Goal: Task Accomplishment & Management: Complete application form

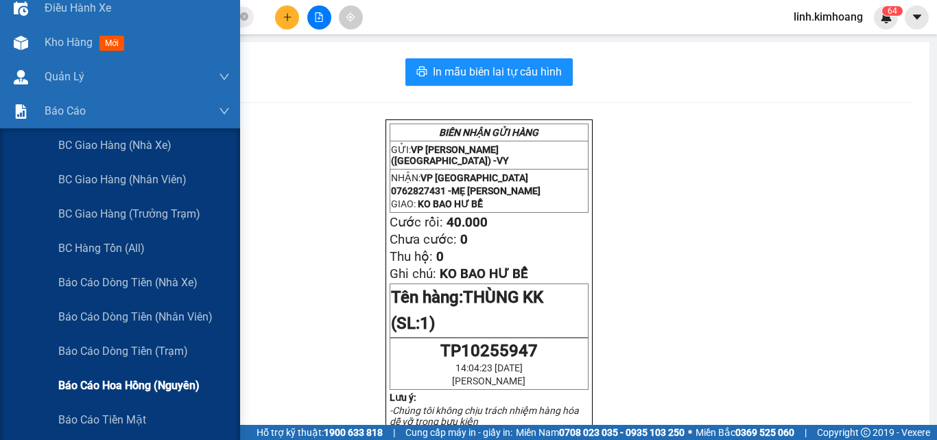
scroll to position [69, 0]
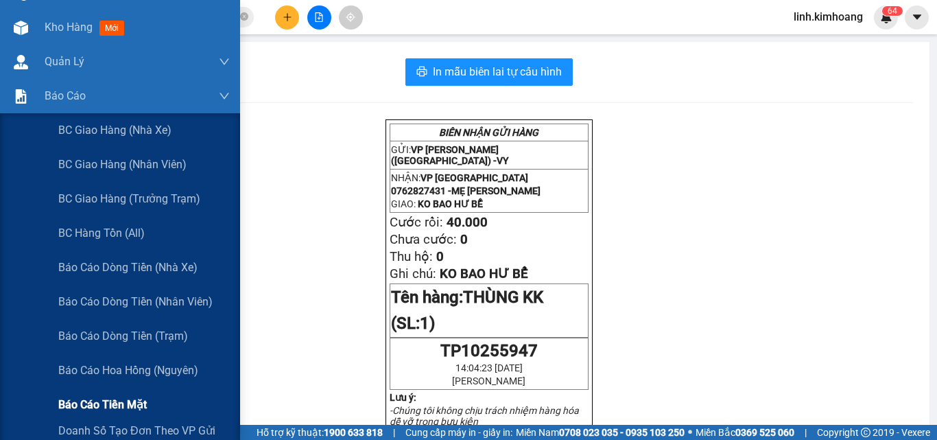
click at [119, 403] on span "Báo cáo tiền mặt" at bounding box center [102, 404] width 88 height 17
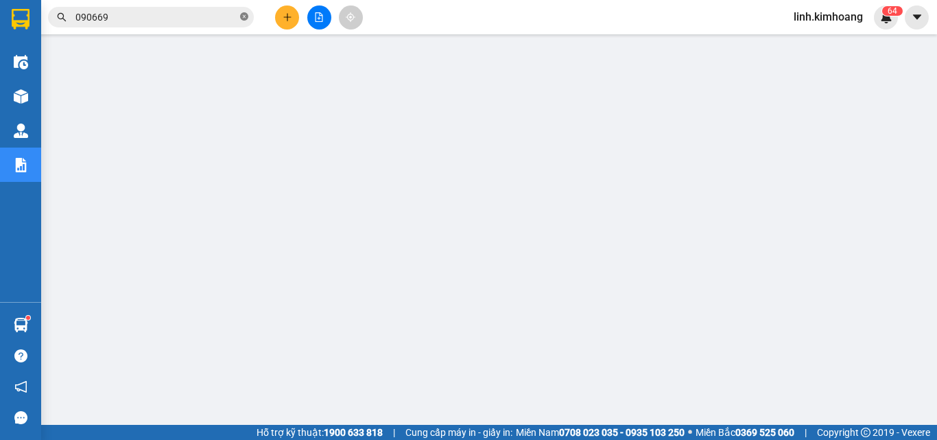
click at [243, 17] on icon "close-circle" at bounding box center [244, 16] width 8 height 8
click at [197, 16] on input "text" at bounding box center [156, 17] width 162 height 15
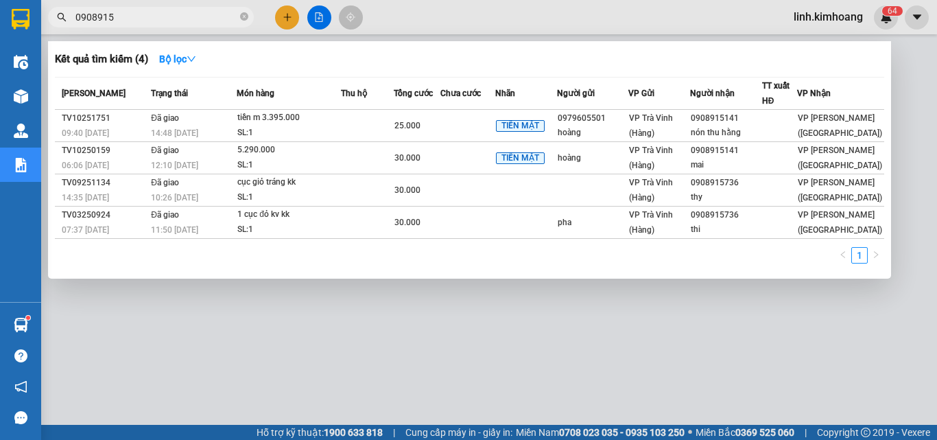
type input "0908915"
click at [486, 324] on div at bounding box center [468, 220] width 937 height 440
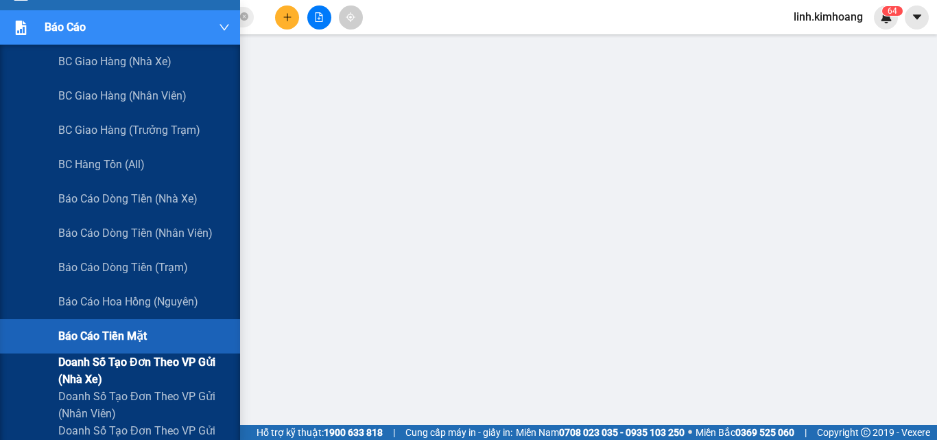
scroll to position [274, 0]
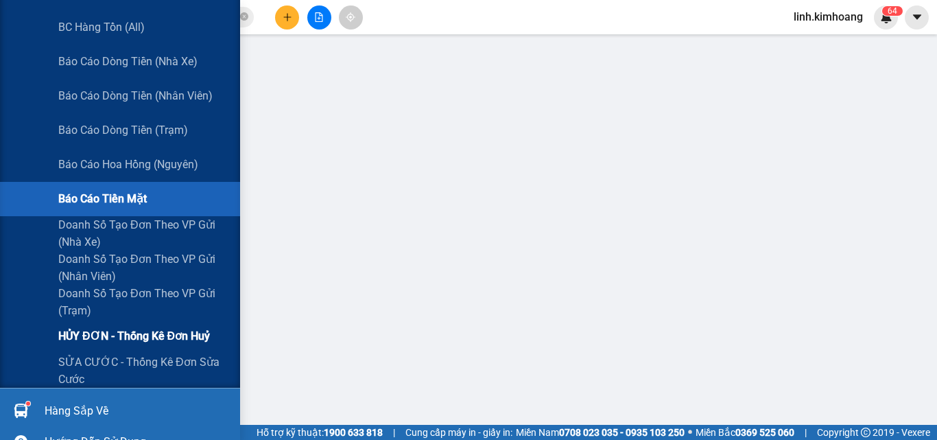
click at [170, 333] on span "HỦY ĐƠN - Thống kê đơn huỷ" at bounding box center [134, 335] width 152 height 17
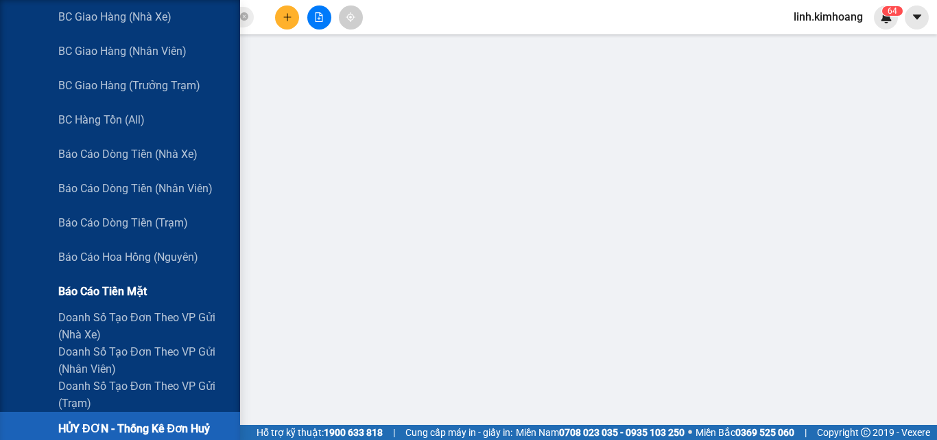
scroll to position [206, 0]
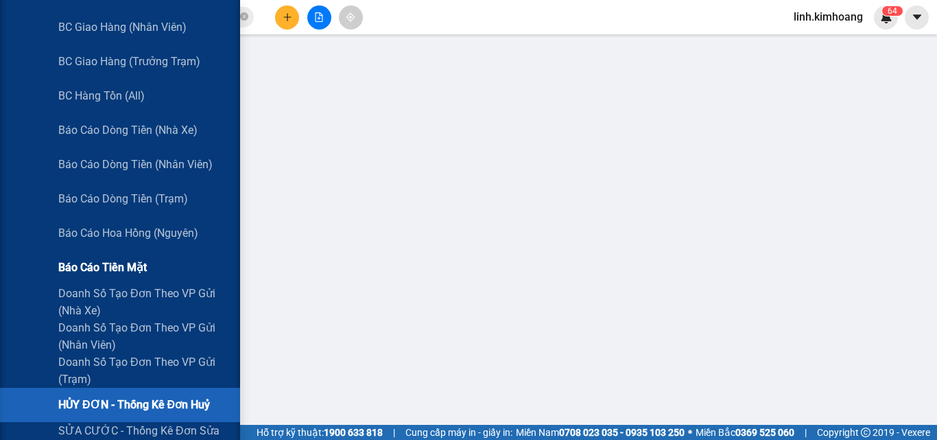
click at [93, 270] on span "Báo cáo tiền mặt" at bounding box center [102, 267] width 88 height 17
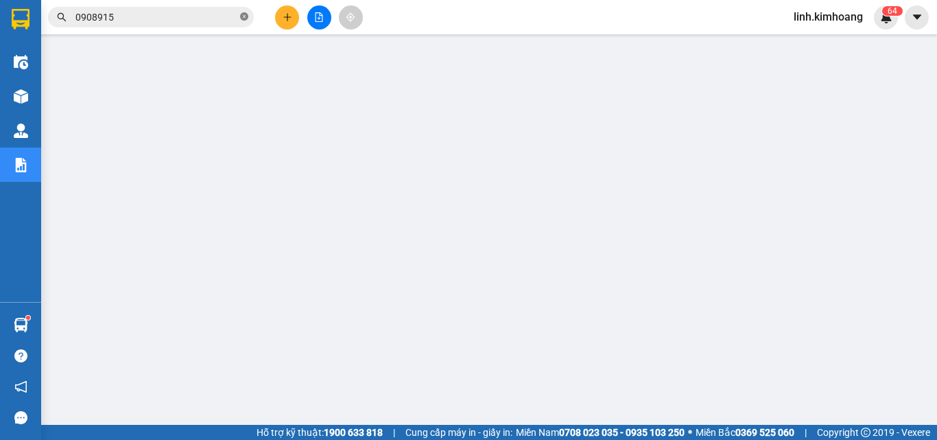
click at [248, 16] on icon "close-circle" at bounding box center [244, 16] width 8 height 8
click at [160, 14] on input "text" at bounding box center [156, 17] width 162 height 15
click at [198, 20] on input "text" at bounding box center [156, 17] width 162 height 15
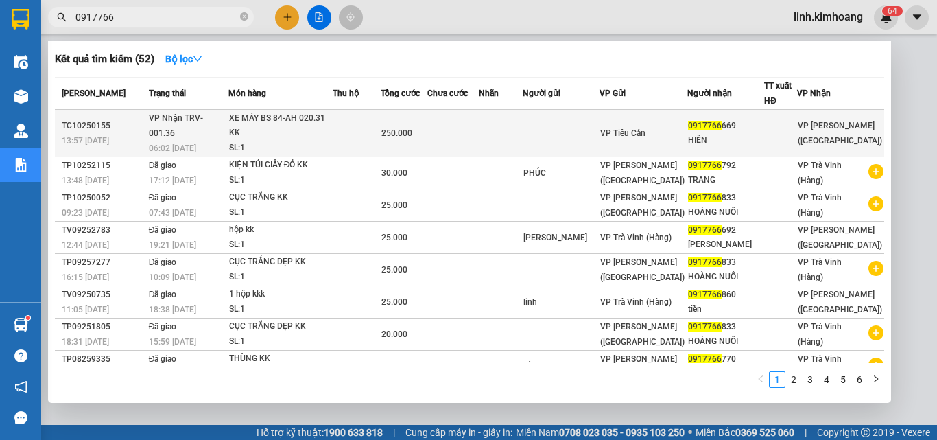
type input "0917766"
click at [645, 134] on span "VP Tiểu Cần" at bounding box center [622, 133] width 45 height 10
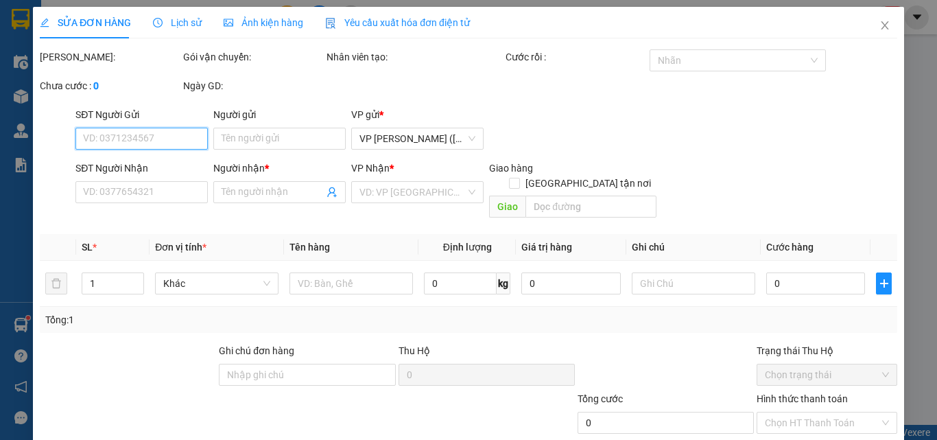
type input "0917766669"
type input "HIỀN"
type input "250.000"
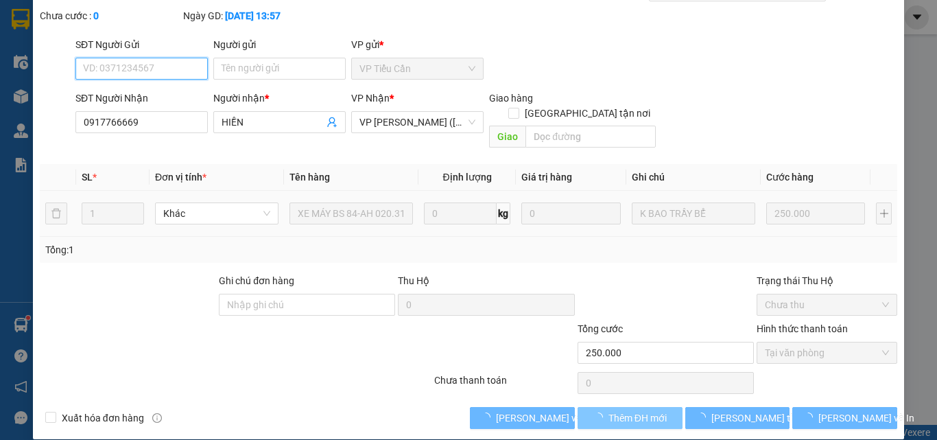
scroll to position [71, 0]
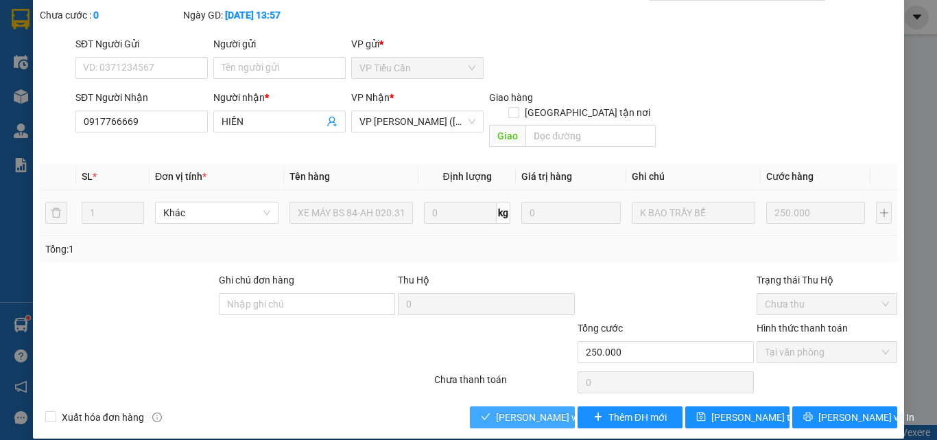
click at [518, 409] on span "Lưu và Giao hàng" at bounding box center [562, 416] width 132 height 15
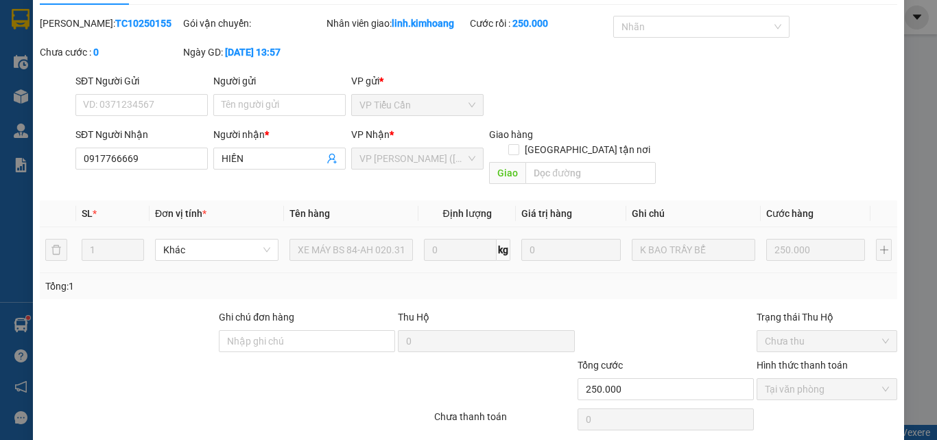
scroll to position [0, 0]
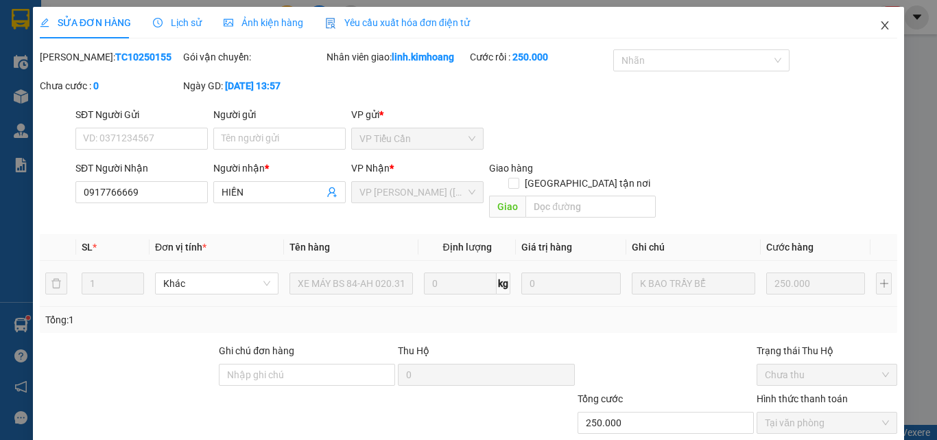
click at [879, 23] on icon "close" at bounding box center [884, 25] width 11 height 11
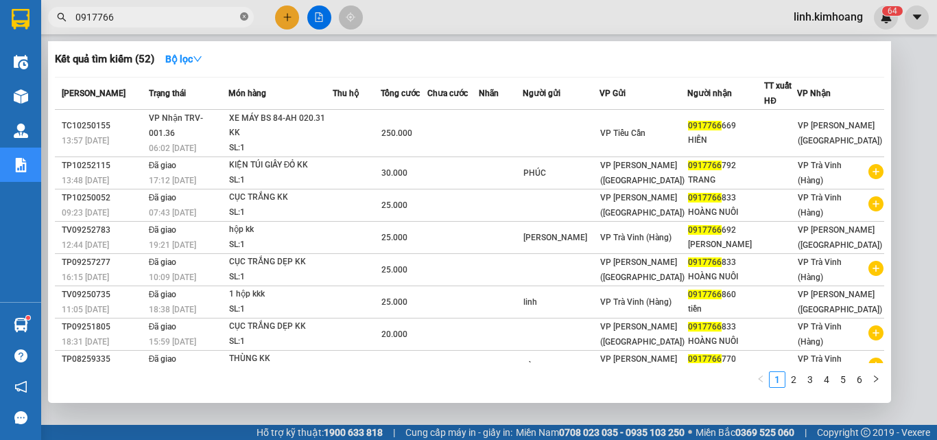
click at [243, 19] on icon "close-circle" at bounding box center [244, 16] width 8 height 8
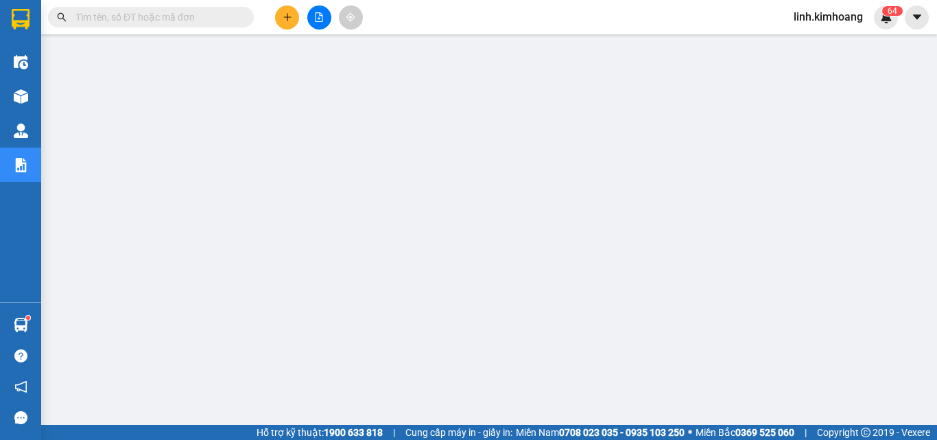
click at [141, 12] on input "text" at bounding box center [156, 17] width 162 height 15
click at [150, 13] on input "text" at bounding box center [156, 17] width 162 height 15
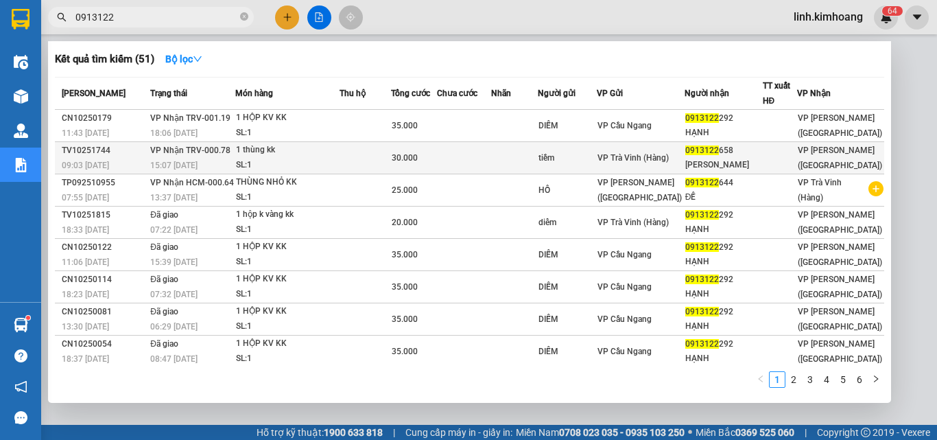
type input "0913122"
click at [520, 158] on td at bounding box center [514, 158] width 47 height 32
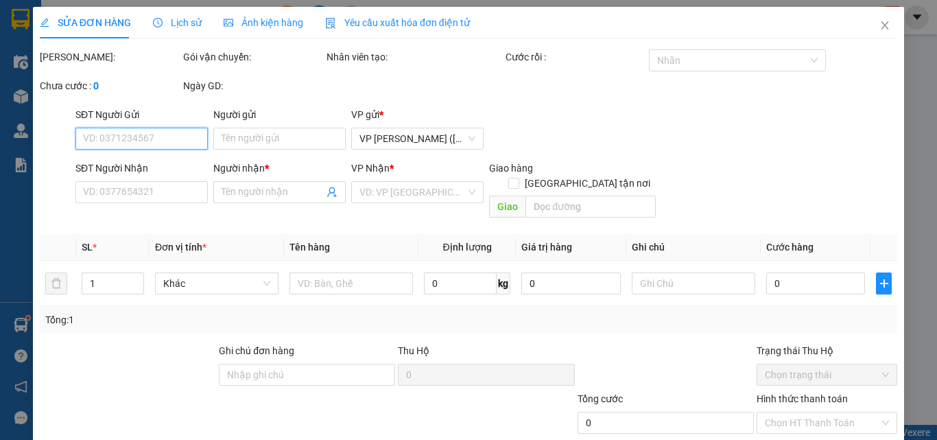
type input "tiềm"
type input "0913122658"
type input "tản đà"
type input "30.000"
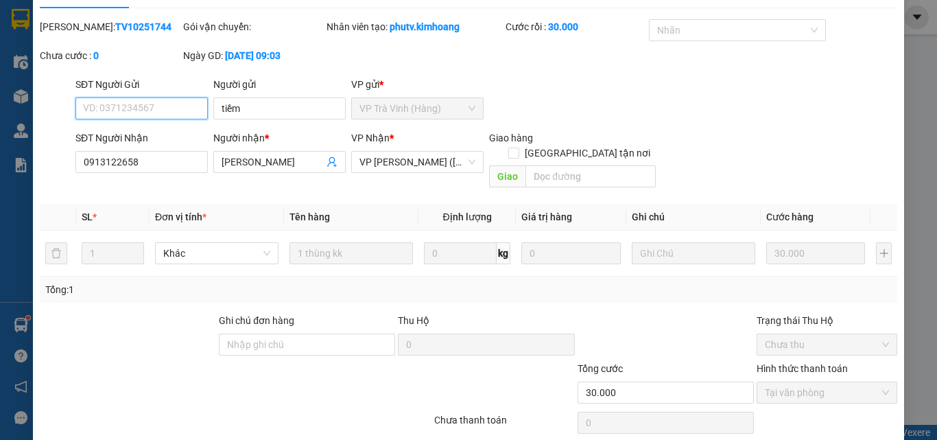
scroll to position [71, 0]
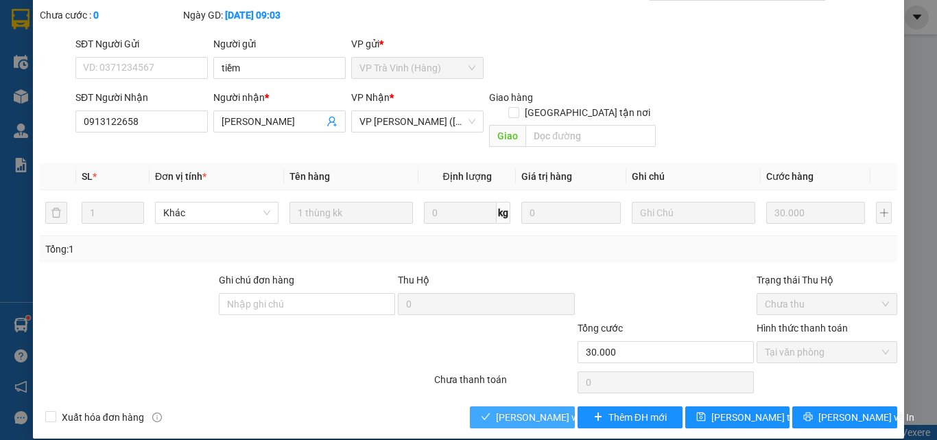
click at [531, 409] on span "Lưu và Giao hàng" at bounding box center [562, 416] width 132 height 15
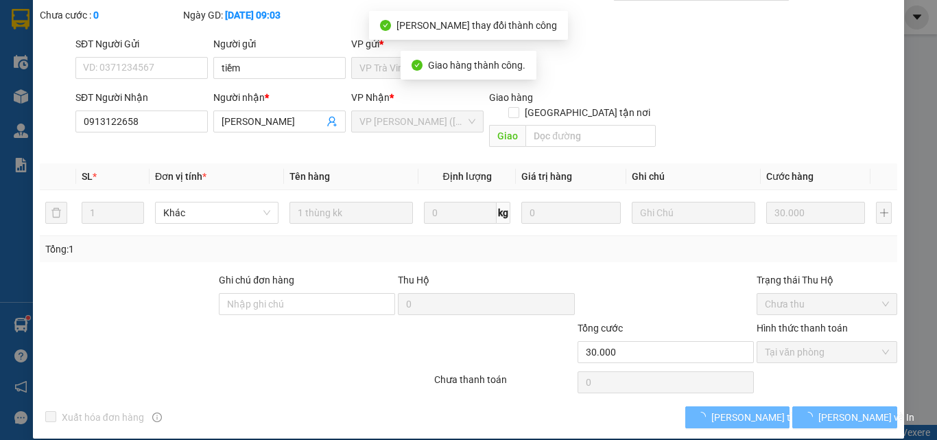
scroll to position [0, 0]
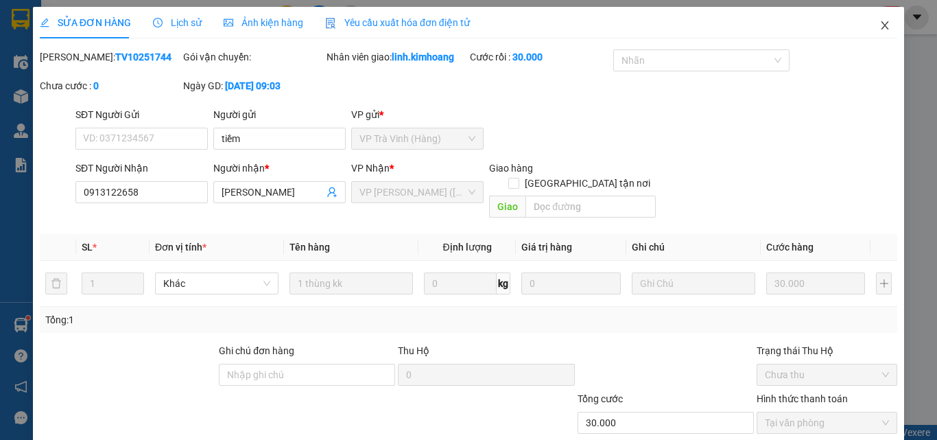
click at [881, 25] on icon "close" at bounding box center [885, 25] width 8 height 8
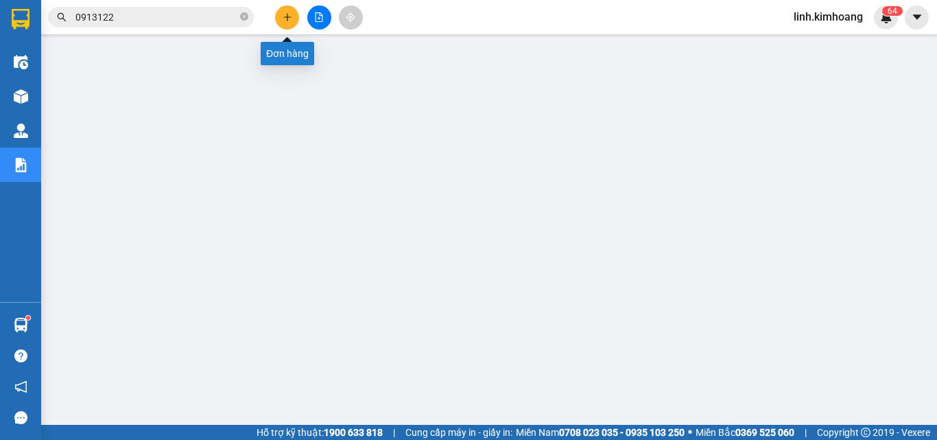
click at [290, 15] on icon "plus" at bounding box center [288, 17] width 10 height 10
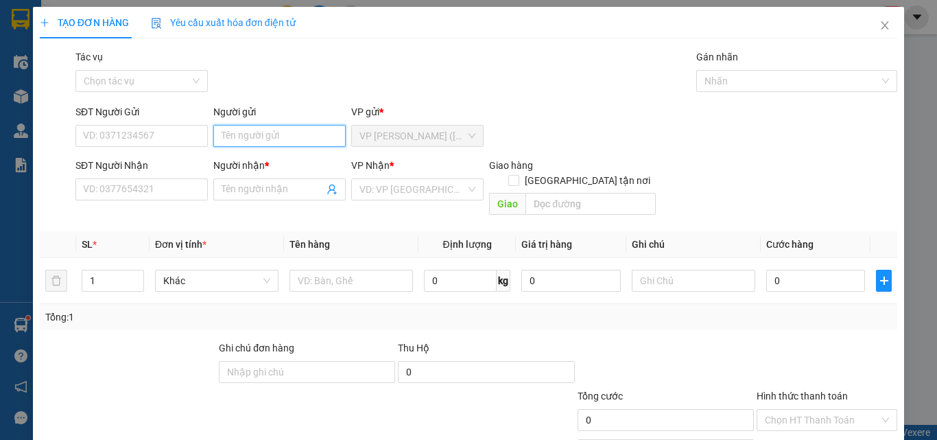
click at [282, 126] on input "Người gửi" at bounding box center [279, 136] width 132 height 22
type input "X"
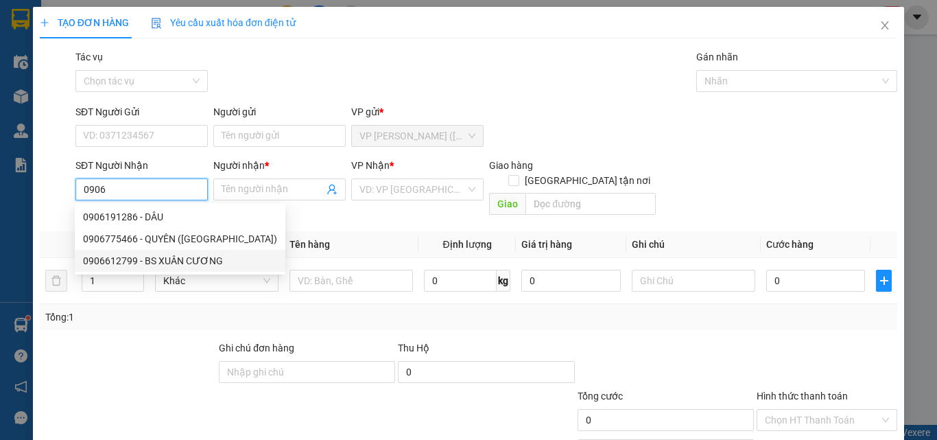
click at [211, 261] on div "0906612799 - BS XUÂN CƯƠNG" at bounding box center [180, 260] width 194 height 15
type input "0906612799"
type input "BS XUÂN CƯƠNG"
checkbox input "true"
type input "GIAO TN"
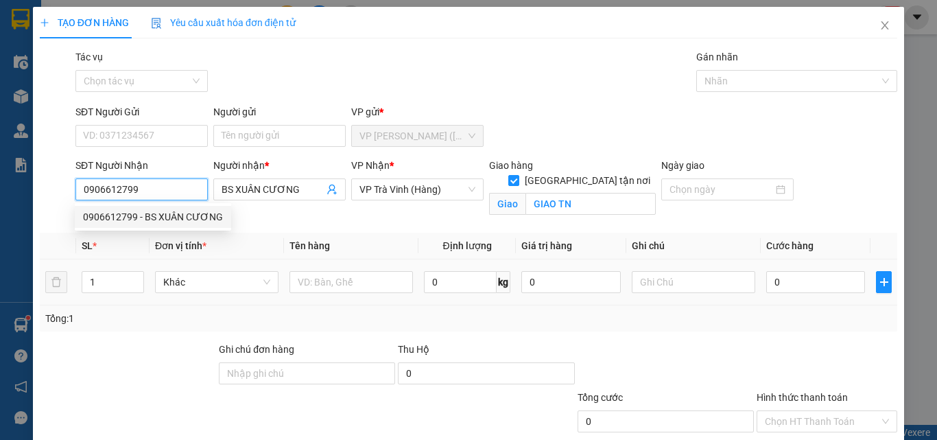
type input "100.000"
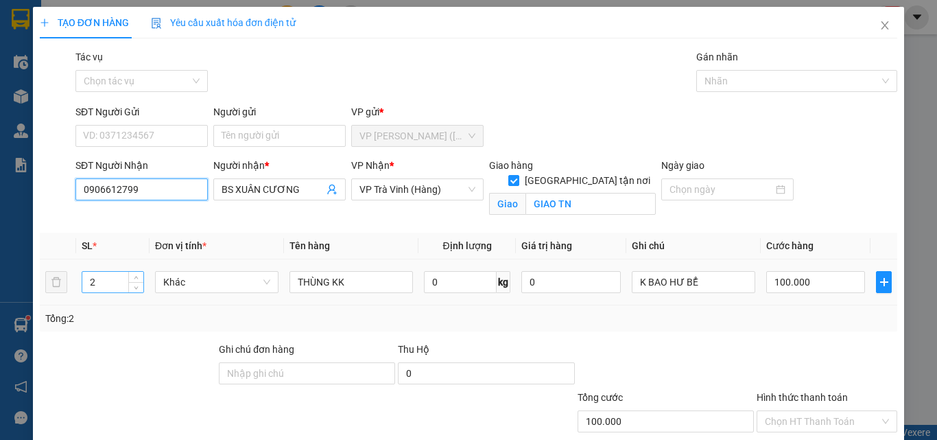
type input "0906612799"
drag, startPoint x: 103, startPoint y: 278, endPoint x: 0, endPoint y: 457, distance: 206.5
click at [0, 439] on html "Kết quả tìm kiếm ( 51 ) Bộ lọc Mã ĐH Trạng thái Món hàng Thu hộ Tổng cước Chưa …" at bounding box center [468, 220] width 937 height 440
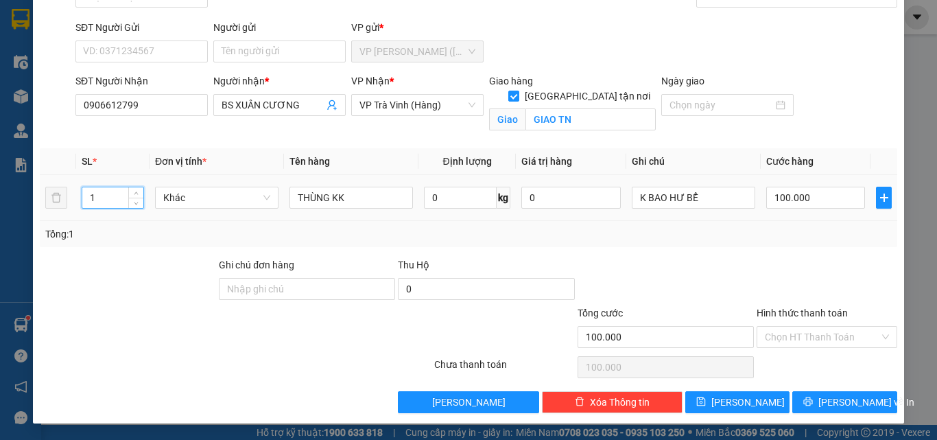
type input "1"
click at [814, 183] on td "100.000" at bounding box center [816, 198] width 110 height 46
click at [815, 198] on input "100.000" at bounding box center [815, 198] width 99 height 22
type input "5"
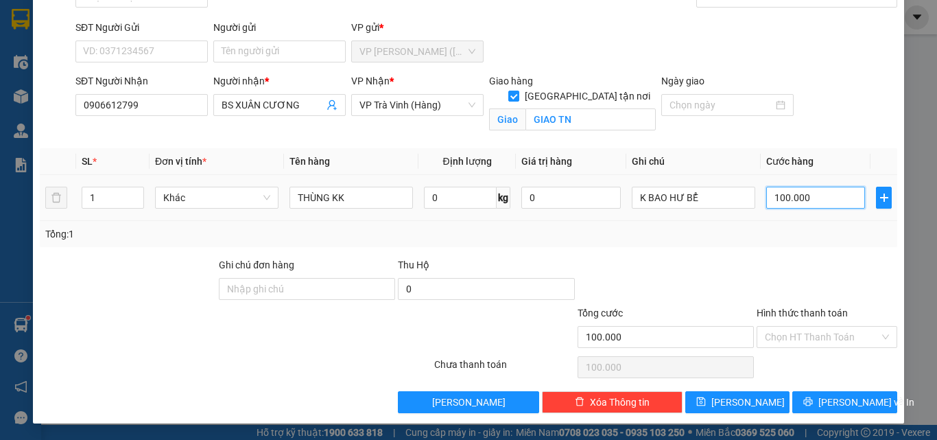
type input "5"
type input "50"
click at [781, 338] on input "Hình thức thanh toán" at bounding box center [822, 336] width 115 height 21
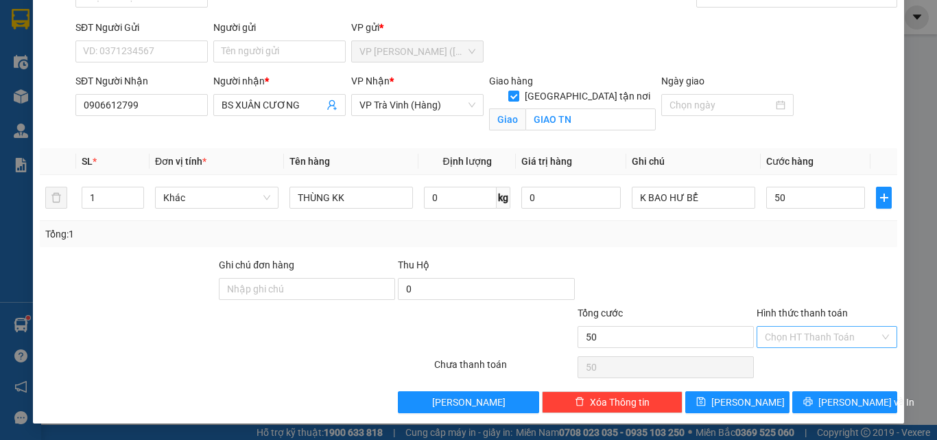
type input "50.000"
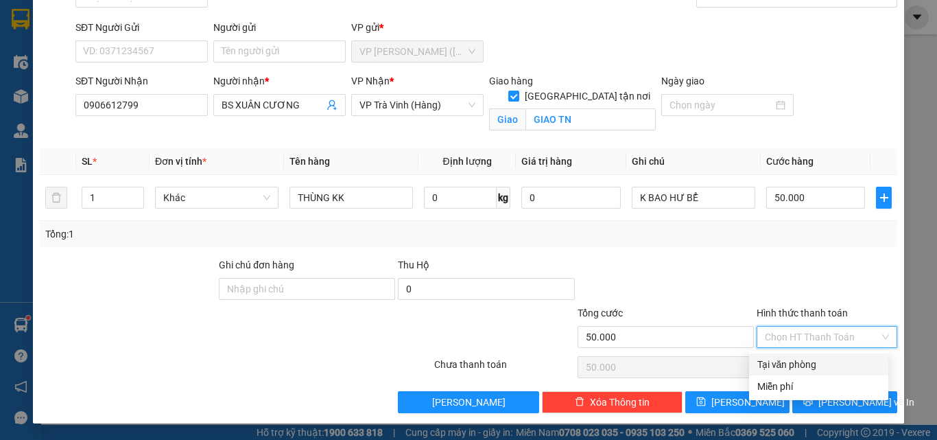
click at [779, 368] on div "Tại văn phòng" at bounding box center [818, 364] width 123 height 15
type input "0"
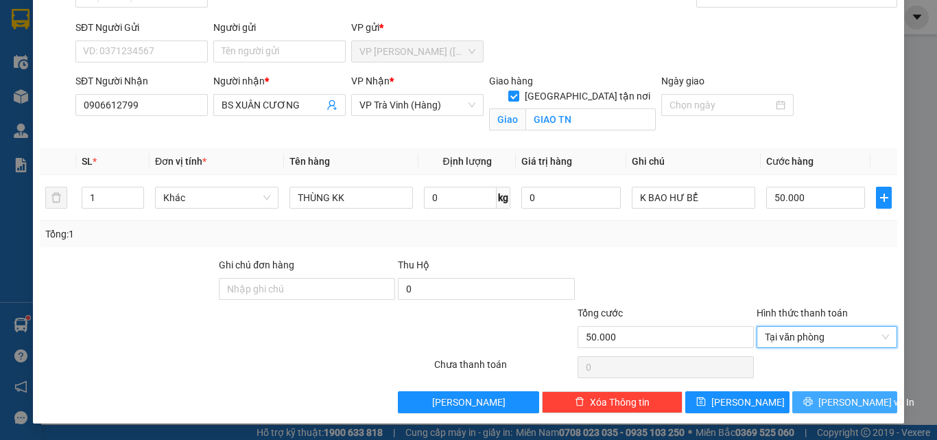
click at [802, 397] on button "[PERSON_NAME] và In" at bounding box center [844, 402] width 105 height 22
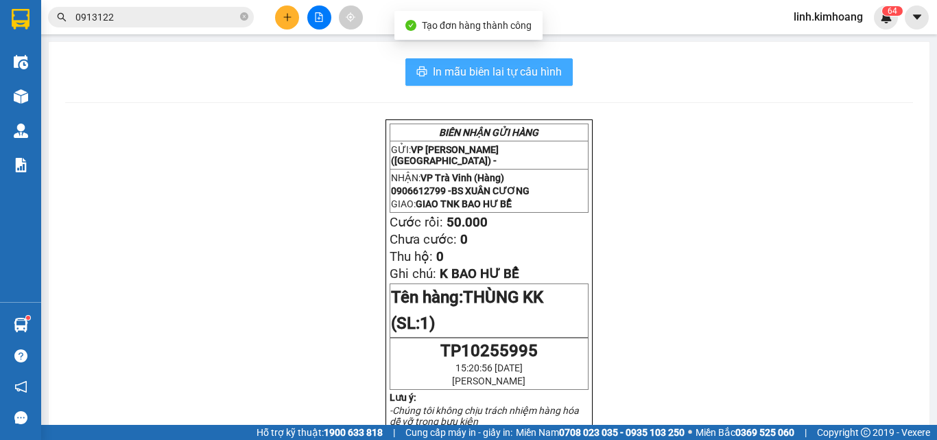
click at [519, 65] on span "In mẫu biên lai tự cấu hình" at bounding box center [497, 71] width 129 height 17
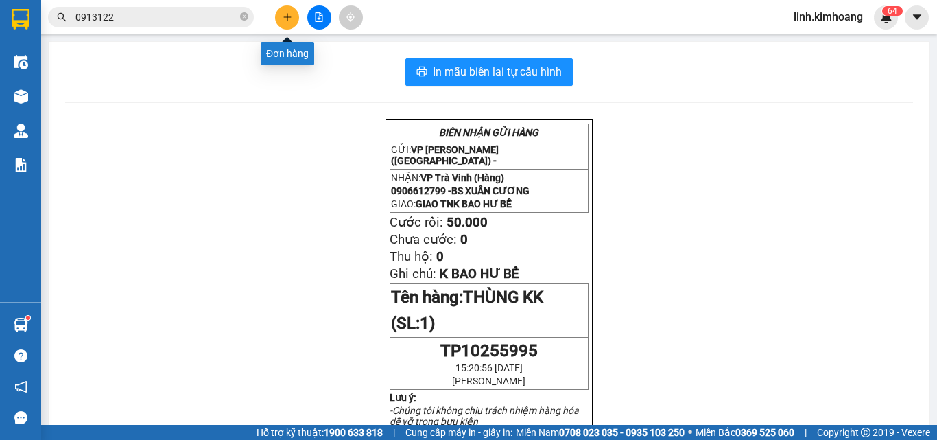
click at [289, 15] on icon "plus" at bounding box center [288, 17] width 10 height 10
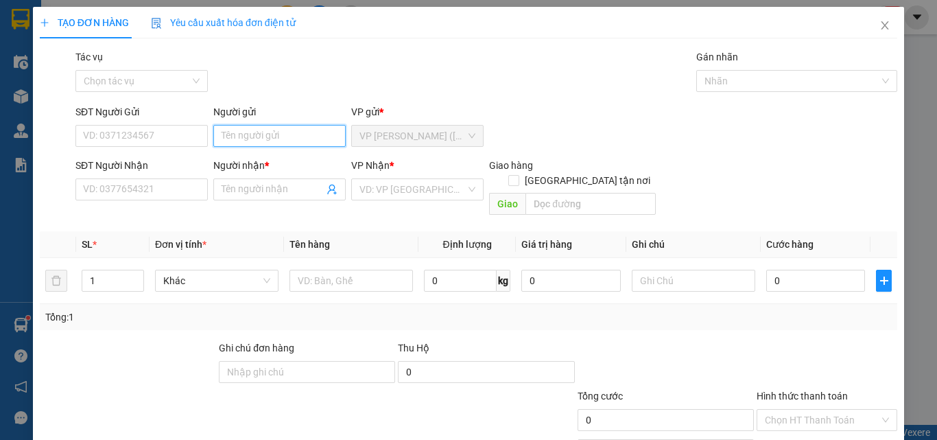
click at [238, 145] on input "Người gửi" at bounding box center [279, 136] width 132 height 22
type input "A"
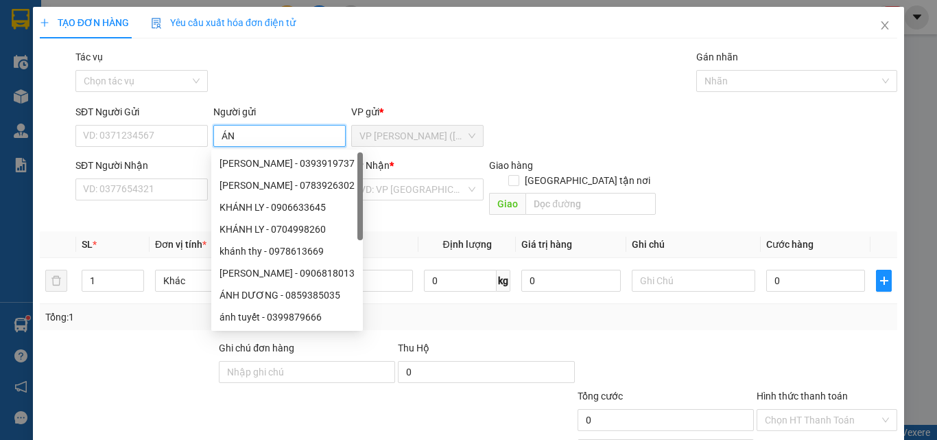
type input "Á"
type input "A"
type input "Â"
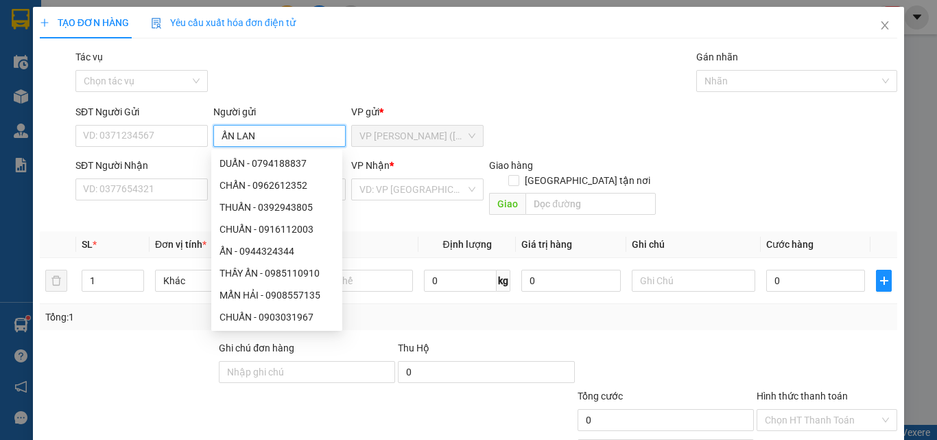
type input "ẨN LAN"
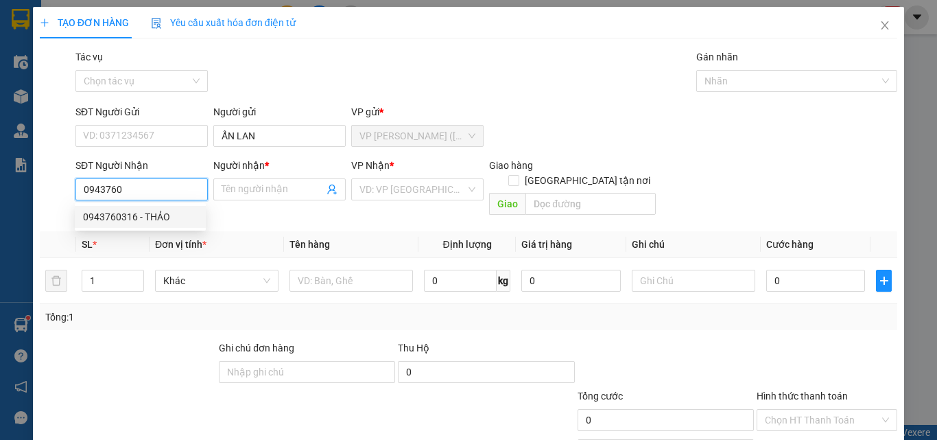
click at [143, 223] on div "0943760316 - THẢO" at bounding box center [140, 216] width 115 height 15
type input "0943760316"
type input "THẢO"
type input "70.000"
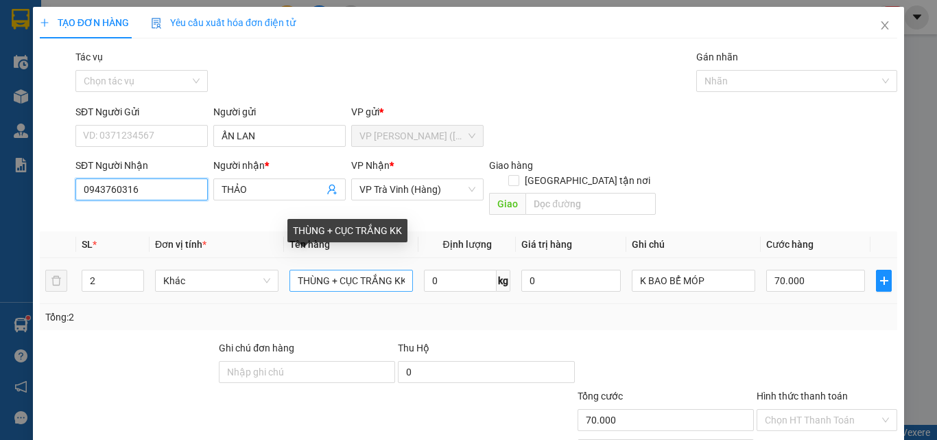
type input "0943760316"
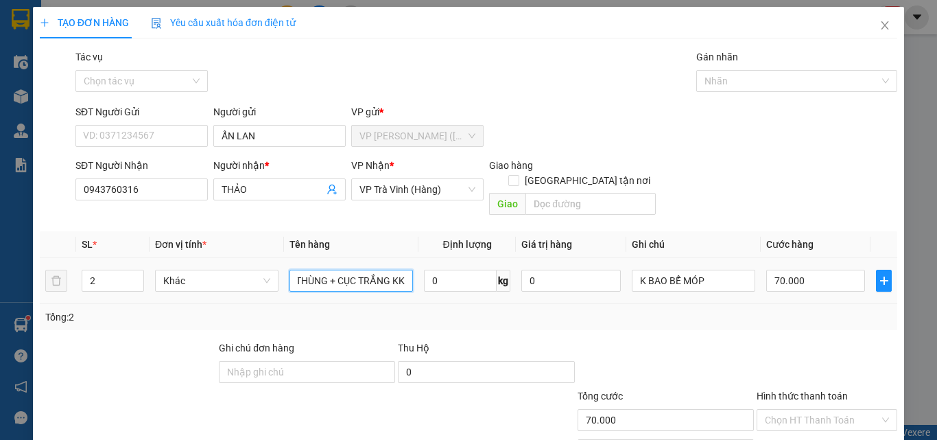
drag, startPoint x: 362, startPoint y: 267, endPoint x: 390, endPoint y: 277, distance: 29.3
click at [390, 277] on div "THÙNG + CỤC TRẮNG KK" at bounding box center [350, 280] width 123 height 27
type input "THÙNG + CỤC M XANH KK"
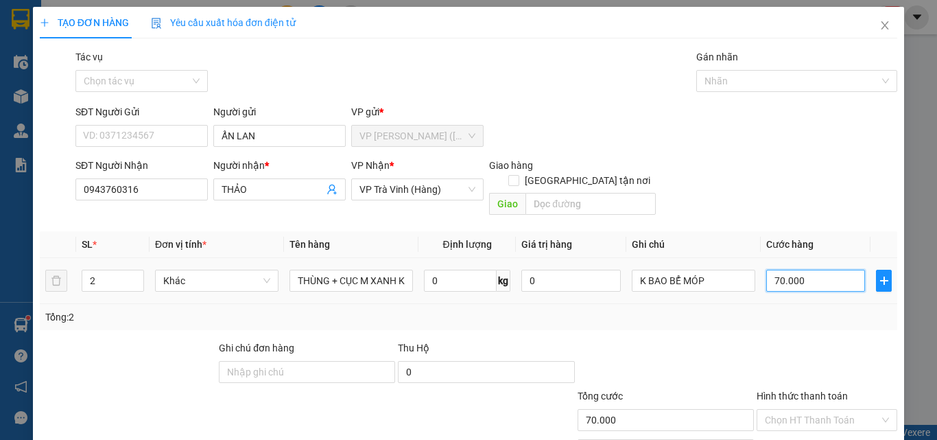
click at [802, 270] on input "70.000" at bounding box center [815, 281] width 99 height 22
type input "6"
type input "60"
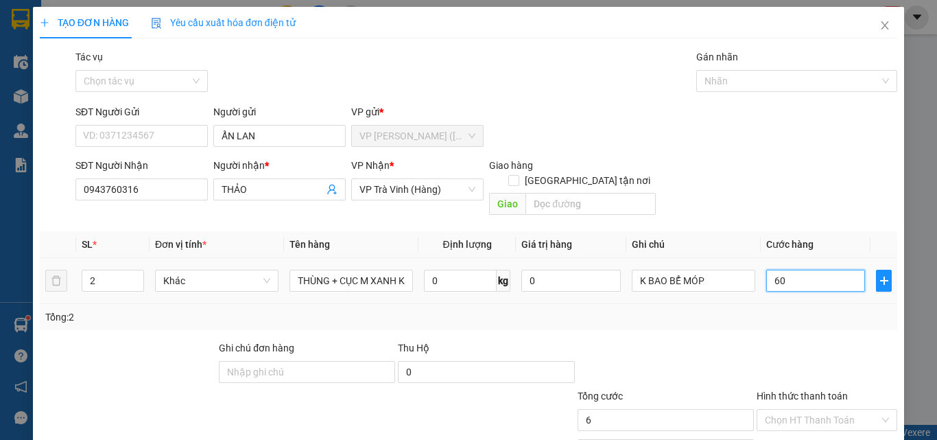
type input "60"
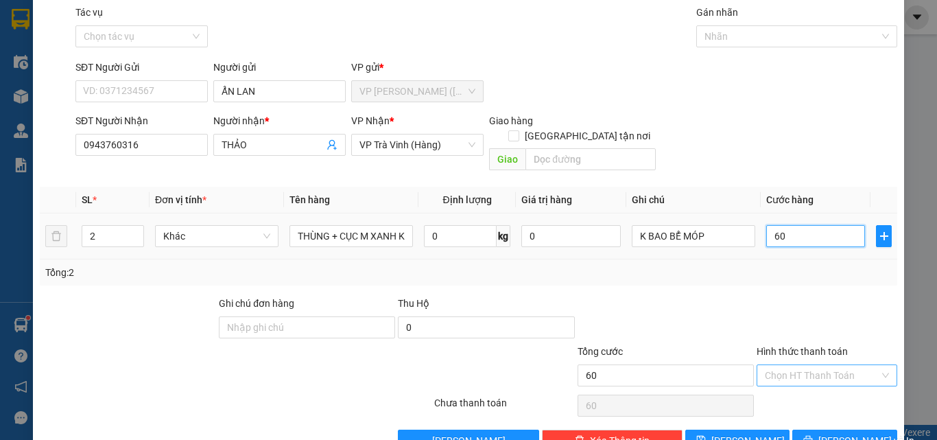
scroll to position [68, 0]
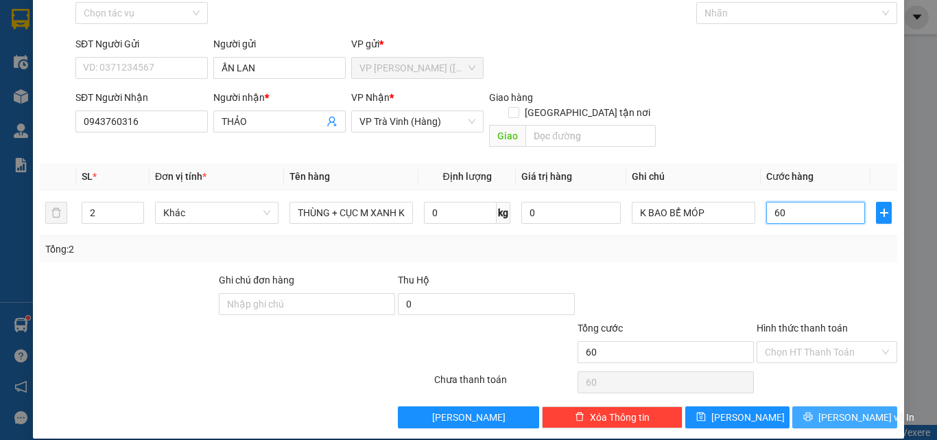
type input "60"
type input "60.000"
click at [826, 409] on span "[PERSON_NAME] và In" at bounding box center [866, 416] width 96 height 15
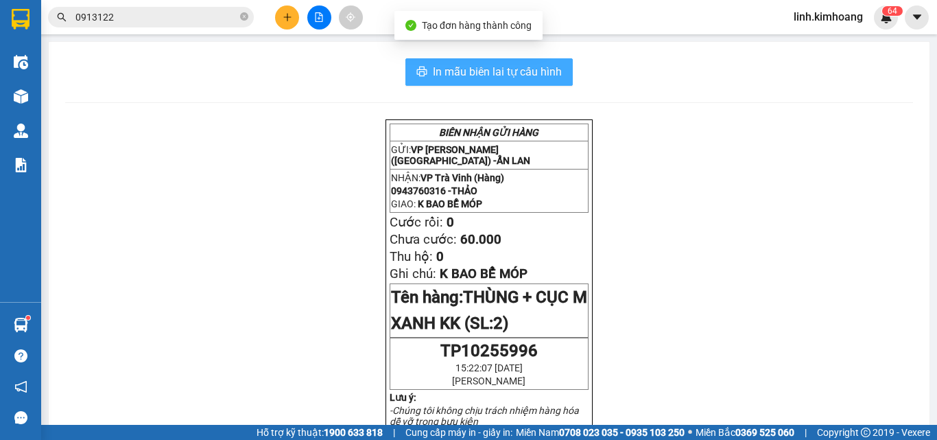
click at [503, 74] on span "In mẫu biên lai tự cấu hình" at bounding box center [497, 71] width 129 height 17
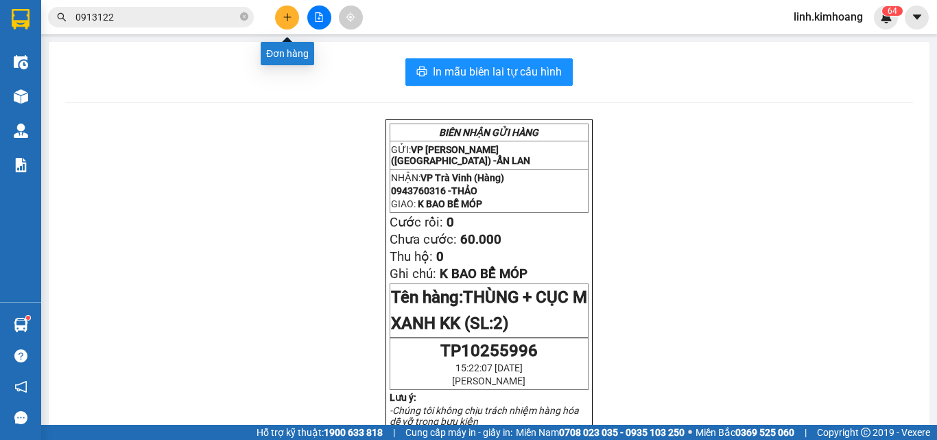
click at [282, 17] on button at bounding box center [287, 17] width 24 height 24
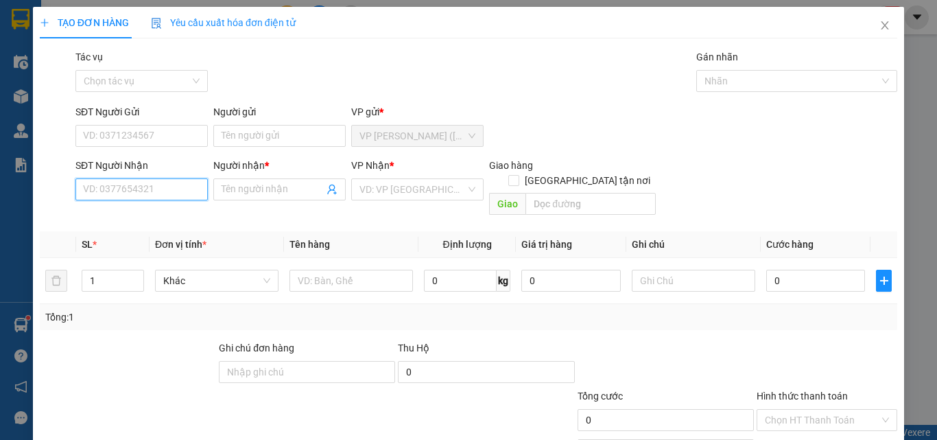
click at [136, 192] on input "SĐT Người Nhận" at bounding box center [141, 189] width 132 height 22
type input "0888412412"
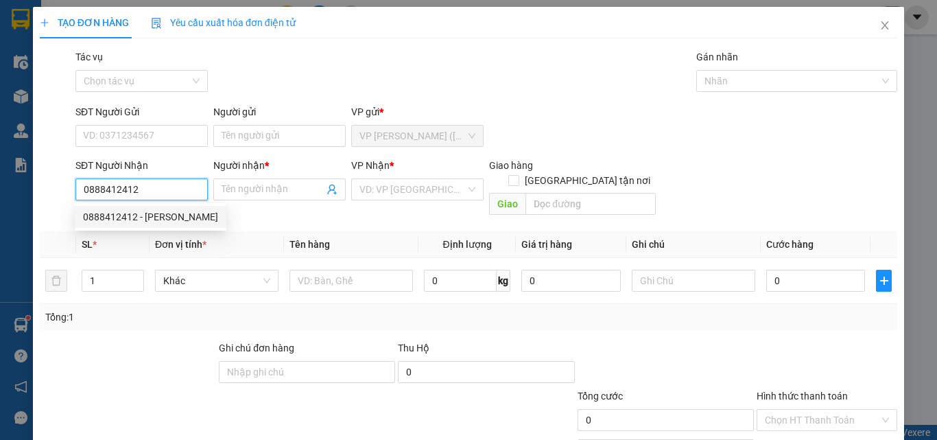
click at [124, 214] on div "0888412412 - THANH TÂM" at bounding box center [150, 216] width 135 height 15
type input "THANH TÂM"
type input "30.000"
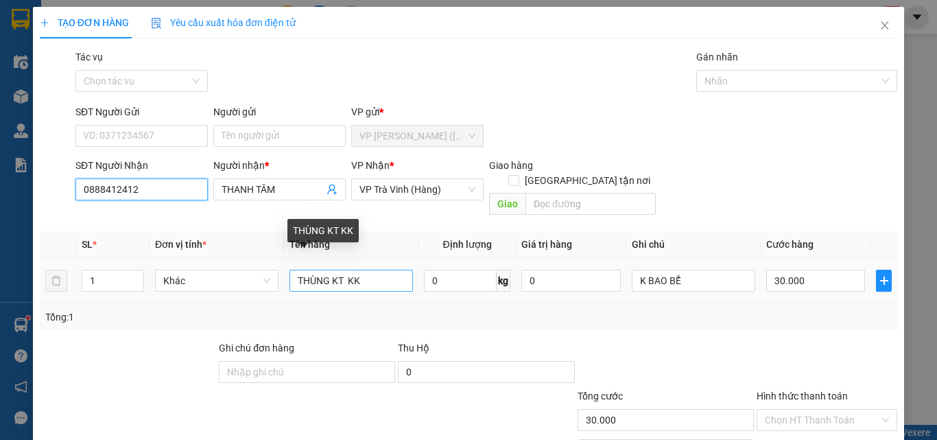
type input "0888412412"
drag, startPoint x: 374, startPoint y: 265, endPoint x: 0, endPoint y: 388, distance: 394.1
click at [0, 388] on div "TẠO ĐƠN HÀNG Yêu cầu xuất hóa đơn điện tử Transit Pickup Surcharge Ids Transit …" at bounding box center [468, 220] width 937 height 440
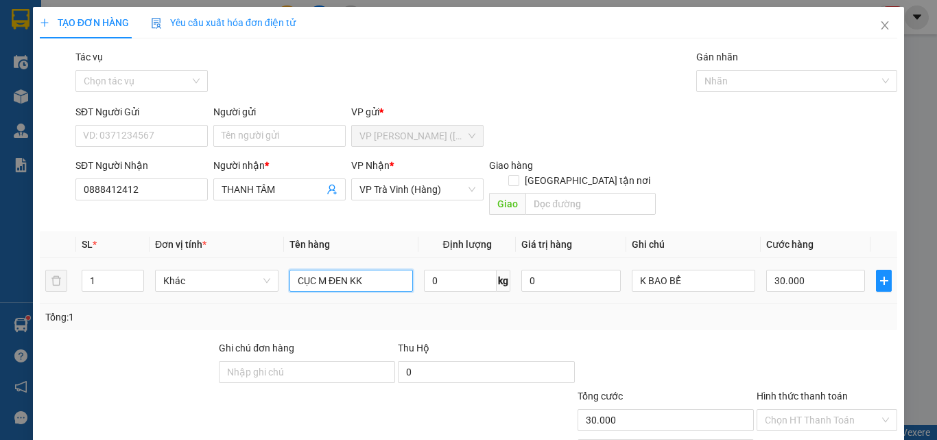
type input "CỤC M ĐEN KK"
click at [609, 296] on div "Transit Pickup Surcharge Ids Transit Deliver Surcharge Ids Transit Deliver Surc…" at bounding box center [468, 272] width 857 height 447
click at [813, 270] on input "30.000" at bounding box center [815, 281] width 99 height 22
type input "2"
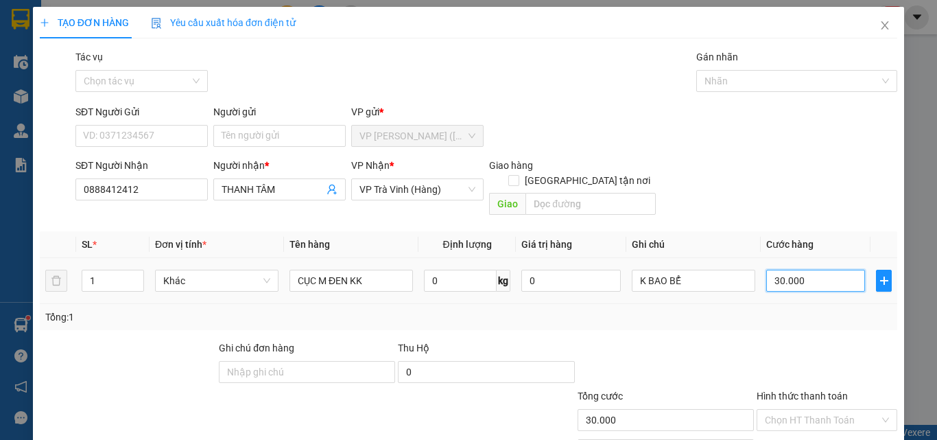
type input "2"
type input "20"
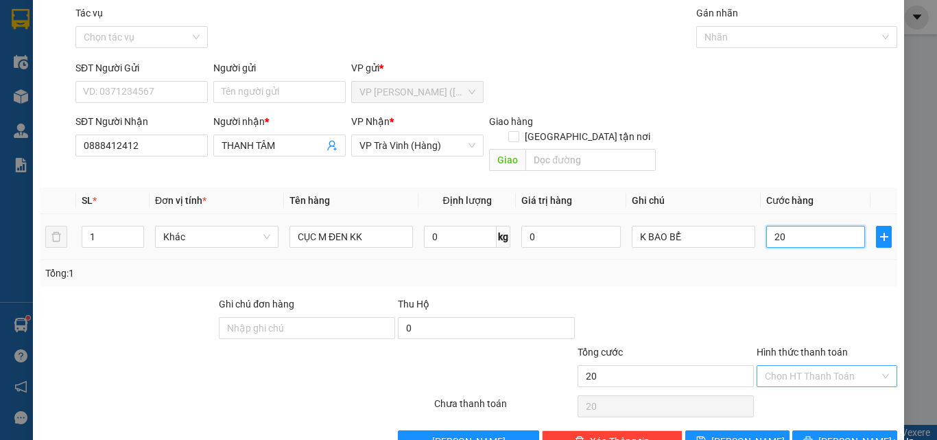
scroll to position [68, 0]
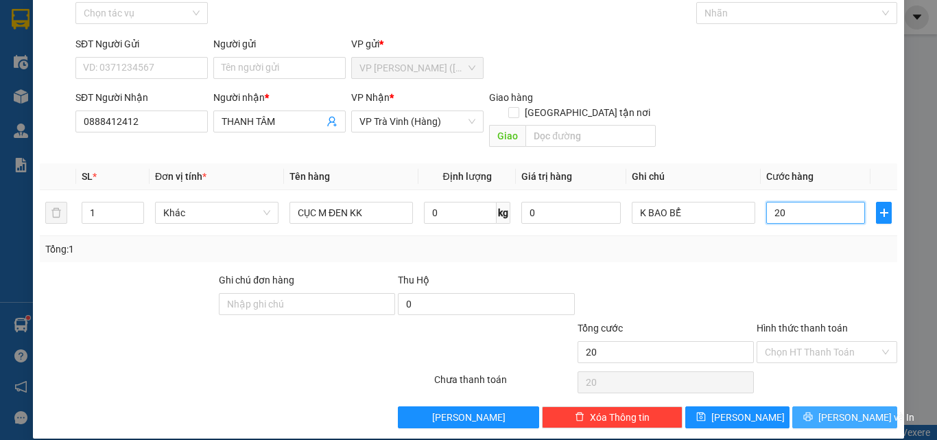
type input "20"
type input "20.000"
click at [833, 409] on span "[PERSON_NAME] và In" at bounding box center [866, 416] width 96 height 15
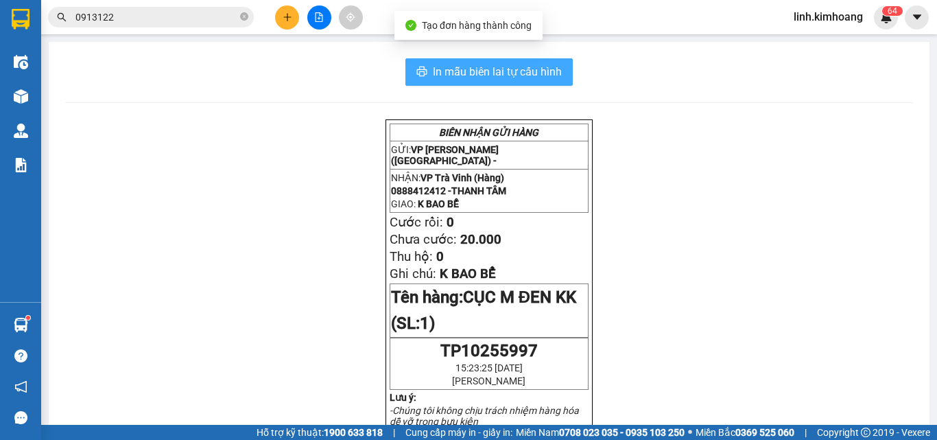
click at [492, 64] on span "In mẫu biên lai tự cấu hình" at bounding box center [497, 71] width 129 height 17
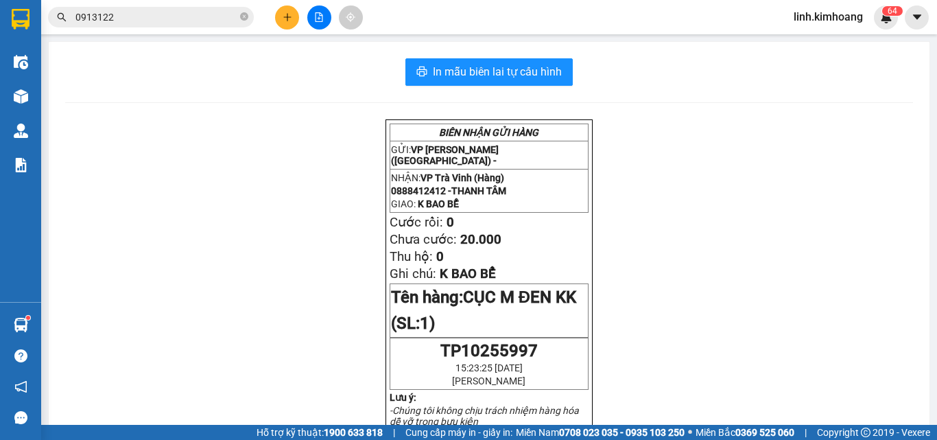
click at [287, 19] on icon "plus" at bounding box center [288, 17] width 10 height 10
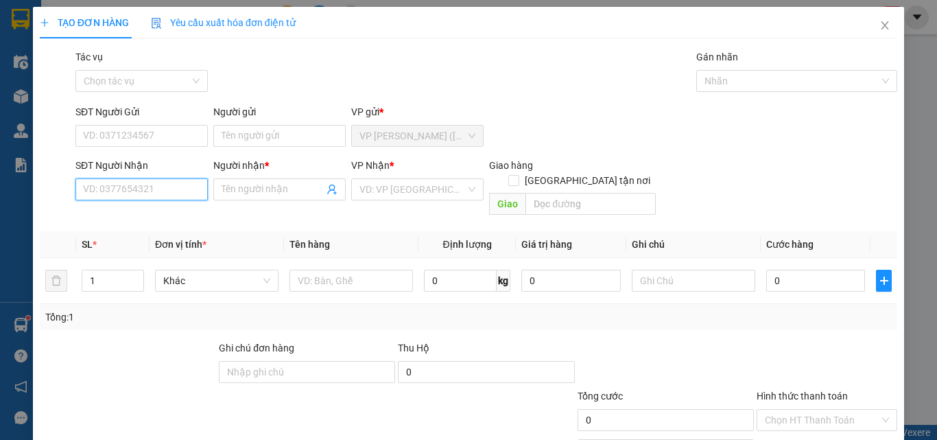
click at [126, 193] on input "SĐT Người Nhận" at bounding box center [141, 189] width 132 height 22
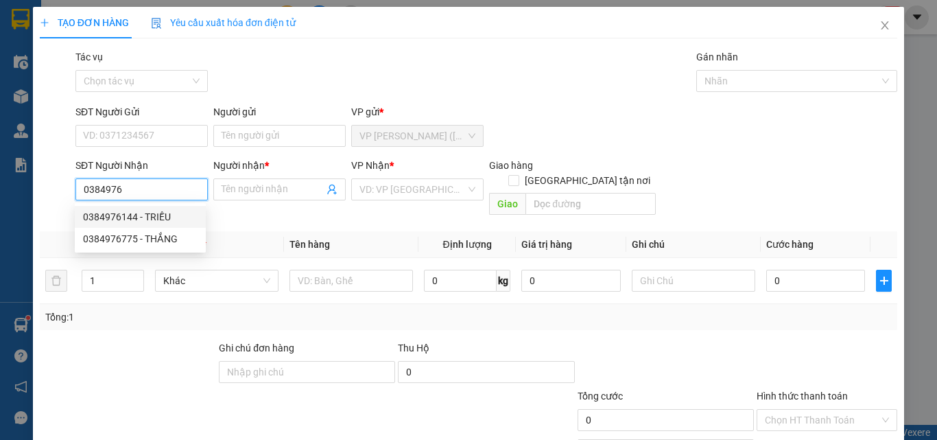
click at [152, 211] on div "0384976144 - TRIỀU" at bounding box center [140, 216] width 115 height 15
type input "0384976144"
type input "TRIỀU"
type input "35.000"
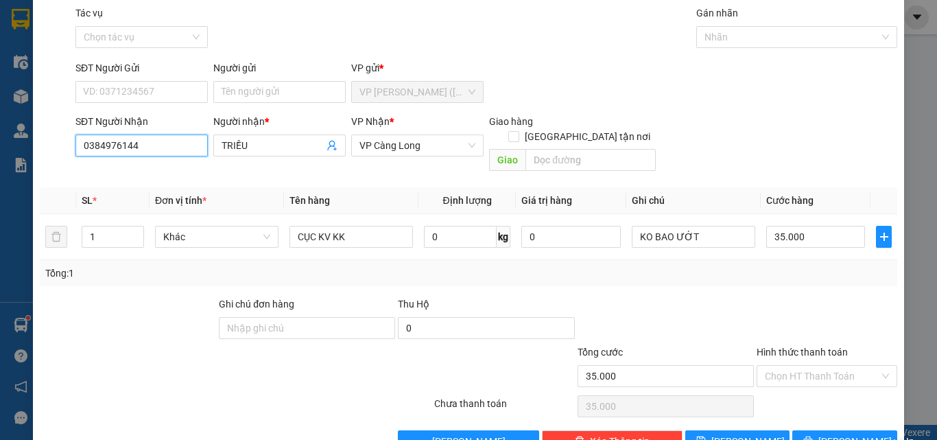
scroll to position [68, 0]
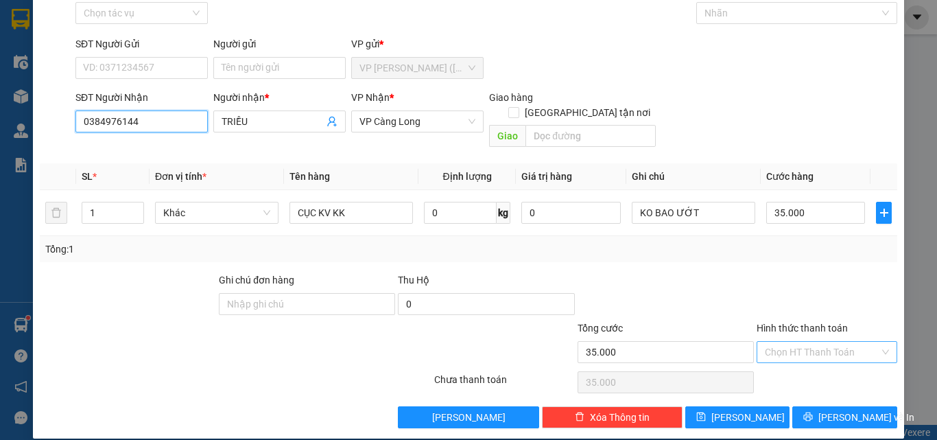
type input "0384976144"
click at [814, 343] on input "Hình thức thanh toán" at bounding box center [822, 352] width 115 height 21
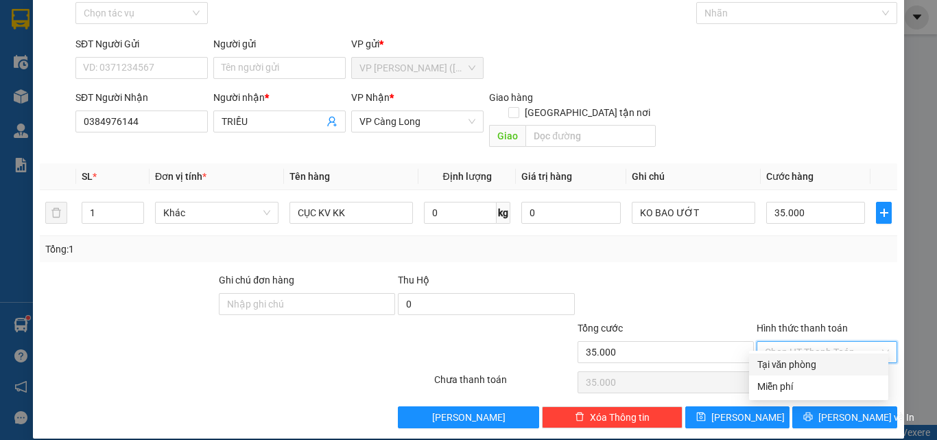
click at [803, 370] on div "Tại văn phòng" at bounding box center [818, 364] width 123 height 15
type input "0"
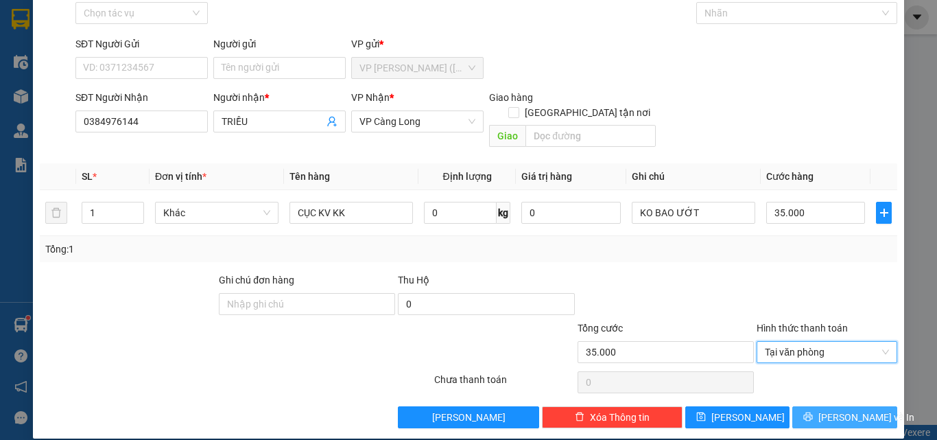
drag, startPoint x: 815, startPoint y: 394, endPoint x: 817, endPoint y: 408, distance: 14.5
click at [816, 406] on button "[PERSON_NAME] và In" at bounding box center [844, 417] width 105 height 22
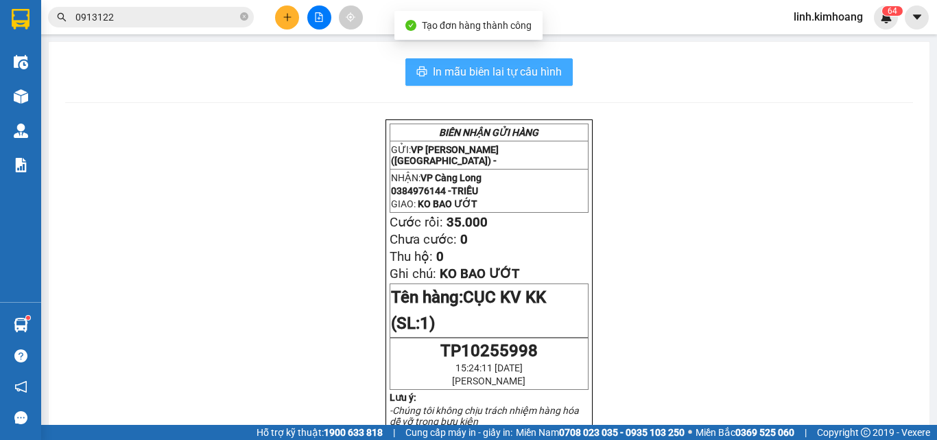
click at [483, 71] on span "In mẫu biên lai tự cấu hình" at bounding box center [497, 71] width 129 height 17
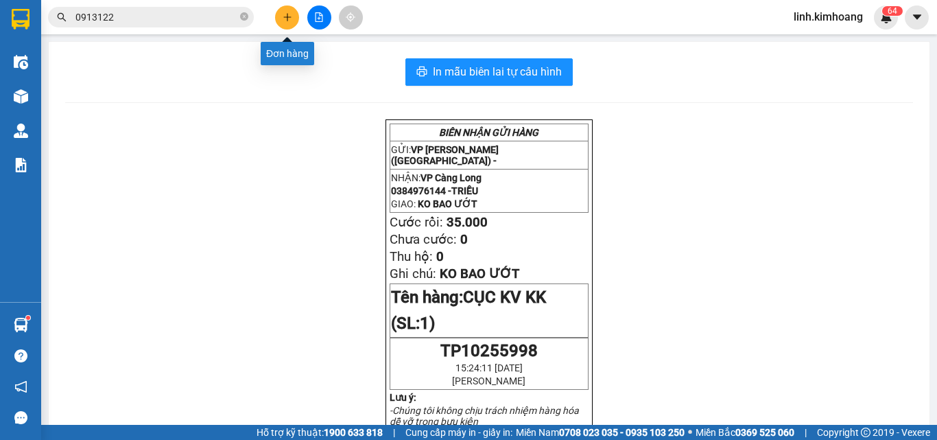
click at [294, 10] on button at bounding box center [287, 17] width 24 height 24
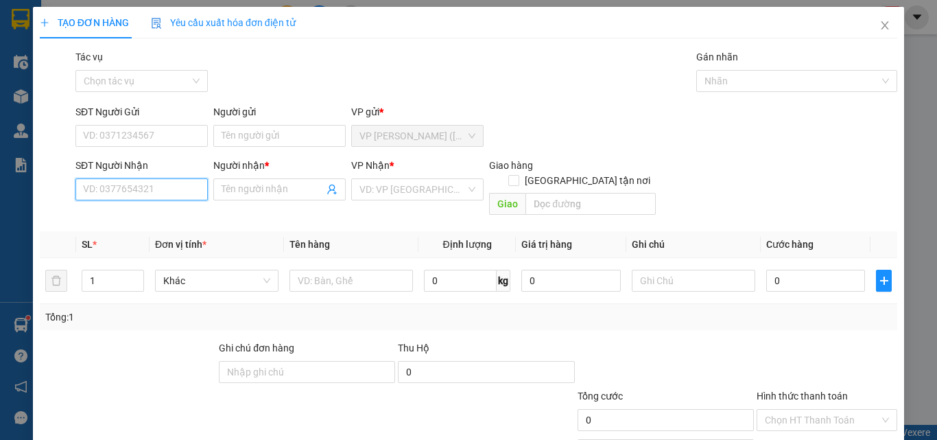
click at [134, 196] on input "SĐT Người Nhận" at bounding box center [141, 189] width 132 height 22
click at [130, 221] on div "0342002113 - THÀNH LONG" at bounding box center [144, 216] width 122 height 15
type input "0342002113"
type input "THÀNH LONG"
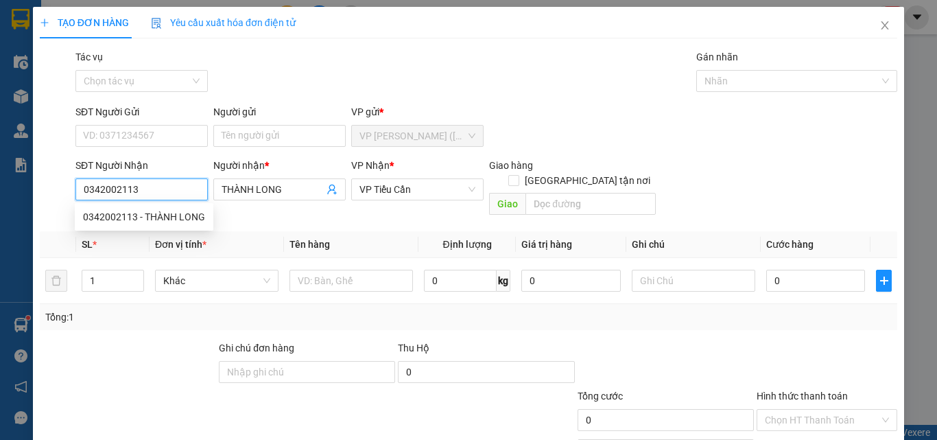
type input "75.000"
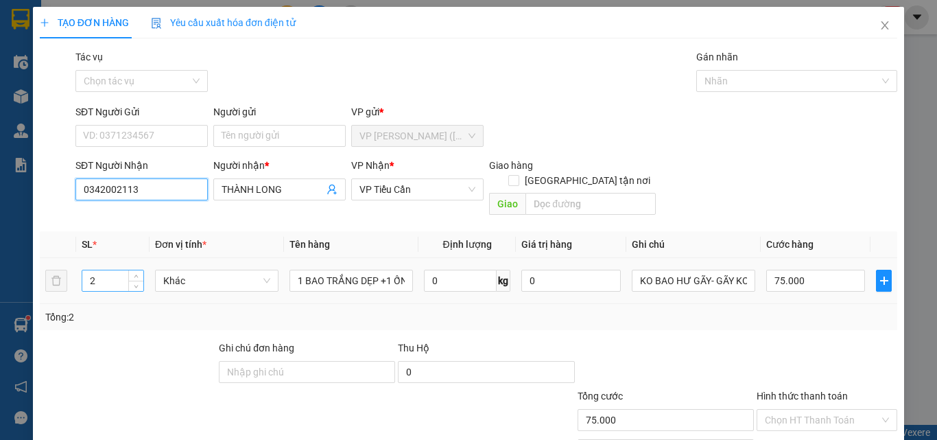
type input "0342002113"
drag, startPoint x: 121, startPoint y: 268, endPoint x: 28, endPoint y: 289, distance: 95.0
click at [28, 289] on div "TẠO ĐƠN HÀNG Yêu cầu xuất hóa đơn điện tử Transit Pickup Surcharge Ids Transit …" at bounding box center [468, 220] width 937 height 440
type input "1"
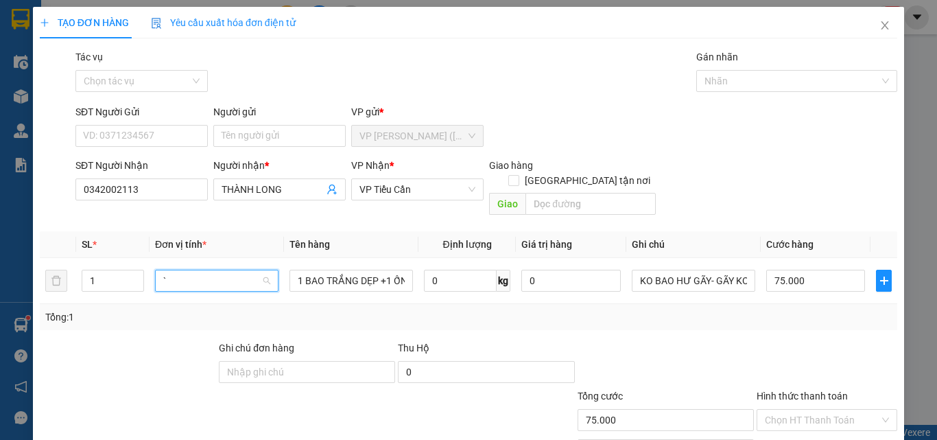
type input "`"
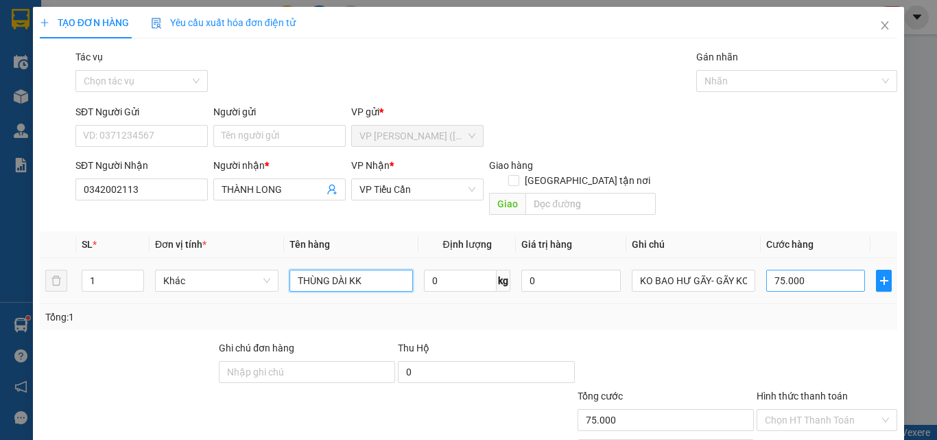
type input "THÙNG DÀI KK"
click at [802, 270] on input "75.000" at bounding box center [815, 281] width 99 height 22
type input "4"
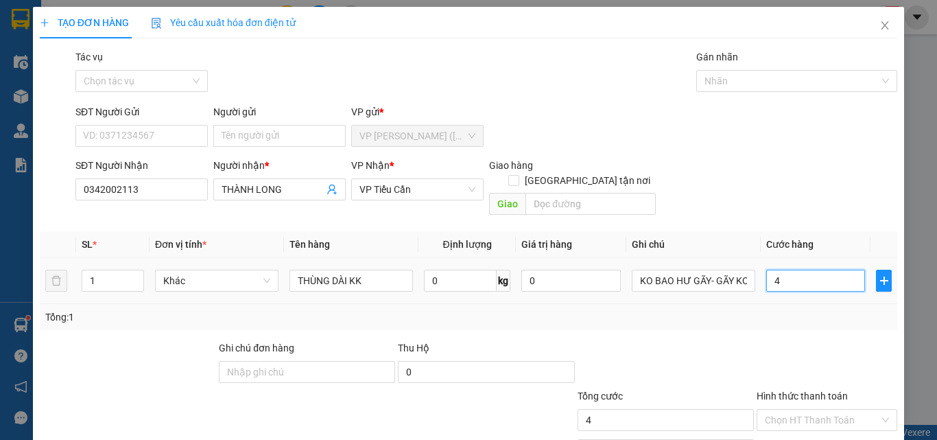
type input "45"
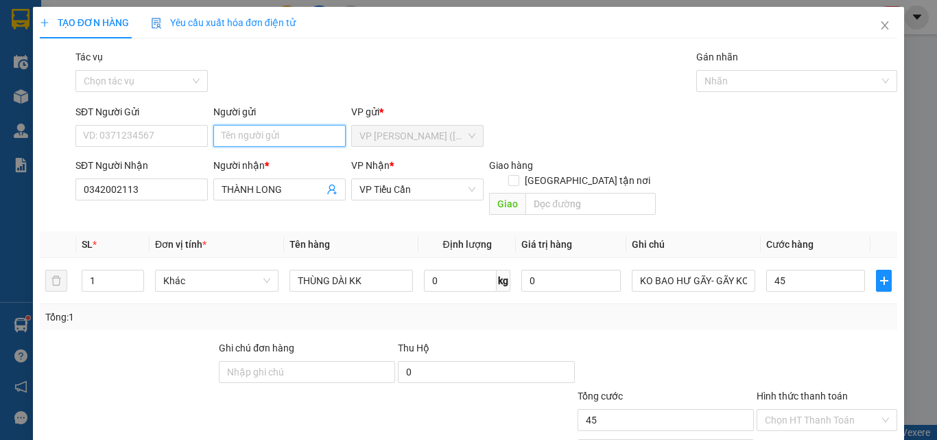
type input "45.000"
click at [264, 133] on input "Người gửi" at bounding box center [279, 136] width 132 height 22
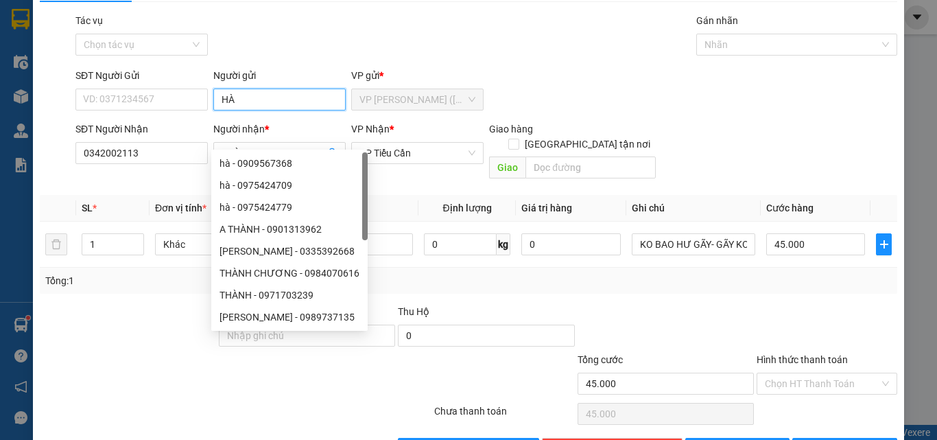
scroll to position [68, 0]
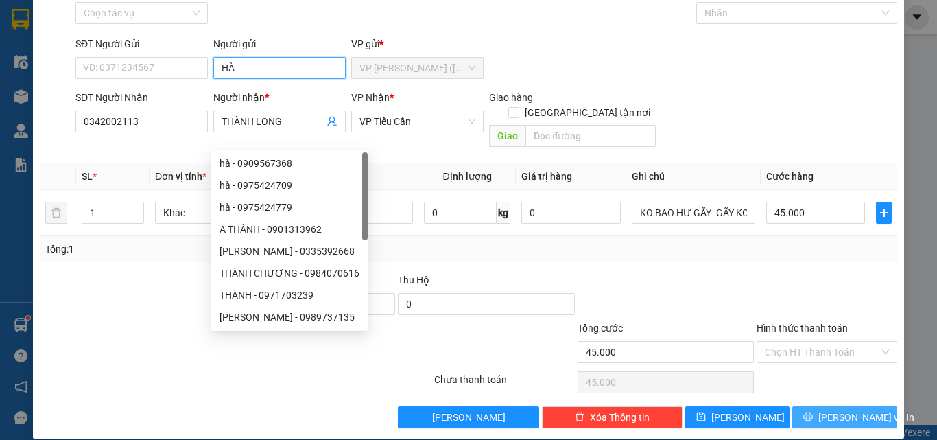
type input "HÀ"
click at [813, 412] on icon "printer" at bounding box center [808, 417] width 10 height 10
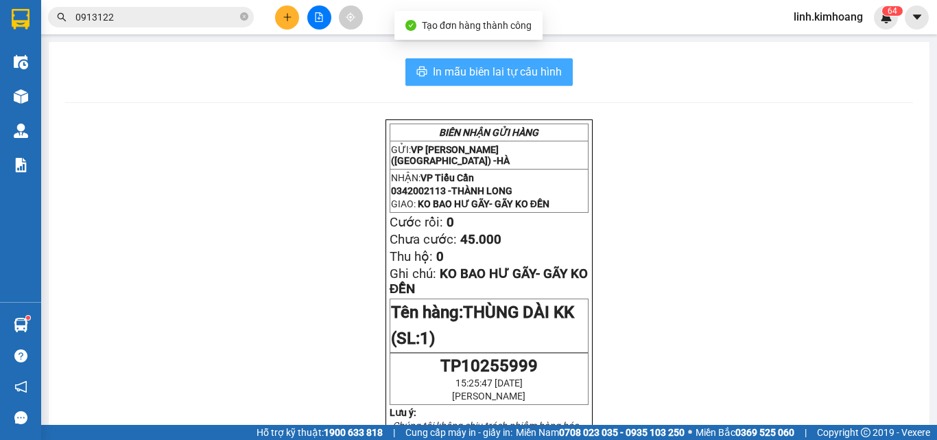
drag, startPoint x: 514, startPoint y: 69, endPoint x: 496, endPoint y: 72, distance: 18.0
click at [506, 71] on span "In mẫu biên lai tự cấu hình" at bounding box center [497, 71] width 129 height 17
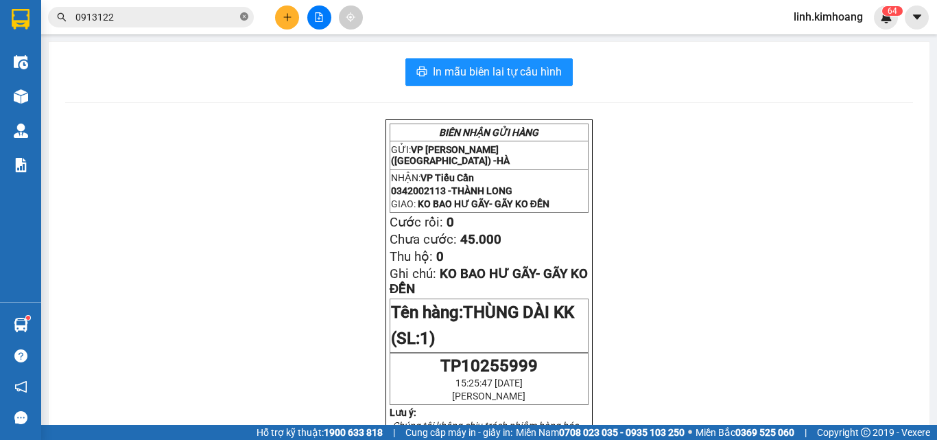
click at [246, 14] on icon "close-circle" at bounding box center [244, 16] width 8 height 8
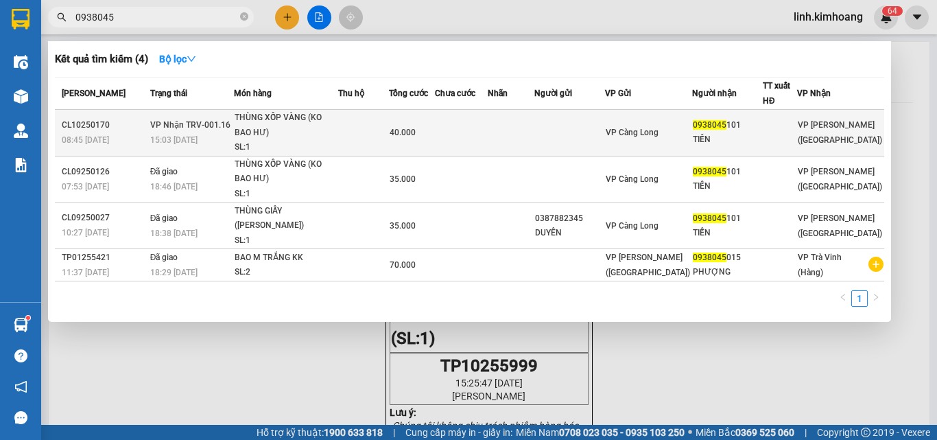
type input "0938045"
click at [532, 134] on td at bounding box center [511, 133] width 46 height 47
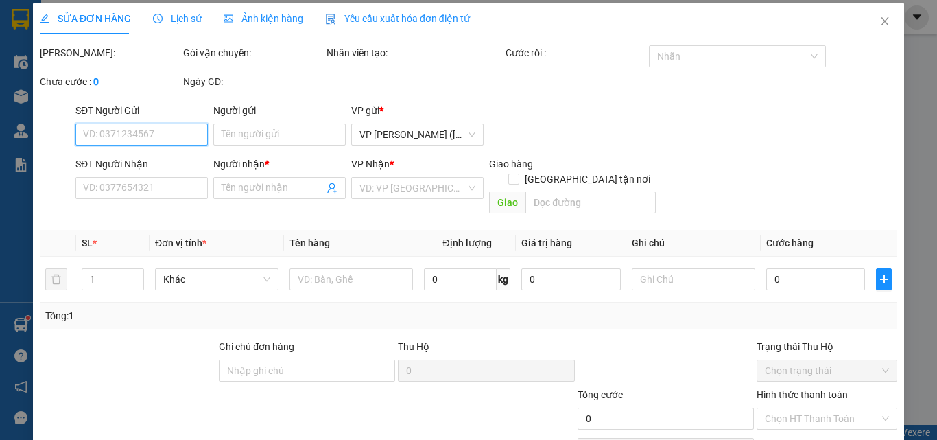
type input "0938045101"
type input "TIẾN"
type input "40.000"
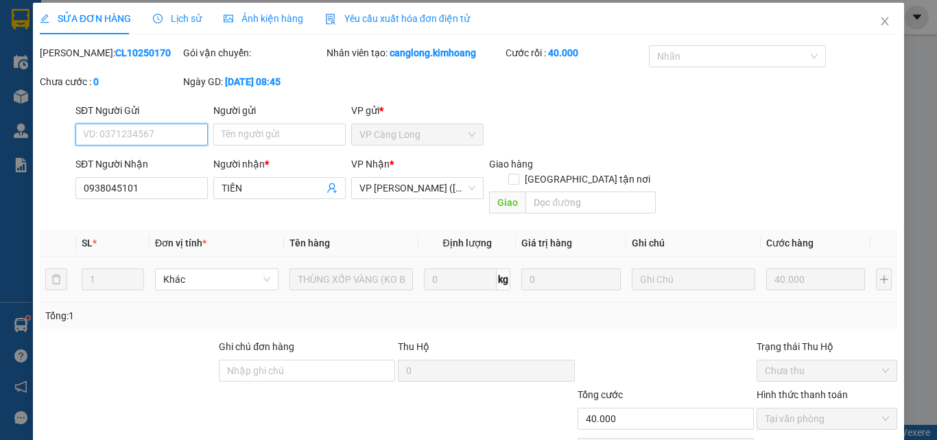
scroll to position [71, 0]
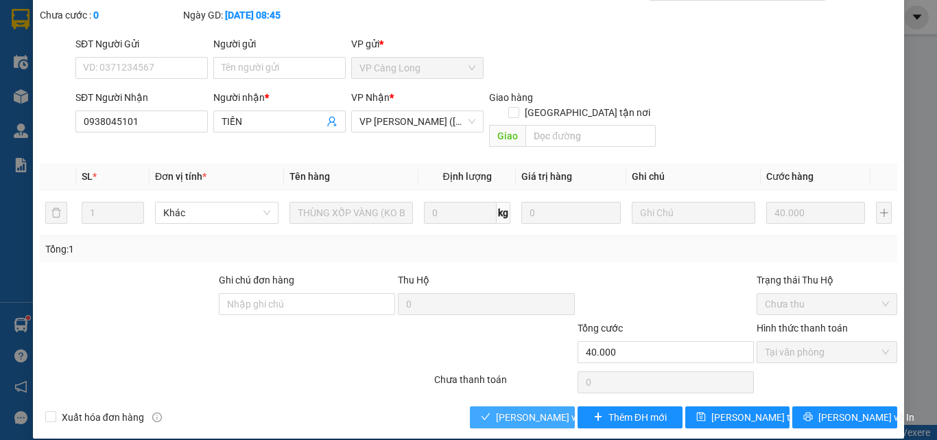
click at [529, 409] on span "Lưu và Giao hàng" at bounding box center [562, 416] width 132 height 15
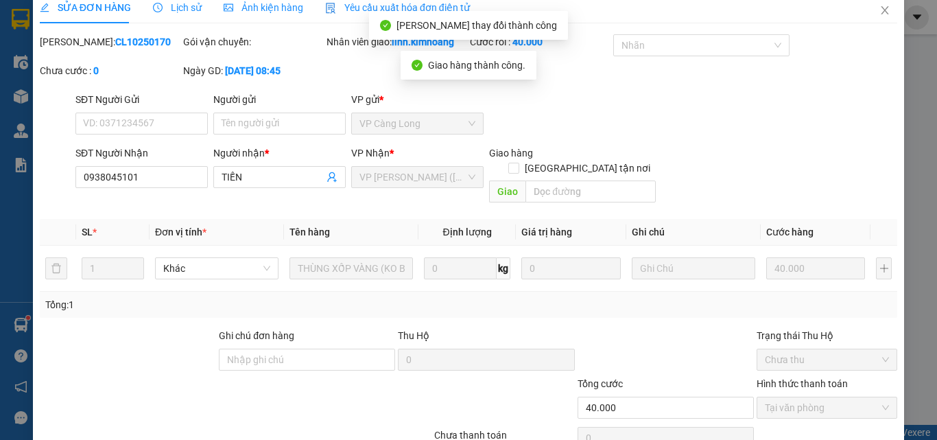
scroll to position [0, 0]
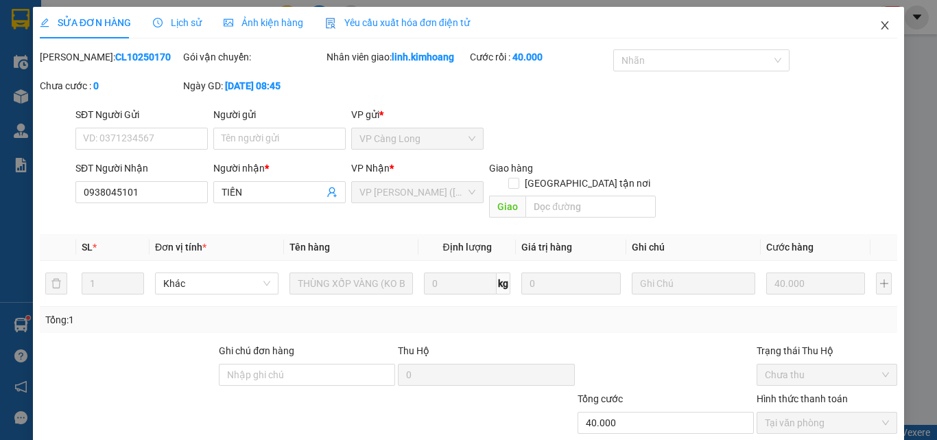
click at [882, 23] on span "Close" at bounding box center [885, 26] width 38 height 38
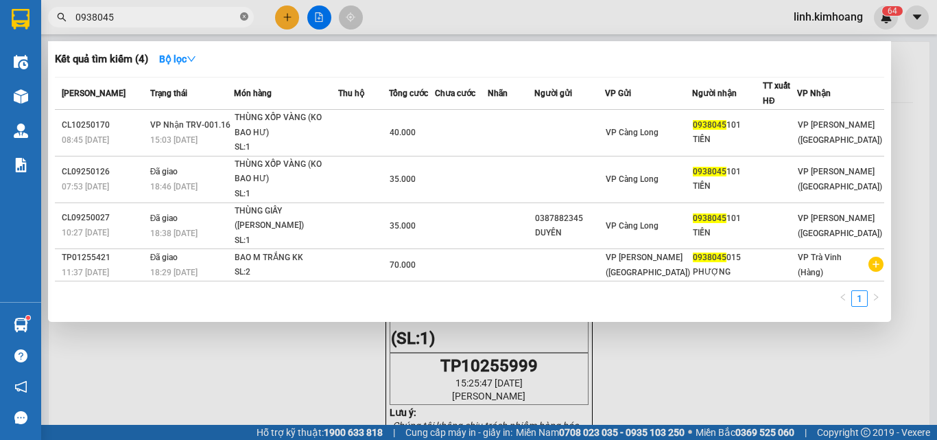
click at [241, 16] on span "0938045" at bounding box center [151, 17] width 206 height 21
click at [243, 16] on icon "close-circle" at bounding box center [244, 16] width 8 height 8
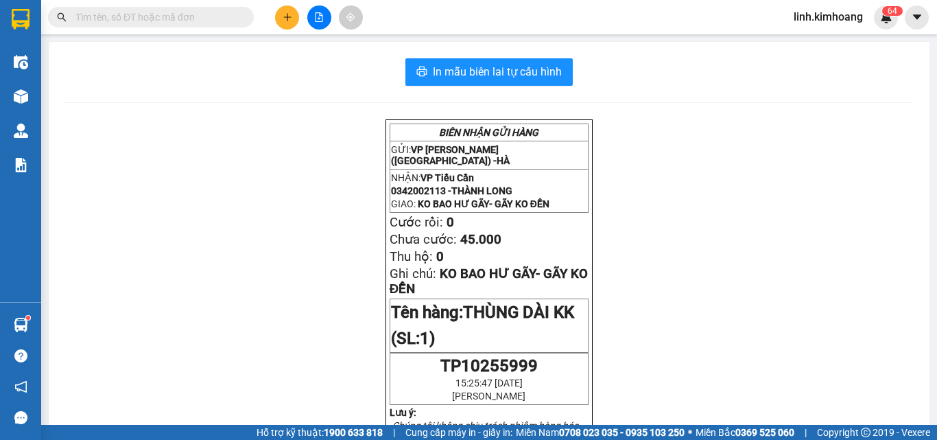
click at [216, 14] on input "text" at bounding box center [156, 17] width 162 height 15
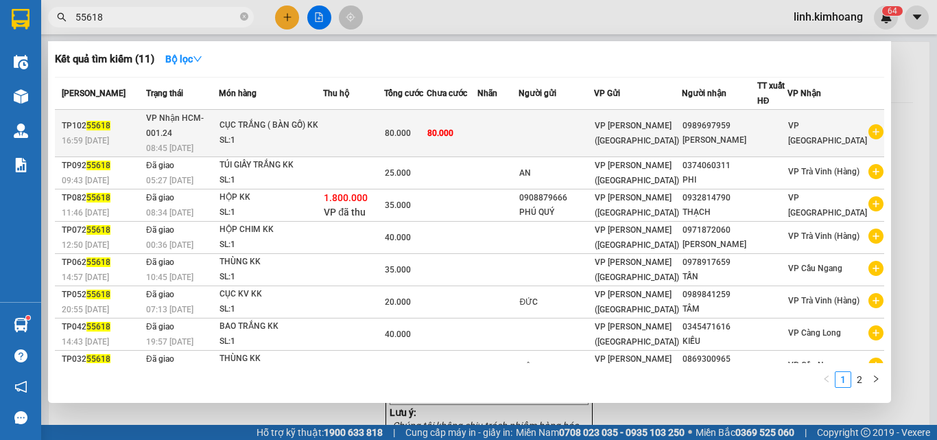
type input "55618"
click at [342, 112] on td at bounding box center [353, 133] width 61 height 47
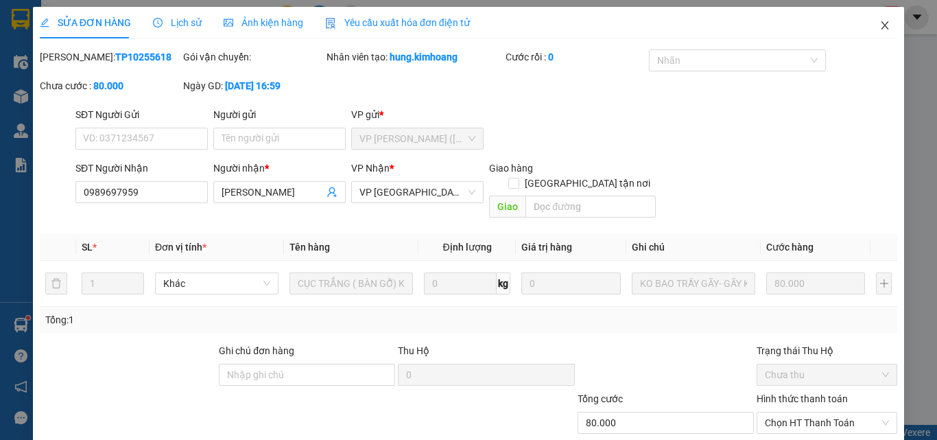
click at [876, 13] on span "Close" at bounding box center [885, 26] width 38 height 38
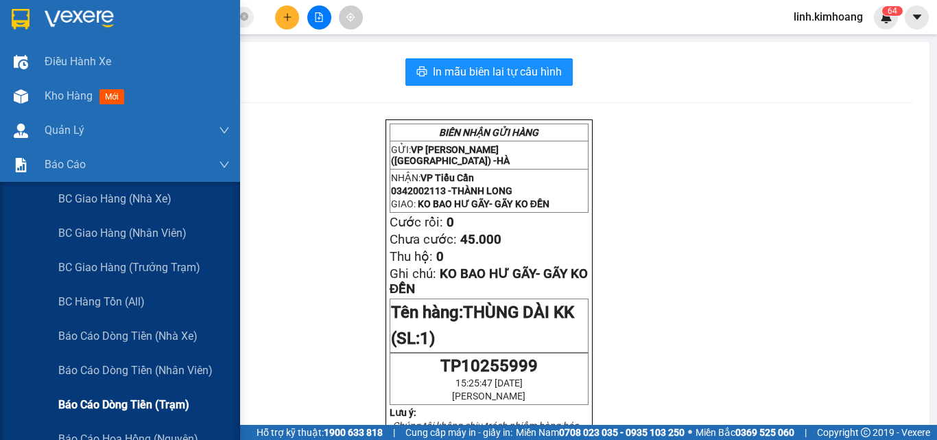
scroll to position [274, 0]
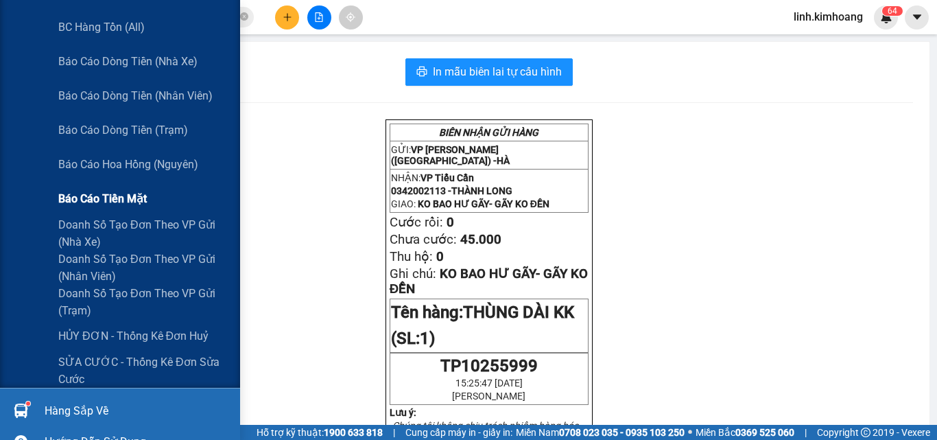
click at [110, 198] on span "Báo cáo tiền mặt" at bounding box center [102, 198] width 88 height 17
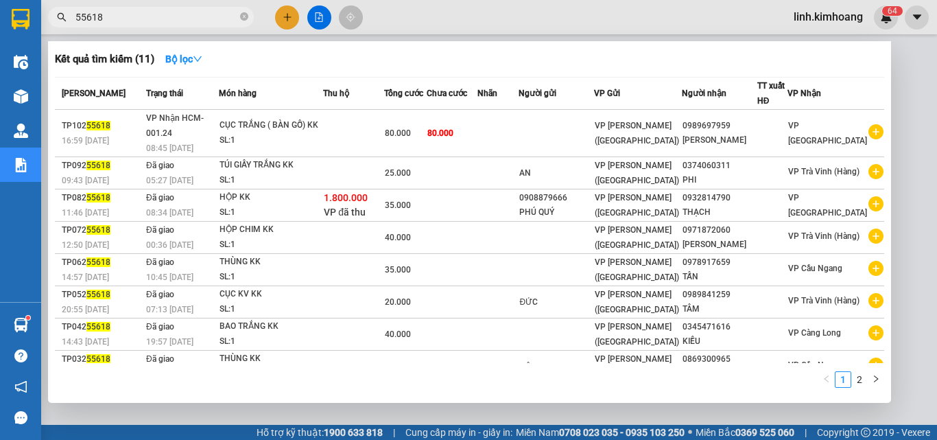
click at [140, 24] on input "55618" at bounding box center [156, 17] width 162 height 15
click at [318, 416] on div at bounding box center [468, 220] width 937 height 440
click at [243, 16] on icon "close-circle" at bounding box center [244, 16] width 8 height 8
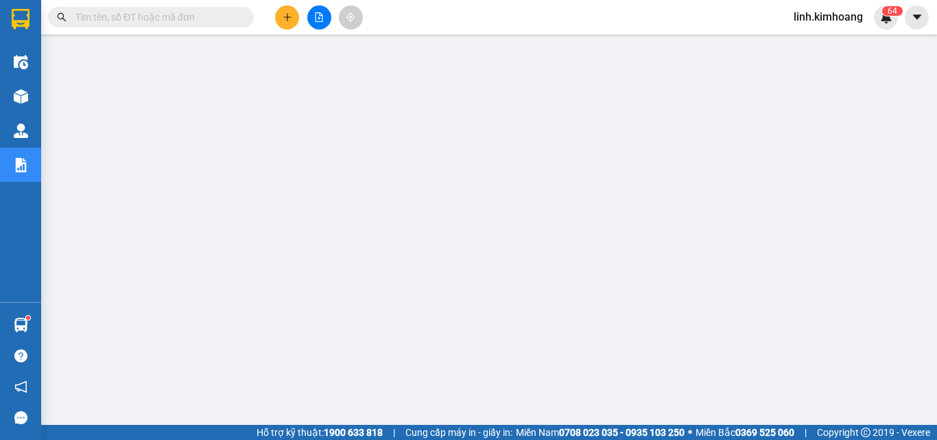
click at [176, 11] on input "text" at bounding box center [156, 17] width 162 height 15
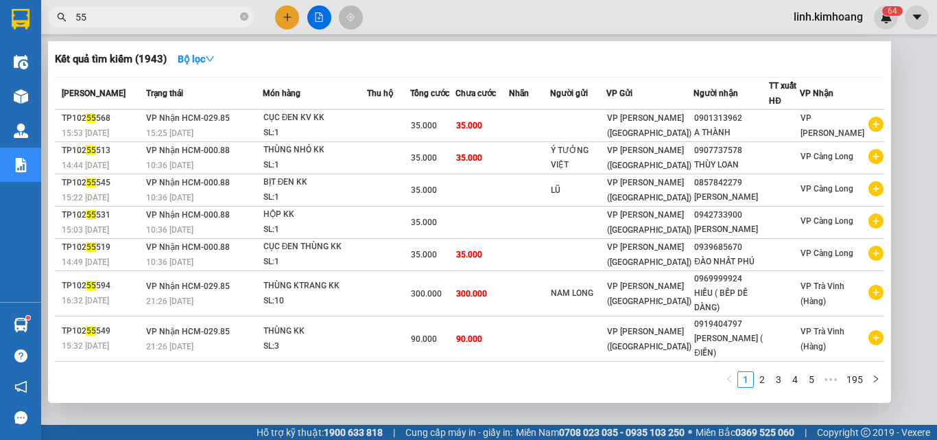
type input "5"
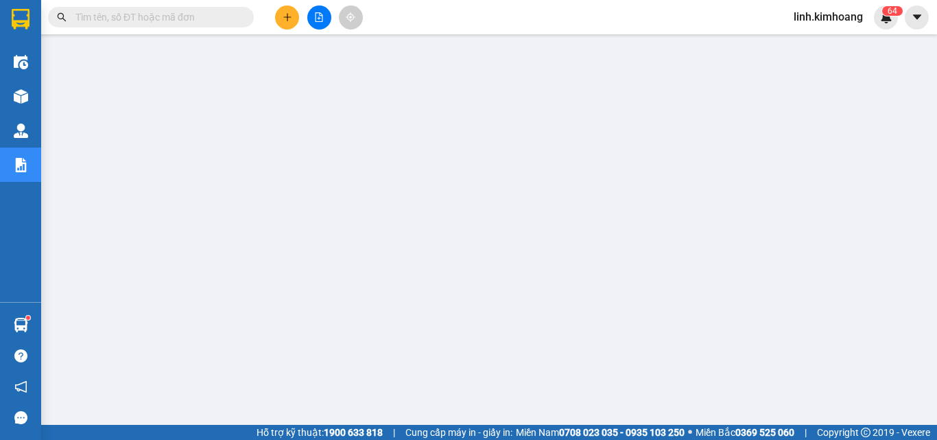
click at [182, 16] on input "text" at bounding box center [156, 17] width 162 height 15
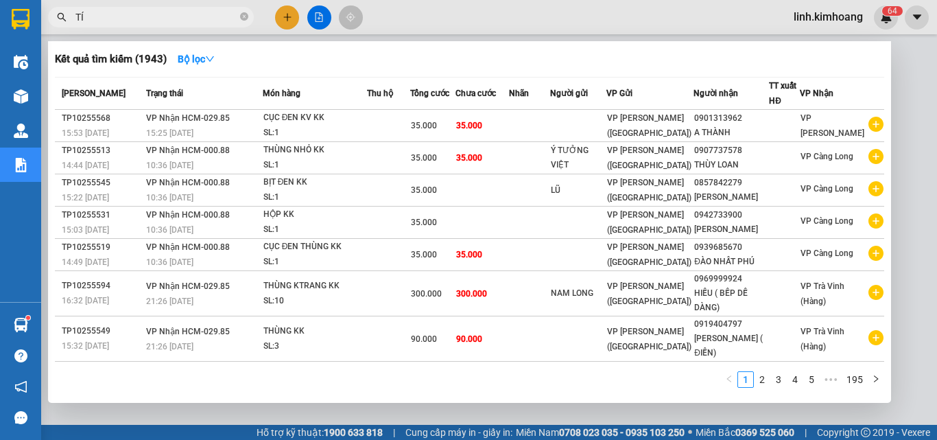
type input "TÍM"
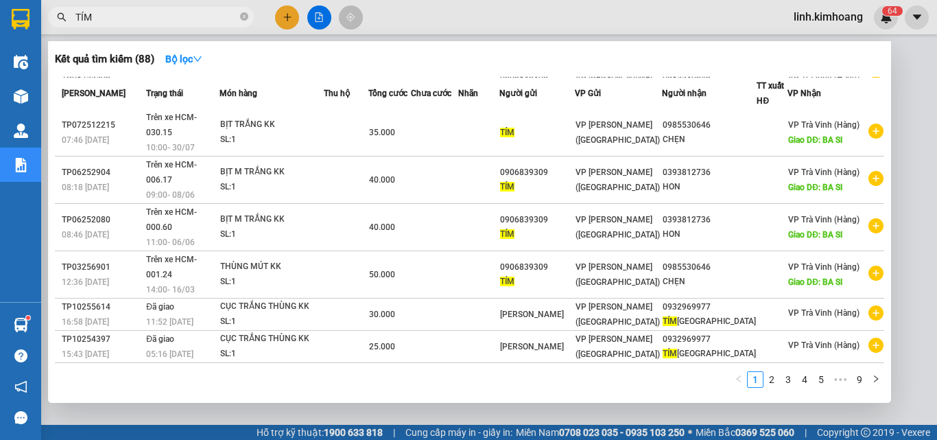
scroll to position [281, 0]
click at [241, 18] on icon "close-circle" at bounding box center [244, 16] width 8 height 8
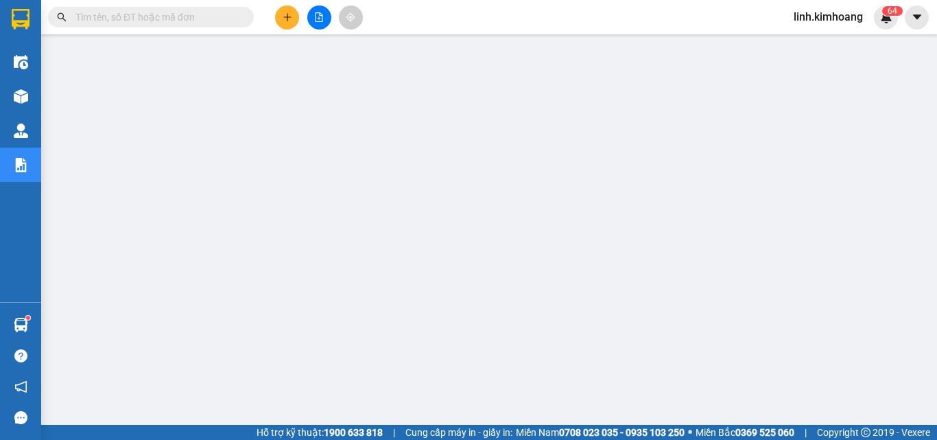
click at [146, 16] on input "text" at bounding box center [156, 17] width 162 height 15
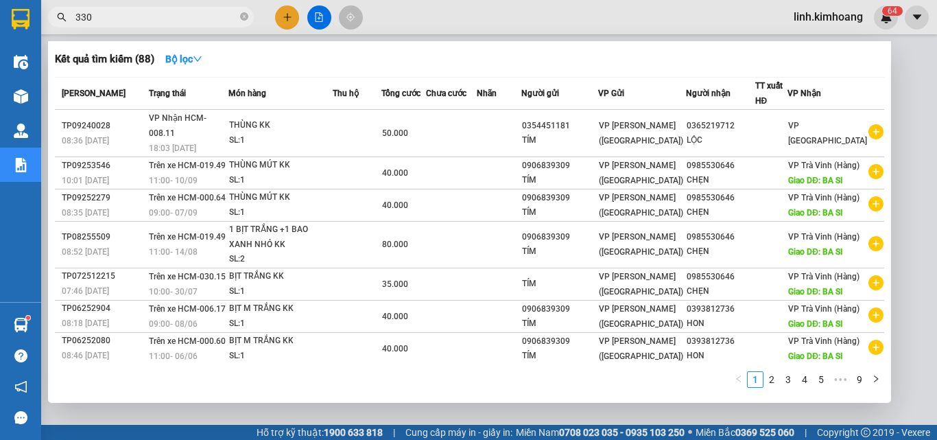
type input "3304"
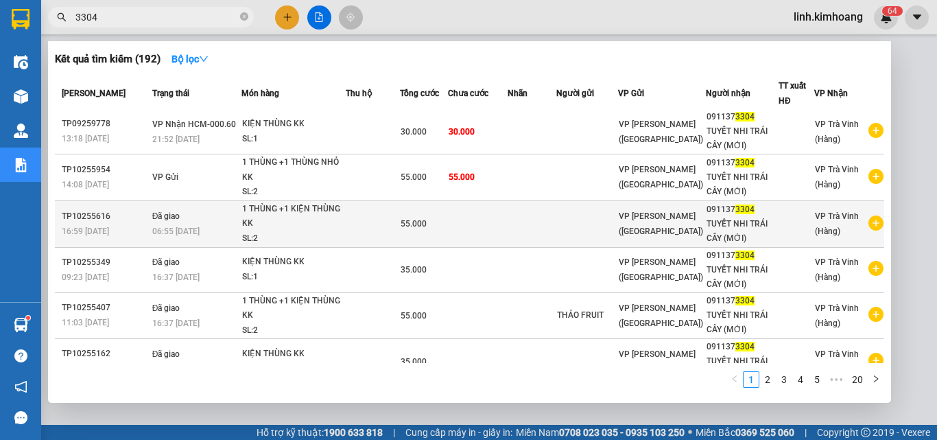
scroll to position [0, 0]
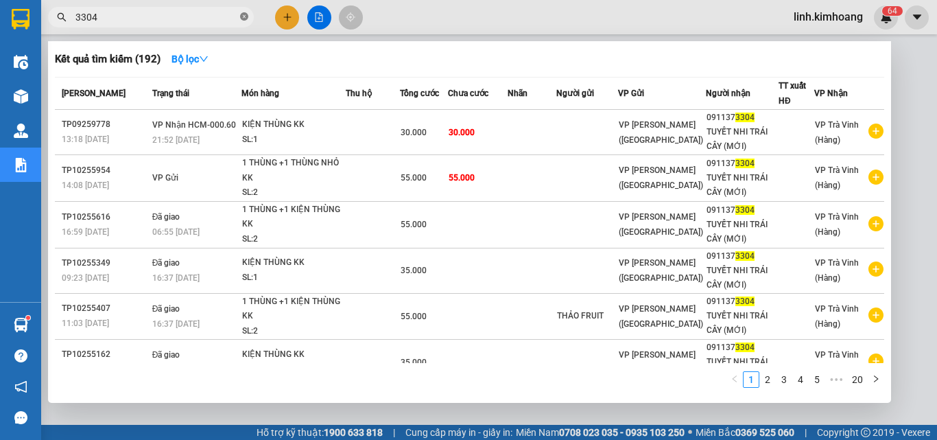
click at [246, 15] on icon "close-circle" at bounding box center [244, 16] width 8 height 8
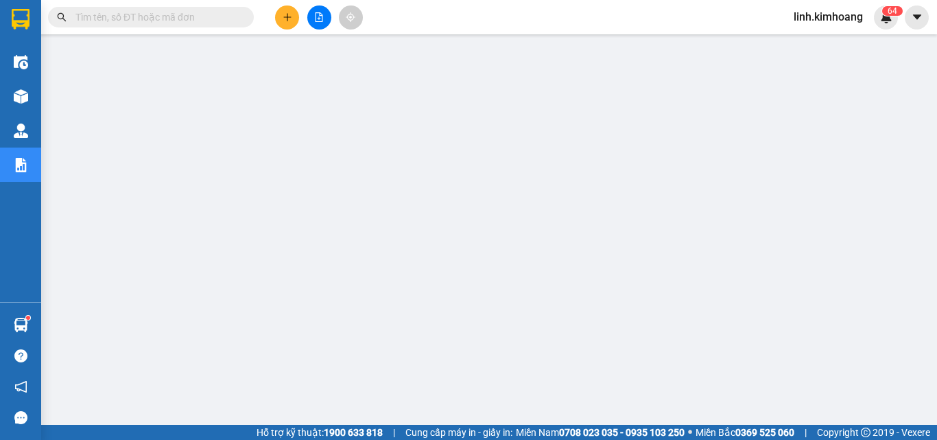
click at [223, 19] on input "text" at bounding box center [156, 17] width 162 height 15
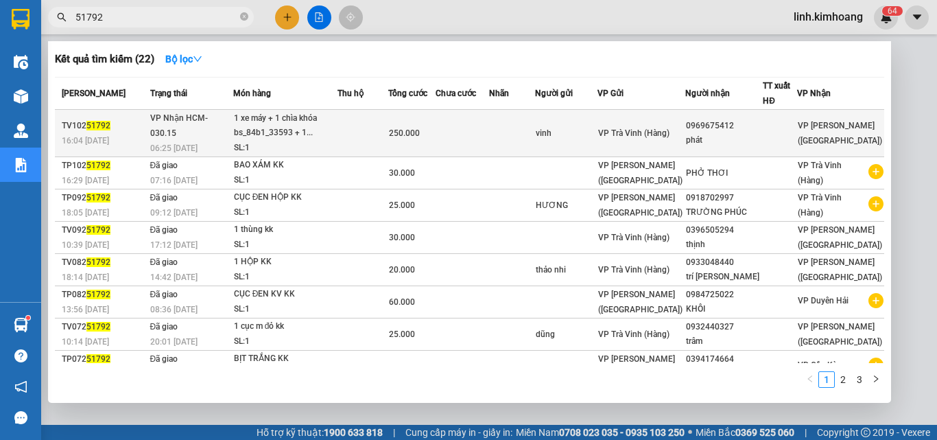
type input "51792"
click at [742, 135] on div "phát" at bounding box center [724, 140] width 76 height 14
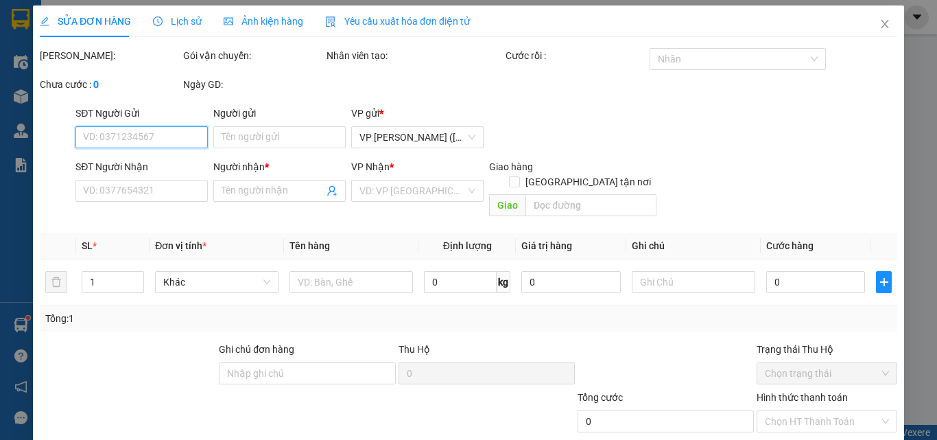
type input "vinh"
type input "0969675412"
type input "phát"
type input "250.000"
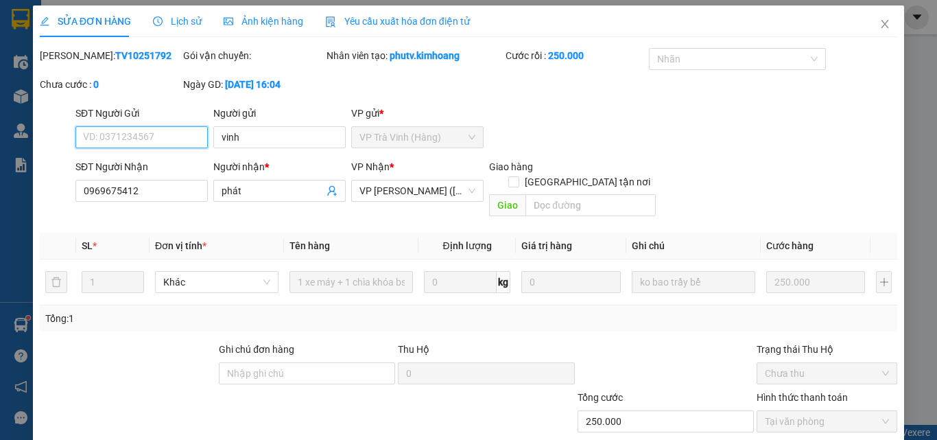
scroll to position [71, 0]
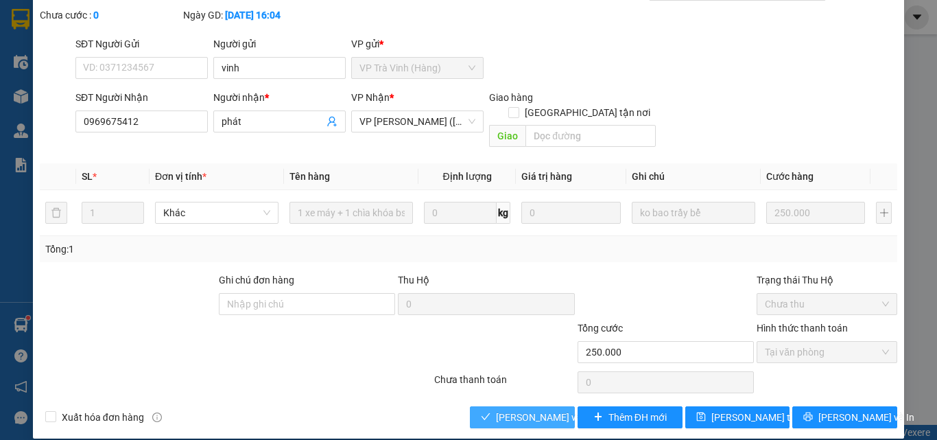
click at [500, 409] on span "Lưu và Giao hàng" at bounding box center [562, 416] width 132 height 15
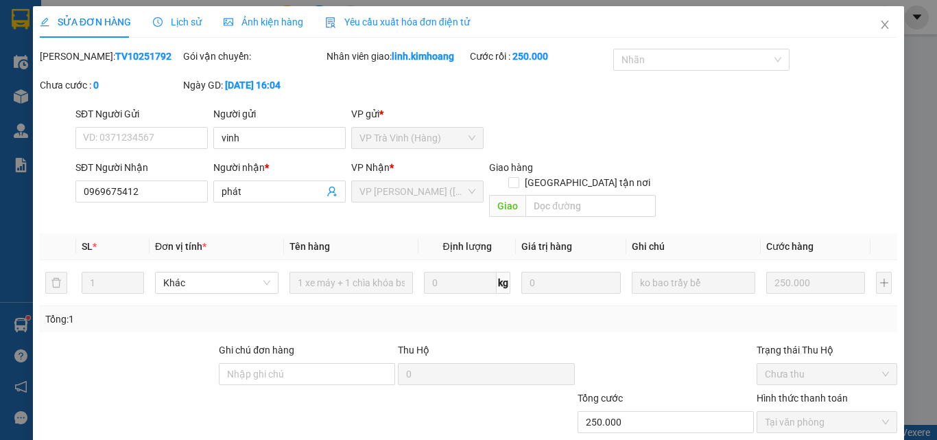
scroll to position [0, 0]
click at [881, 24] on span "Close" at bounding box center [885, 26] width 38 height 38
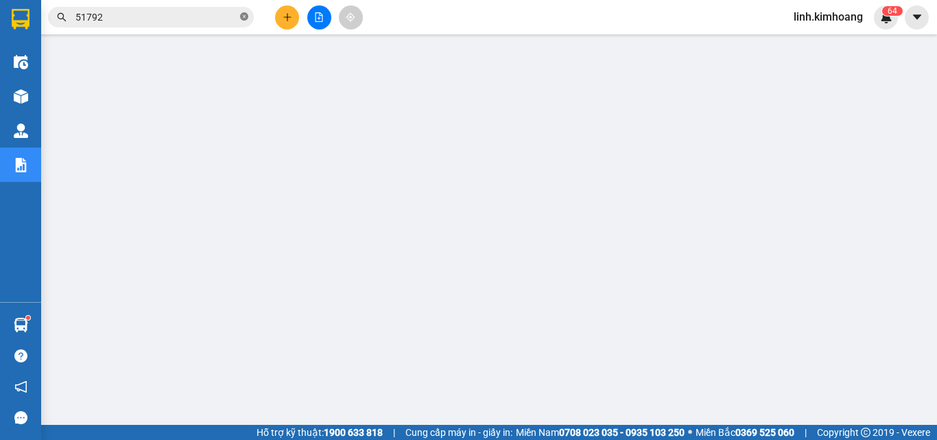
click at [243, 19] on icon "close-circle" at bounding box center [244, 16] width 8 height 8
click at [169, 14] on input "text" at bounding box center [156, 17] width 162 height 15
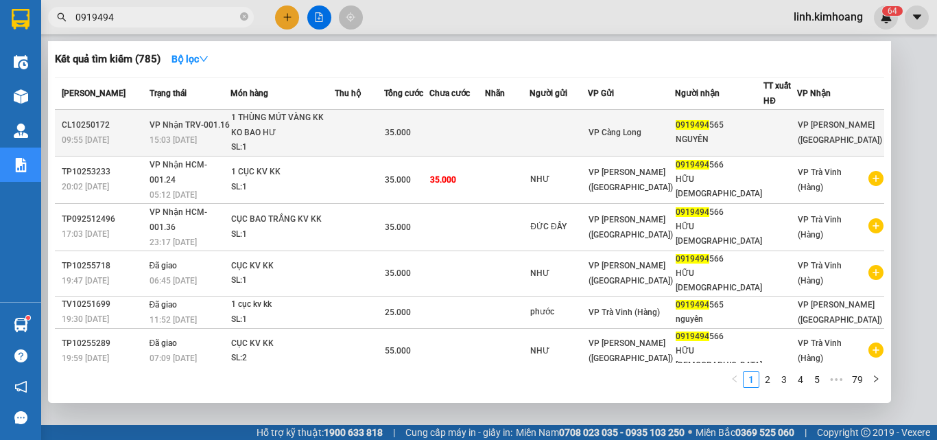
type input "0919494"
click at [643, 121] on td "VP Càng Long" at bounding box center [632, 133] width 88 height 47
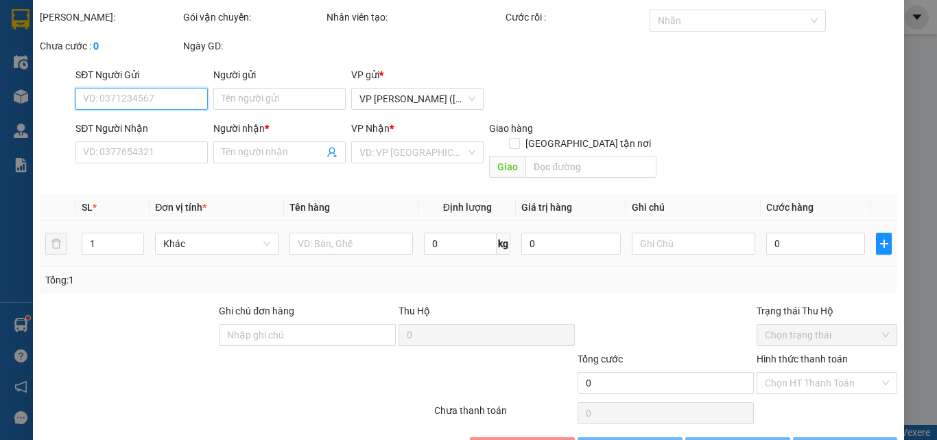
type input "0919494565"
type input "NGUYÊN"
type input "35.000"
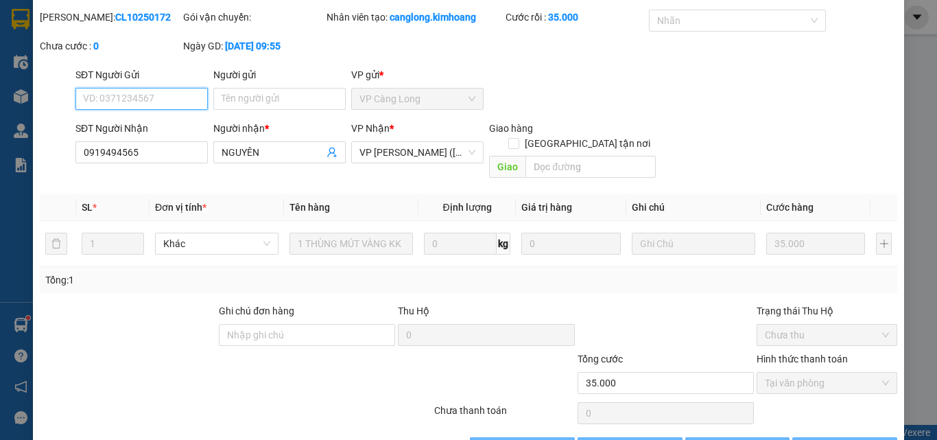
scroll to position [71, 0]
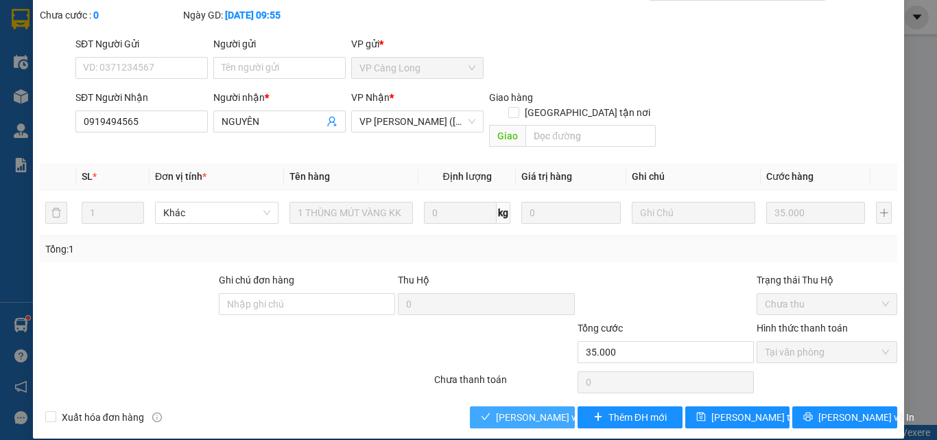
click at [525, 409] on span "Lưu và Giao hàng" at bounding box center [562, 416] width 132 height 15
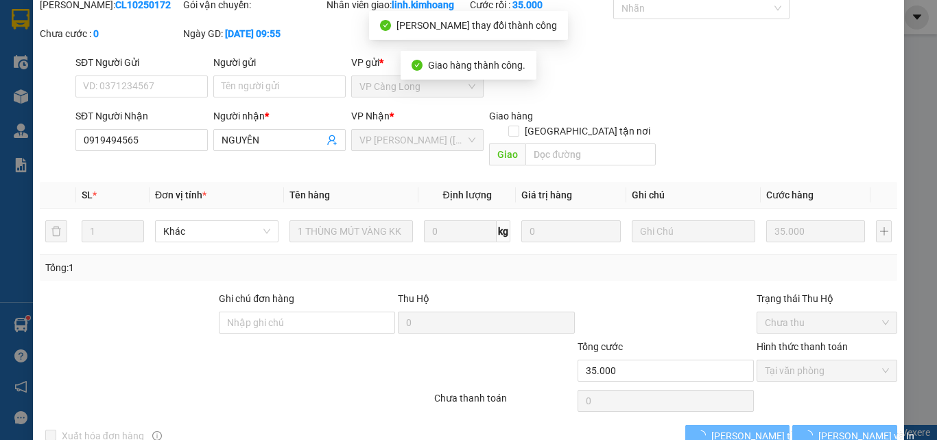
scroll to position [0, 0]
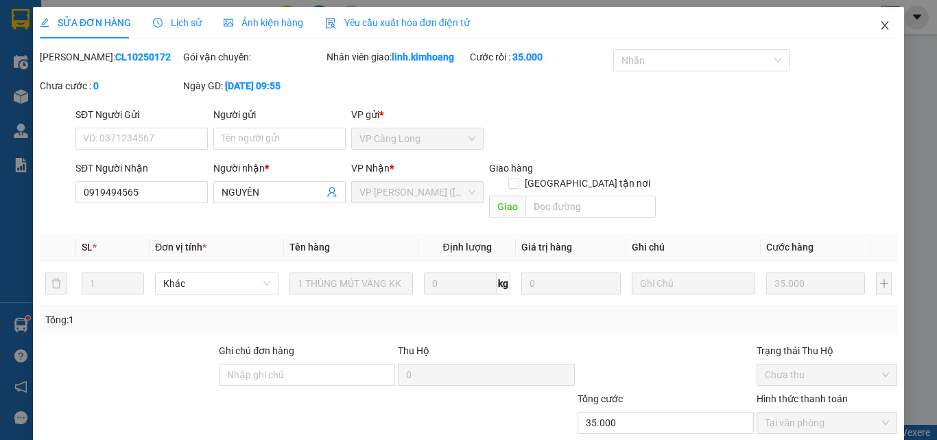
click at [882, 18] on span "Close" at bounding box center [885, 26] width 38 height 38
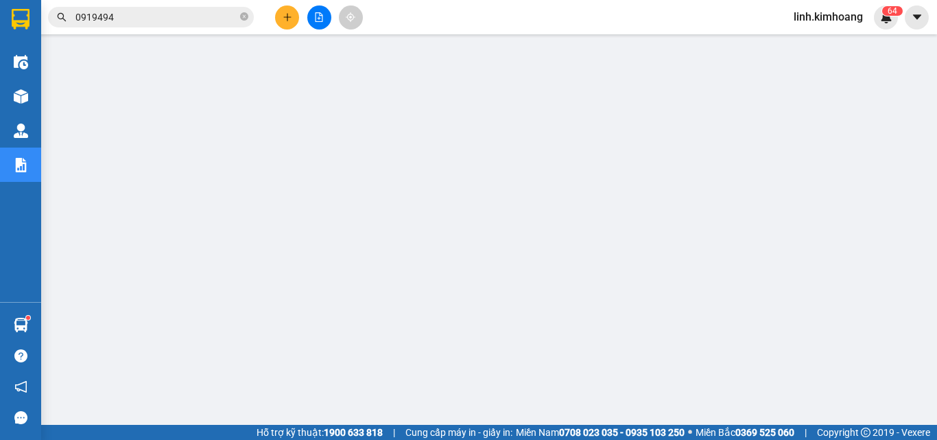
click at [278, 16] on button at bounding box center [287, 17] width 24 height 24
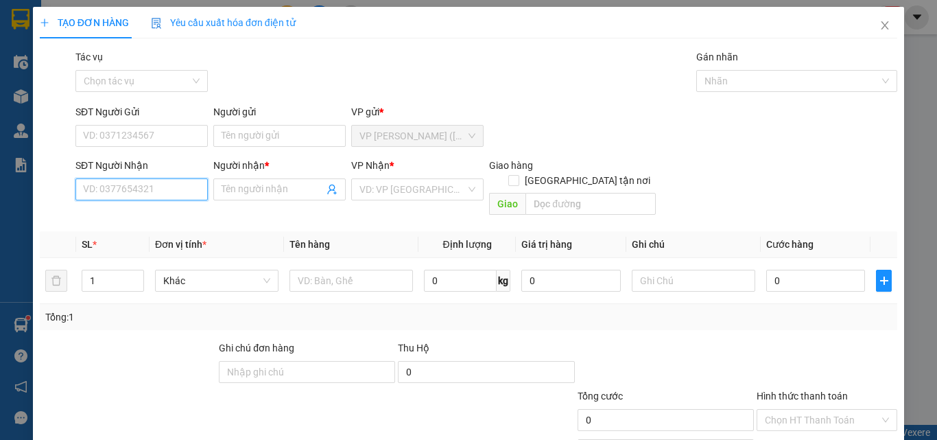
click at [143, 187] on input "SĐT Người Nhận" at bounding box center [141, 189] width 132 height 22
type input "0907907937"
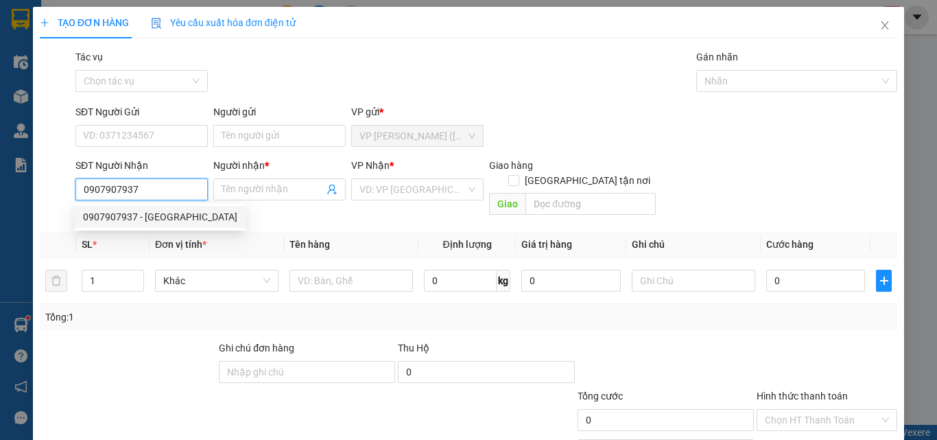
click at [168, 221] on div "0907907937 - THANH LÂM" at bounding box center [160, 216] width 154 height 15
type input "[PERSON_NAME]"
type input "35.000"
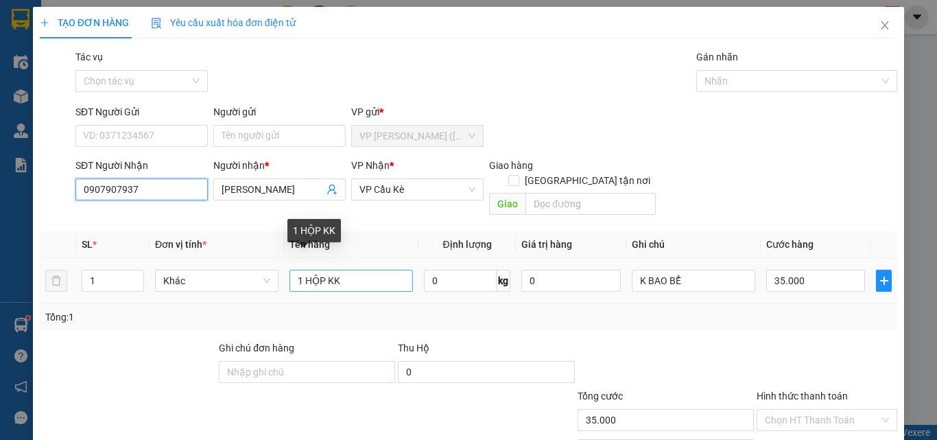
type input "0907907937"
drag, startPoint x: 358, startPoint y: 263, endPoint x: 28, endPoint y: 357, distance: 343.0
click at [28, 357] on div "TẠO ĐƠN HÀNG Yêu cầu xuất hóa đơn điện tử Transit Pickup Surcharge Ids Transit …" at bounding box center [468, 220] width 937 height 440
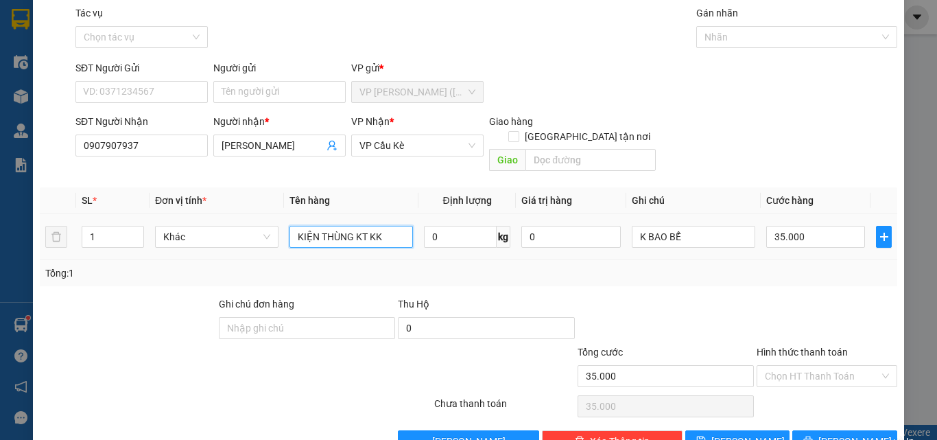
scroll to position [68, 0]
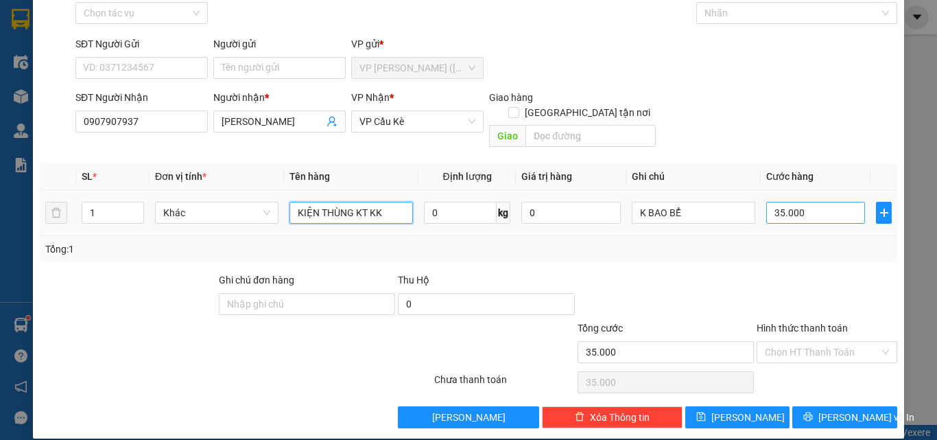
type input "KIỆN THÙNG KT KK"
click at [814, 202] on input "35.000" at bounding box center [815, 213] width 99 height 22
type input "4"
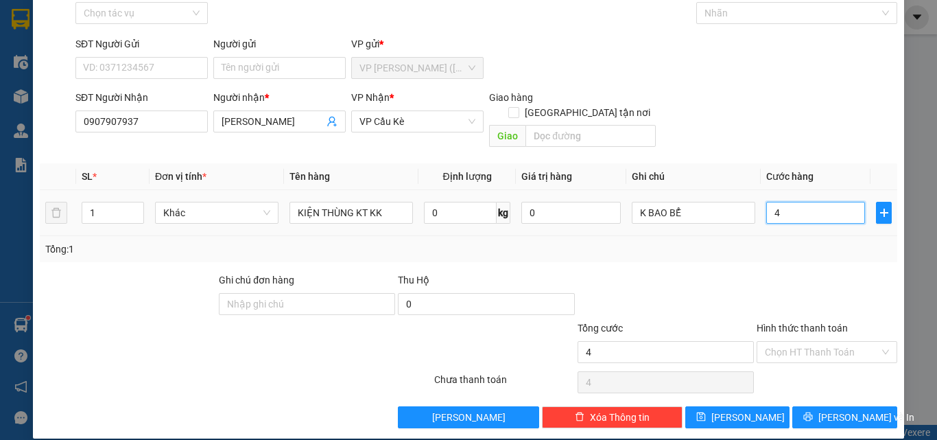
type input "40"
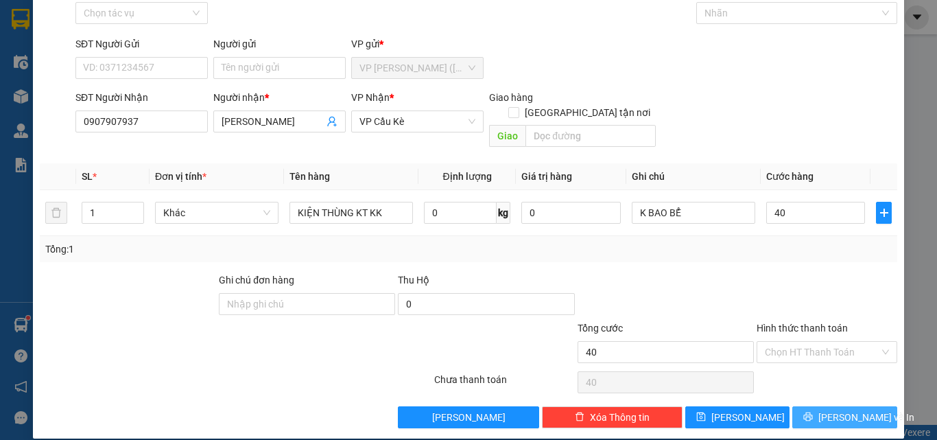
type input "40.000"
click at [840, 409] on span "[PERSON_NAME] và In" at bounding box center [866, 416] width 96 height 15
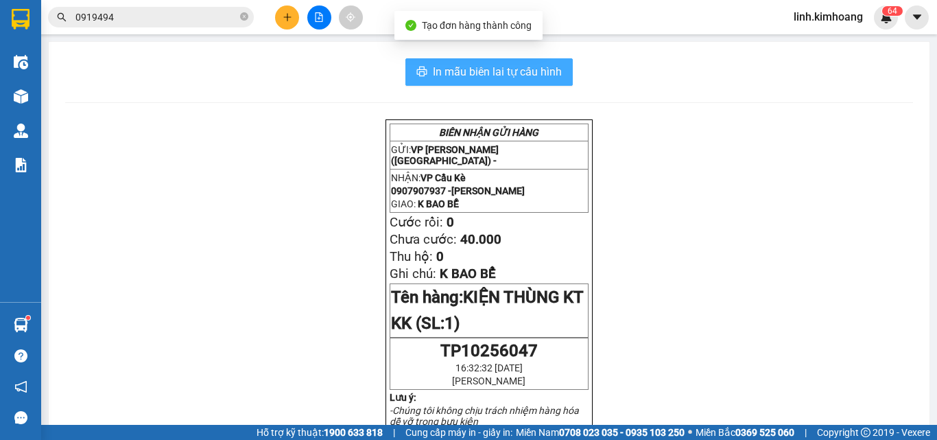
click at [466, 60] on button "In mẫu biên lai tự cấu hình" at bounding box center [488, 71] width 167 height 27
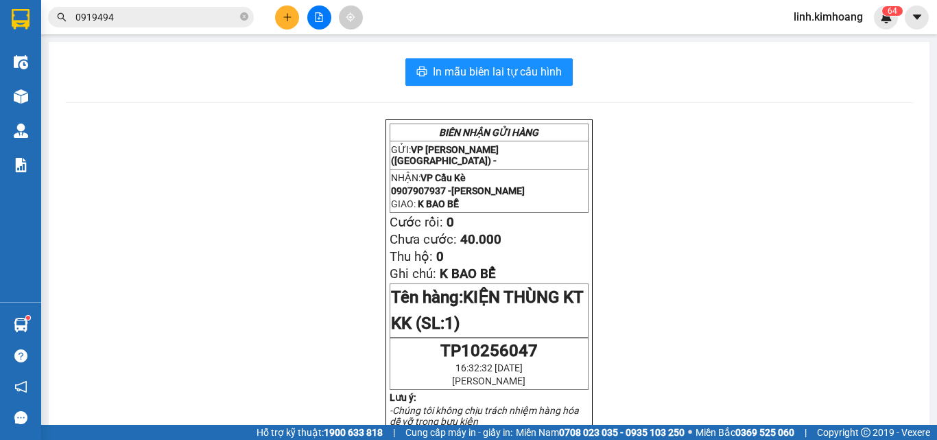
click at [287, 9] on button at bounding box center [287, 17] width 24 height 24
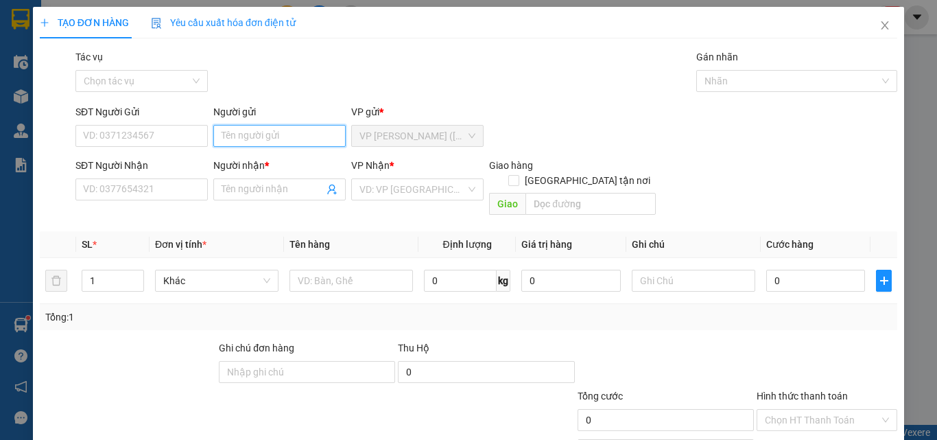
click at [245, 141] on input "Người gửi" at bounding box center [279, 136] width 132 height 22
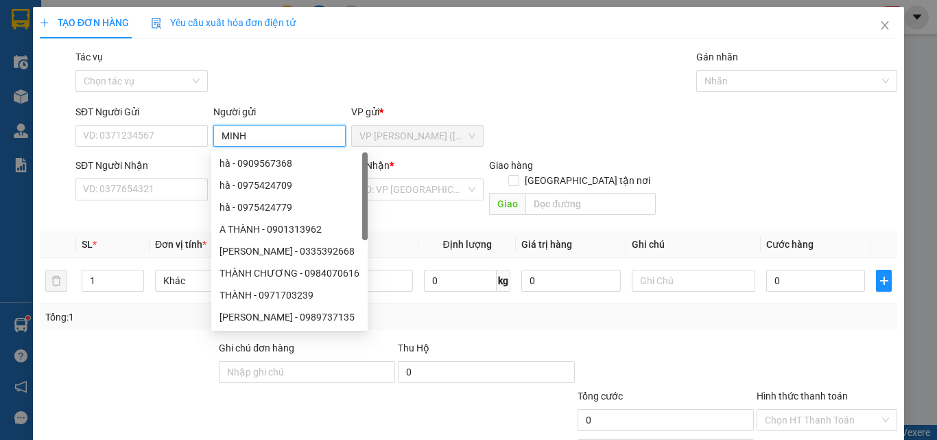
type input "MINH"
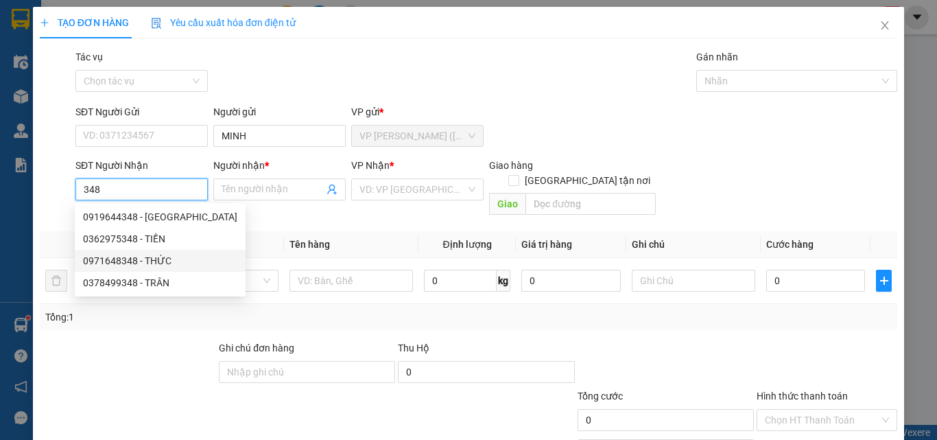
click at [163, 257] on div "0971648348 - THỨC" at bounding box center [160, 260] width 154 height 15
type input "0971648348"
type input "THỨC"
type input "40.000"
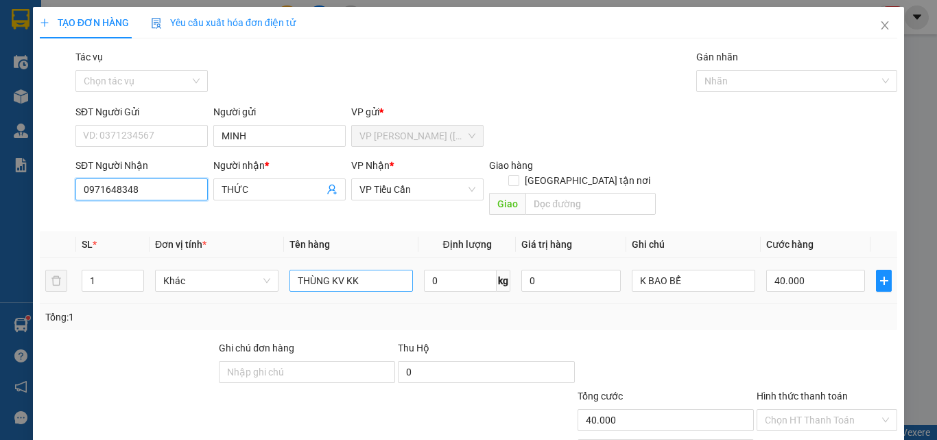
type input "0971648348"
drag, startPoint x: 373, startPoint y: 265, endPoint x: 263, endPoint y: 292, distance: 113.6
click at [263, 292] on div "SL * Đơn vị tính * Tên hàng Định lượng Giá trị hàng Ghi chú Cước hàng 1 Khác TH…" at bounding box center [468, 280] width 857 height 99
type input "BỊT M ĐEN KK"
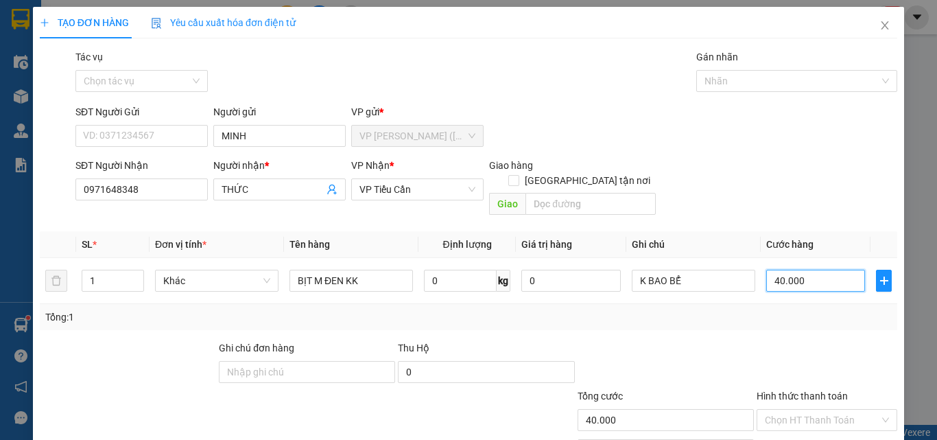
type input "3"
type input "35"
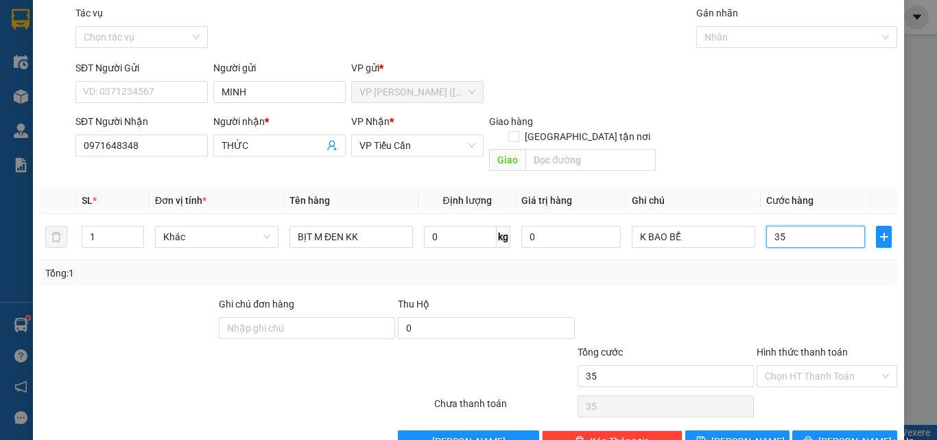
scroll to position [68, 0]
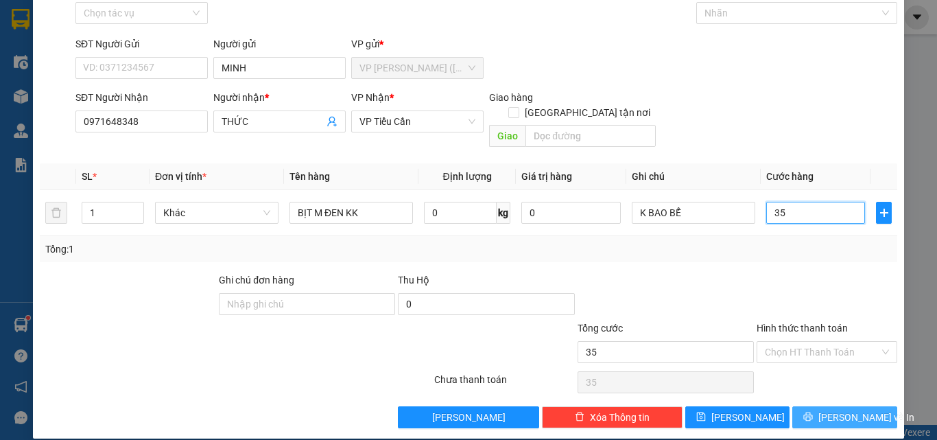
type input "35"
type input "35.000"
click at [828, 409] on span "[PERSON_NAME] và In" at bounding box center [866, 416] width 96 height 15
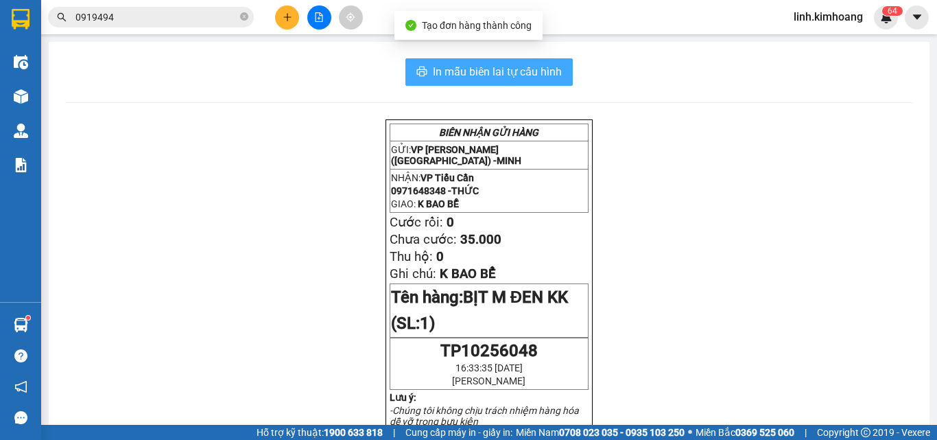
click at [454, 69] on span "In mẫu biên lai tự cấu hình" at bounding box center [497, 71] width 129 height 17
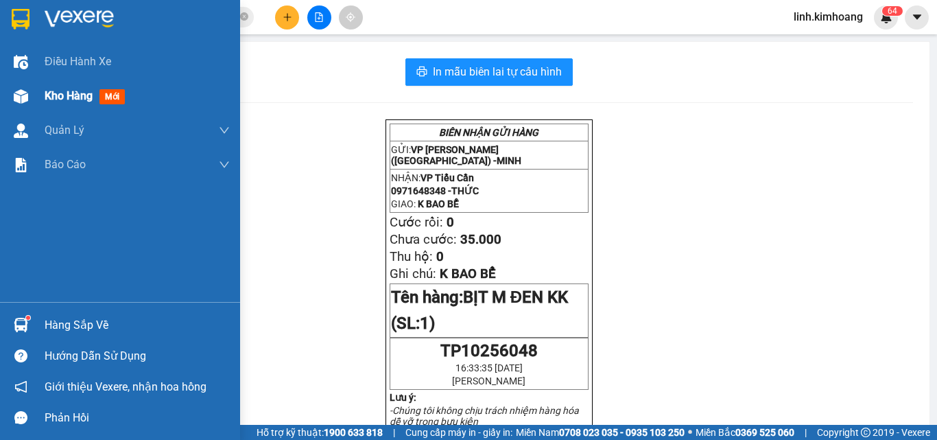
click at [57, 96] on span "Kho hàng" at bounding box center [69, 95] width 48 height 13
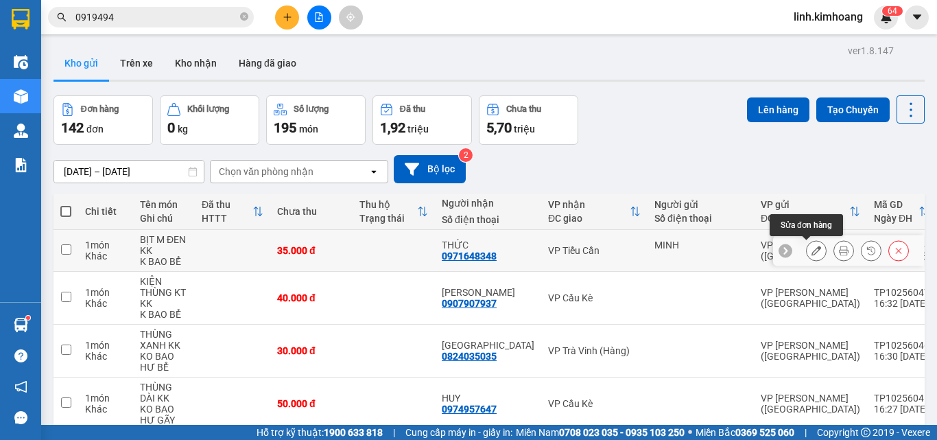
click at [811, 248] on icon at bounding box center [816, 251] width 10 height 10
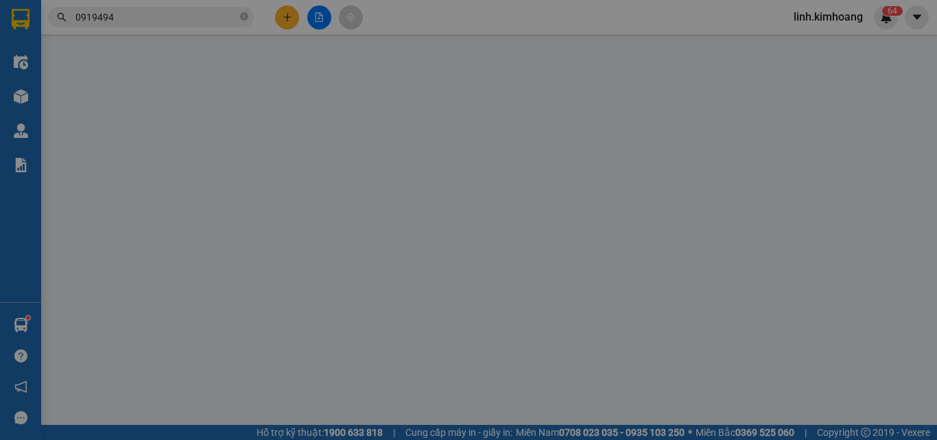
type input "MINH"
type input "0971648348"
type input "THỨC"
type input "35.000"
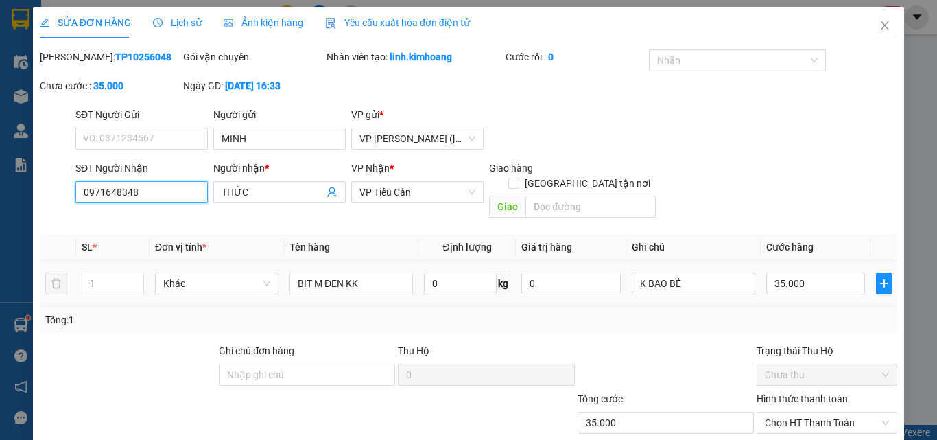
click at [118, 194] on input "0971648348" at bounding box center [141, 192] width 132 height 22
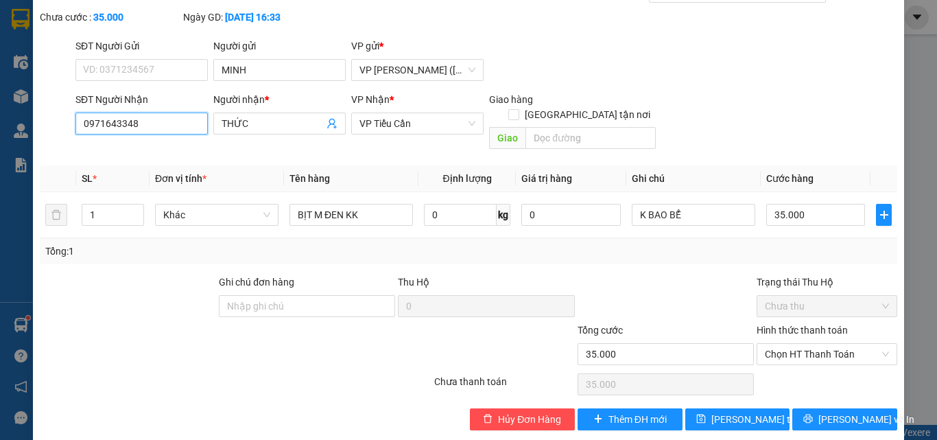
scroll to position [71, 0]
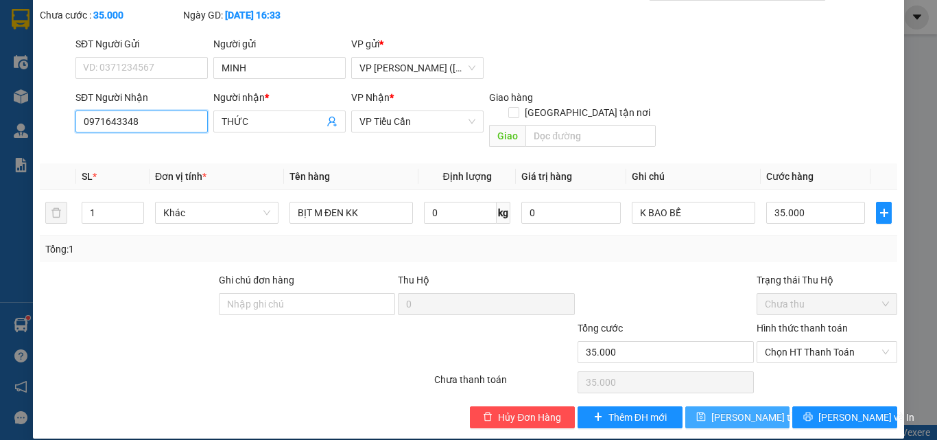
type input "0971643348"
click at [739, 409] on span "Lưu thay đổi" at bounding box center [766, 416] width 110 height 15
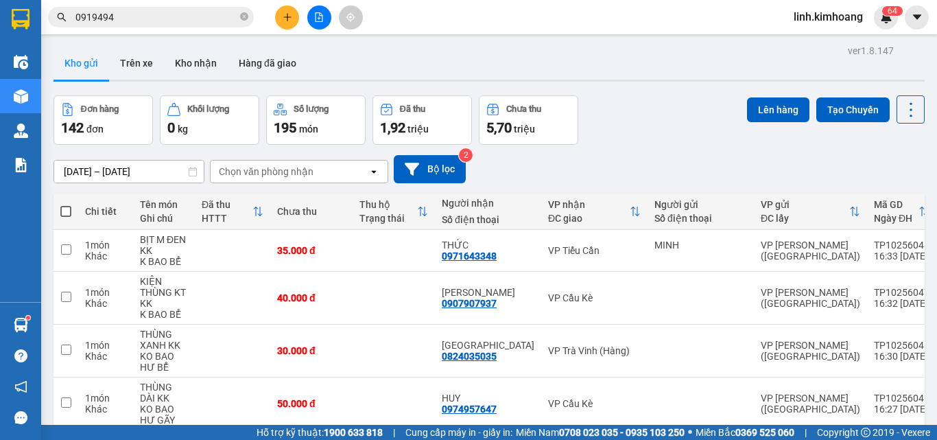
click at [287, 12] on icon "plus" at bounding box center [288, 17] width 10 height 10
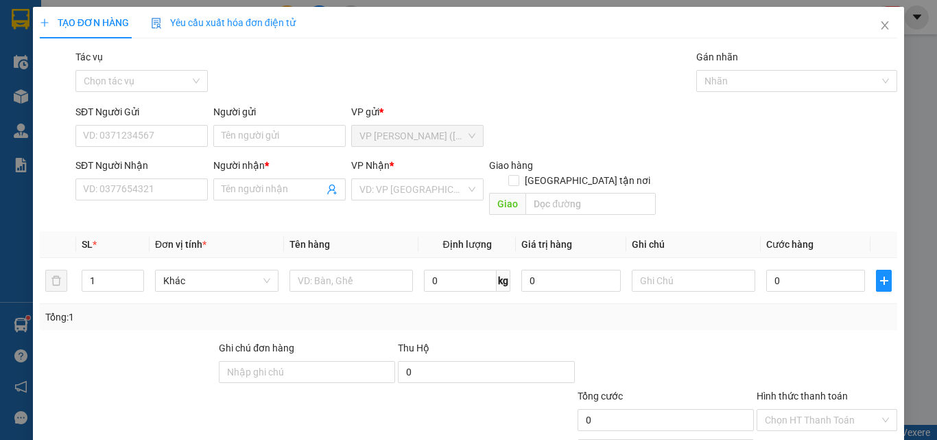
click at [233, 123] on div "Người gửi" at bounding box center [279, 114] width 132 height 21
click at [240, 134] on input "Người gửi" at bounding box center [279, 136] width 132 height 22
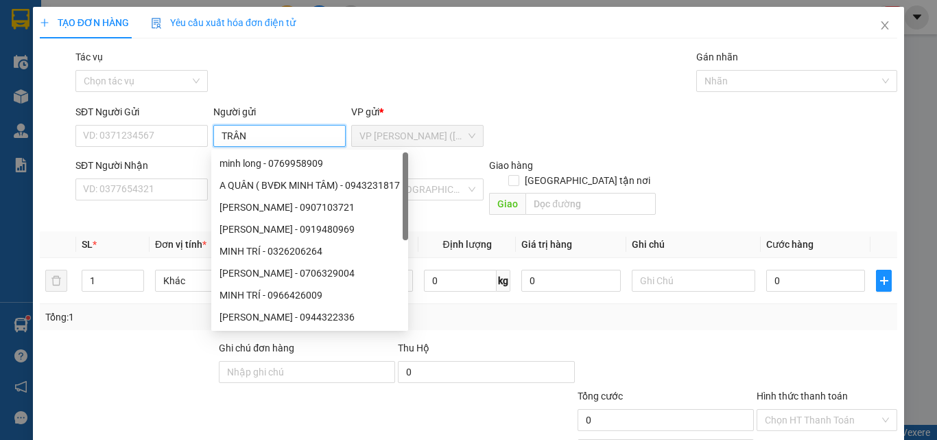
type input "TRÂN"
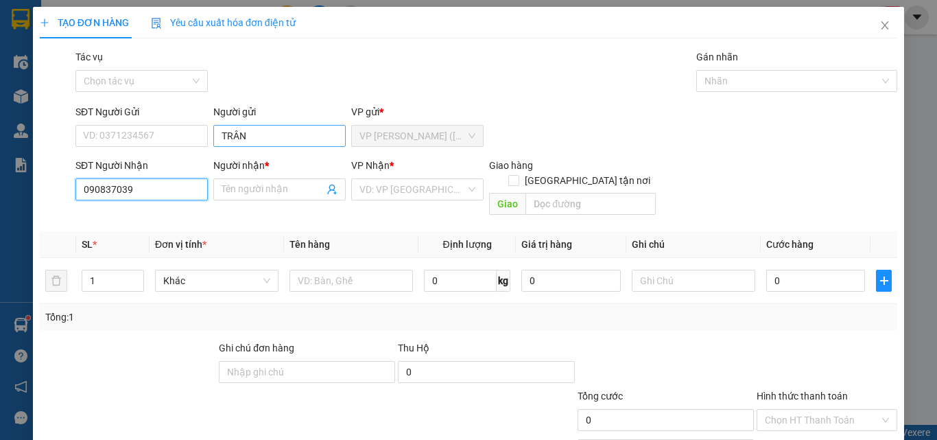
type input "0908370390"
click at [165, 214] on div "0908370390 - LOAN" at bounding box center [140, 216] width 115 height 15
type input "LOAN"
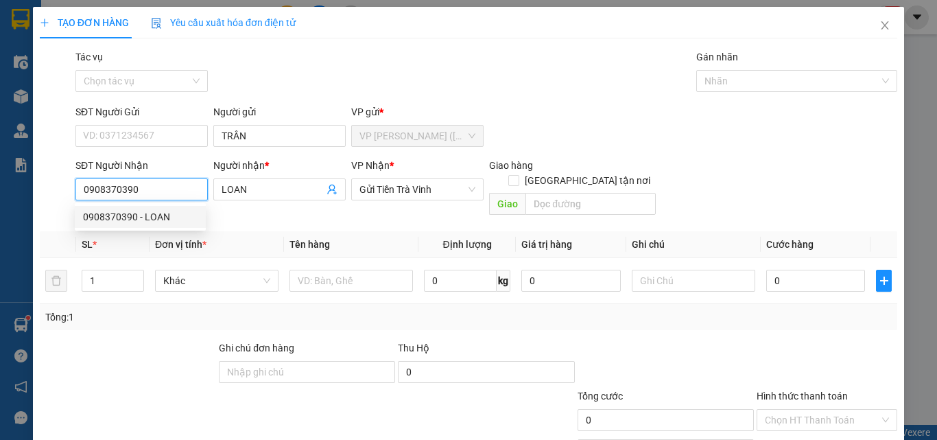
type input "20.000"
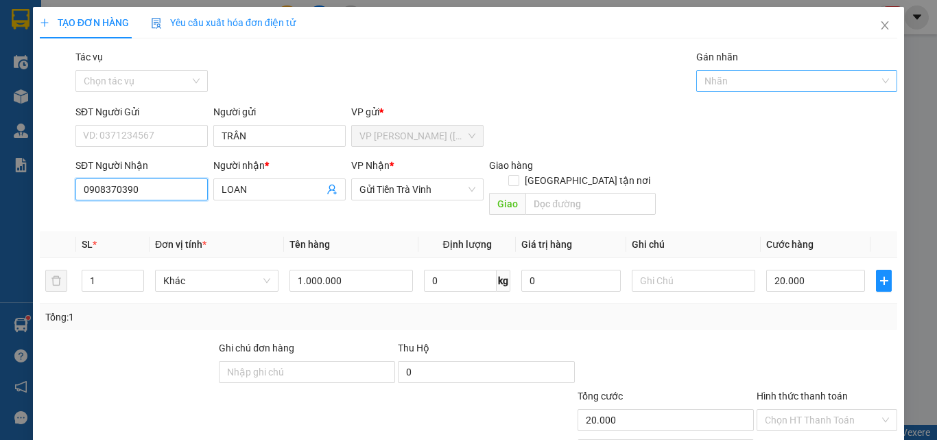
click at [726, 71] on div "Nhãn" at bounding box center [797, 81] width 202 height 22
type input "0908370390"
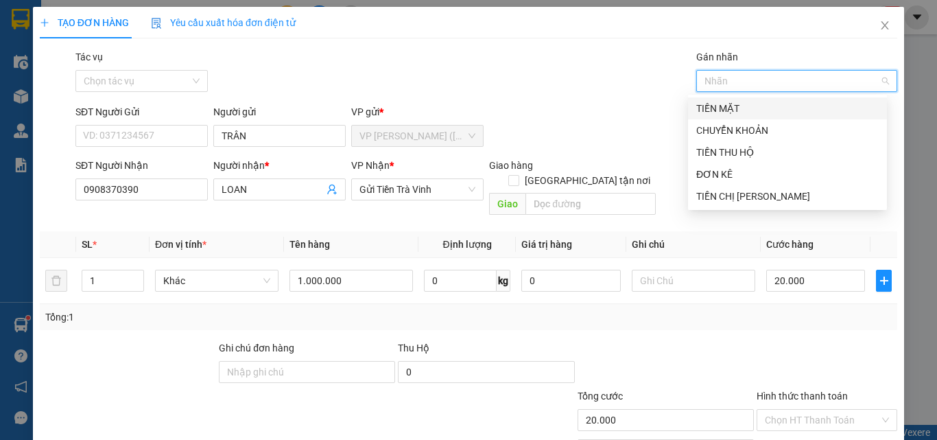
click at [727, 105] on div "TIỀN MẶT" at bounding box center [787, 108] width 182 height 15
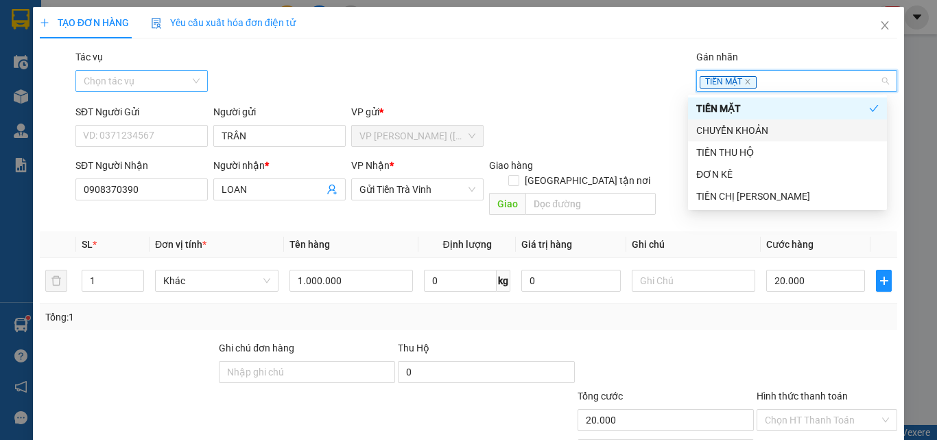
click at [168, 74] on input "Tác vụ" at bounding box center [137, 81] width 106 height 21
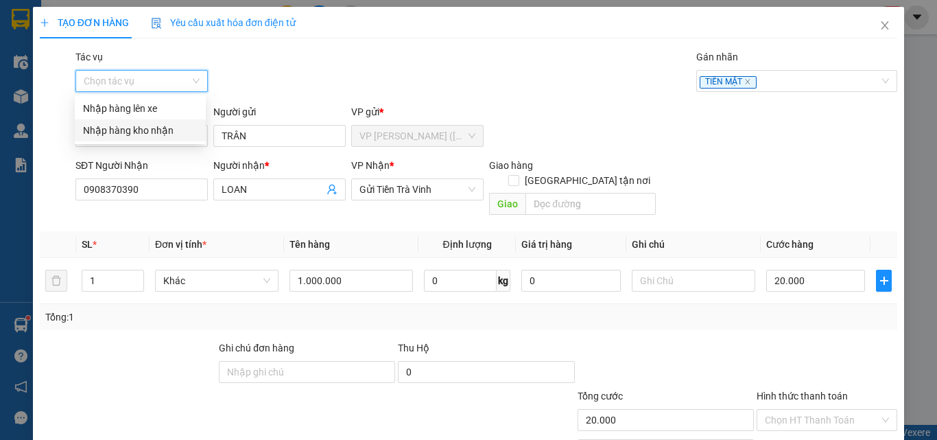
click at [160, 133] on div "Nhập hàng kho nhận" at bounding box center [140, 130] width 115 height 15
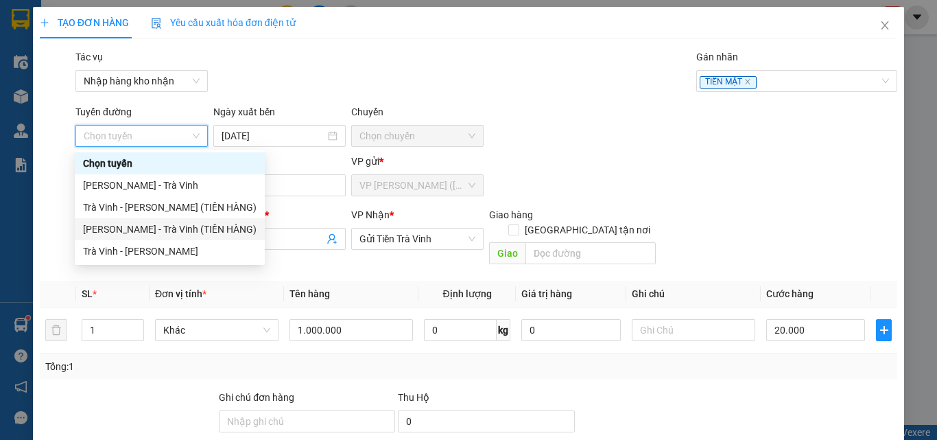
click at [188, 230] on div "[PERSON_NAME] - Trà Vinh (TIỀN HÀNG)" at bounding box center [170, 229] width 174 height 15
type input "[DATE]"
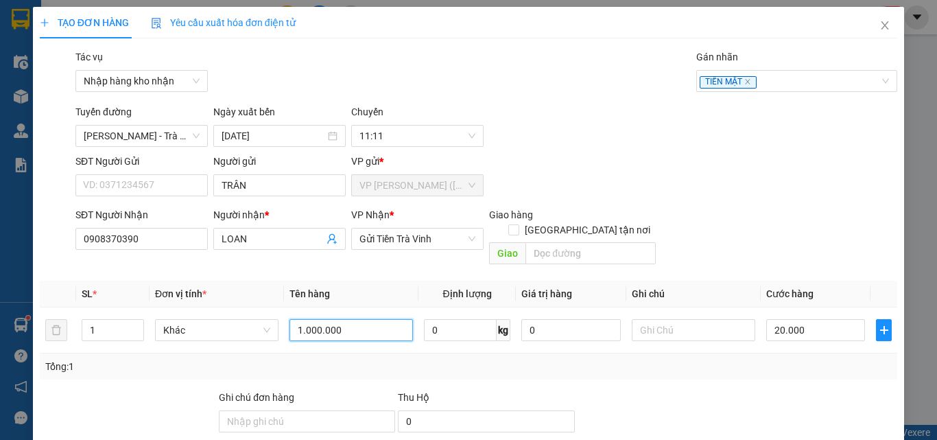
drag, startPoint x: 351, startPoint y: 318, endPoint x: 161, endPoint y: 374, distance: 197.9
click at [161, 374] on div "Transit Pickup Surcharge Ids Transit Deliver Surcharge Ids Transit Deliver Surc…" at bounding box center [468, 297] width 857 height 496
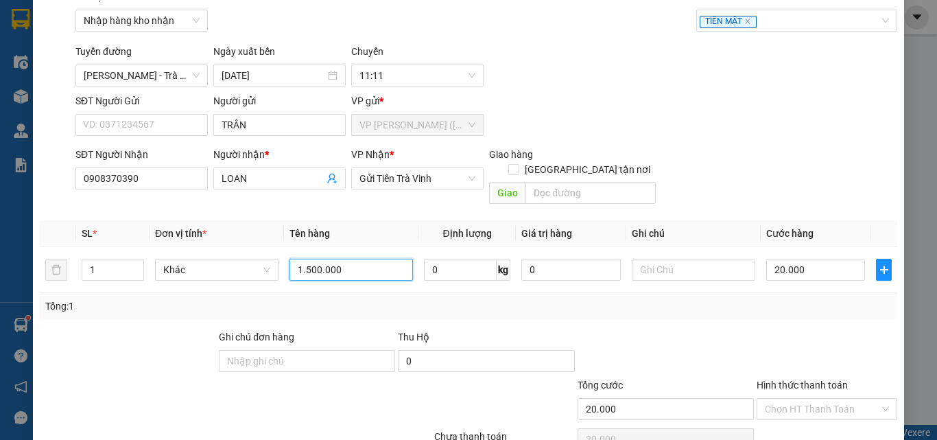
scroll to position [117, 0]
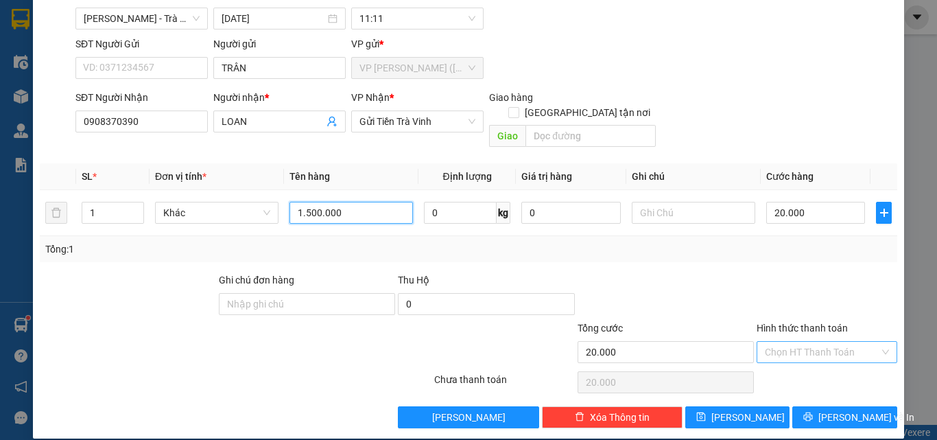
type input "1.500.000"
click at [818, 342] on input "Hình thức thanh toán" at bounding box center [822, 352] width 115 height 21
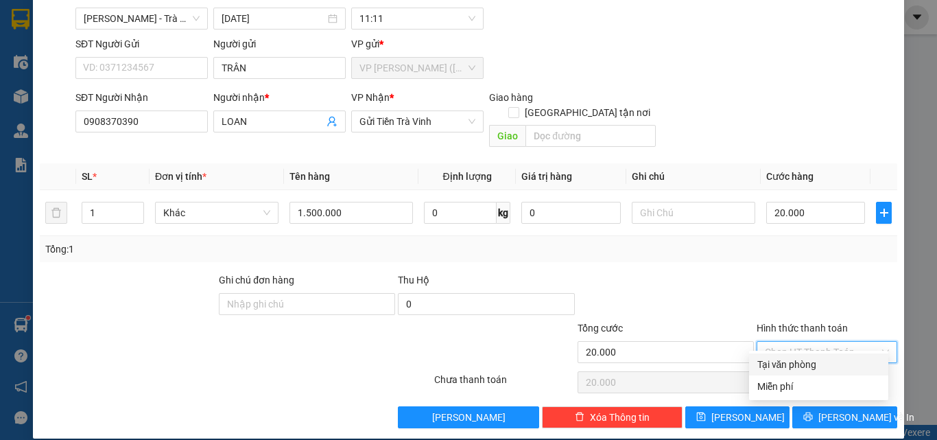
click at [819, 359] on div "Tại văn phòng" at bounding box center [818, 364] width 123 height 15
type input "0"
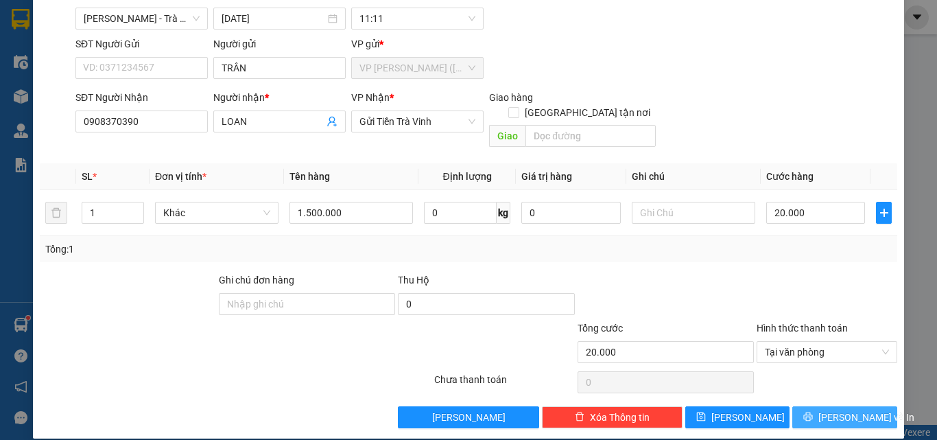
click at [833, 406] on button "[PERSON_NAME] và In" at bounding box center [844, 417] width 105 height 22
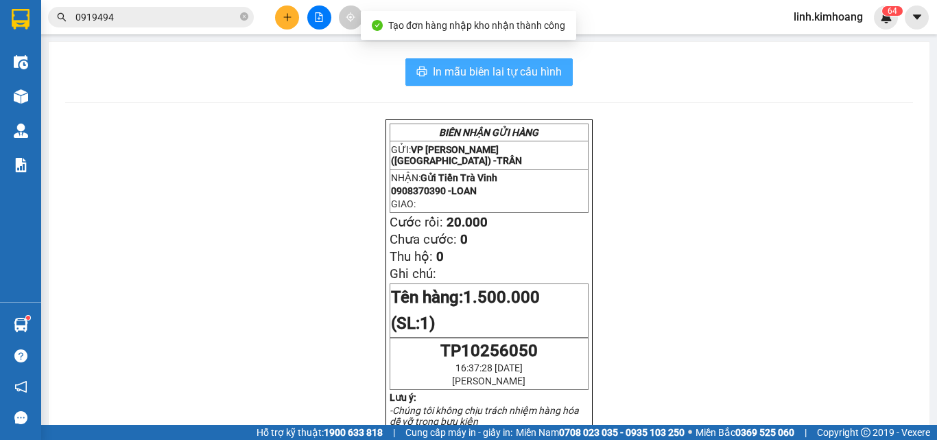
click at [500, 62] on button "In mẫu biên lai tự cấu hình" at bounding box center [488, 71] width 167 height 27
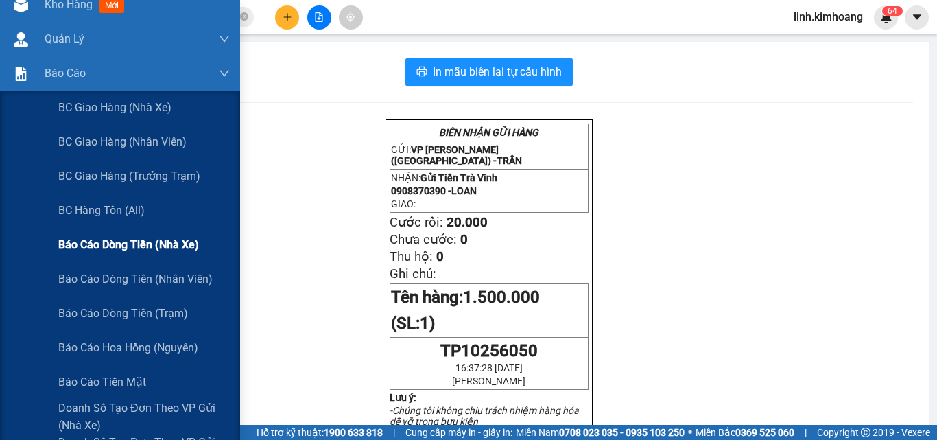
scroll to position [137, 0]
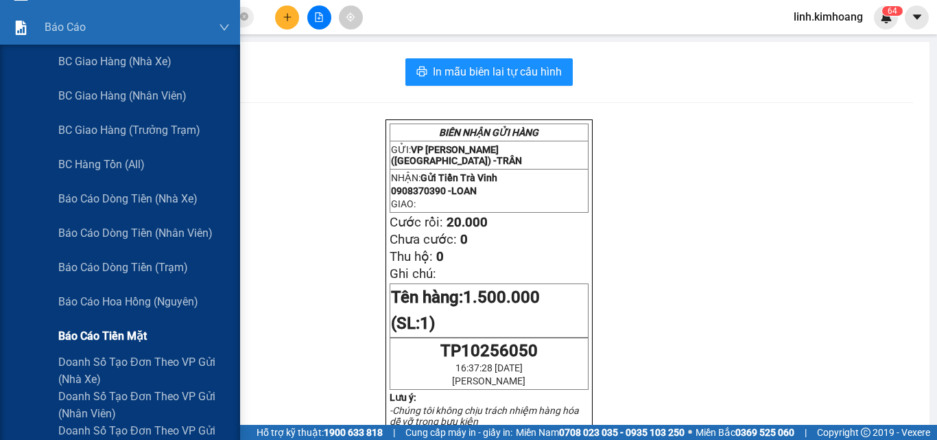
click at [99, 326] on div "Báo cáo tiền mặt" at bounding box center [143, 336] width 171 height 34
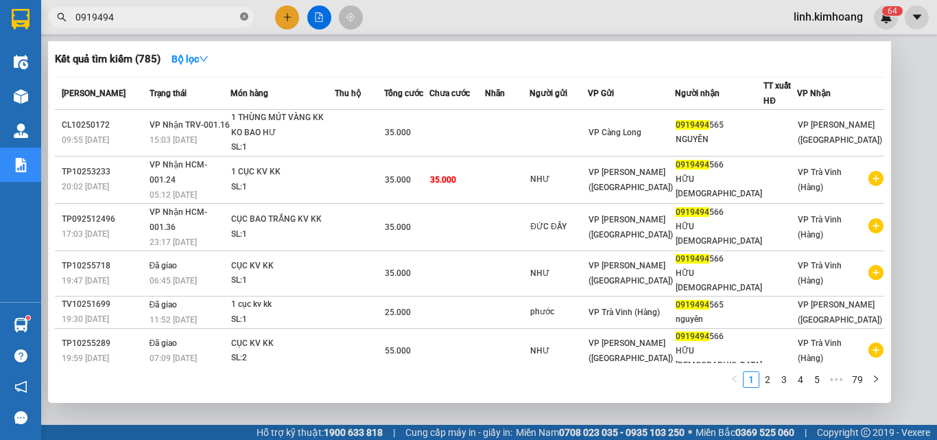
click at [242, 17] on icon "close-circle" at bounding box center [244, 16] width 8 height 8
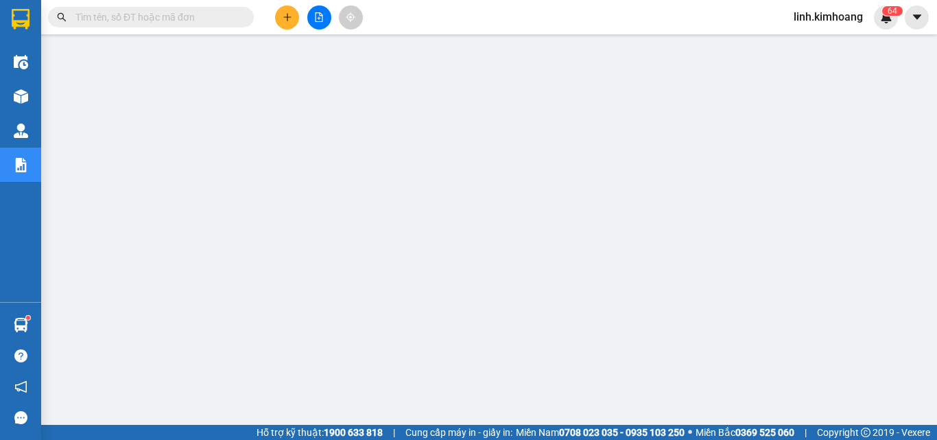
click at [214, 16] on input "text" at bounding box center [156, 17] width 162 height 15
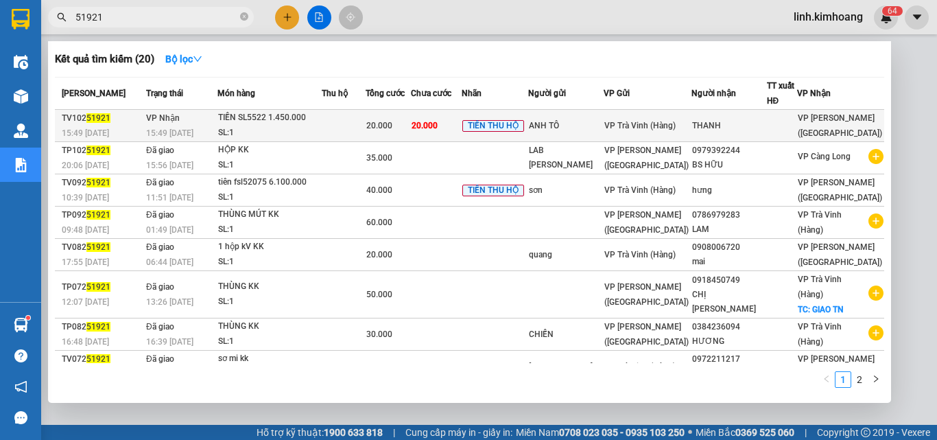
type input "51921"
click at [663, 133] on div "VP Trà Vinh (Hàng)" at bounding box center [647, 125] width 86 height 15
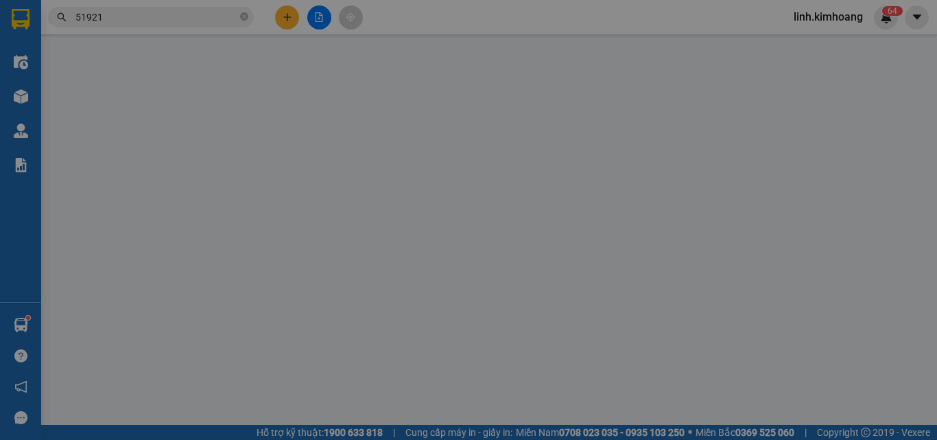
type input "ANH TÔ"
type input "THANH"
type input "20.000"
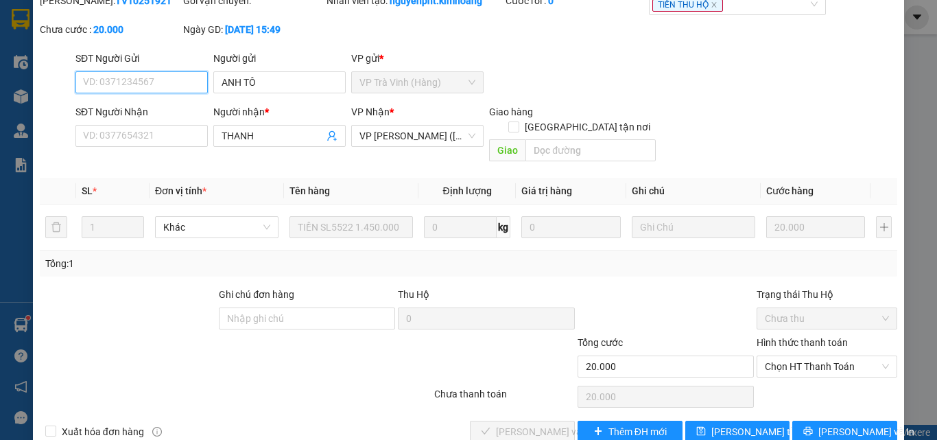
scroll to position [71, 0]
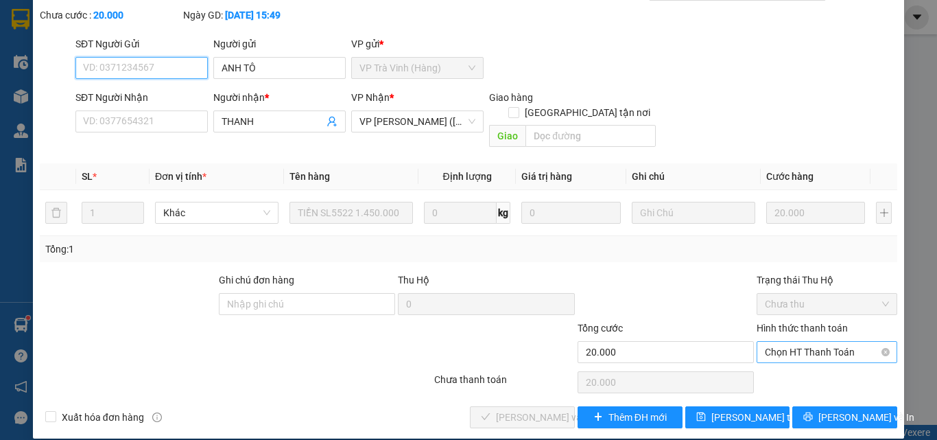
click at [776, 342] on span "Chọn HT Thanh Toán" at bounding box center [827, 352] width 124 height 21
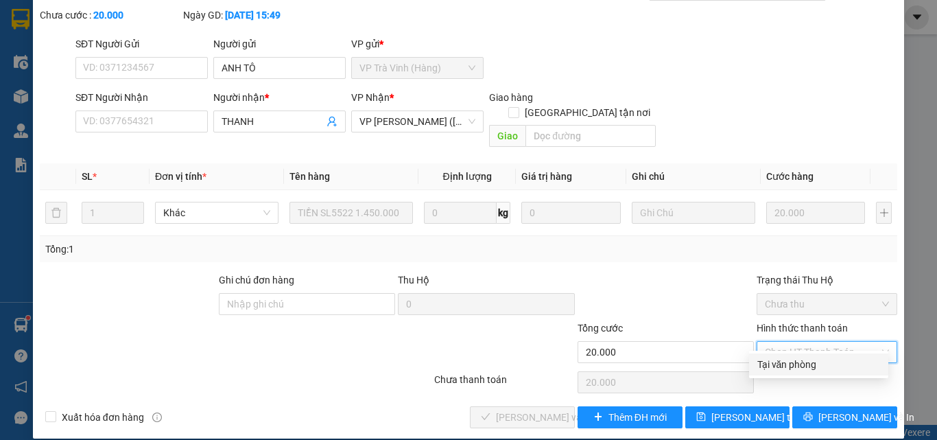
click at [771, 357] on div "Tại văn phòng" at bounding box center [818, 364] width 123 height 15
type input "0"
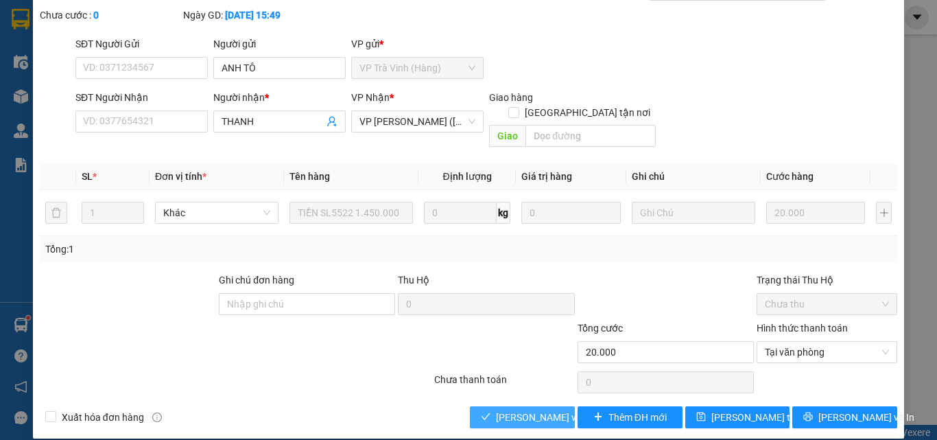
click at [523, 409] on span "Lưu và Giao hàng" at bounding box center [562, 416] width 132 height 15
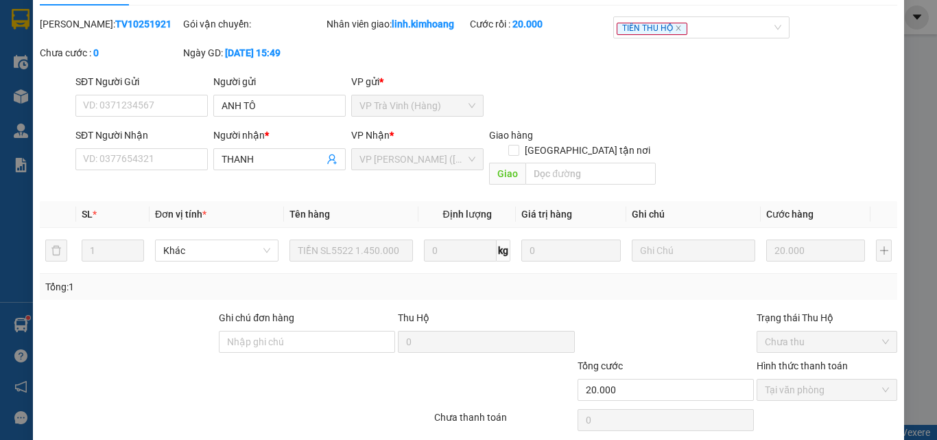
scroll to position [0, 0]
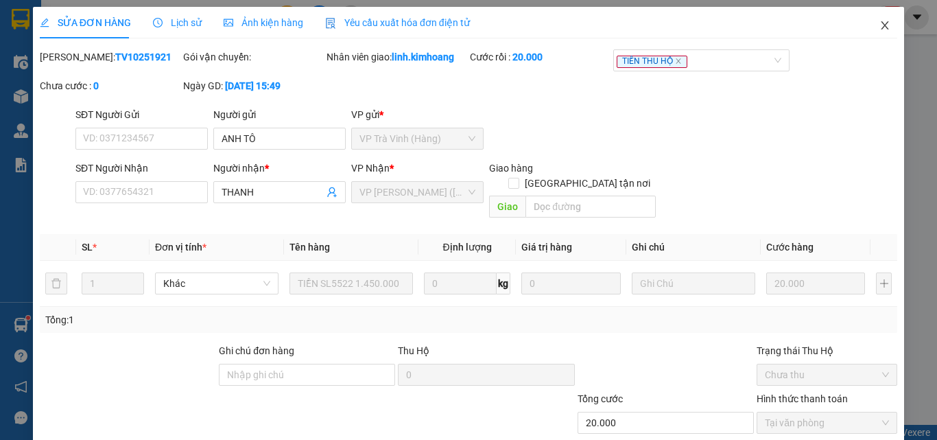
click at [879, 26] on icon "close" at bounding box center [884, 25] width 11 height 11
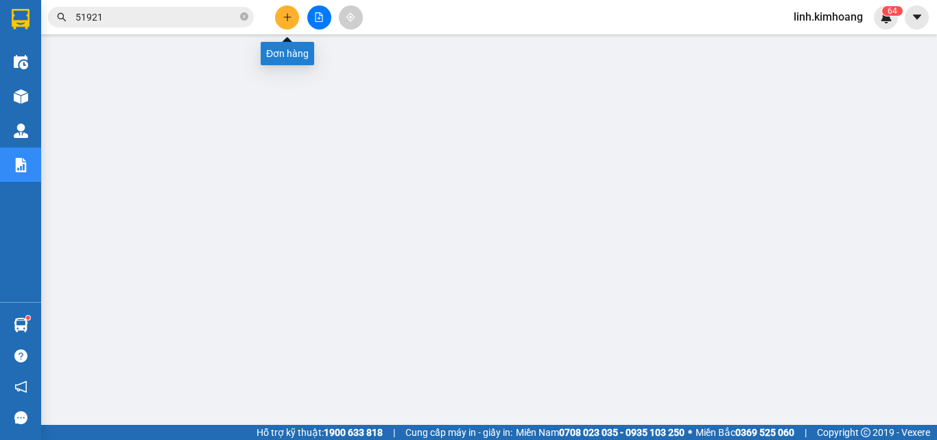
click at [287, 19] on icon "plus" at bounding box center [288, 17] width 10 height 10
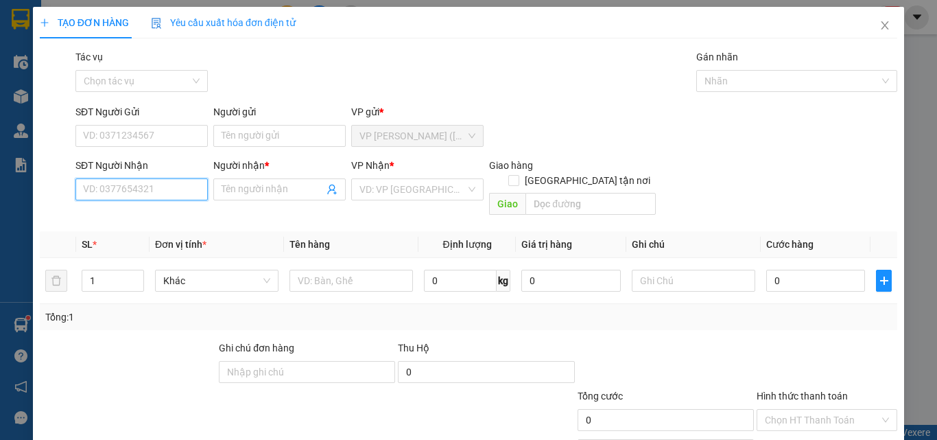
click at [174, 194] on input "SĐT Người Nhận" at bounding box center [141, 189] width 132 height 22
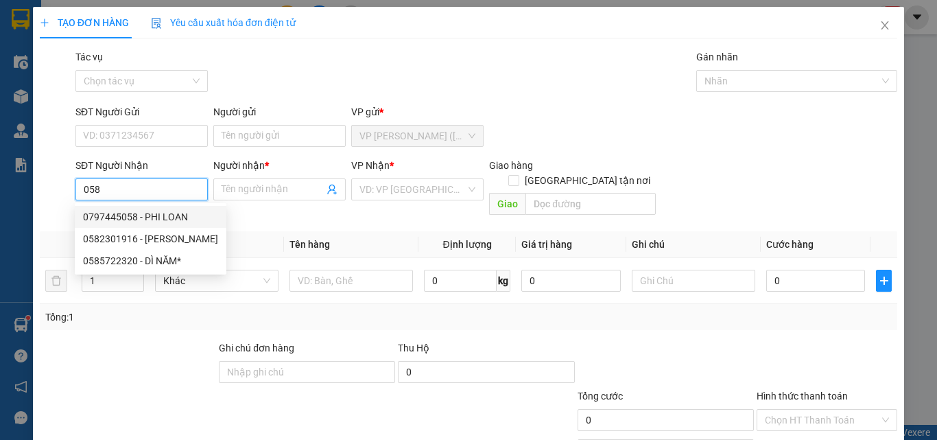
click at [177, 209] on div "0797445058 - PHI LOAN" at bounding box center [151, 217] width 152 height 22
type input "0797445058"
type input "PHI LOAN"
type input "30.000"
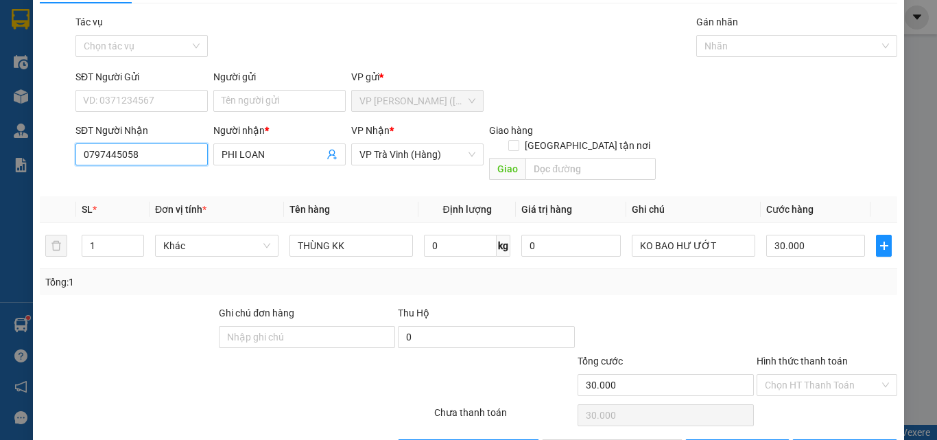
scroll to position [68, 0]
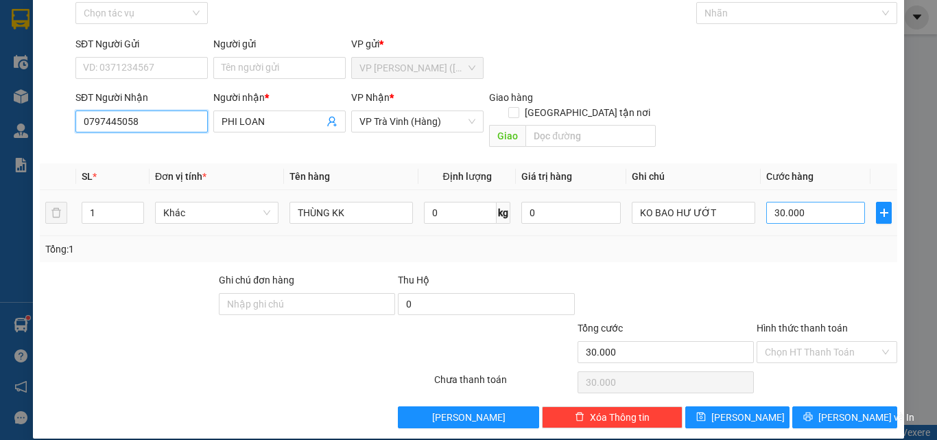
type input "0797445058"
click at [827, 202] on input "30.000" at bounding box center [815, 213] width 99 height 22
type input "3"
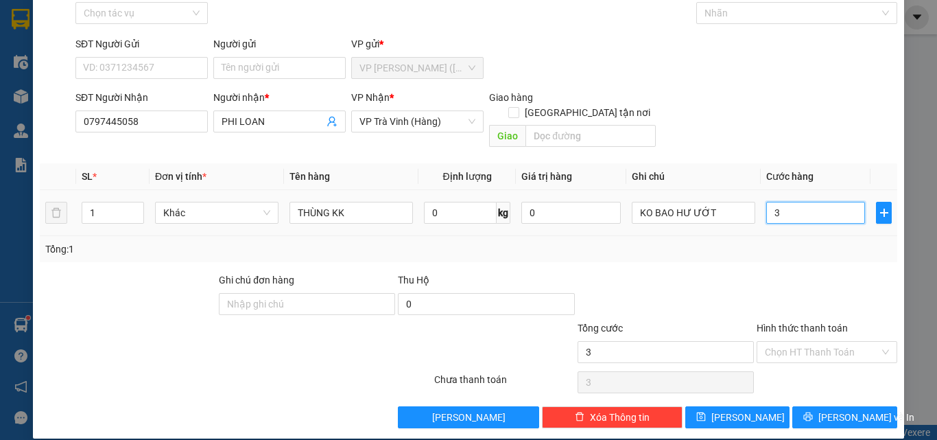
type input "35"
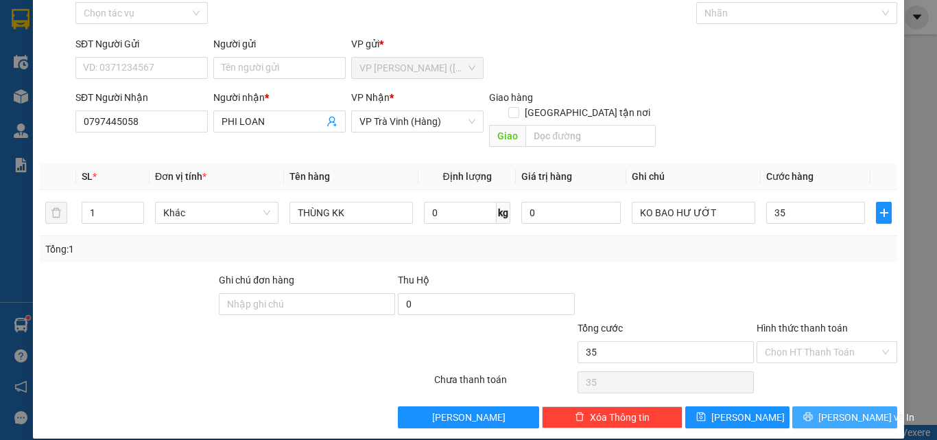
type input "35.000"
click at [844, 409] on span "[PERSON_NAME] và In" at bounding box center [866, 416] width 96 height 15
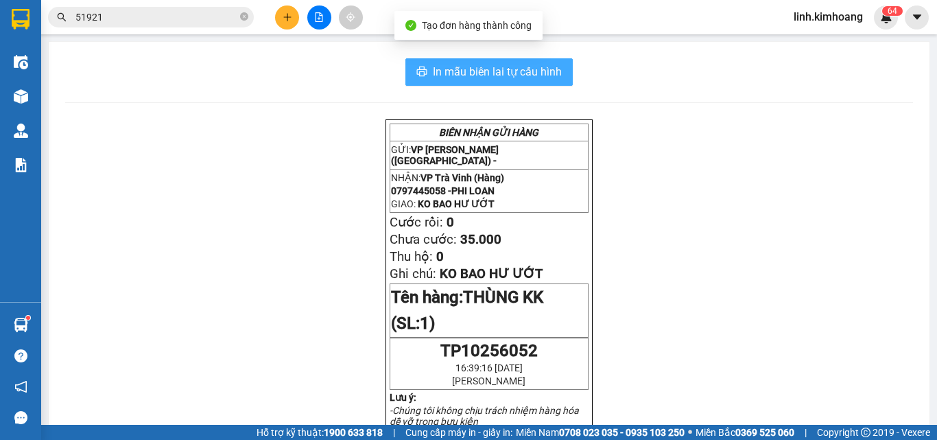
click at [507, 64] on span "In mẫu biên lai tự cấu hình" at bounding box center [497, 71] width 129 height 17
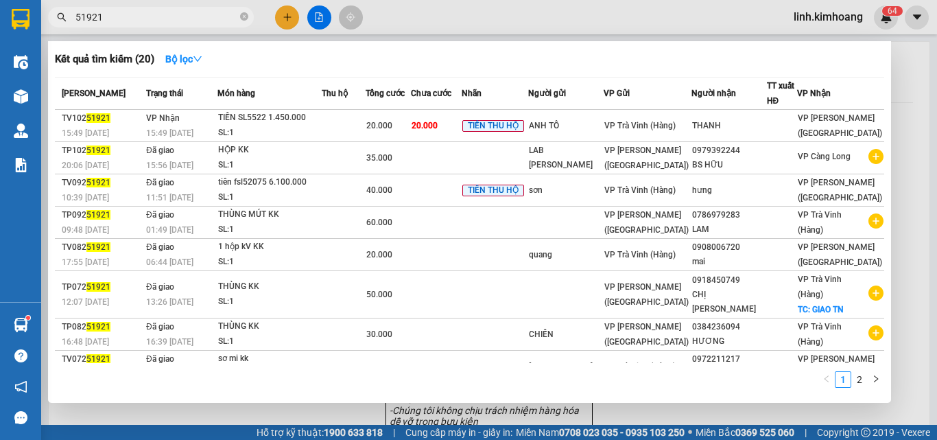
click at [248, 16] on span "51921" at bounding box center [151, 17] width 206 height 21
click at [243, 15] on icon "close-circle" at bounding box center [244, 16] width 8 height 8
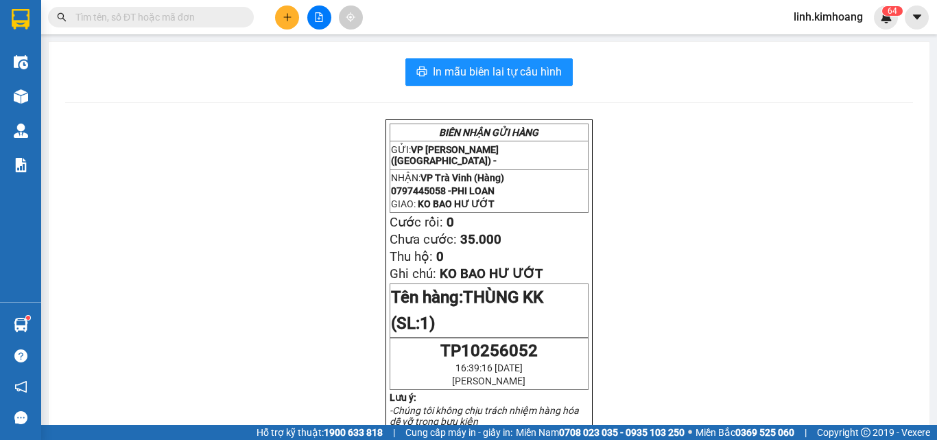
click at [214, 12] on input "text" at bounding box center [156, 17] width 162 height 15
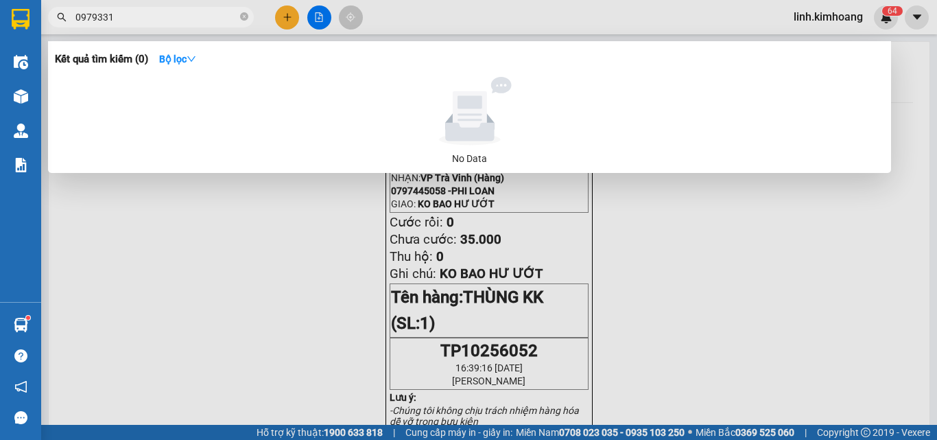
type input "0979331"
click at [245, 20] on icon "close-circle" at bounding box center [244, 16] width 8 height 8
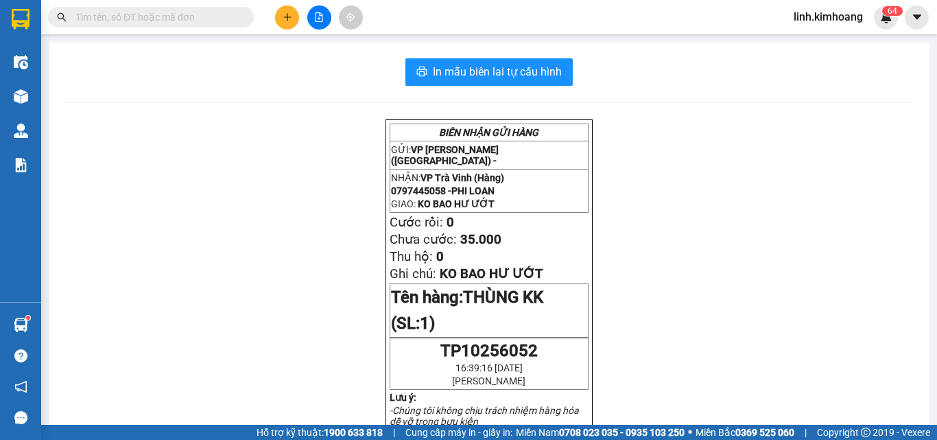
click at [184, 17] on input "text" at bounding box center [156, 17] width 162 height 15
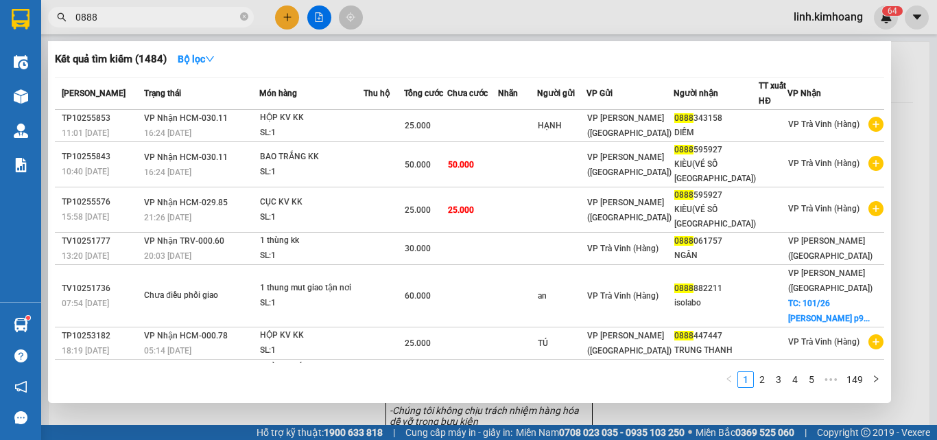
type input "0888"
click at [289, 12] on div at bounding box center [468, 220] width 937 height 440
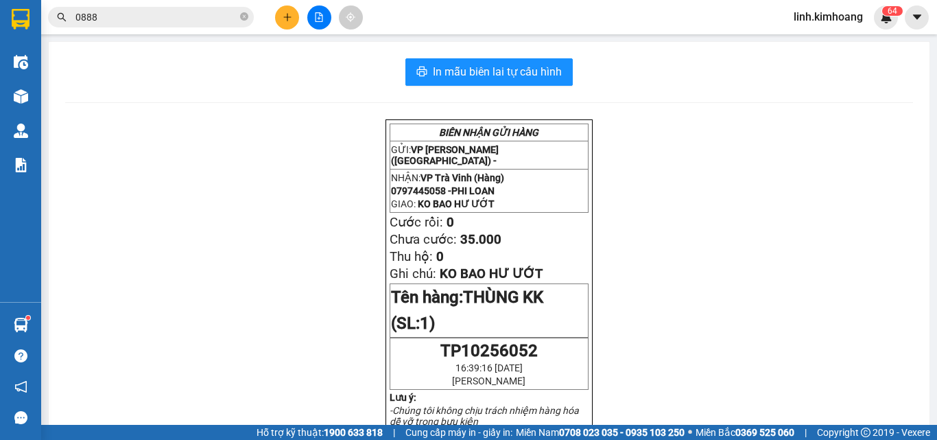
click at [295, 6] on div at bounding box center [318, 17] width 103 height 24
click at [291, 10] on button at bounding box center [287, 17] width 24 height 24
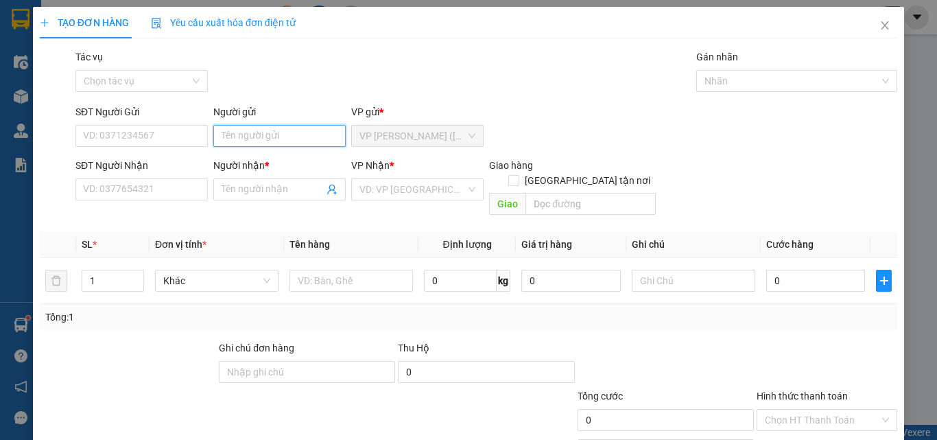
click at [288, 128] on input "Người gửi" at bounding box center [279, 136] width 132 height 22
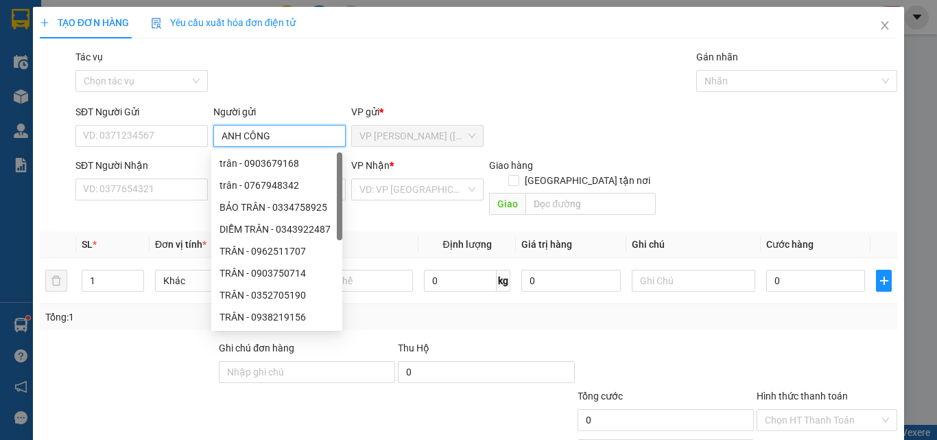
type input "ANH CÔNG"
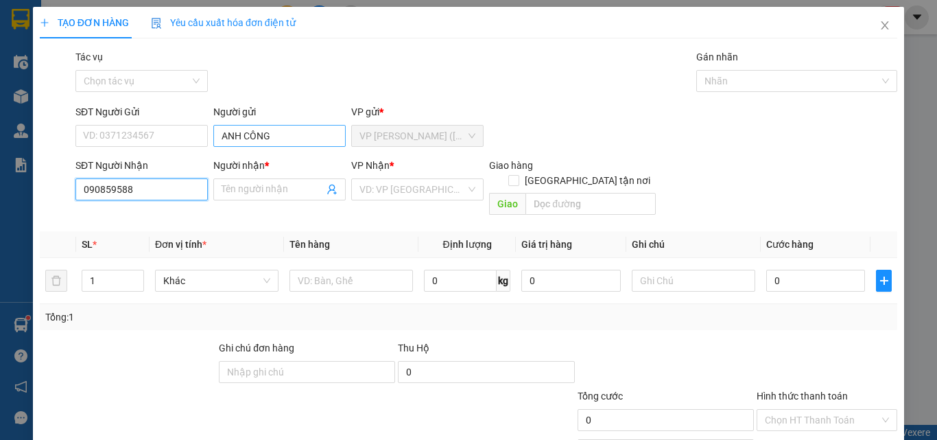
type input "0908595888"
click at [165, 218] on div "0908595888 - PHƯƠNG" at bounding box center [140, 216] width 115 height 15
type input "PHƯƠNG"
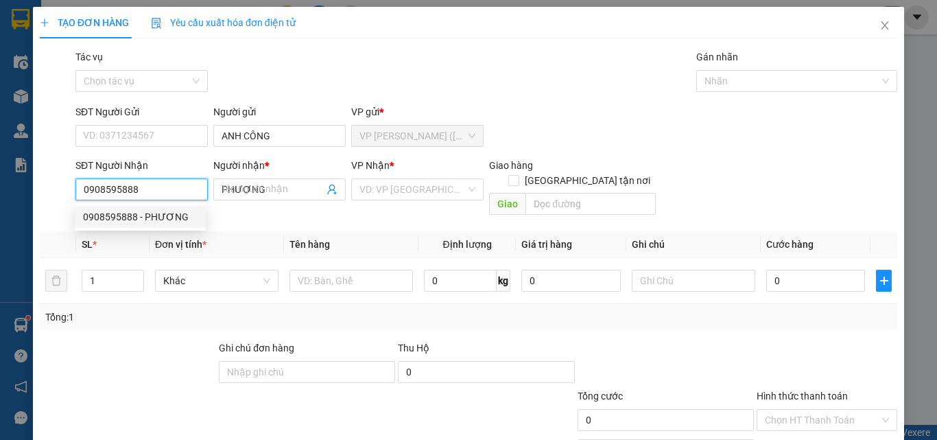
type input "20.000"
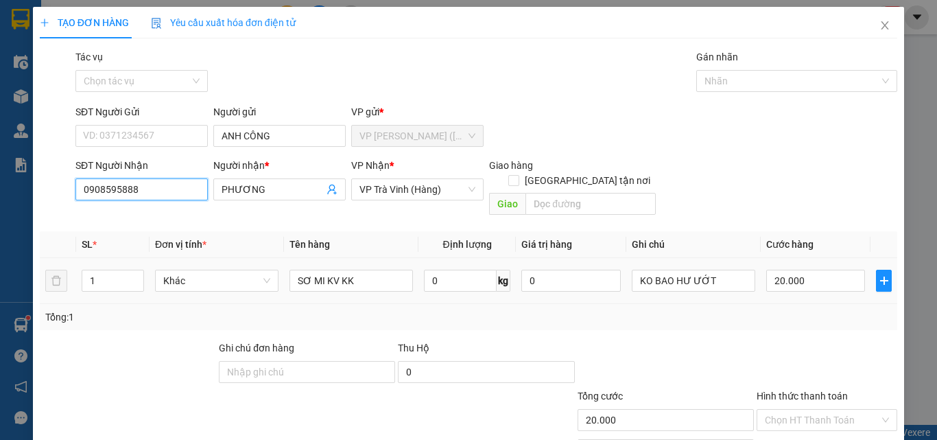
scroll to position [68, 0]
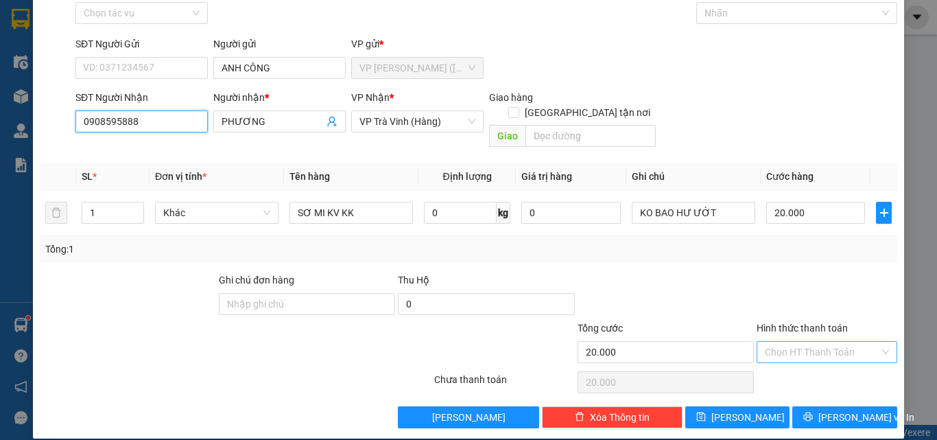
type input "0908595888"
click at [811, 342] on input "Hình thức thanh toán" at bounding box center [822, 352] width 115 height 21
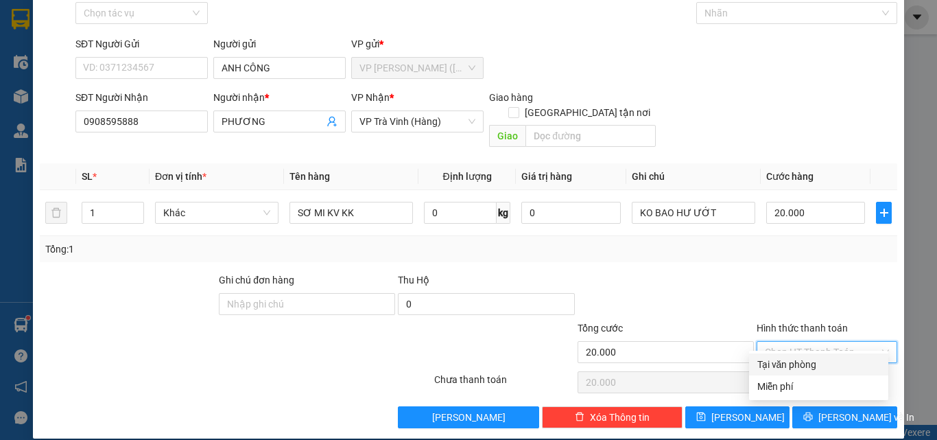
click at [811, 364] on div "Tại văn phòng" at bounding box center [818, 364] width 123 height 15
type input "0"
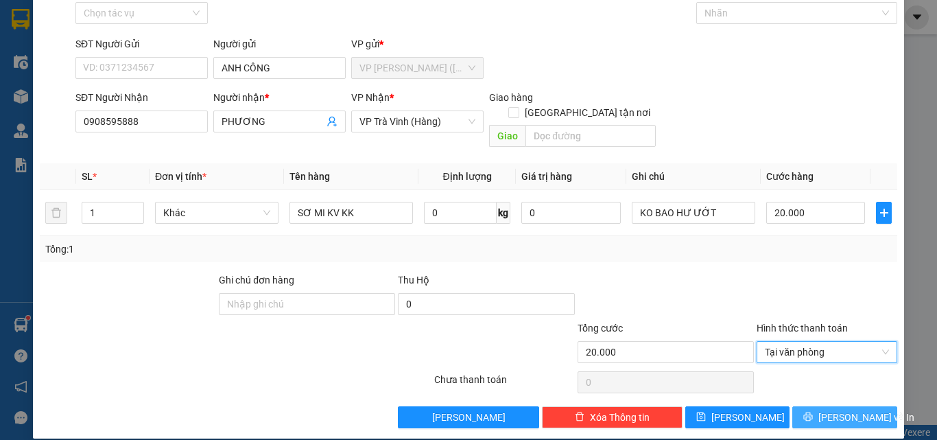
click at [820, 406] on button "[PERSON_NAME] và In" at bounding box center [844, 417] width 105 height 22
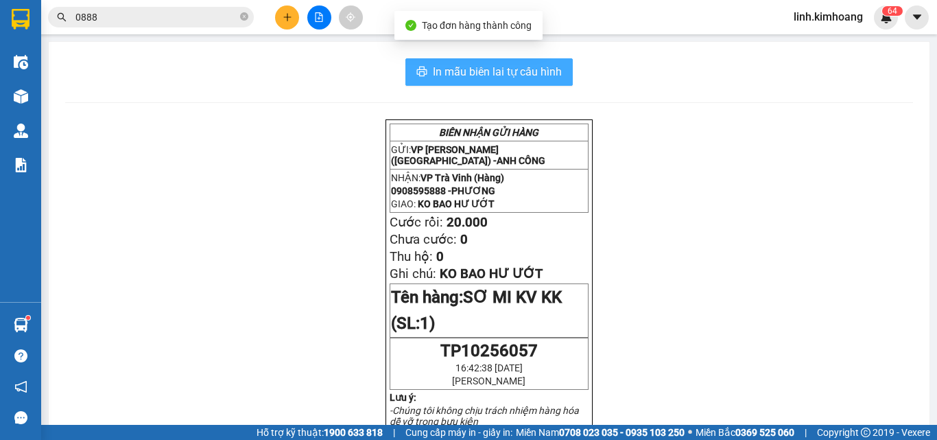
click at [514, 75] on span "In mẫu biên lai tự cấu hình" at bounding box center [497, 71] width 129 height 17
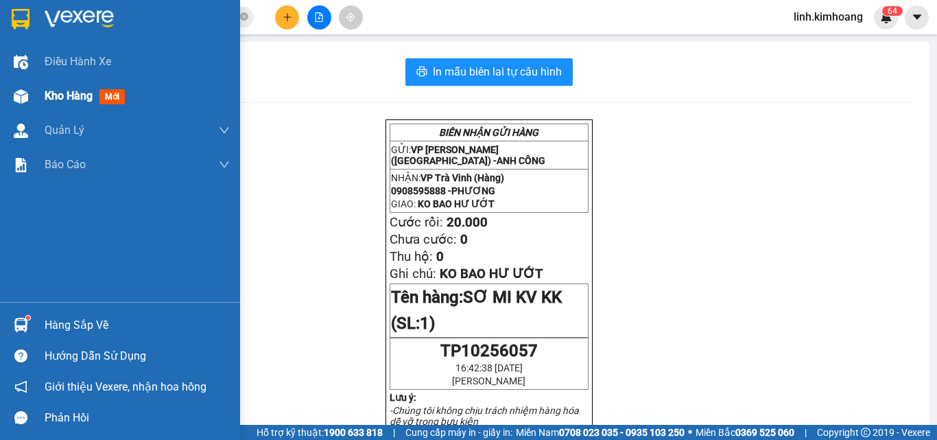
click at [68, 90] on span "Kho hàng" at bounding box center [69, 95] width 48 height 13
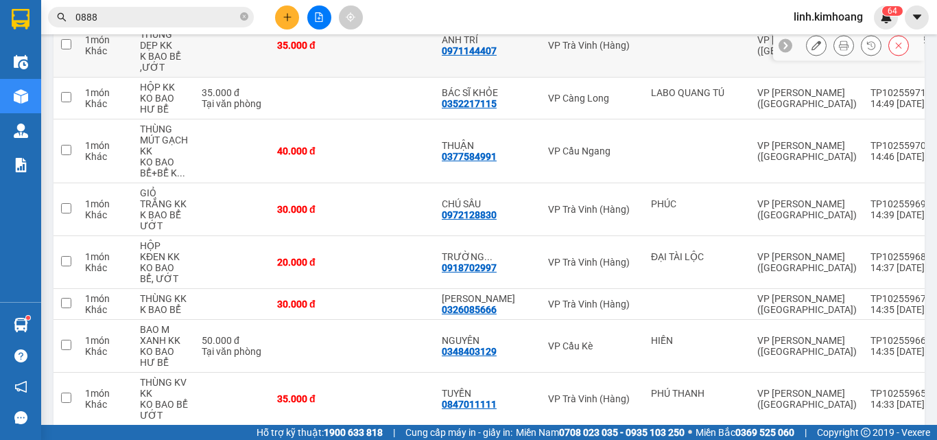
scroll to position [4215, 0]
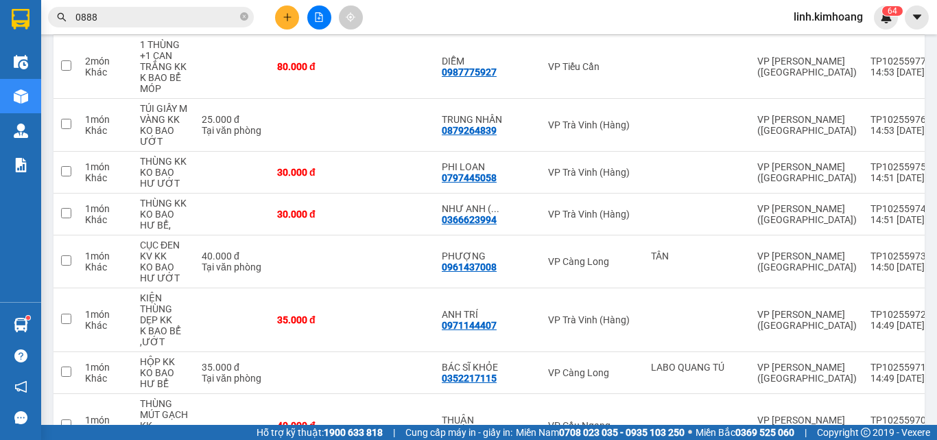
click at [287, 10] on button at bounding box center [287, 17] width 24 height 24
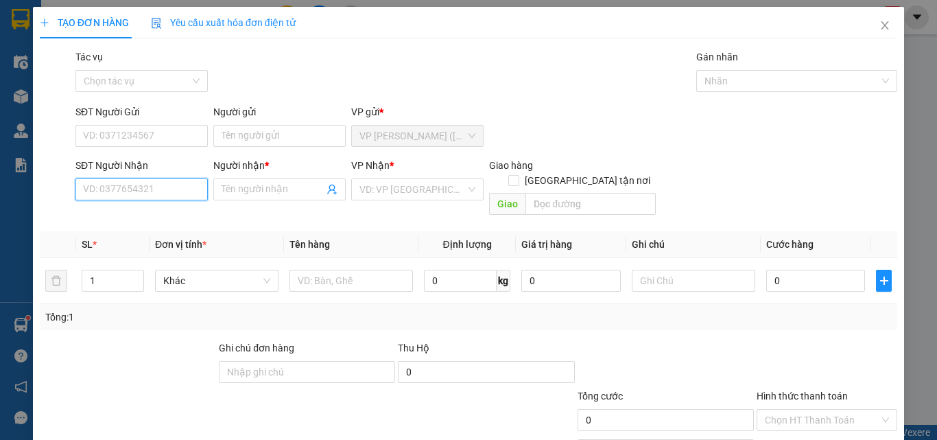
click at [147, 195] on input "SĐT Người Nhận" at bounding box center [141, 189] width 132 height 22
click at [883, 27] on span "Close" at bounding box center [885, 26] width 38 height 38
click at [875, 26] on div "linh.kimhoang 6 4" at bounding box center [840, 17] width 115 height 24
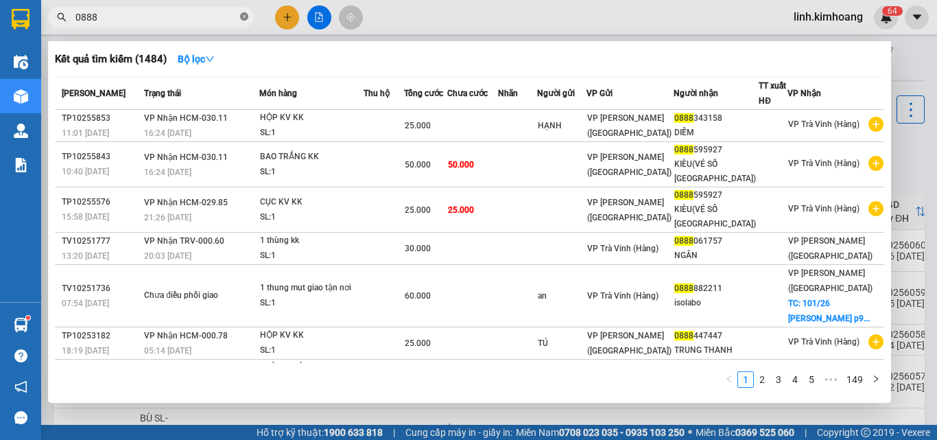
click at [240, 12] on span at bounding box center [244, 17] width 8 height 13
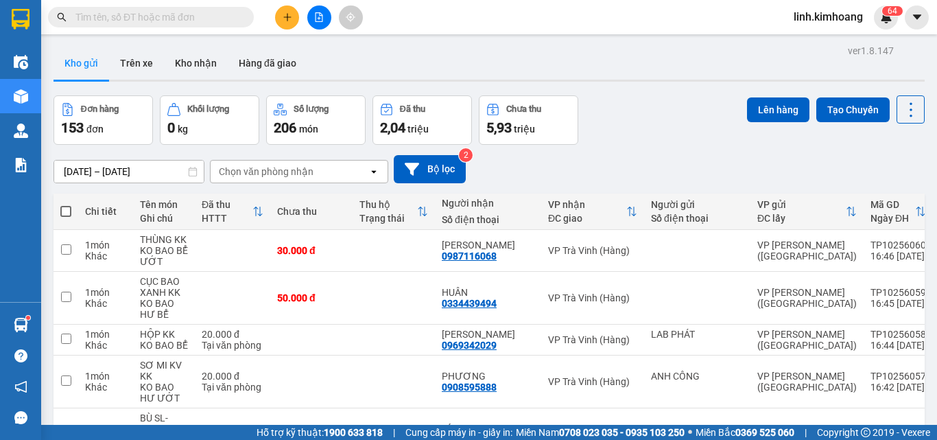
click at [196, 23] on input "text" at bounding box center [156, 17] width 162 height 15
click at [119, 10] on input "text" at bounding box center [156, 17] width 162 height 15
click at [284, 8] on button at bounding box center [287, 17] width 24 height 24
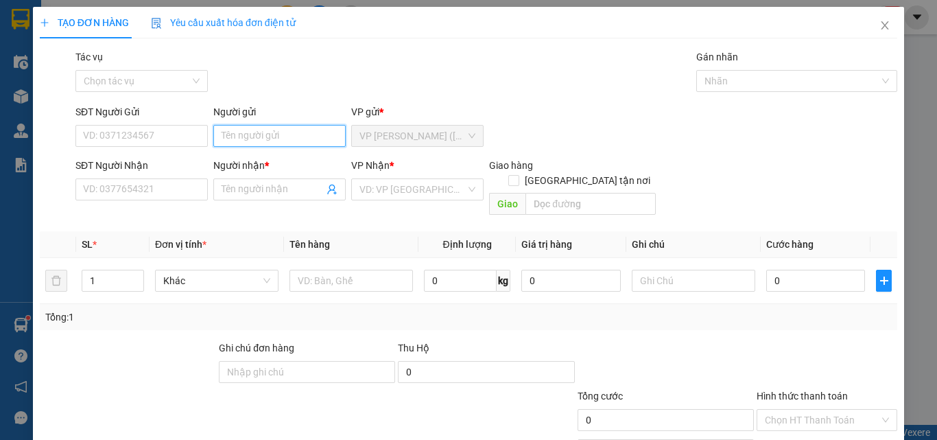
click at [302, 130] on input "Người gửi" at bounding box center [279, 136] width 132 height 22
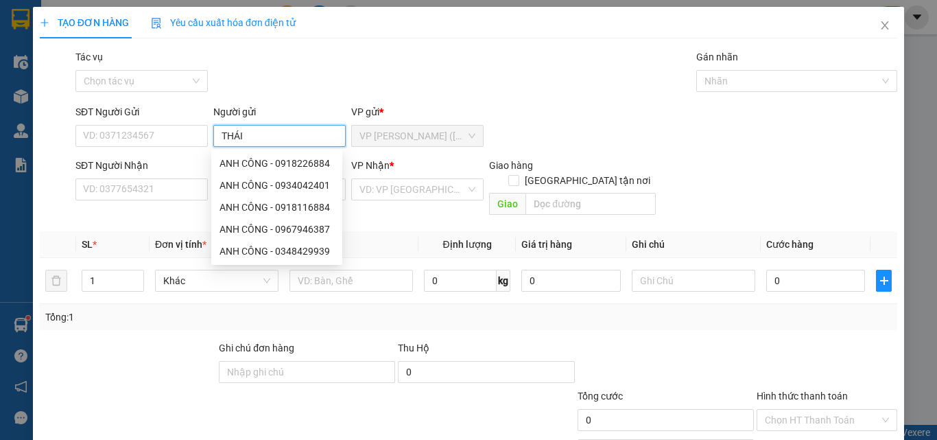
type input "THÁI"
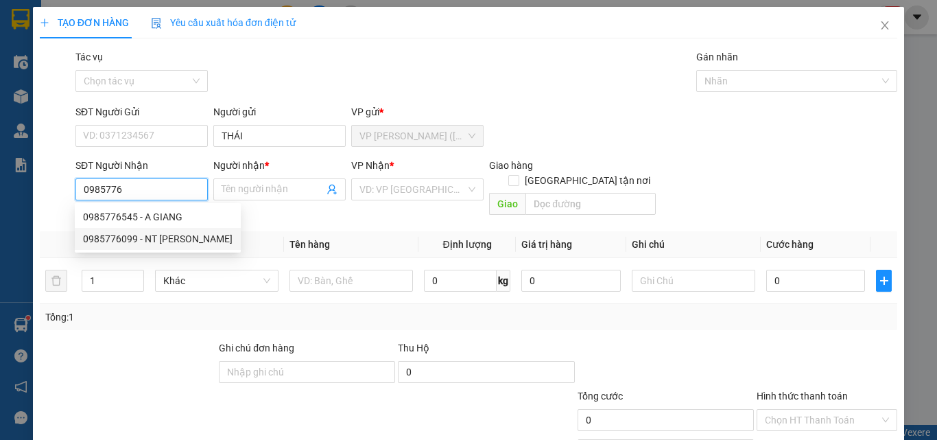
click at [172, 235] on div "0985776099 - NT LÊ VY" at bounding box center [158, 238] width 150 height 15
type input "0985776099"
type input "NT [PERSON_NAME]"
checkbox input "true"
type input "GIAO TN"
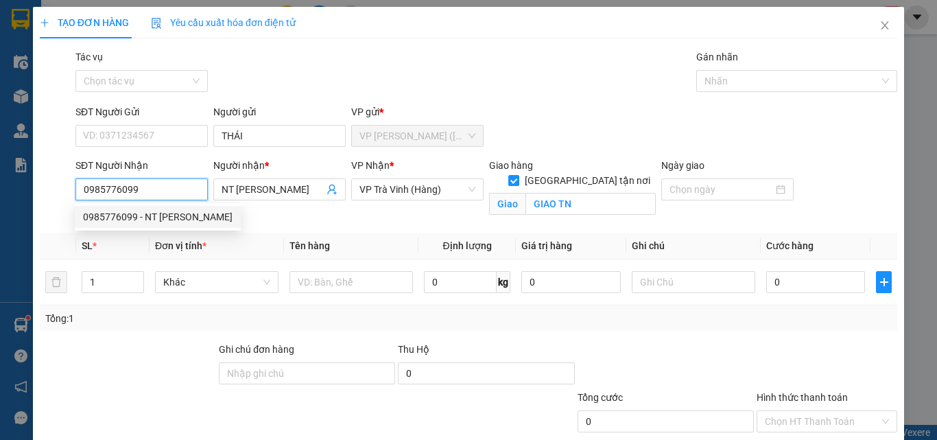
type input "40.000"
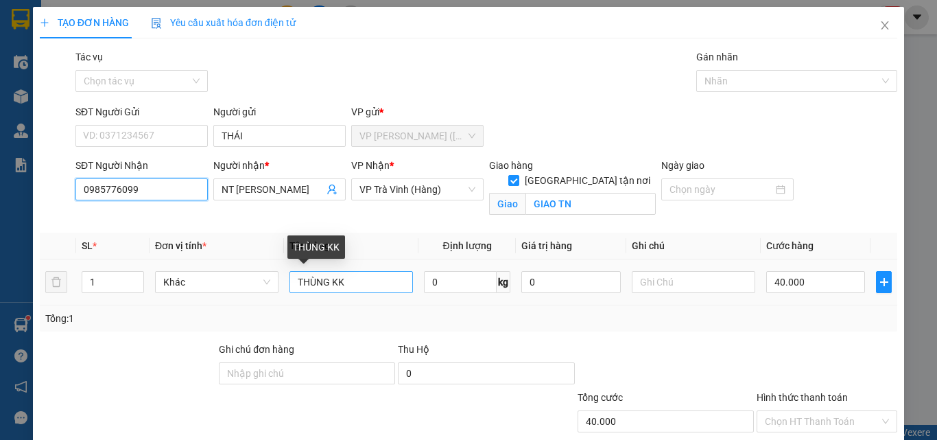
type input "0985776099"
click at [324, 281] on input "THÙNG KK" at bounding box center [350, 282] width 123 height 22
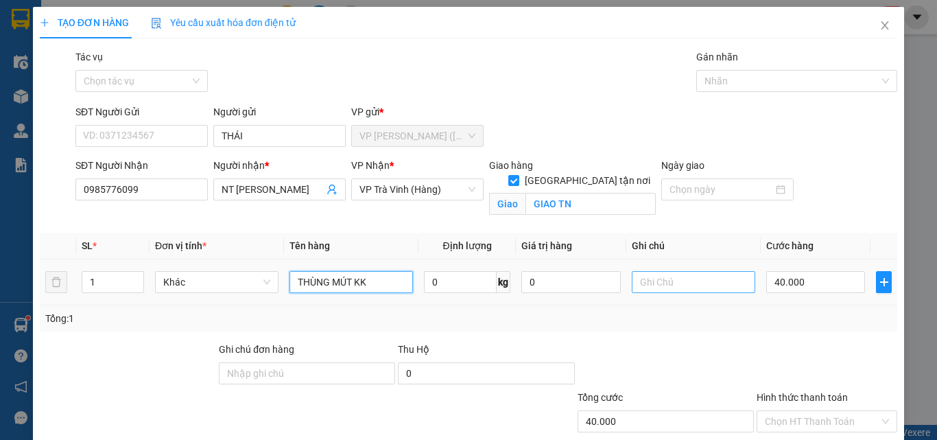
type input "THÙNG MÚT KK"
click at [677, 278] on input "text" at bounding box center [693, 282] width 123 height 22
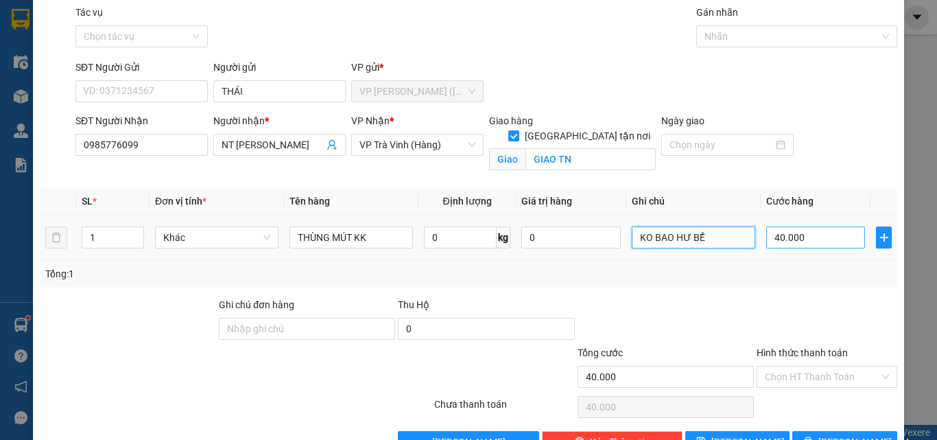
scroll to position [69, 0]
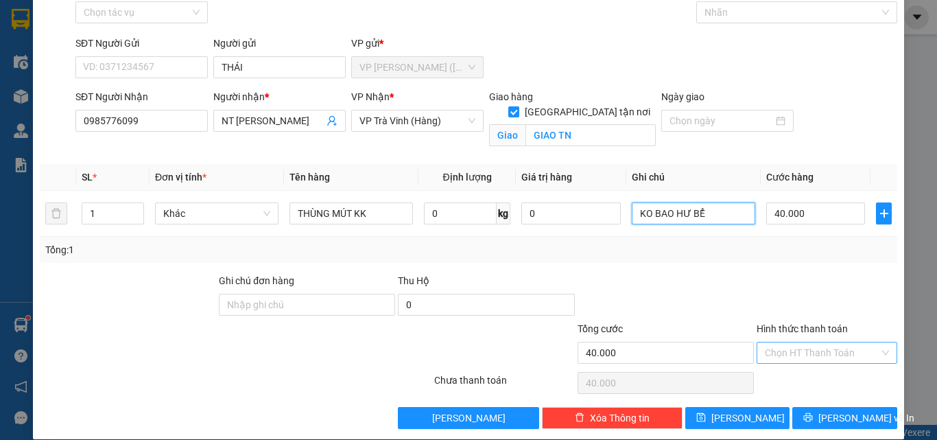
type input "KO BAO HƯ BỂ"
click at [826, 355] on input "Hình thức thanh toán" at bounding box center [822, 352] width 115 height 21
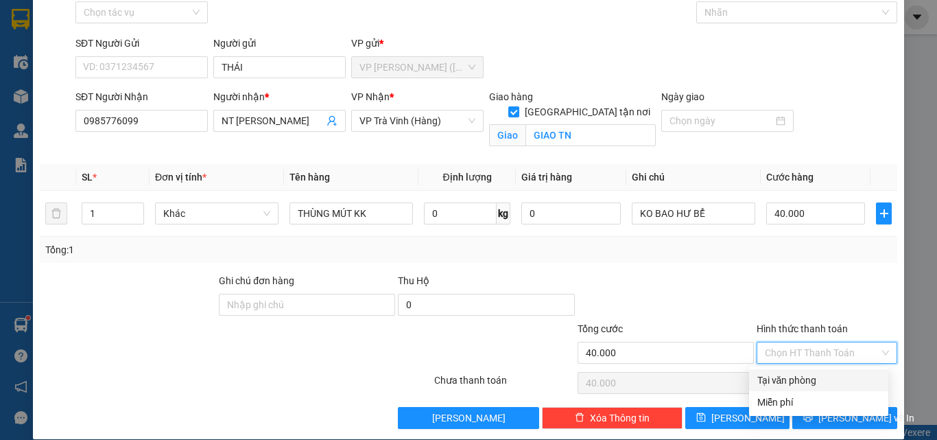
click at [828, 381] on div "Tại văn phòng" at bounding box center [818, 379] width 123 height 15
type input "0"
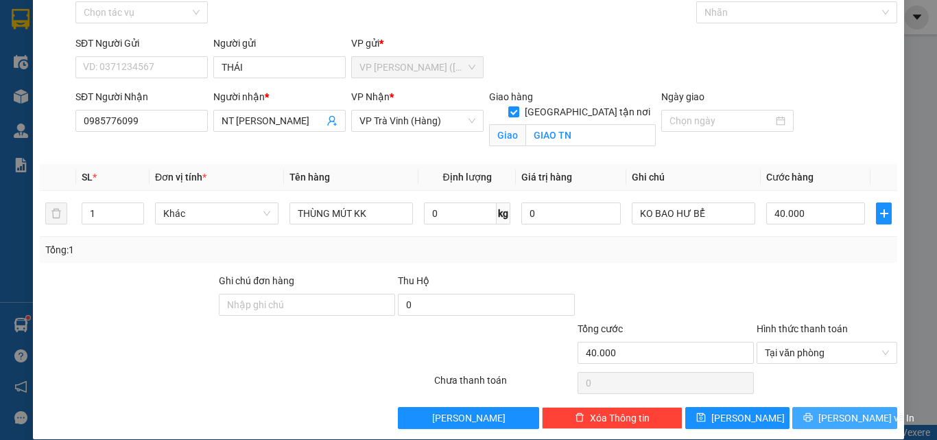
click at [844, 416] on span "[PERSON_NAME] và In" at bounding box center [866, 417] width 96 height 15
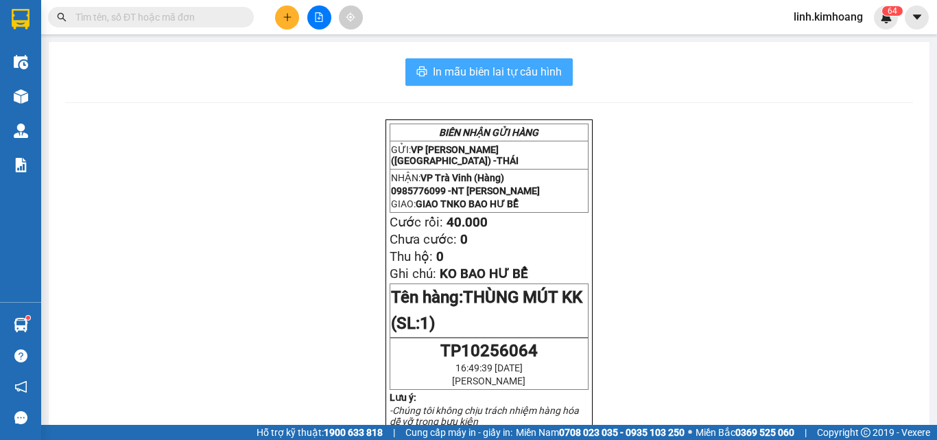
click at [464, 69] on span "In mẫu biên lai tự cấu hình" at bounding box center [497, 71] width 129 height 17
click at [283, 16] on icon "plus" at bounding box center [288, 17] width 10 height 10
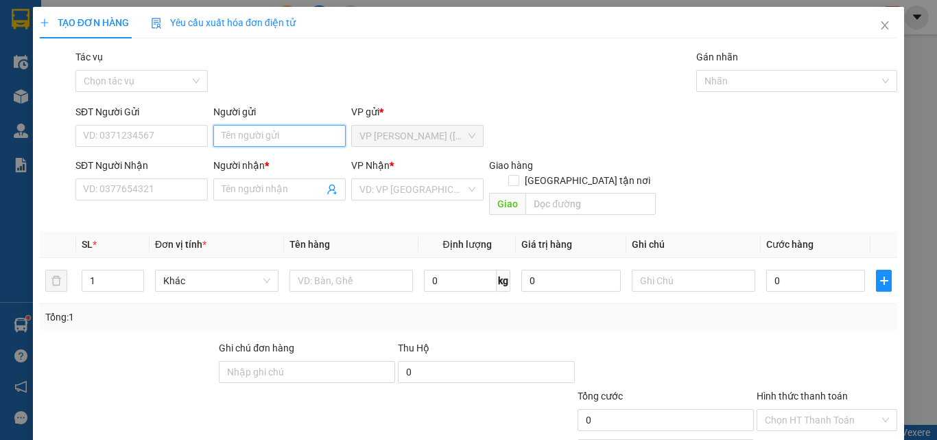
click at [281, 134] on input "Người gửi" at bounding box center [279, 136] width 132 height 22
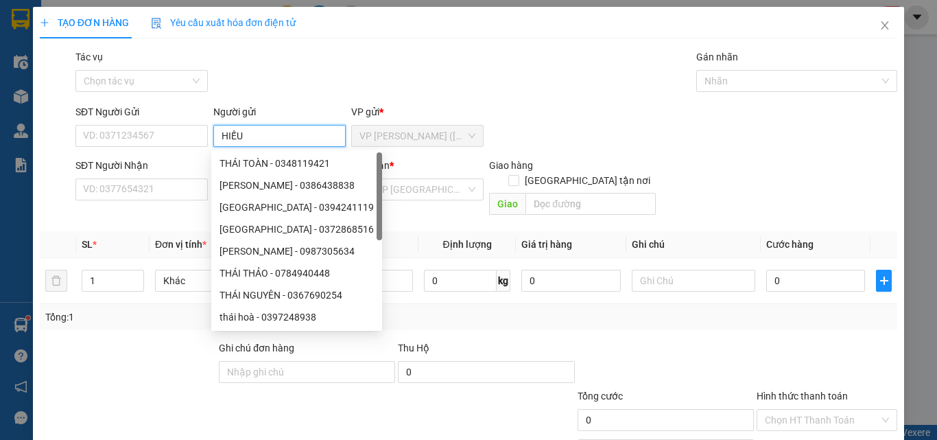
type input "HIẾU"
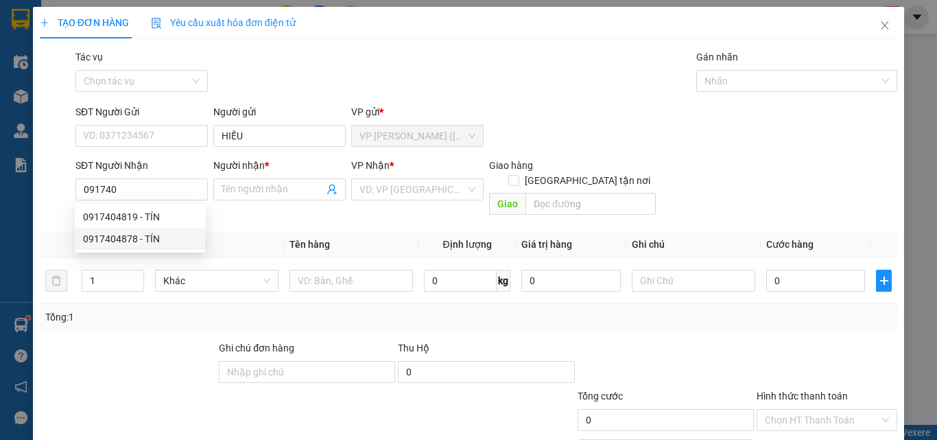
click at [141, 237] on div "0917404878 - TÍN" at bounding box center [140, 238] width 115 height 15
type input "0917404878"
type input "TÍN"
type input "80.000"
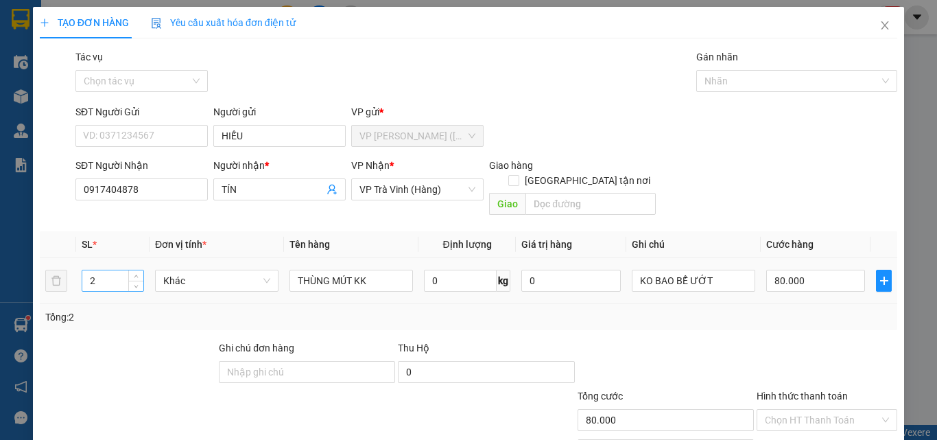
type input "0917404878"
drag, startPoint x: 106, startPoint y: 266, endPoint x: 10, endPoint y: 308, distance: 104.7
click at [10, 308] on div "TẠO ĐƠN HÀNG Yêu cầu xuất hóa đơn điện tử Transit Pickup Surcharge Ids Transit …" at bounding box center [468, 220] width 937 height 440
type input "1"
type input "CỤC M TRẮNG K ĐỎ KK"
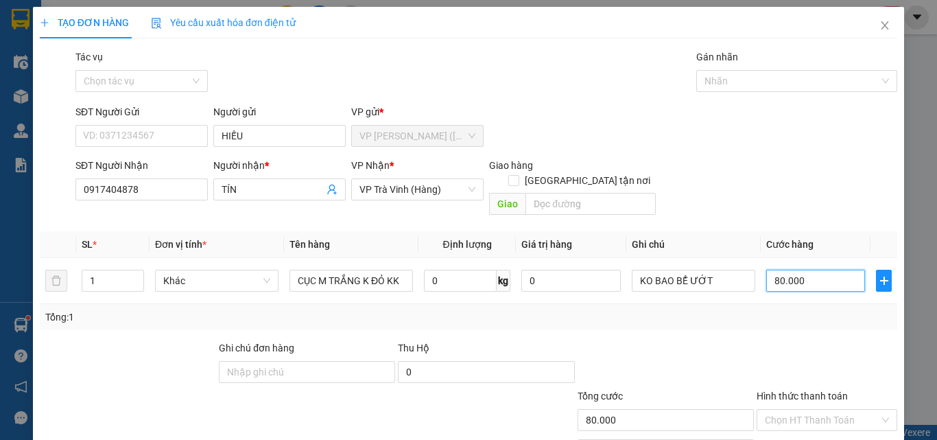
type input "2"
type input "20"
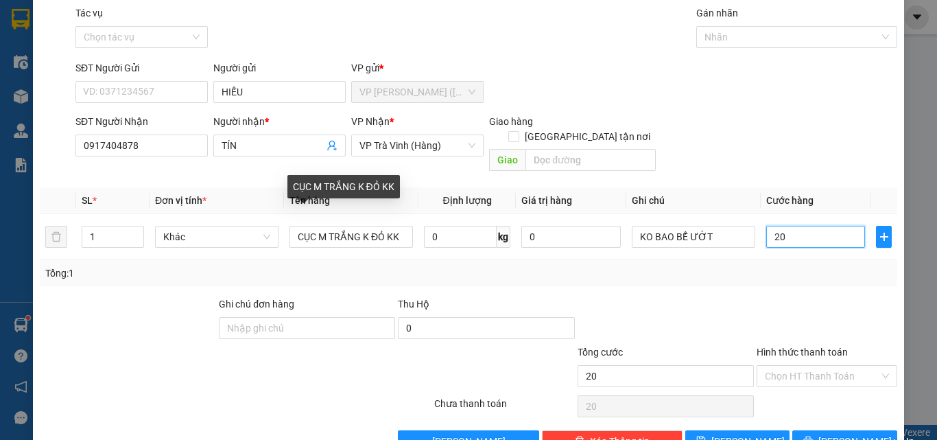
scroll to position [68, 0]
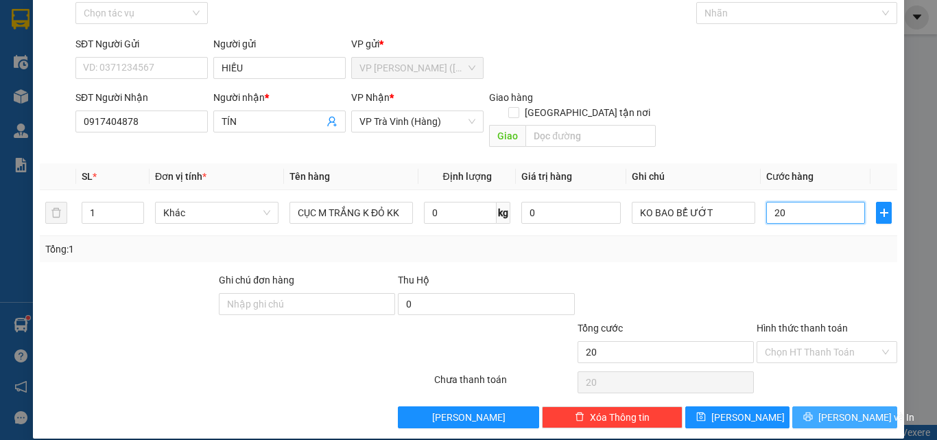
type input "20"
type input "20.000"
click at [822, 406] on button "[PERSON_NAME] và In" at bounding box center [844, 417] width 105 height 22
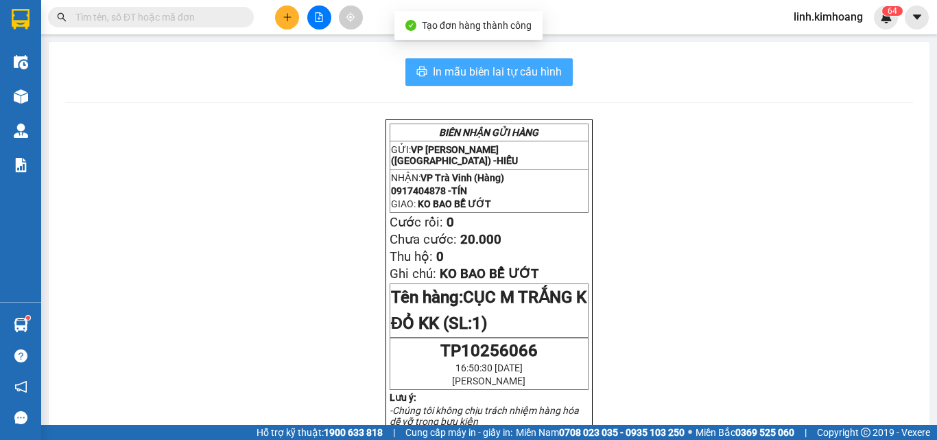
click at [536, 79] on span "In mẫu biên lai tự cấu hình" at bounding box center [497, 71] width 129 height 17
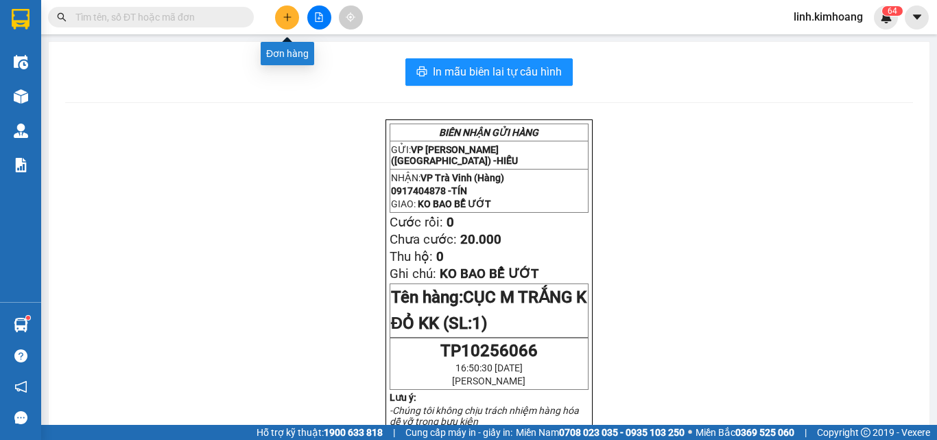
click at [283, 24] on button at bounding box center [287, 17] width 24 height 24
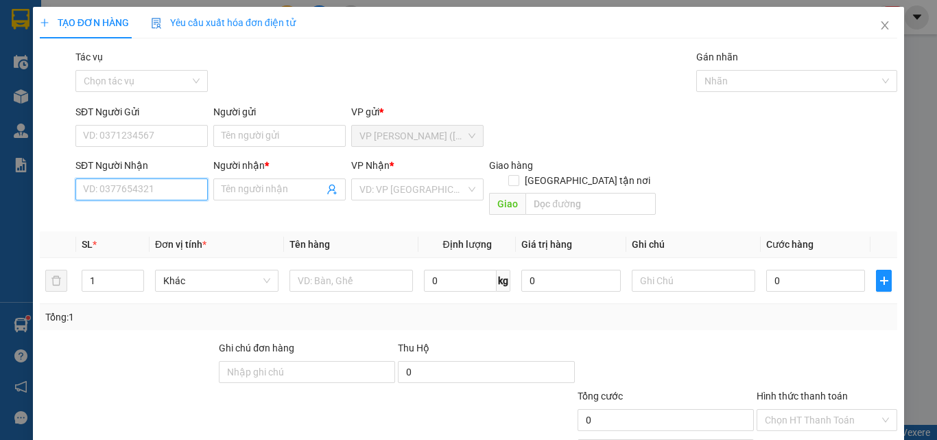
click at [112, 195] on input "SĐT Người Nhận" at bounding box center [141, 189] width 132 height 22
click at [145, 215] on div "0949345339 - QUÝ+" at bounding box center [140, 216] width 115 height 15
type input "0949345339"
type input "QUÝ+"
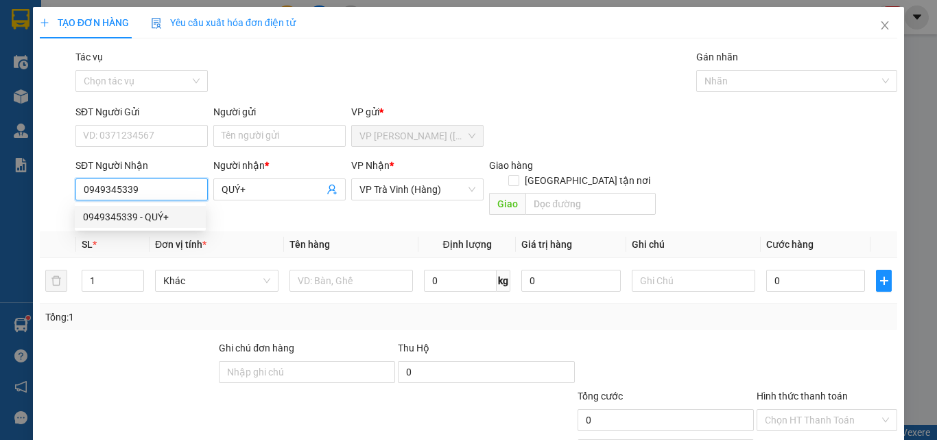
type input "25.000"
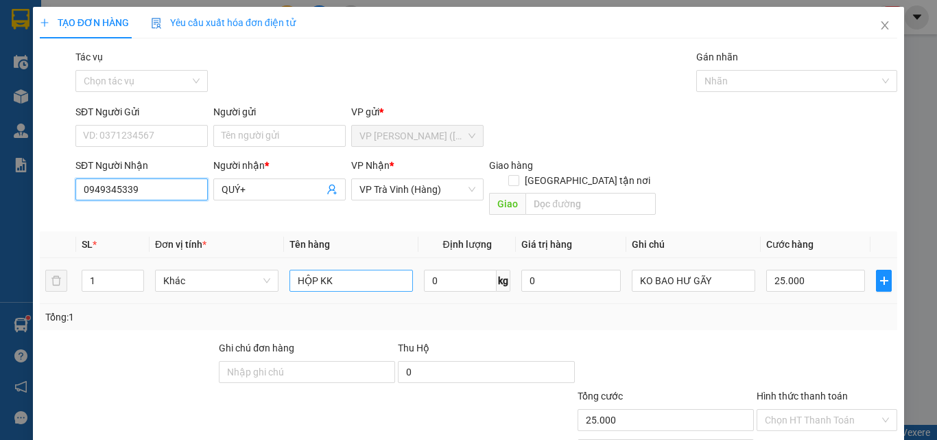
type input "0949345339"
drag, startPoint x: 361, startPoint y: 266, endPoint x: 206, endPoint y: 298, distance: 158.2
click at [206, 298] on div "SL * Đơn vị tính * Tên hàng Định lượng Giá trị hàng Ghi chú Cước hàng 1 Khác HỘ…" at bounding box center [468, 280] width 857 height 99
type input "V"
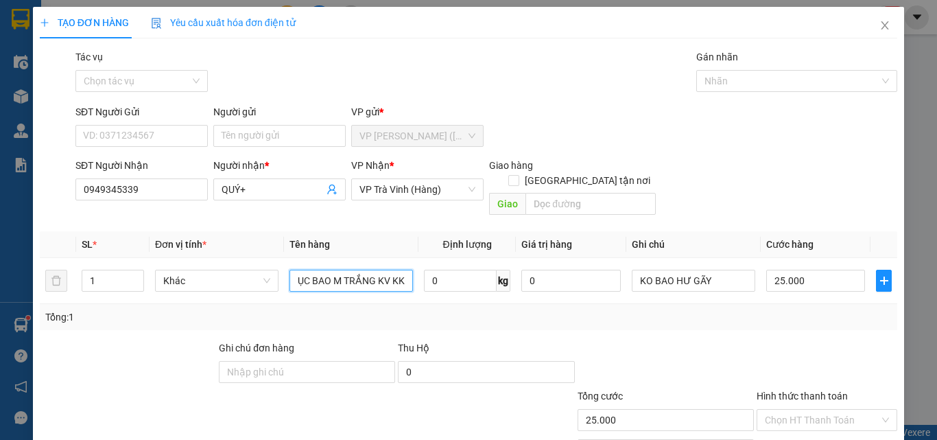
type input "CỤC BAO M TRẮNG KV KK"
type input "3"
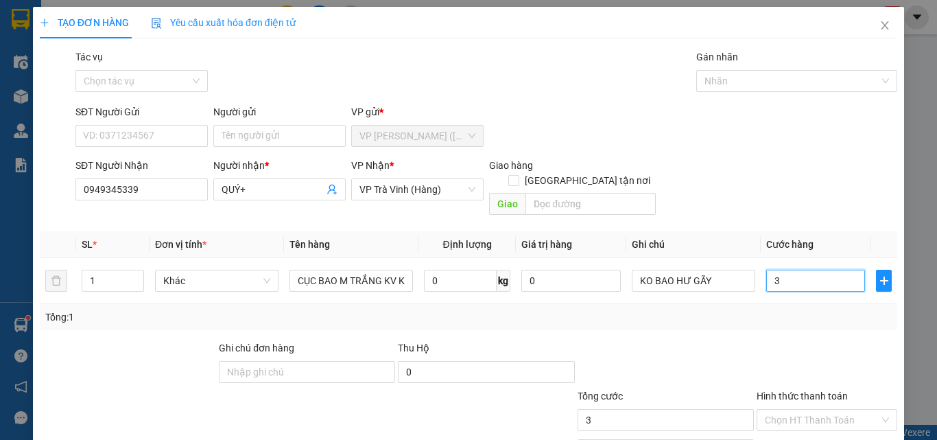
type input "30"
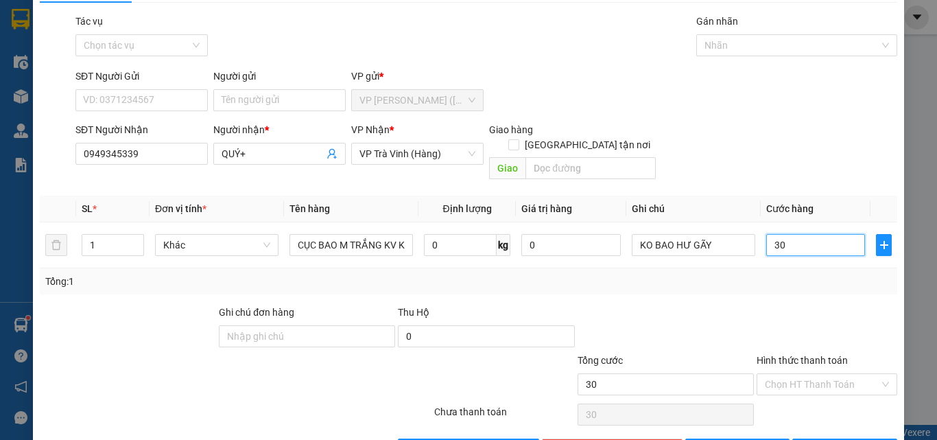
scroll to position [68, 0]
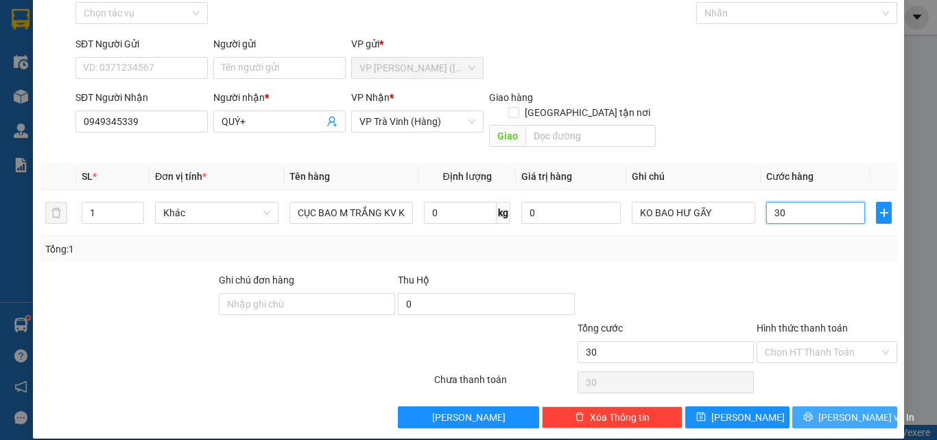
type input "30"
type input "30.000"
click at [829, 409] on span "[PERSON_NAME] và In" at bounding box center [866, 416] width 96 height 15
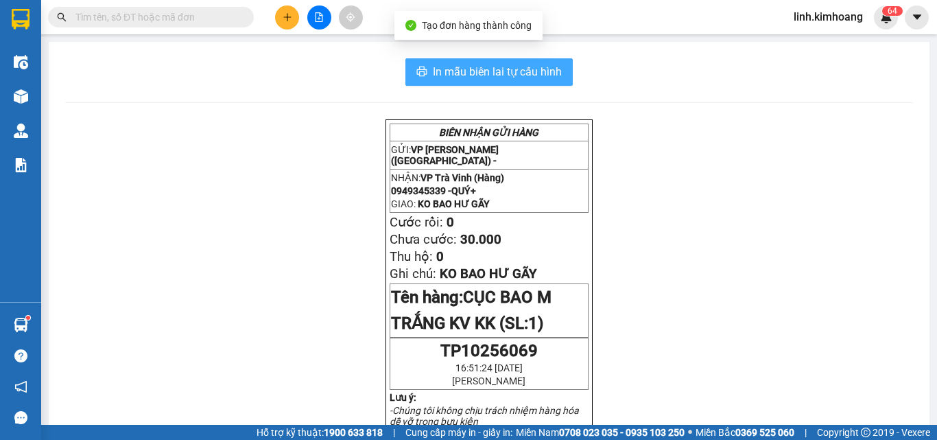
click at [538, 75] on span "In mẫu biên lai tự cấu hình" at bounding box center [497, 71] width 129 height 17
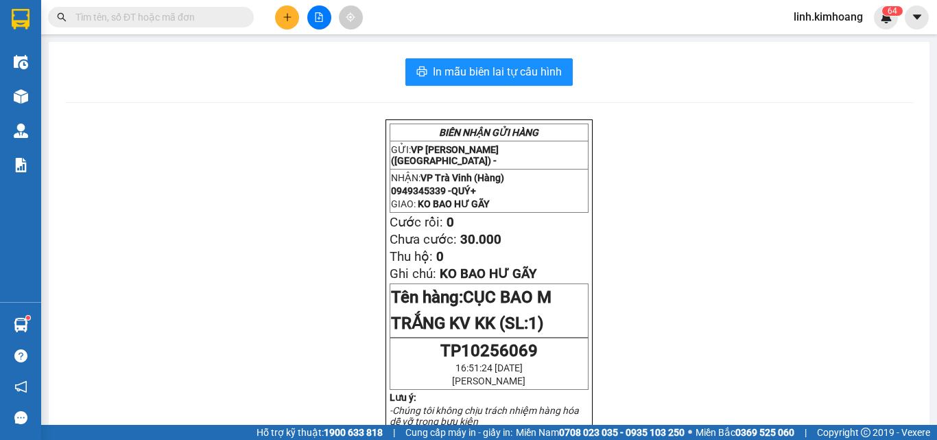
click at [276, 11] on button at bounding box center [287, 17] width 24 height 24
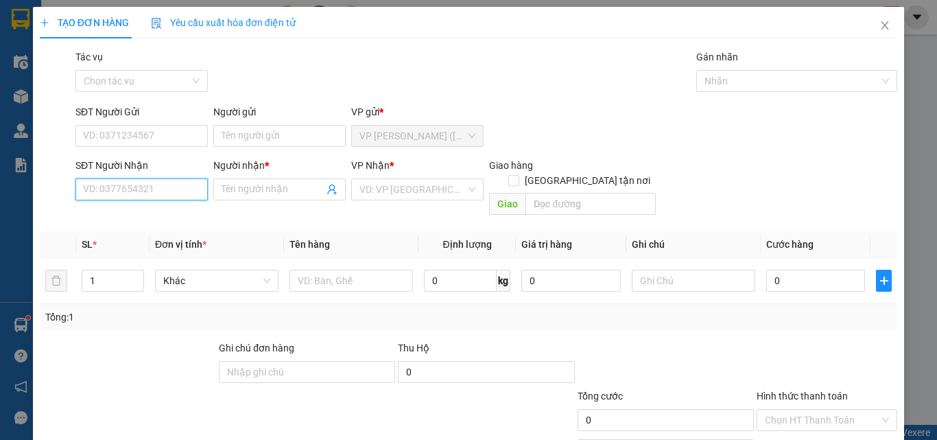
click at [117, 184] on input "SĐT Người Nhận" at bounding box center [141, 189] width 132 height 22
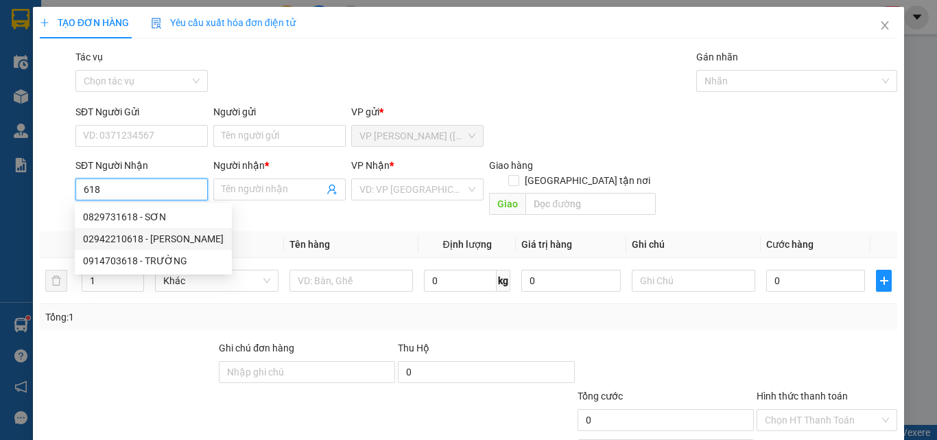
click at [152, 234] on div "02942210618 - [PERSON_NAME]" at bounding box center [153, 238] width 141 height 15
type input "02942210618"
type input "[PERSON_NAME]"
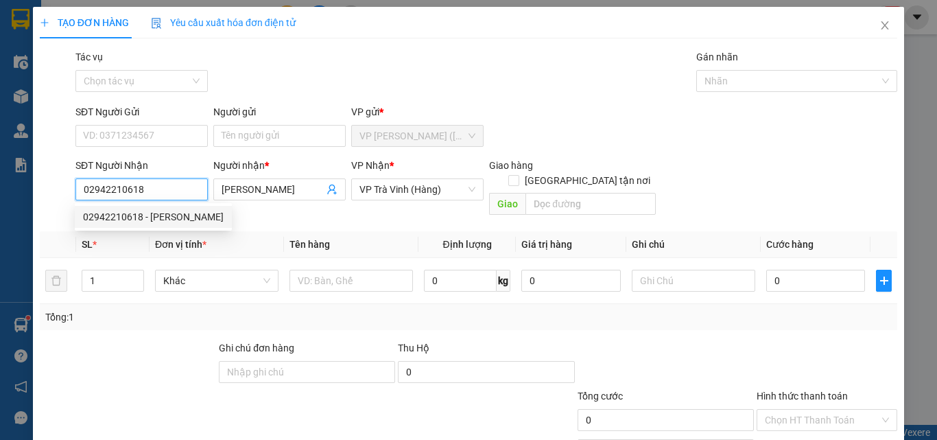
type input "40.000"
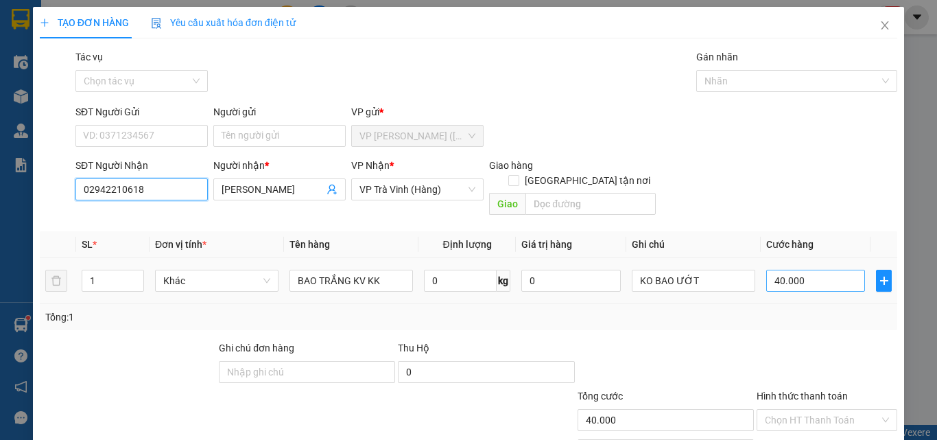
type input "02942210618"
click at [809, 270] on input "40.000" at bounding box center [815, 281] width 99 height 22
type input "6"
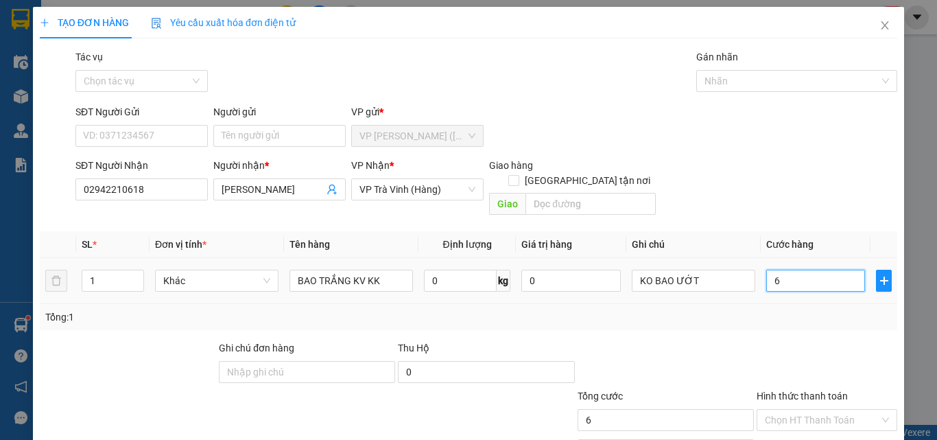
type input "60"
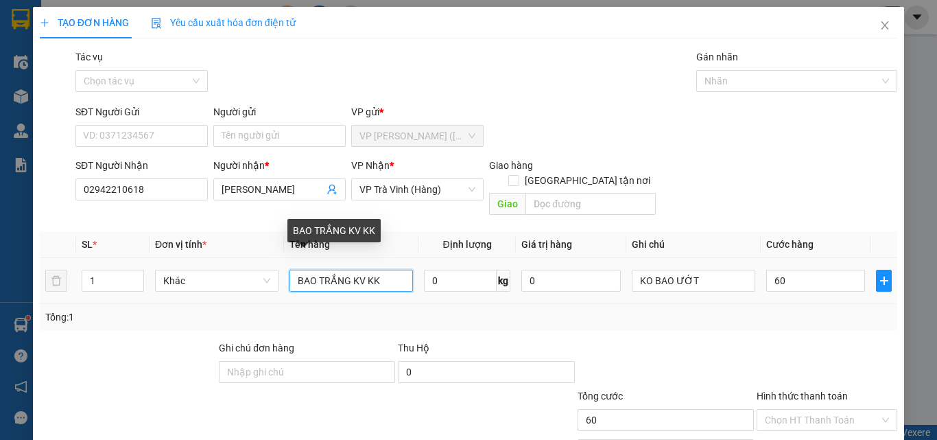
type input "60.000"
drag, startPoint x: 346, startPoint y: 265, endPoint x: 317, endPoint y: 289, distance: 37.9
click at [317, 289] on div "SL * Đơn vị tính * Tên hàng Định lượng Giá trị hàng Ghi chú Cước hàng 1 Khác BA…" at bounding box center [468, 280] width 857 height 99
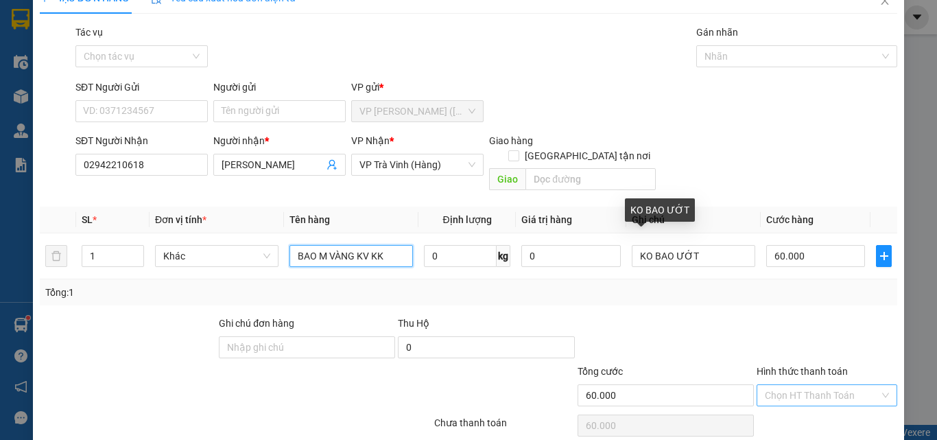
scroll to position [68, 0]
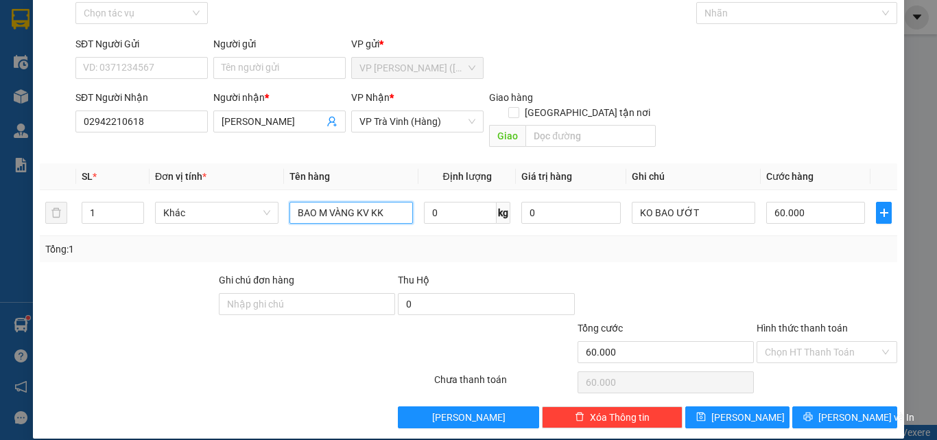
type input "BAO M VÀNG KV KK"
click at [805, 350] on div "Hình thức thanh toán Chọn HT Thanh Toán" at bounding box center [827, 344] width 141 height 48
click at [803, 342] on input "Hình thức thanh toán" at bounding box center [822, 352] width 115 height 21
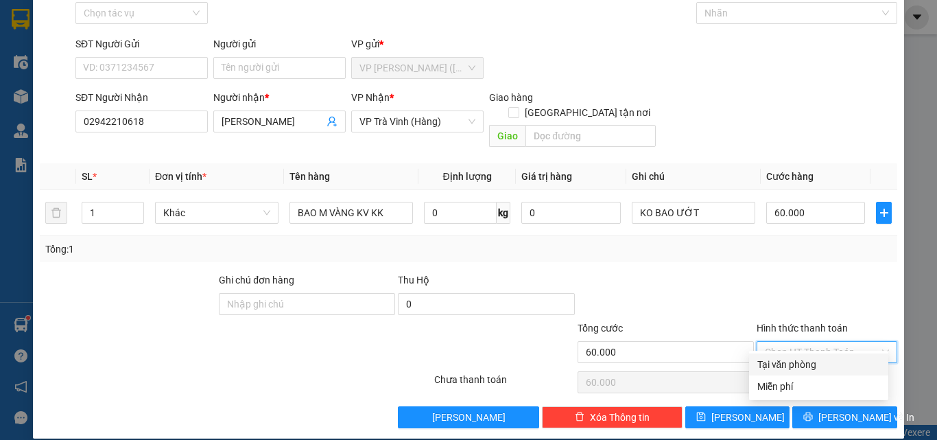
click at [810, 360] on div "Tại văn phòng" at bounding box center [818, 364] width 123 height 15
type input "0"
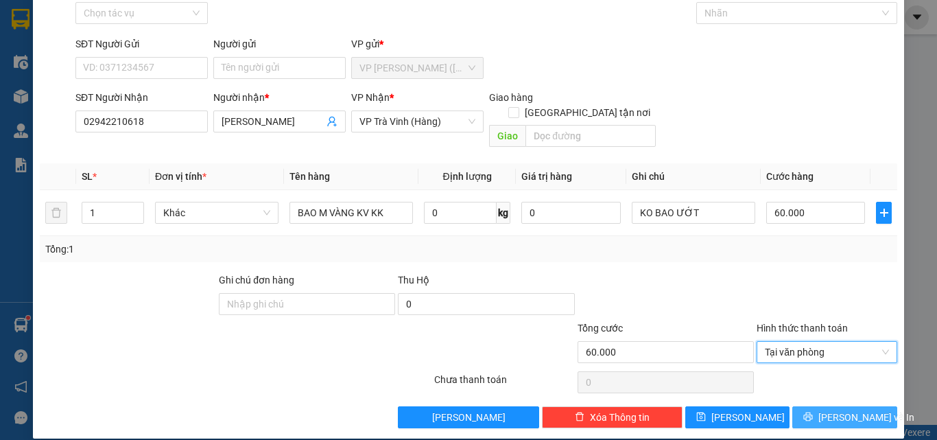
click at [831, 409] on span "[PERSON_NAME] và In" at bounding box center [866, 416] width 96 height 15
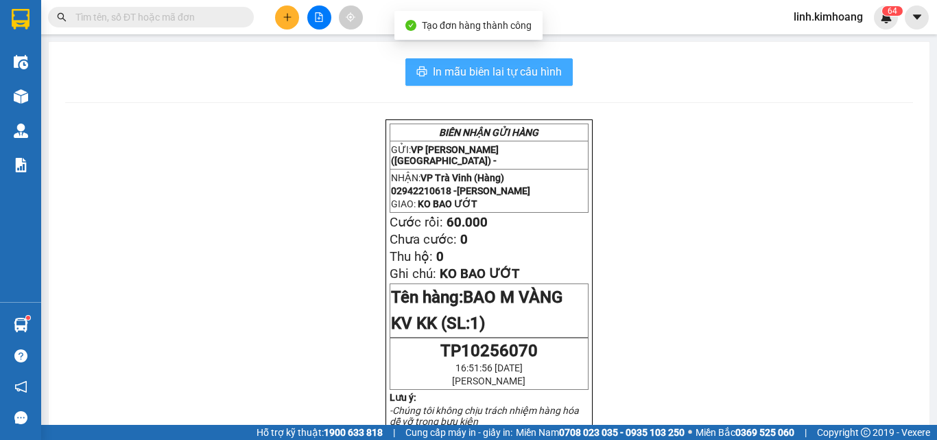
click at [539, 71] on span "In mẫu biên lai tự cấu hình" at bounding box center [497, 71] width 129 height 17
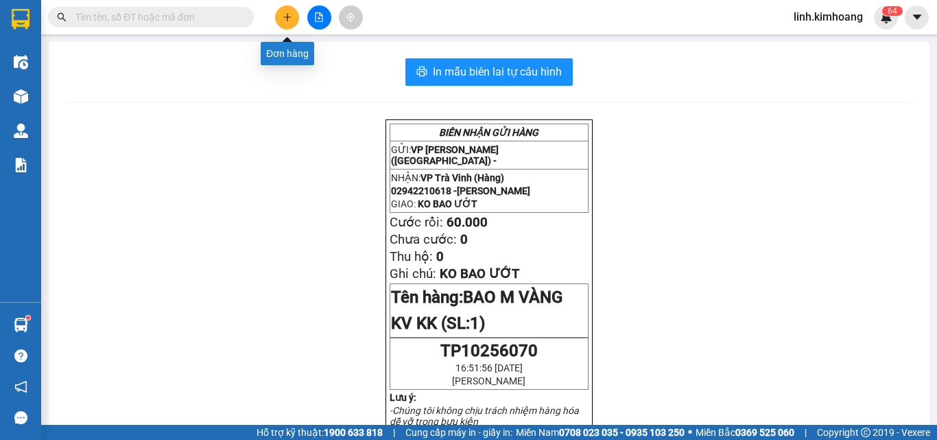
click at [289, 21] on icon "plus" at bounding box center [288, 17] width 10 height 10
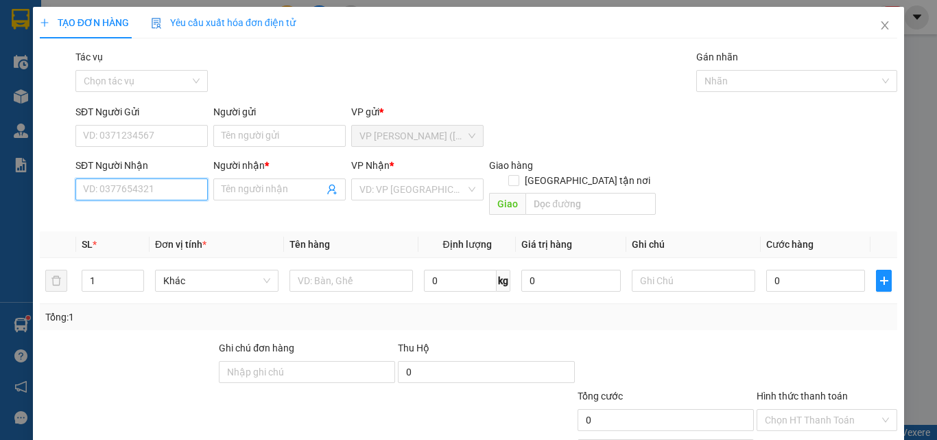
click at [94, 183] on input "SĐT Người Nhận" at bounding box center [141, 189] width 132 height 22
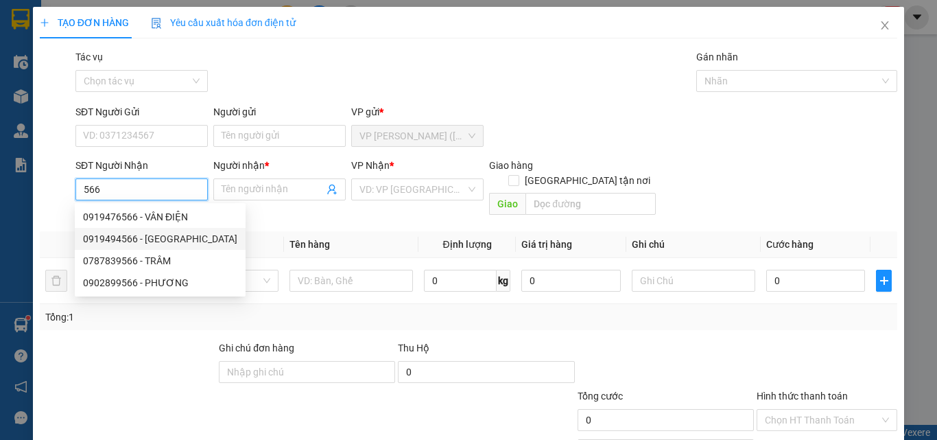
click at [176, 237] on div "0919494566 - [GEOGRAPHIC_DATA]" at bounding box center [160, 238] width 154 height 15
type input "0919494566"
type input "HỮU [DEMOGRAPHIC_DATA]"
type input "35.000"
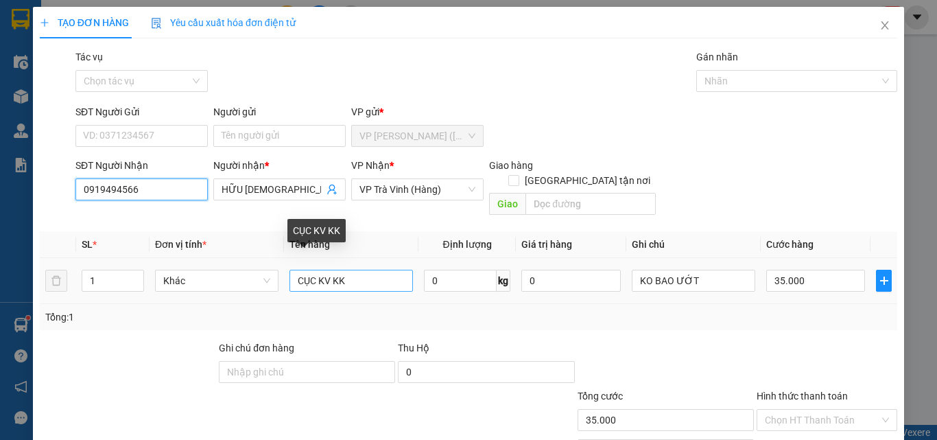
type input "0919494566"
click at [314, 270] on input "CỤC KV KK" at bounding box center [350, 281] width 123 height 22
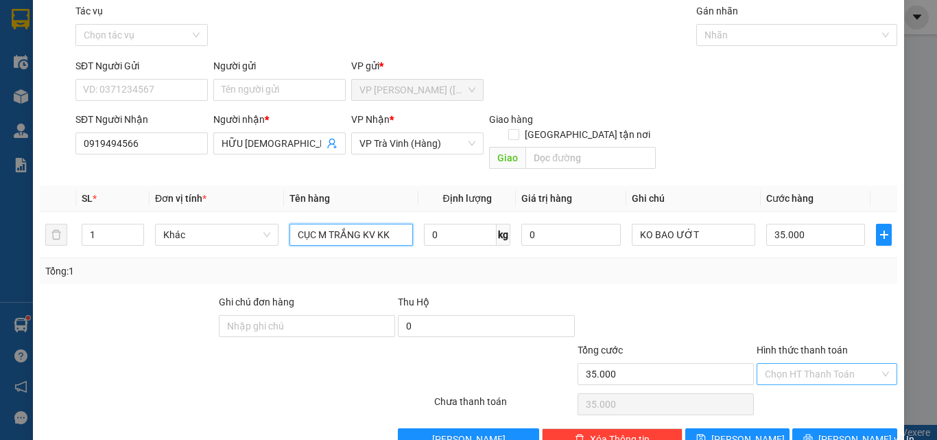
scroll to position [68, 0]
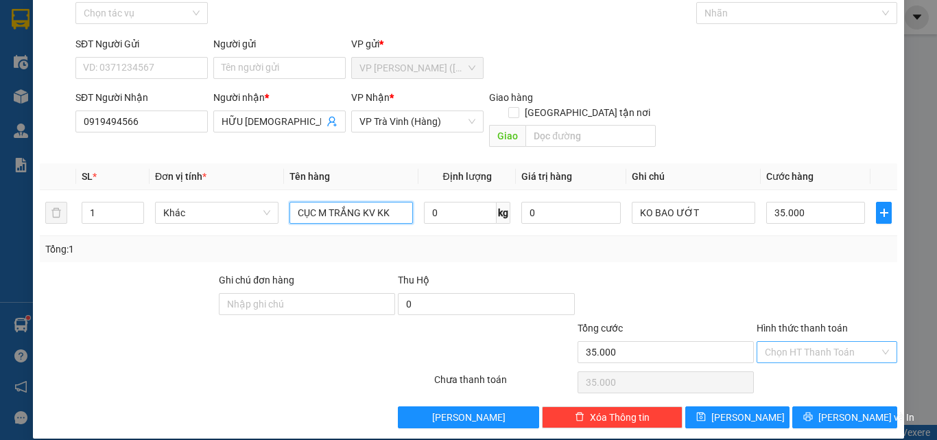
type input "CỤC M TRẮNG KV KK"
click at [821, 342] on input "Hình thức thanh toán" at bounding box center [822, 352] width 115 height 21
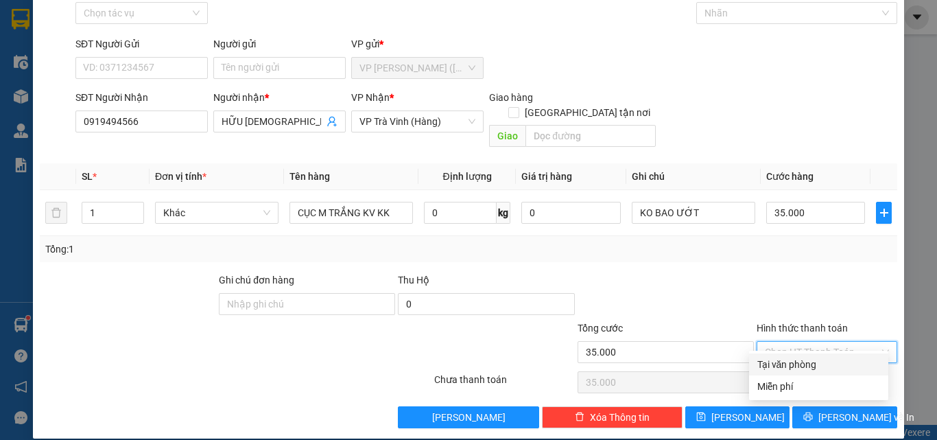
click at [823, 363] on div "Tại văn phòng" at bounding box center [818, 364] width 123 height 15
type input "0"
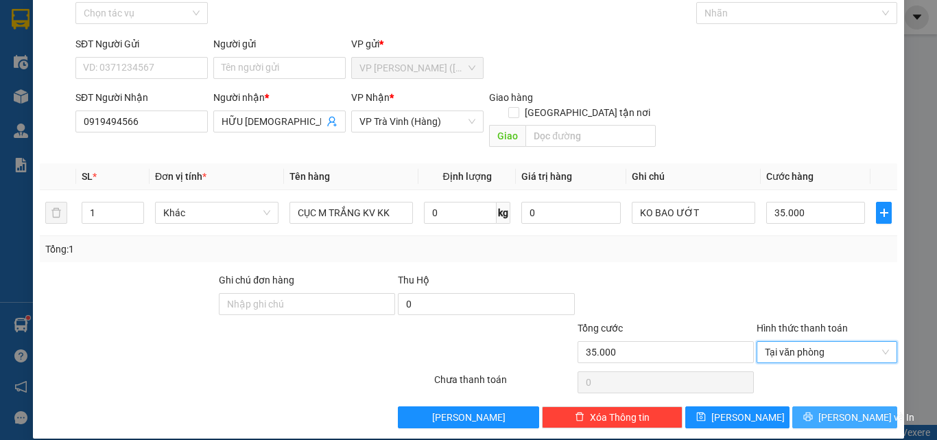
click at [835, 409] on span "[PERSON_NAME] và In" at bounding box center [866, 416] width 96 height 15
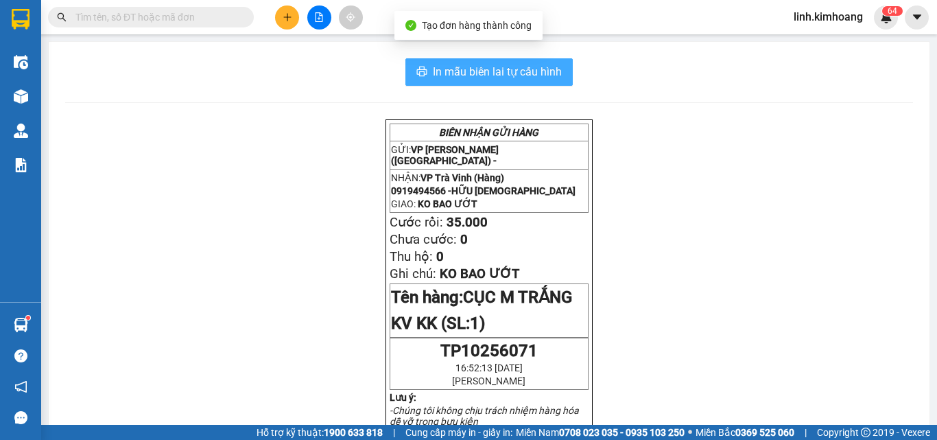
click at [519, 78] on span "In mẫu biên lai tự cấu hình" at bounding box center [497, 71] width 129 height 17
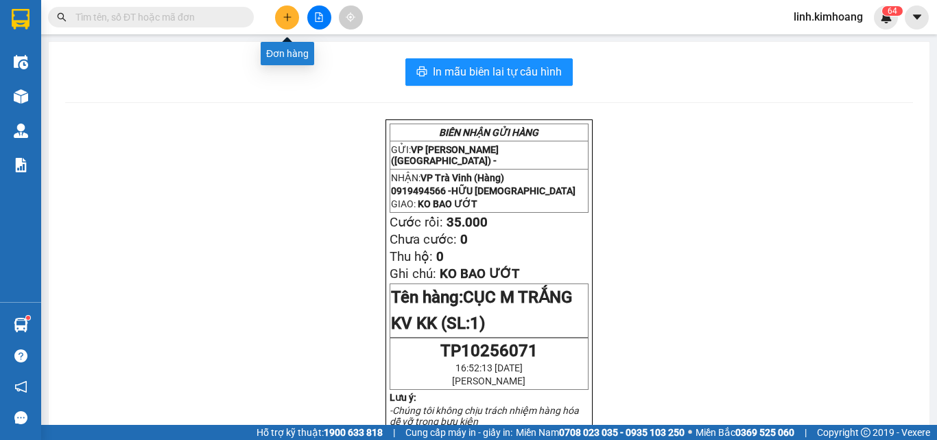
click at [278, 17] on button at bounding box center [287, 17] width 24 height 24
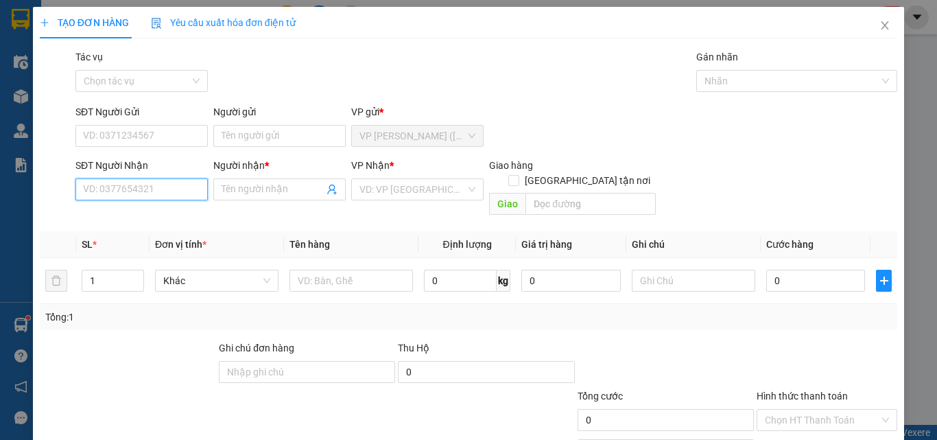
click at [160, 191] on input "SĐT Người Nhận" at bounding box center [141, 189] width 132 height 22
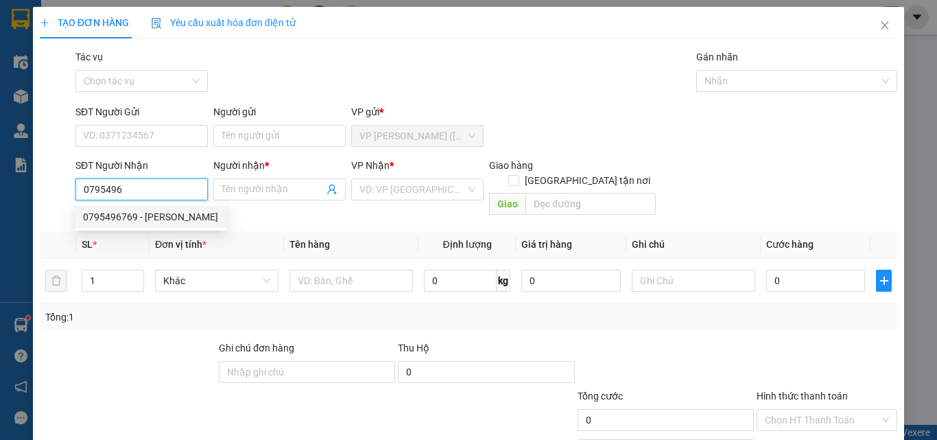
click at [175, 219] on div "0795496769 - [PERSON_NAME]" at bounding box center [150, 216] width 135 height 15
type input "0795496769"
type input "HÂN HÂN"
type input "25.000"
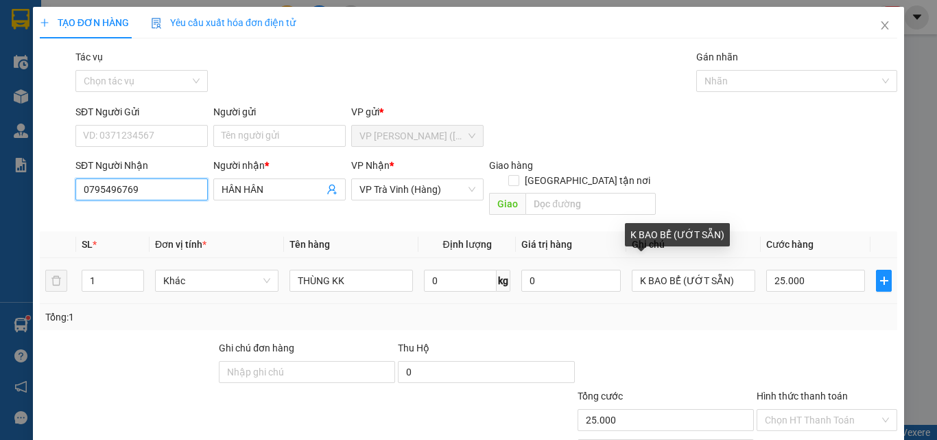
scroll to position [68, 0]
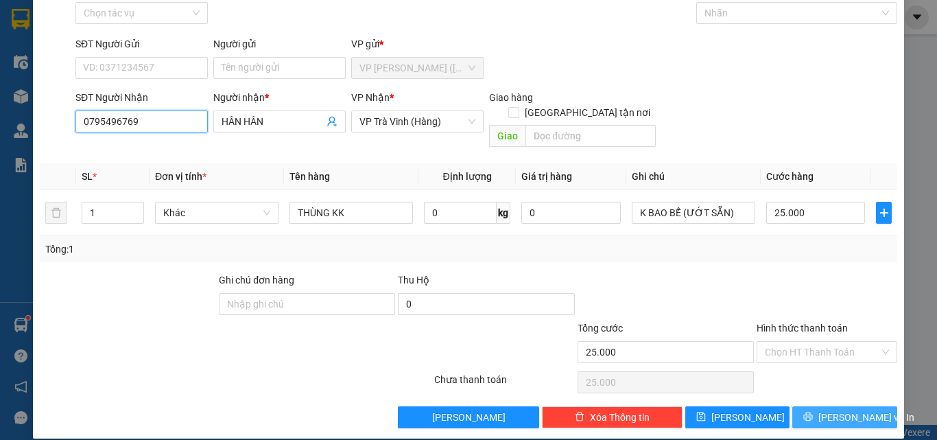
type input "0795496769"
click at [806, 406] on button "[PERSON_NAME] và In" at bounding box center [844, 417] width 105 height 22
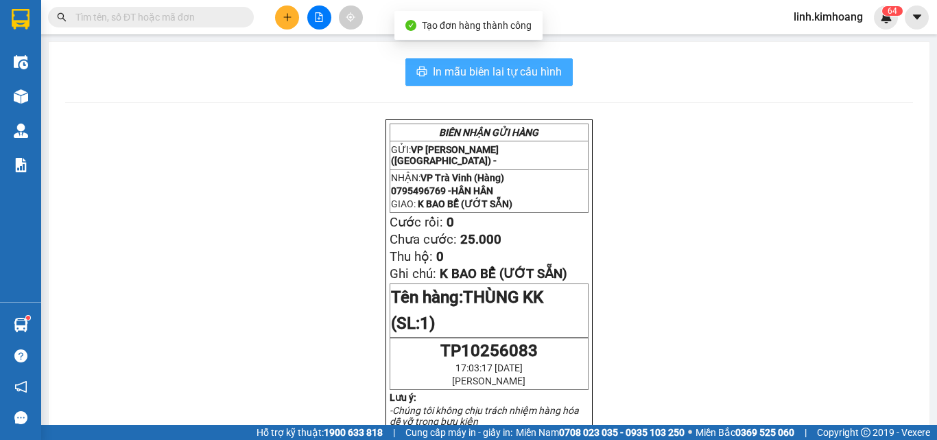
click at [518, 69] on span "In mẫu biên lai tự cấu hình" at bounding box center [497, 71] width 129 height 17
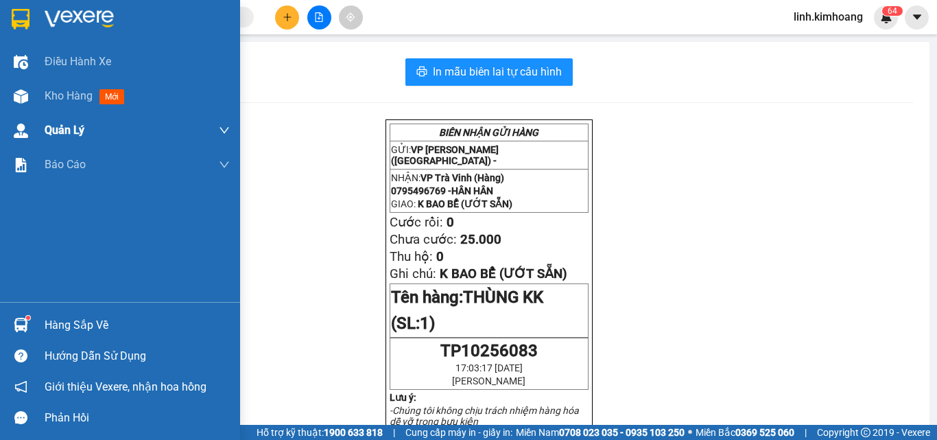
drag, startPoint x: 82, startPoint y: 99, endPoint x: 202, endPoint y: 127, distance: 122.6
click at [82, 99] on span "Kho hàng" at bounding box center [69, 95] width 48 height 13
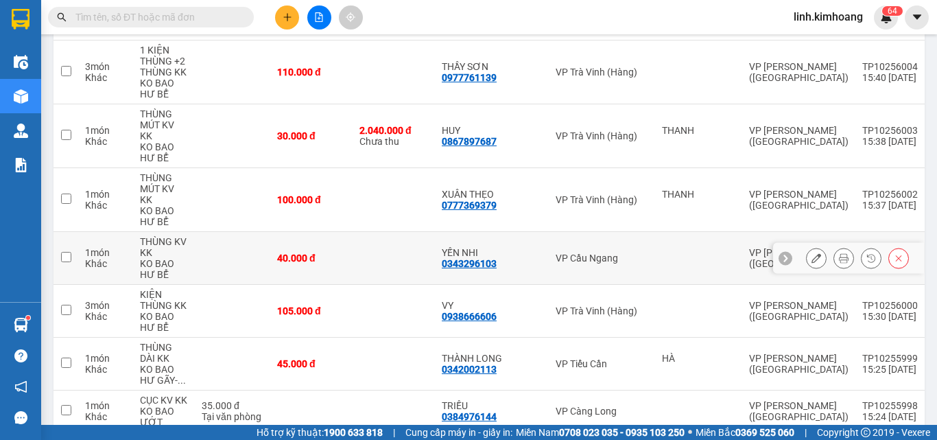
scroll to position [4457, 0]
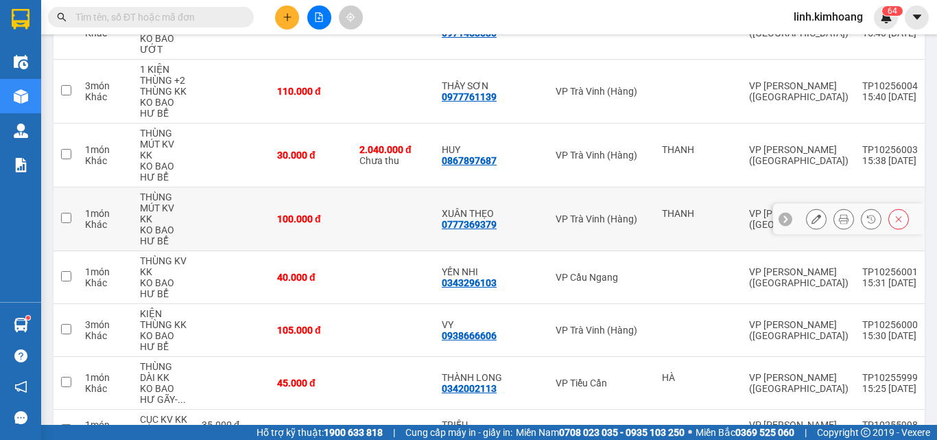
click at [360, 187] on td at bounding box center [394, 219] width 82 height 64
checkbox input "true"
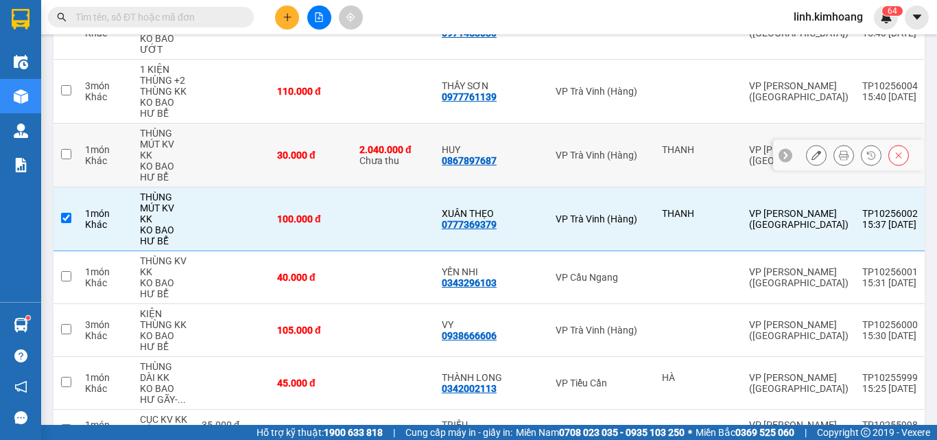
click at [338, 123] on td "30.000 đ" at bounding box center [311, 155] width 82 height 64
checkbox input "true"
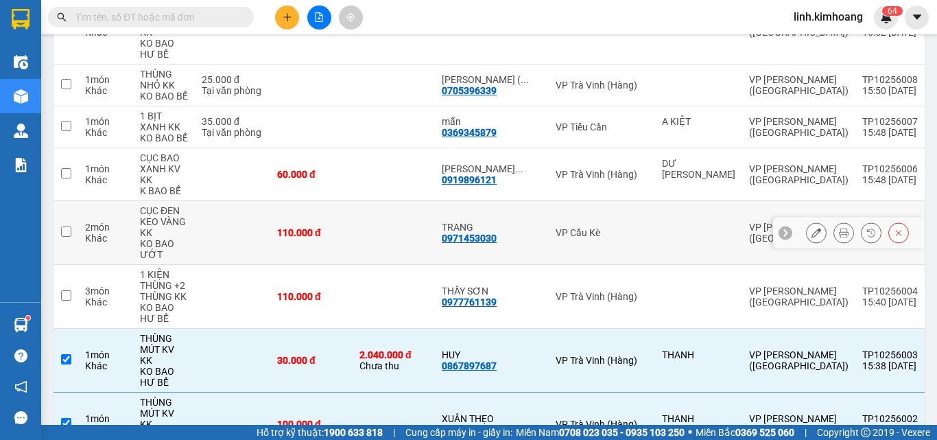
scroll to position [4251, 0]
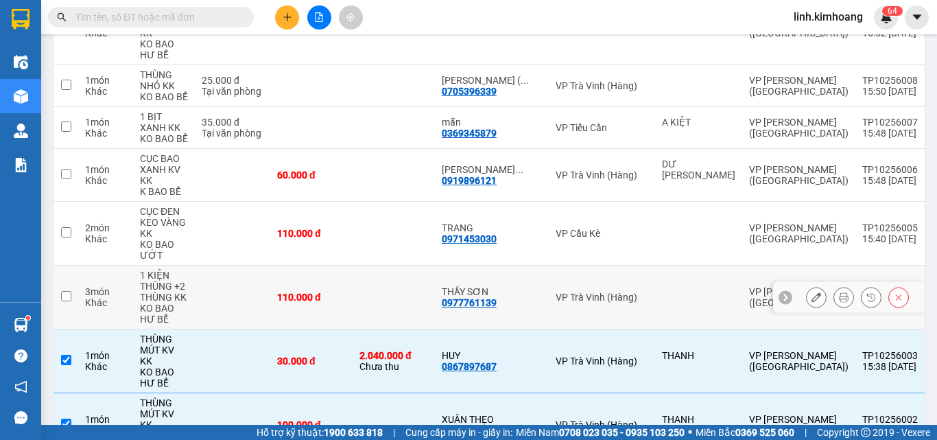
click at [329, 265] on td "110.000 đ" at bounding box center [311, 297] width 82 height 64
checkbox input "true"
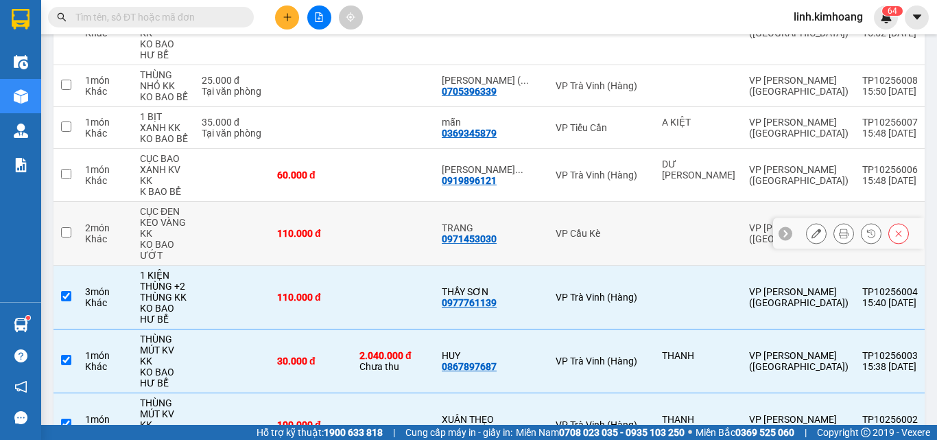
drag, startPoint x: 335, startPoint y: 170, endPoint x: 339, endPoint y: 119, distance: 50.9
click at [336, 202] on td "110.000 đ" at bounding box center [311, 234] width 82 height 64
checkbox input "true"
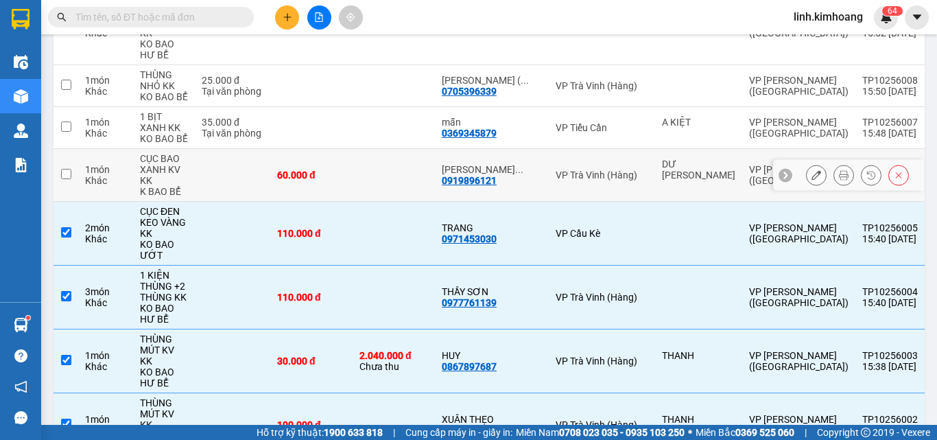
click at [340, 149] on td "60.000 đ" at bounding box center [311, 175] width 82 height 53
checkbox input "true"
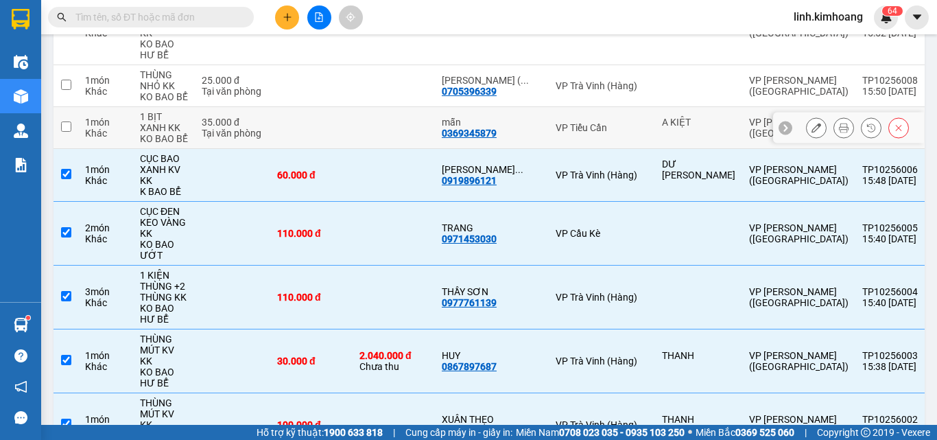
click at [346, 107] on td at bounding box center [311, 128] width 82 height 42
checkbox input "true"
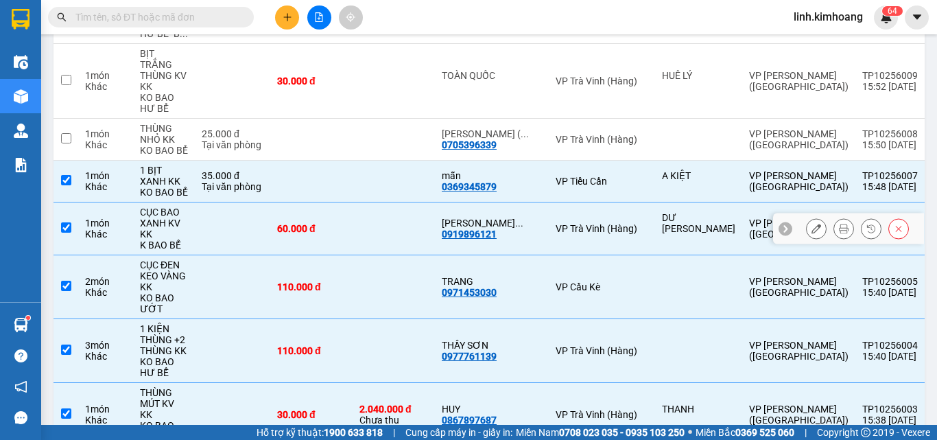
scroll to position [4182, 0]
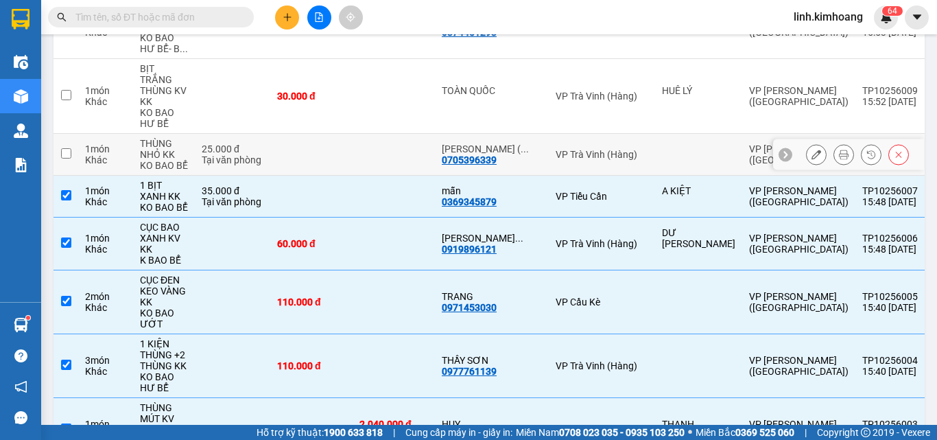
click at [346, 134] on td at bounding box center [311, 155] width 82 height 42
checkbox input "true"
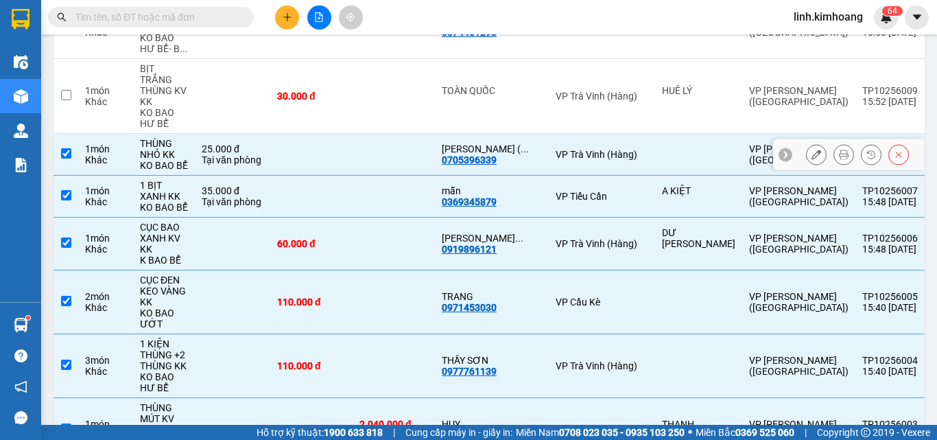
scroll to position [4114, 0]
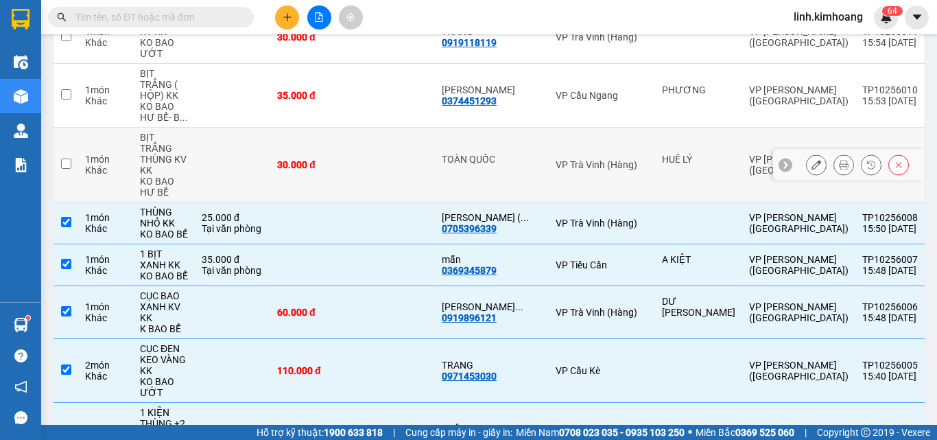
click at [364, 128] on td at bounding box center [394, 165] width 82 height 75
checkbox input "true"
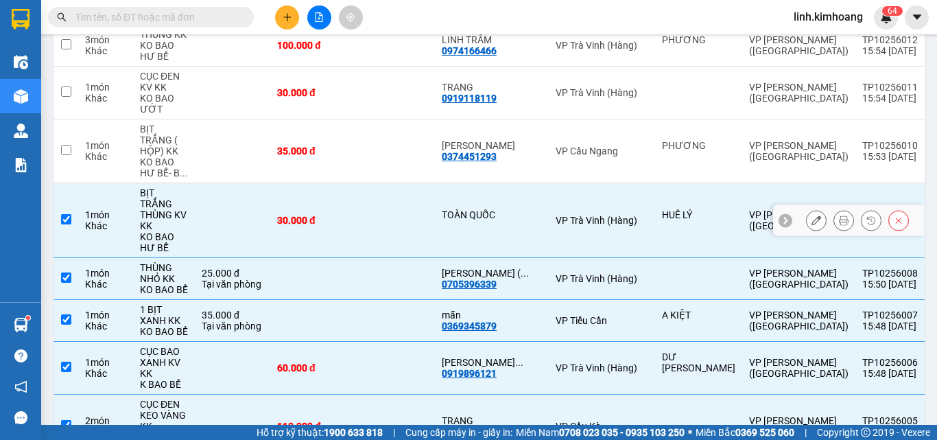
scroll to position [3977, 0]
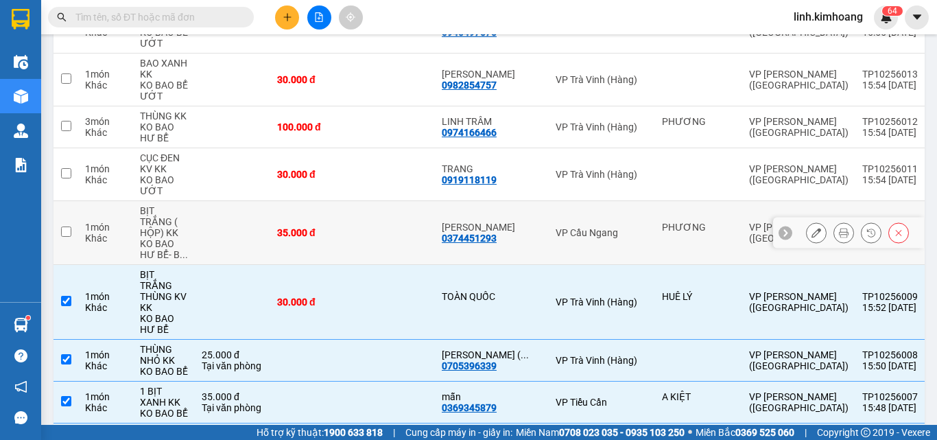
drag, startPoint x: 356, startPoint y: 170, endPoint x: 359, endPoint y: 135, distance: 35.1
click at [356, 201] on td at bounding box center [394, 233] width 82 height 64
checkbox input "true"
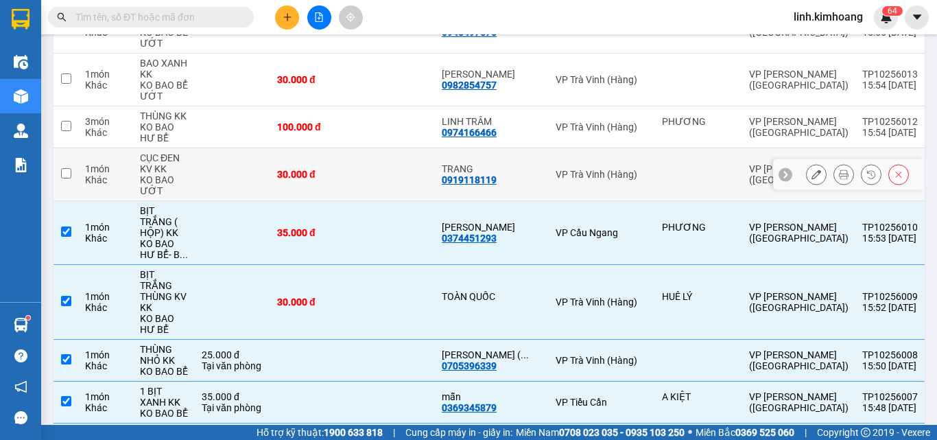
click at [359, 148] on td at bounding box center [394, 174] width 82 height 53
checkbox input "true"
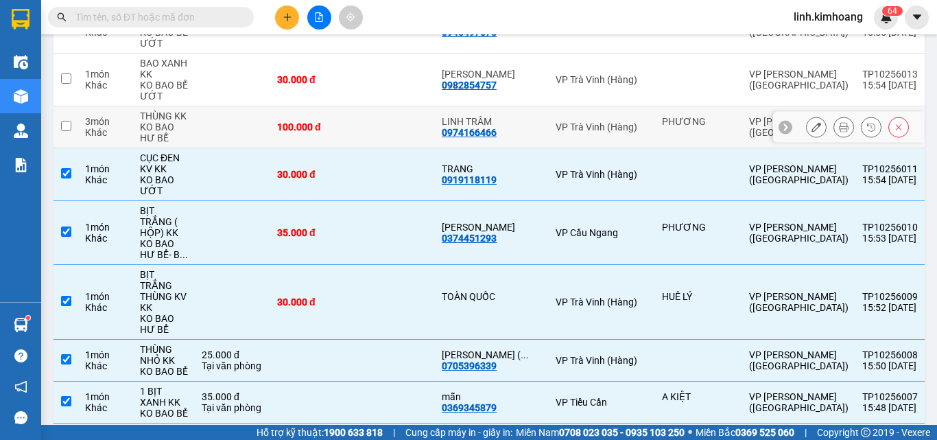
click at [359, 106] on td at bounding box center [394, 127] width 82 height 42
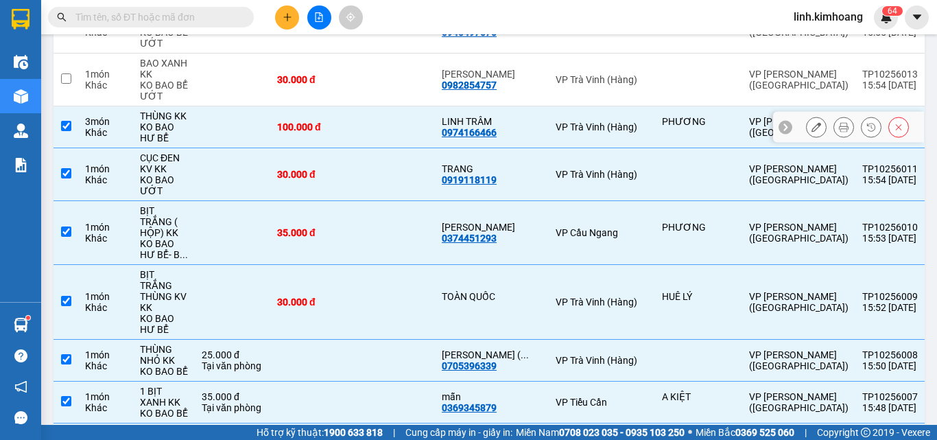
checkbox input "true"
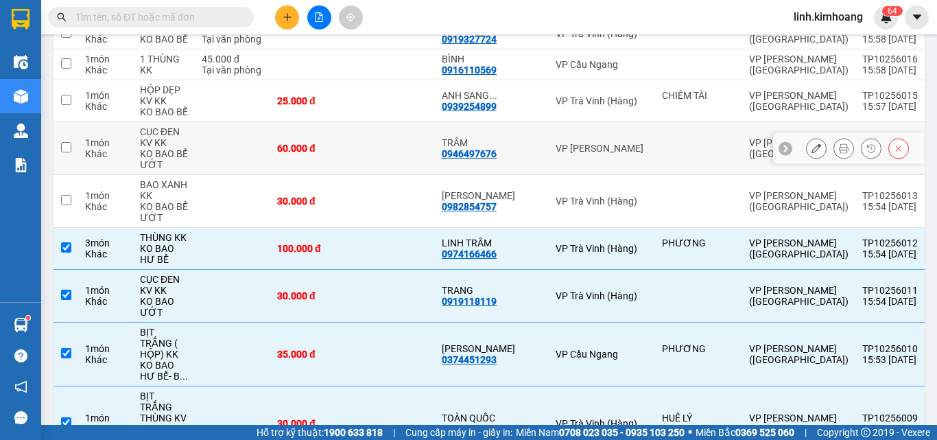
scroll to position [3839, 0]
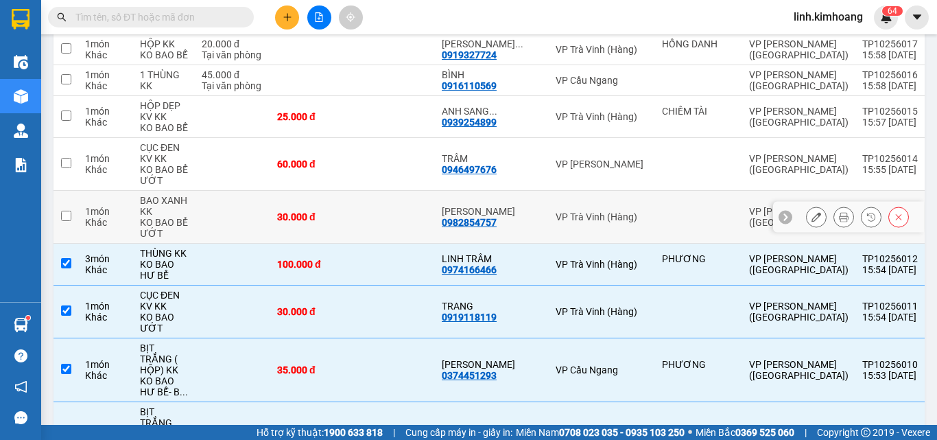
click at [353, 191] on td at bounding box center [394, 217] width 82 height 53
checkbox input "true"
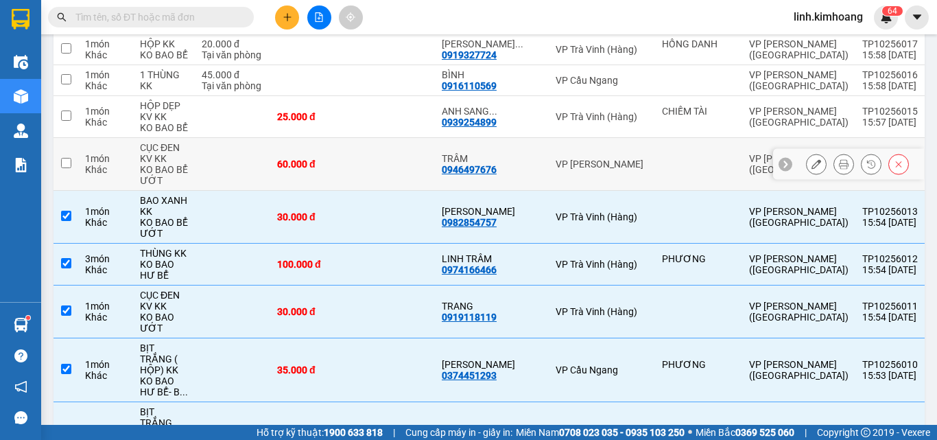
click at [354, 138] on td at bounding box center [394, 164] width 82 height 53
checkbox input "true"
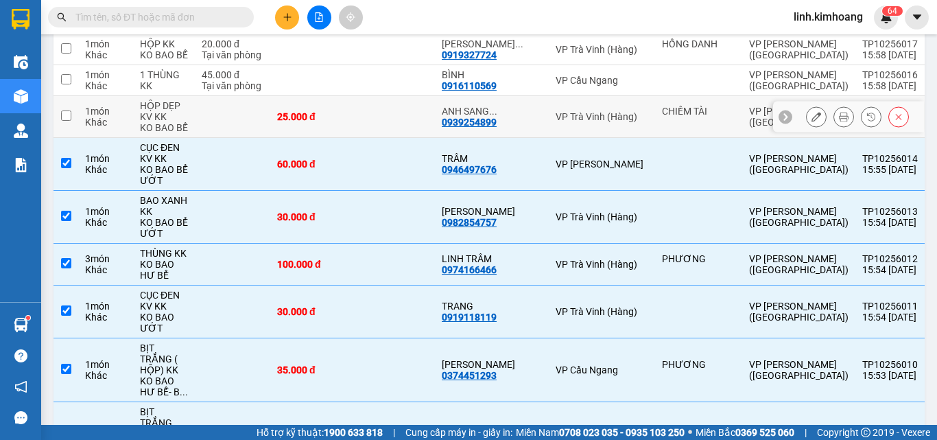
click at [350, 96] on td "25.000 đ" at bounding box center [311, 117] width 82 height 42
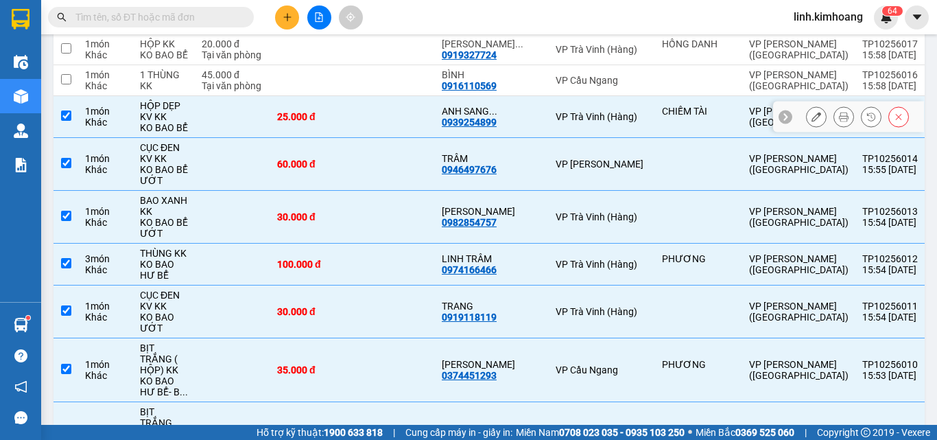
checkbox input "true"
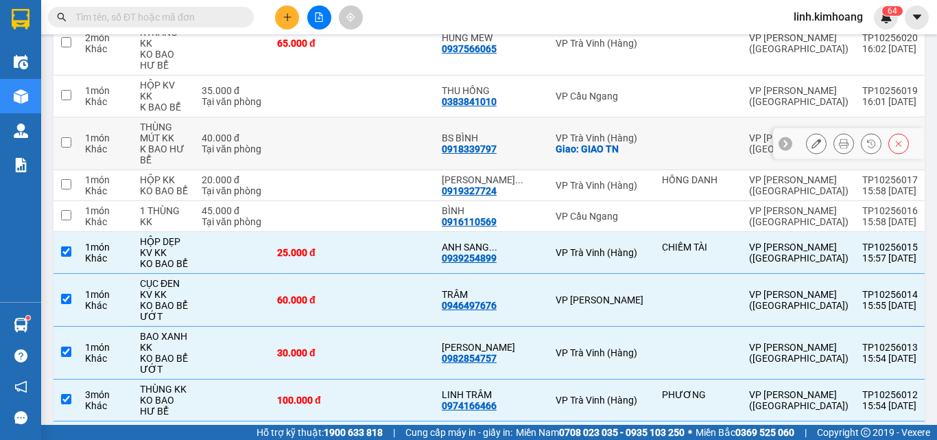
scroll to position [3702, 0]
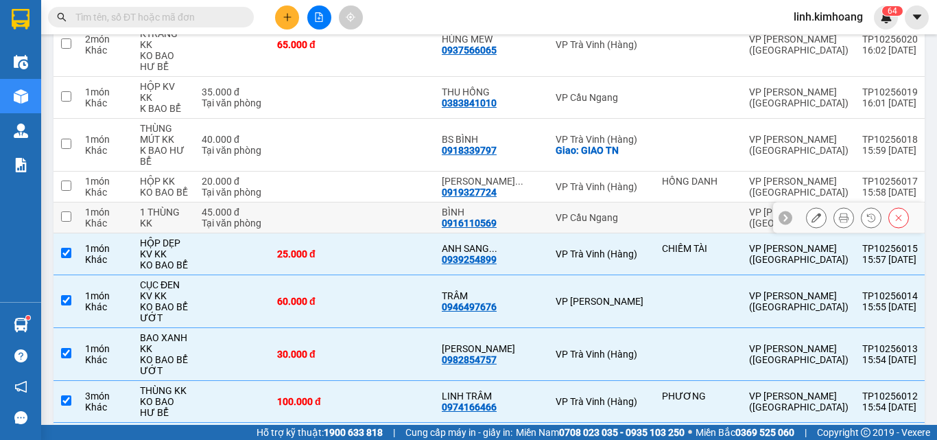
drag, startPoint x: 348, startPoint y: 167, endPoint x: 335, endPoint y: 128, distance: 40.3
click at [348, 202] on td at bounding box center [311, 217] width 82 height 31
checkbox input "true"
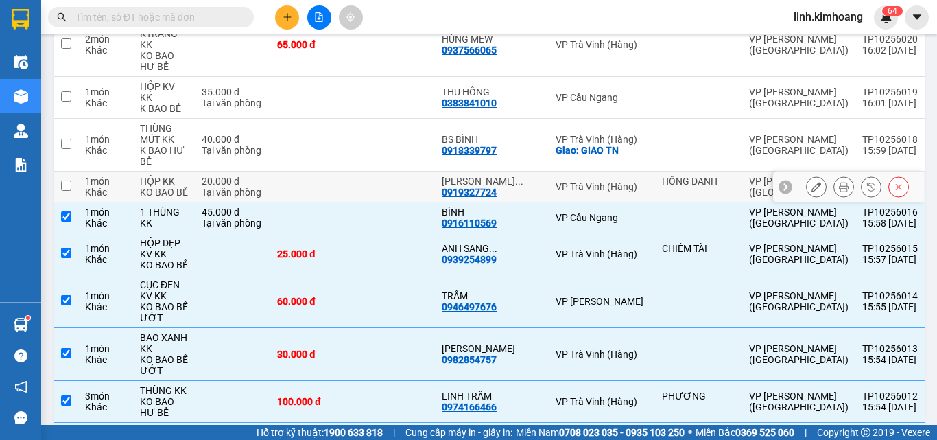
click at [332, 171] on td at bounding box center [311, 186] width 82 height 31
checkbox input "true"
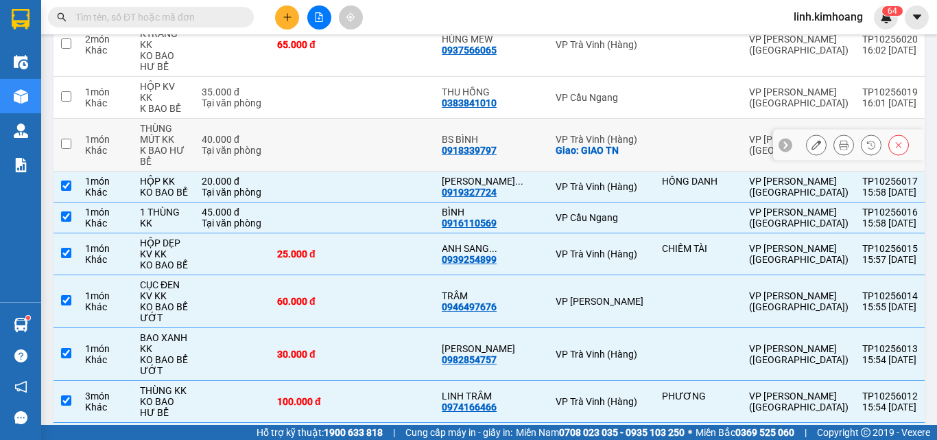
click at [345, 119] on td at bounding box center [311, 145] width 82 height 53
checkbox input "true"
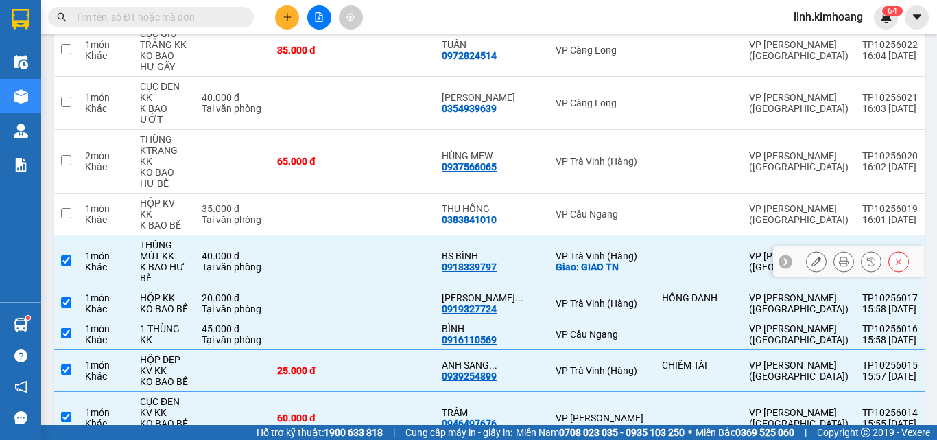
scroll to position [3565, 0]
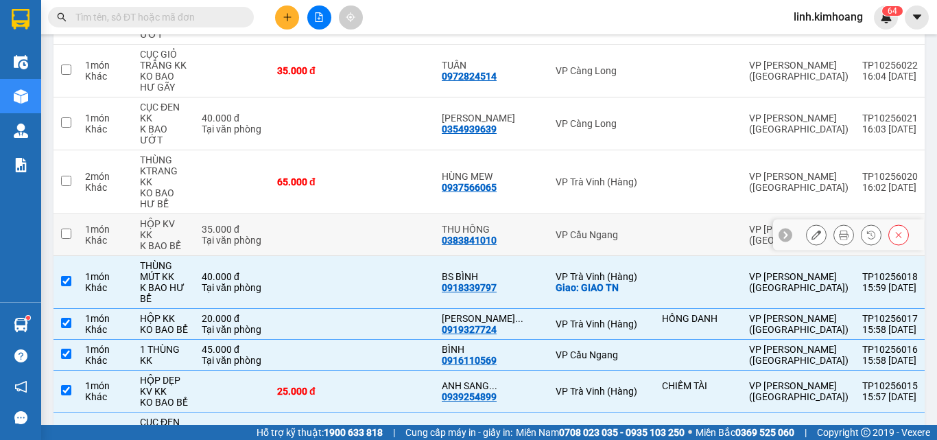
drag, startPoint x: 359, startPoint y: 176, endPoint x: 353, endPoint y: 135, distance: 41.6
click at [361, 214] on td at bounding box center [394, 235] width 82 height 42
checkbox input "true"
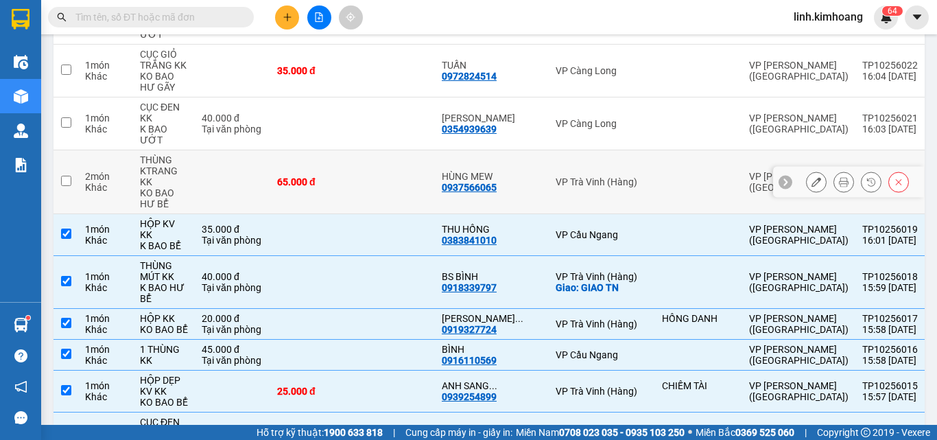
click at [350, 150] on td "65.000 đ" at bounding box center [311, 182] width 82 height 64
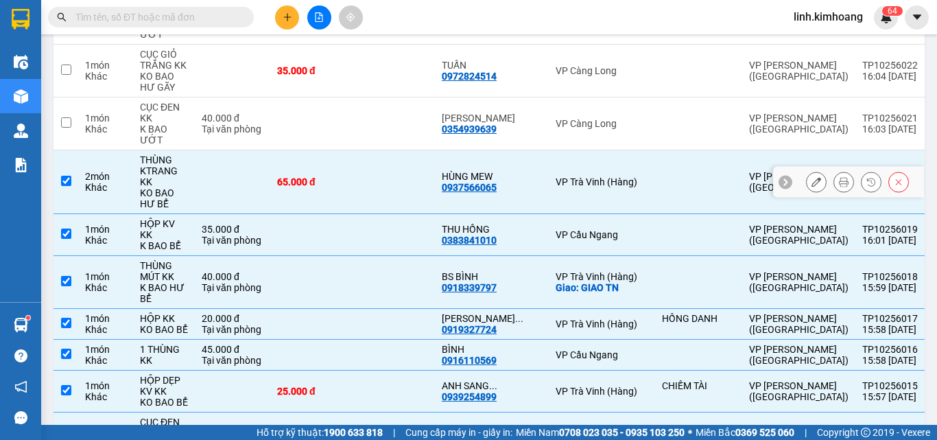
checkbox input "true"
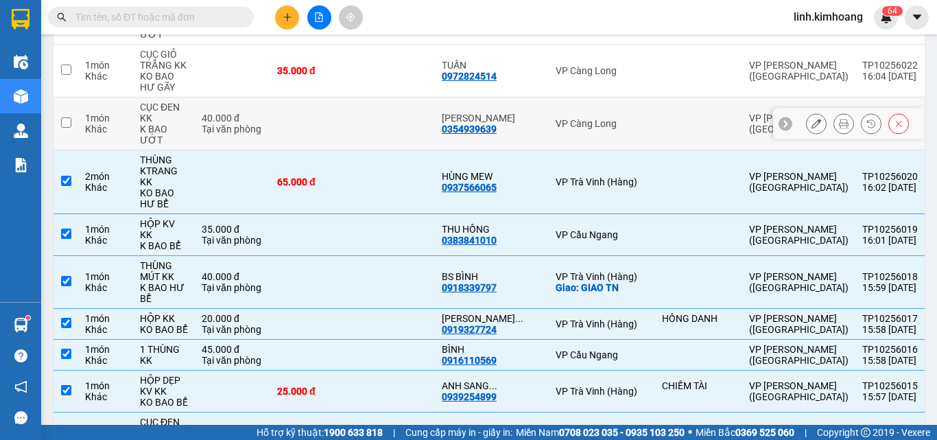
click at [358, 97] on td at bounding box center [394, 123] width 82 height 53
checkbox input "true"
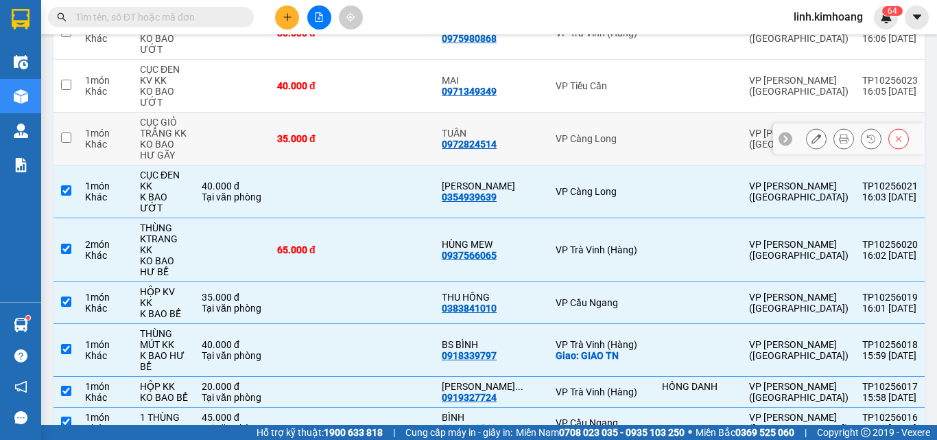
scroll to position [3497, 0]
click at [359, 113] on td at bounding box center [394, 139] width 82 height 53
checkbox input "true"
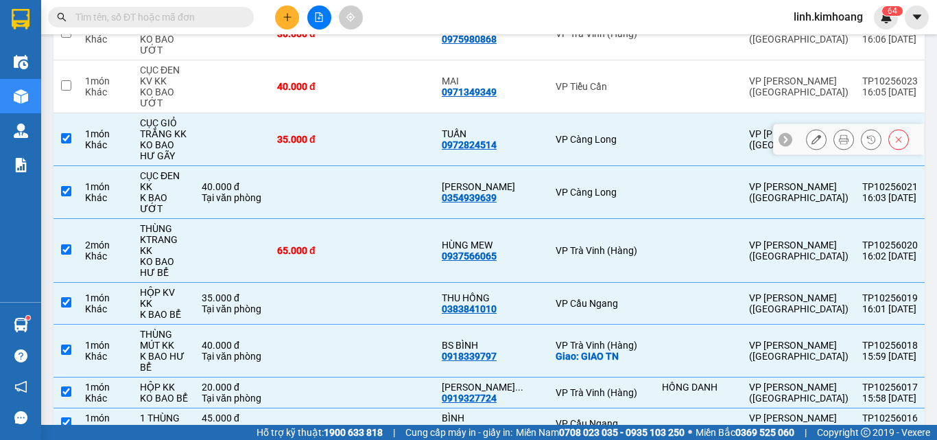
click at [360, 60] on td at bounding box center [394, 86] width 82 height 53
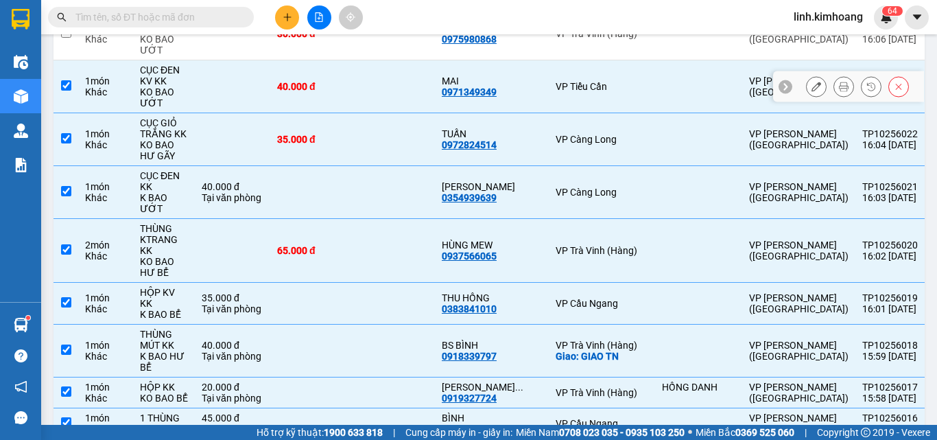
checkbox input "true"
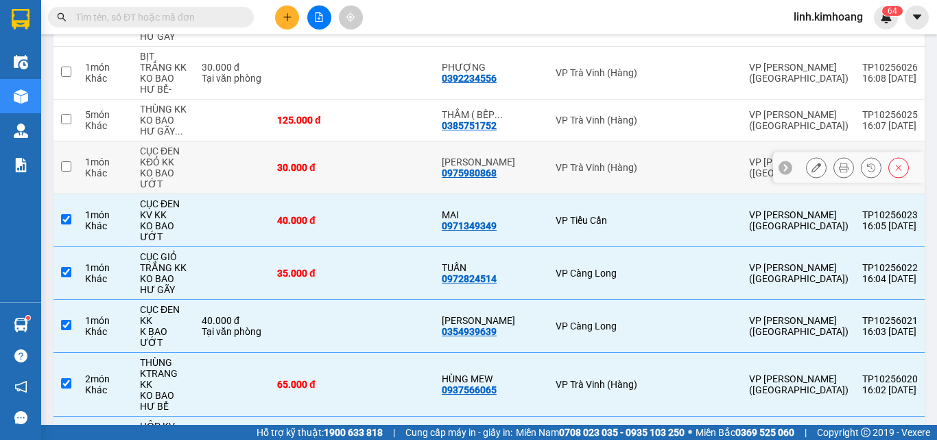
scroll to position [3359, 0]
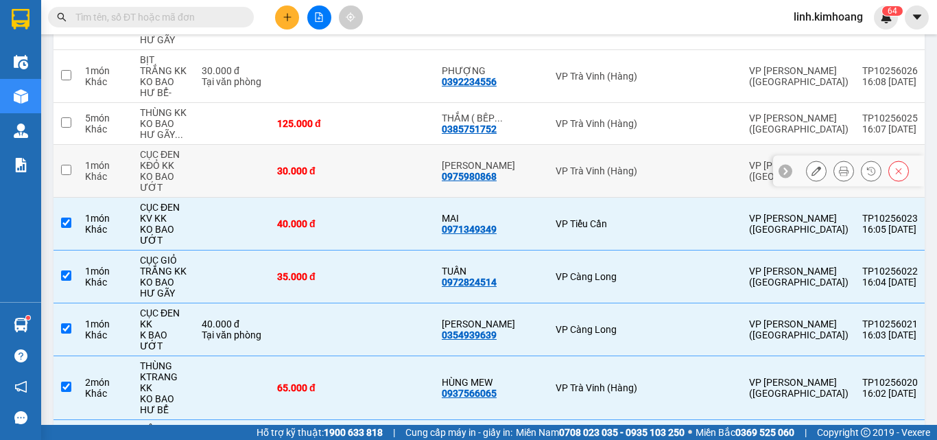
click at [342, 165] on div "30.000 đ" at bounding box center [311, 170] width 69 height 11
checkbox input "true"
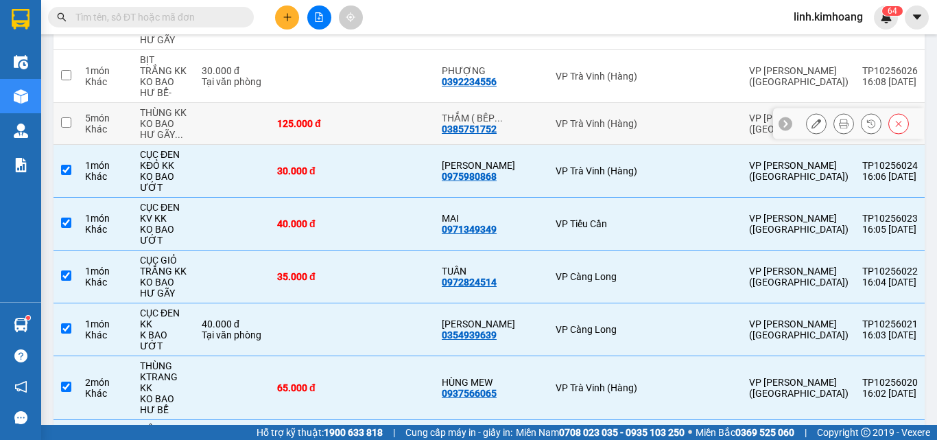
click at [353, 103] on td at bounding box center [394, 124] width 82 height 42
checkbox input "true"
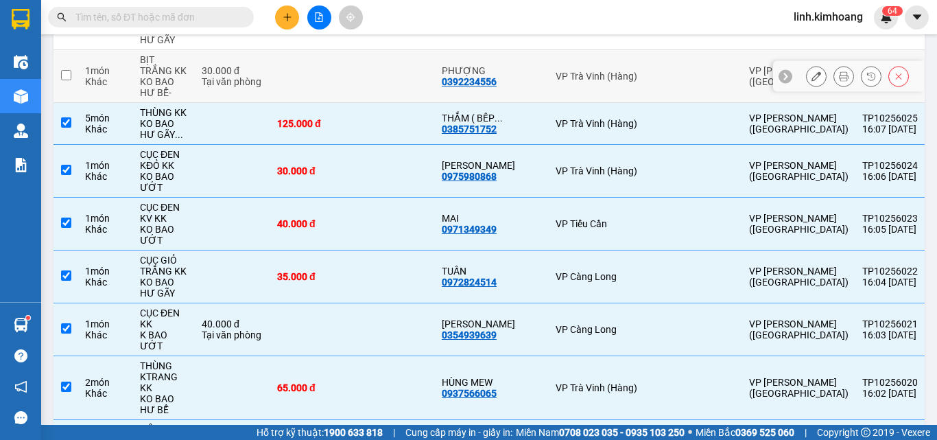
click at [354, 50] on td at bounding box center [394, 76] width 82 height 53
checkbox input "true"
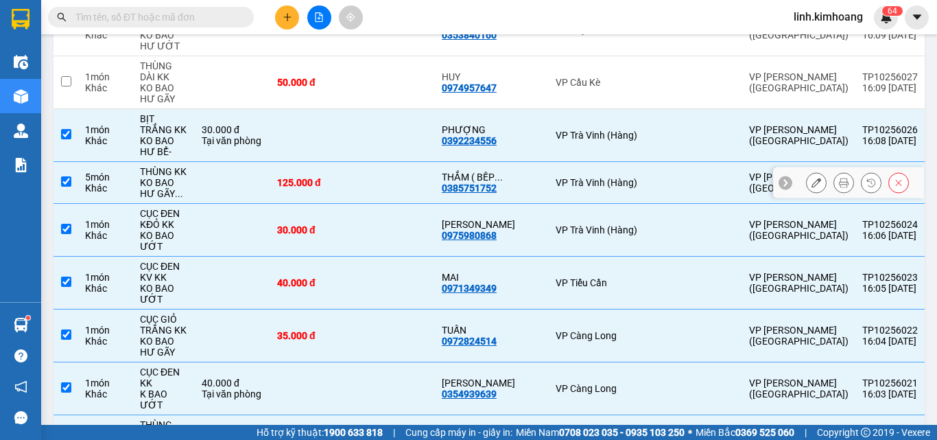
scroll to position [3222, 0]
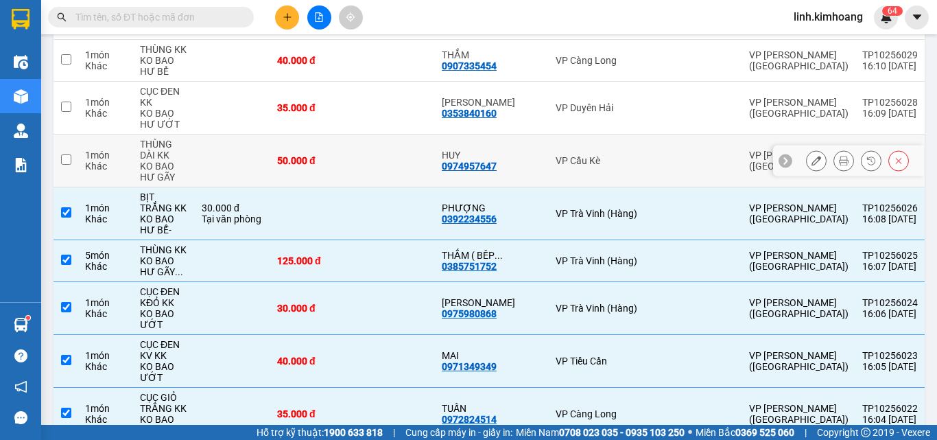
click at [344, 155] on div "50.000 đ" at bounding box center [311, 160] width 69 height 11
checkbox input "true"
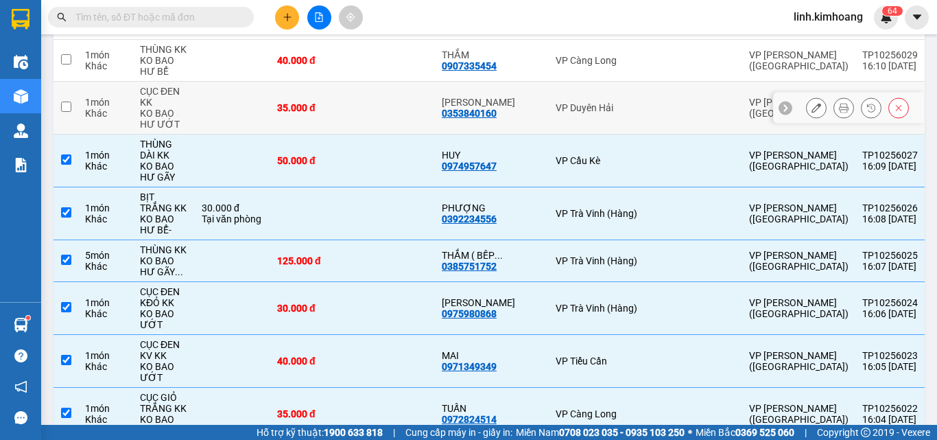
click at [342, 102] on div "35.000 đ" at bounding box center [311, 107] width 69 height 11
checkbox input "true"
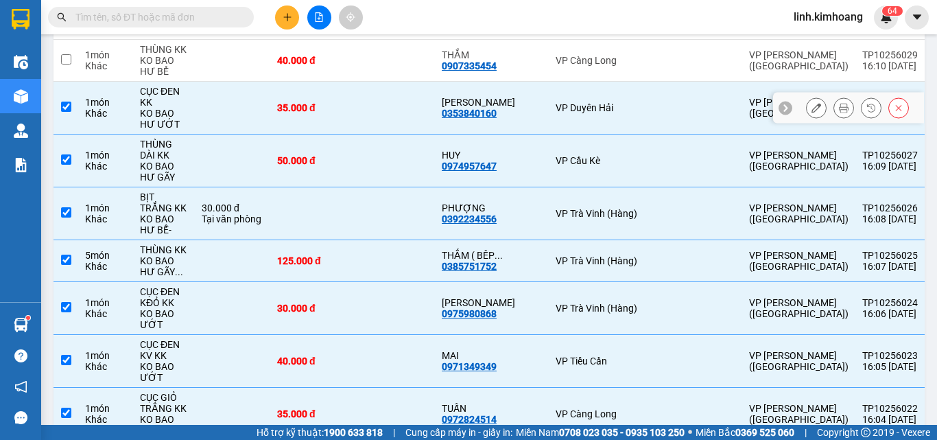
scroll to position [3154, 0]
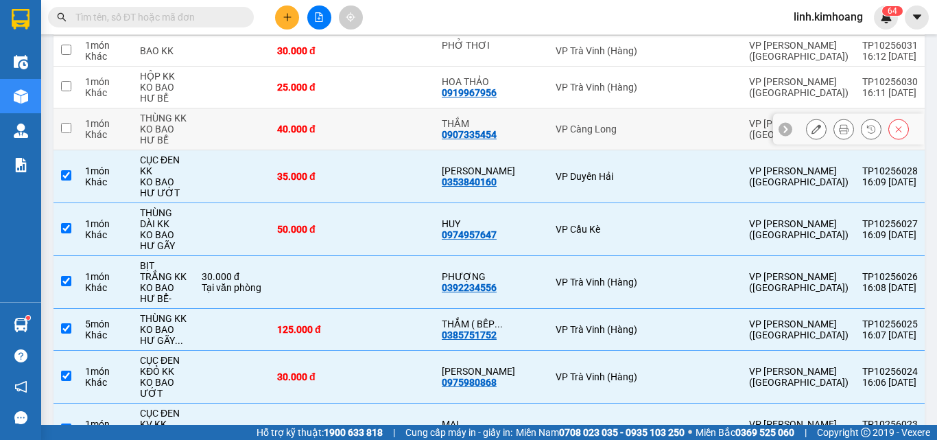
click at [383, 108] on td at bounding box center [394, 129] width 82 height 42
checkbox input "true"
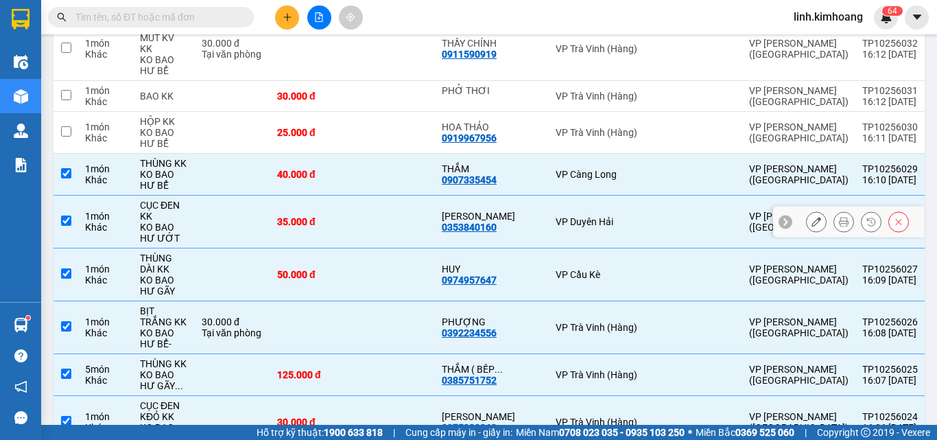
scroll to position [3085, 0]
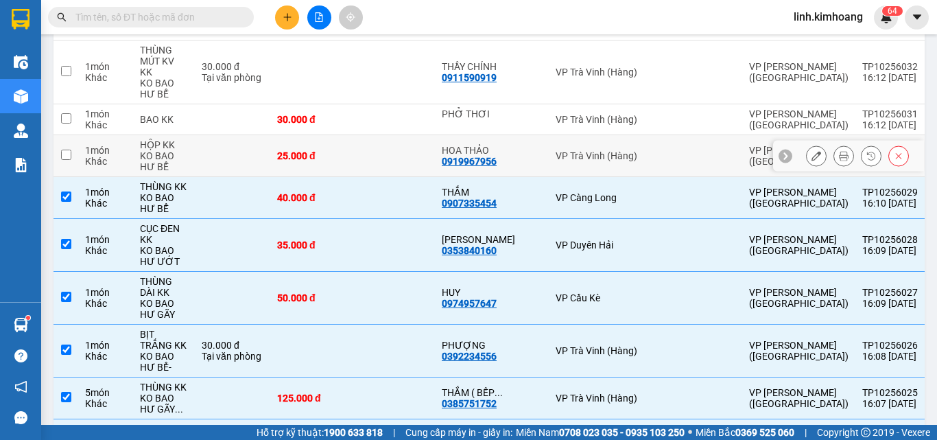
click at [387, 135] on td at bounding box center [394, 156] width 82 height 42
checkbox input "true"
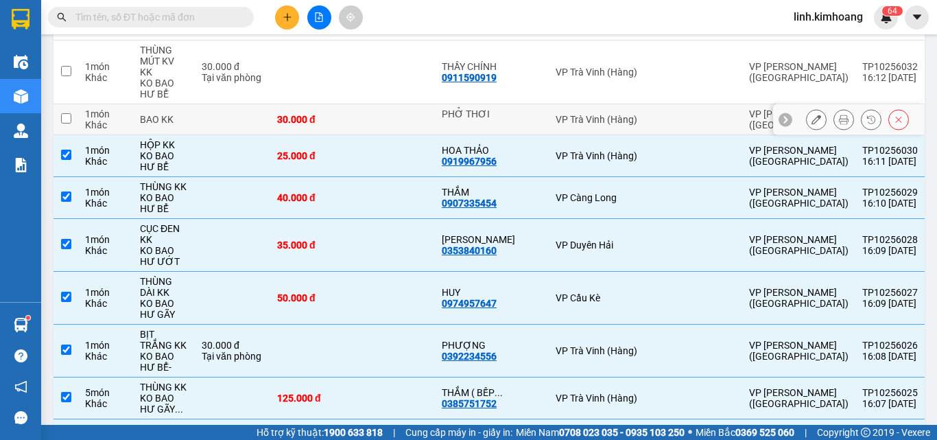
click at [370, 104] on td at bounding box center [394, 119] width 82 height 31
checkbox input "true"
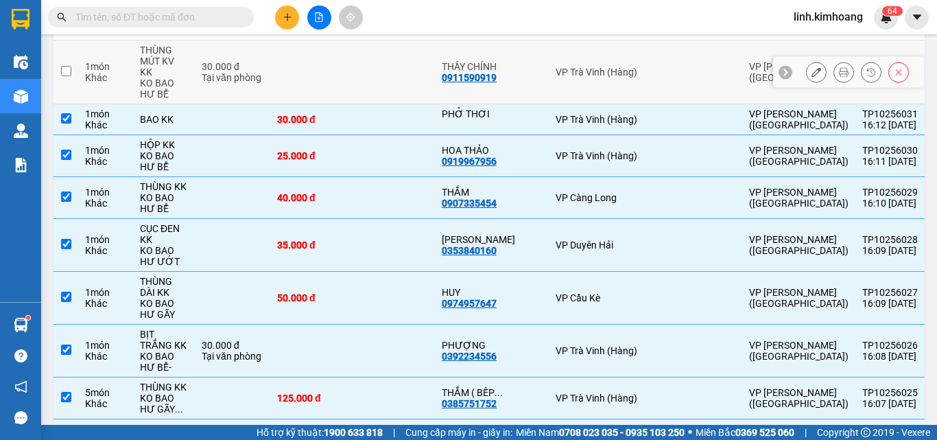
click at [385, 47] on td at bounding box center [394, 72] width 82 height 64
checkbox input "true"
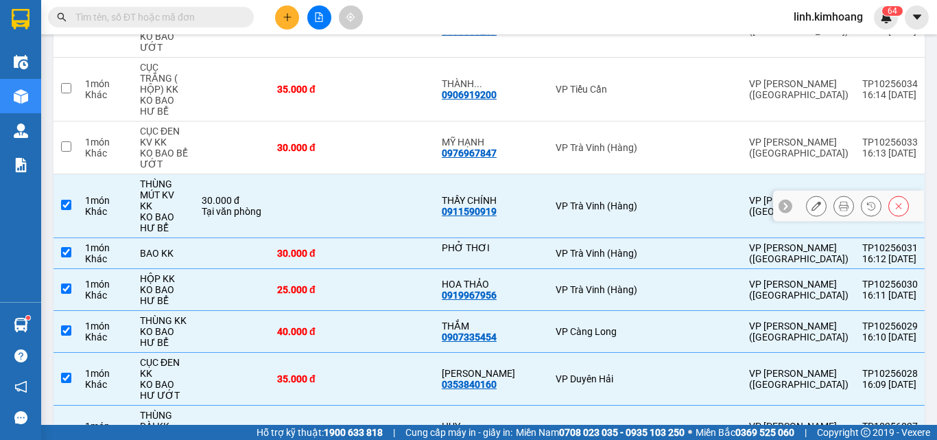
scroll to position [2948, 0]
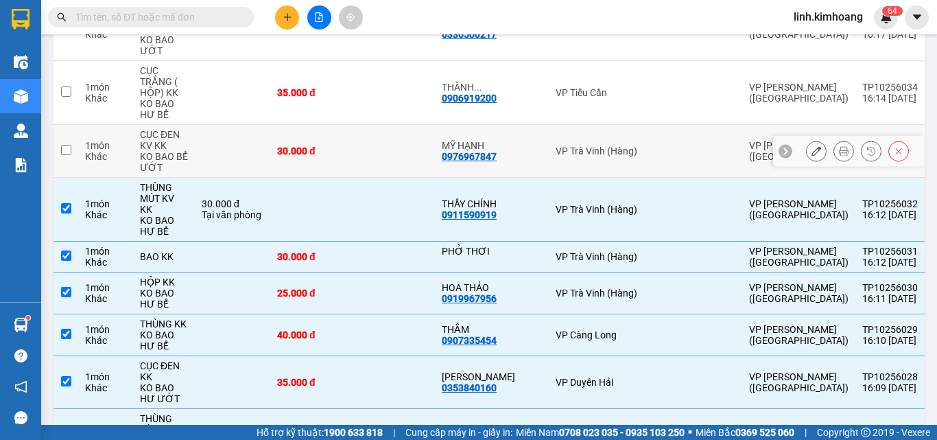
click at [367, 125] on td at bounding box center [394, 151] width 82 height 53
checkbox input "true"
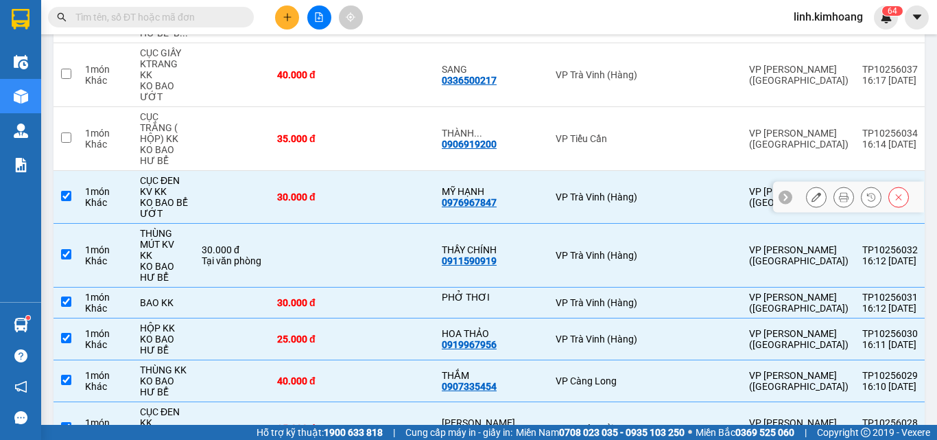
scroll to position [2879, 0]
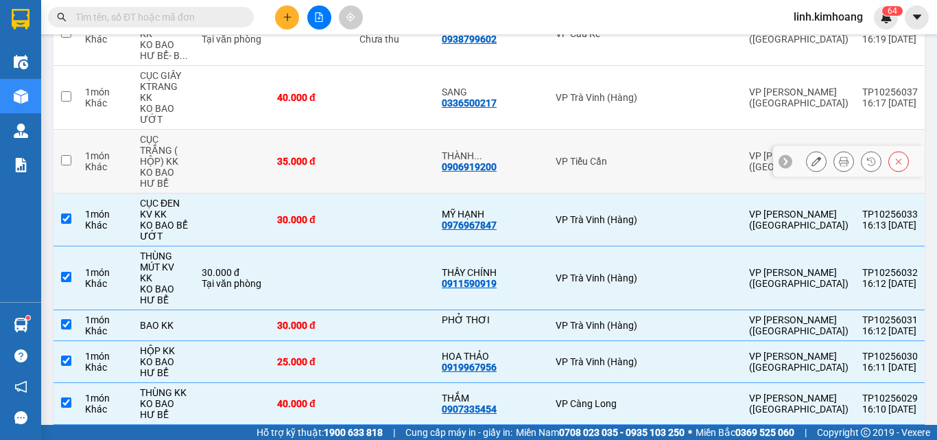
click at [342, 156] on div "35.000 đ" at bounding box center [311, 161] width 69 height 11
checkbox input "true"
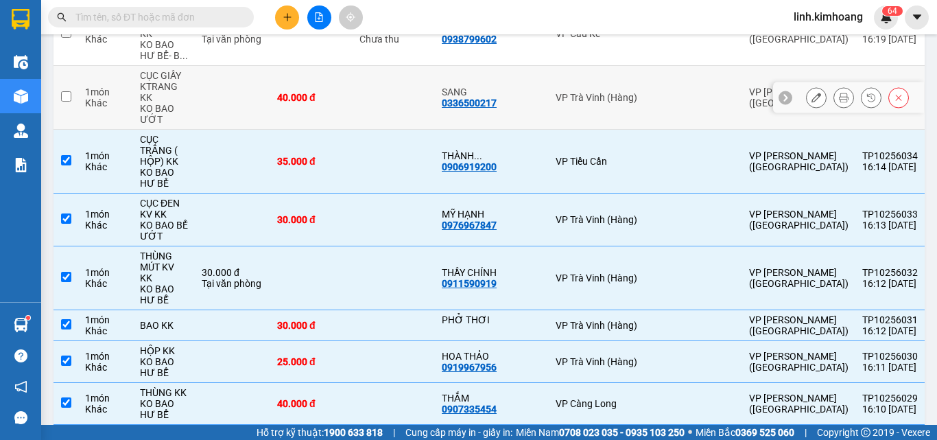
click at [360, 72] on td at bounding box center [394, 98] width 82 height 64
checkbox input "true"
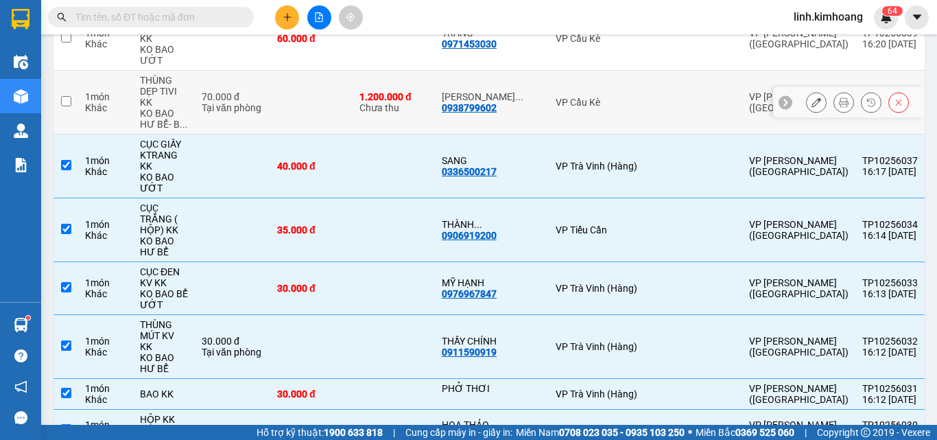
click at [337, 71] on td at bounding box center [311, 103] width 82 height 64
checkbox input "true"
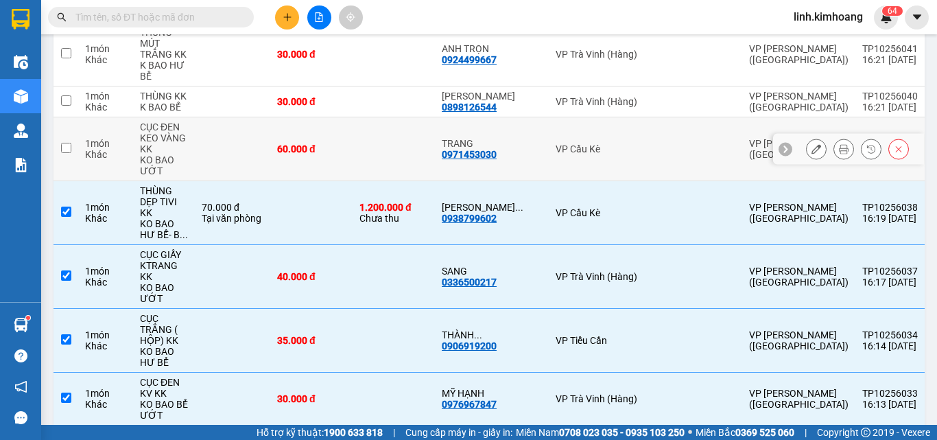
scroll to position [2674, 0]
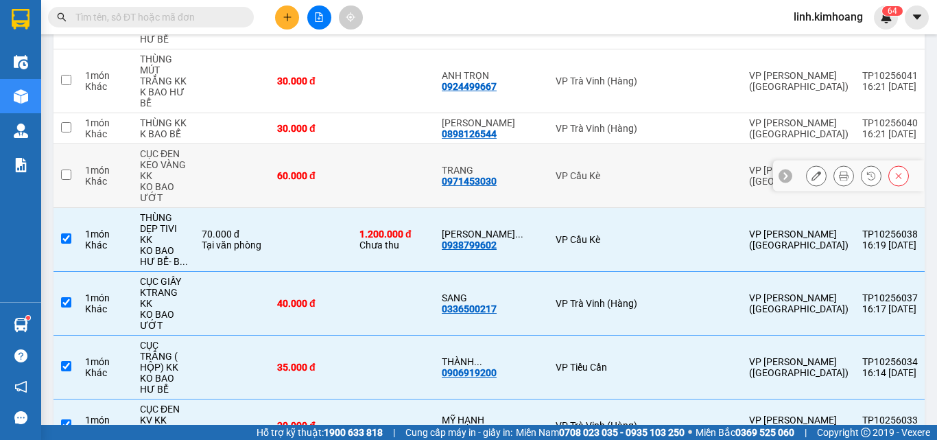
click at [324, 152] on td "60.000 đ" at bounding box center [311, 176] width 82 height 64
checkbox input "true"
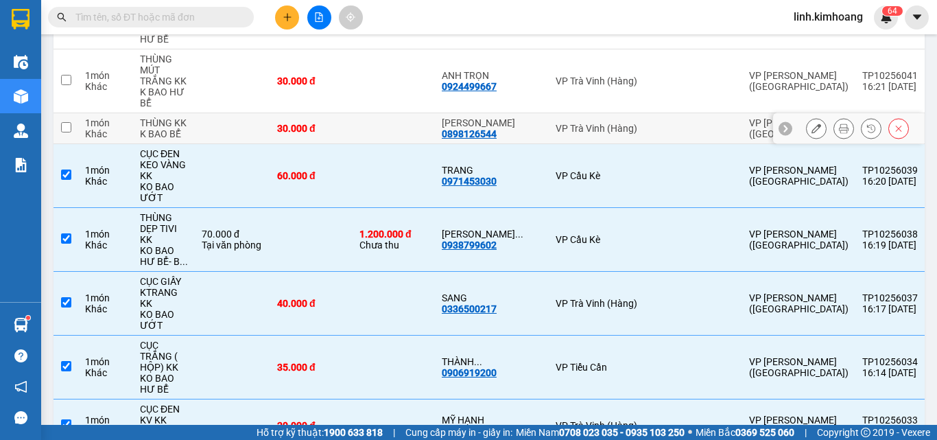
click at [340, 113] on td "30.000 đ" at bounding box center [311, 128] width 82 height 31
checkbox input "true"
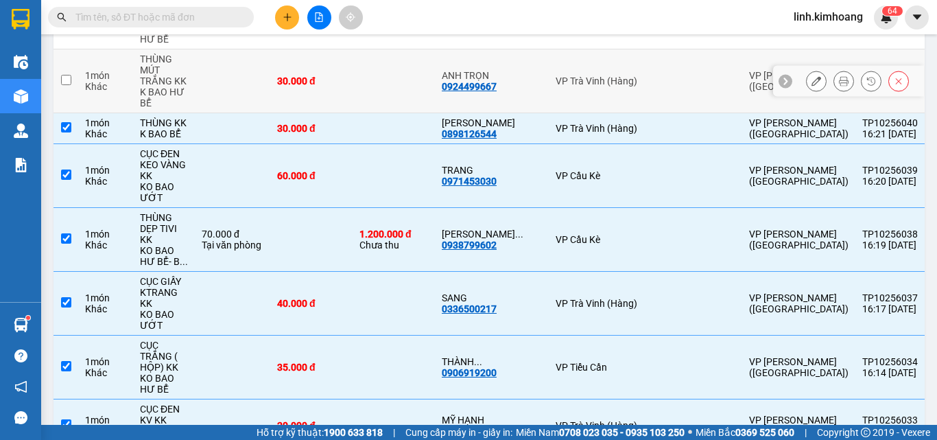
click at [340, 53] on td "30.000 đ" at bounding box center [311, 81] width 82 height 64
checkbox input "true"
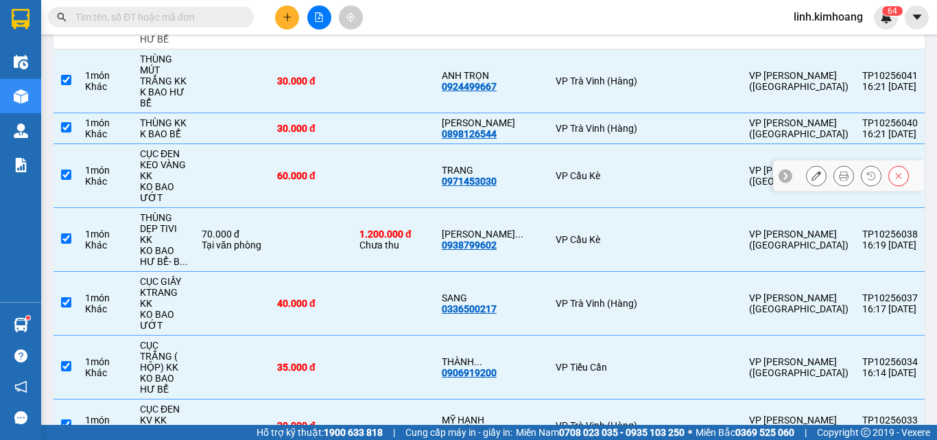
scroll to position [2605, 0]
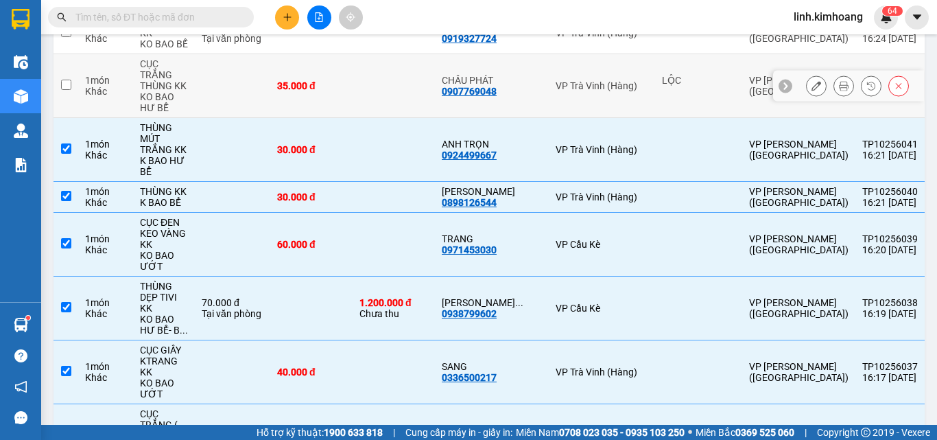
click at [344, 61] on td "35.000 đ" at bounding box center [311, 86] width 82 height 64
checkbox input "true"
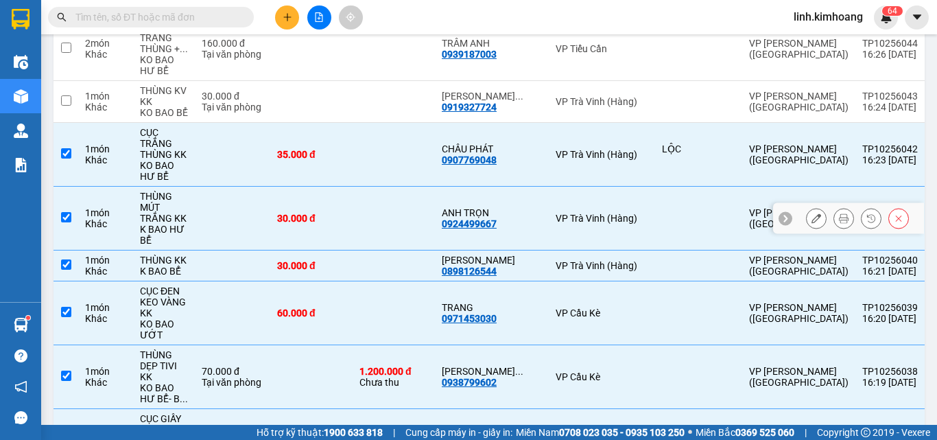
scroll to position [2468, 0]
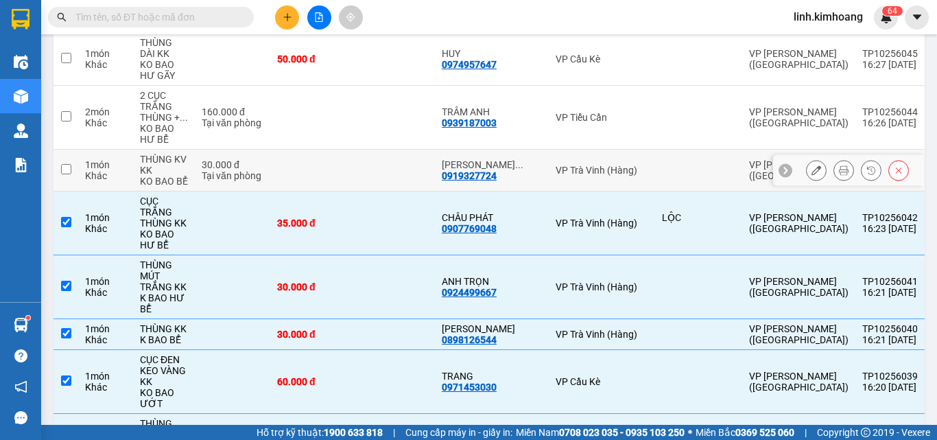
click at [342, 150] on td at bounding box center [311, 171] width 82 height 42
checkbox input "true"
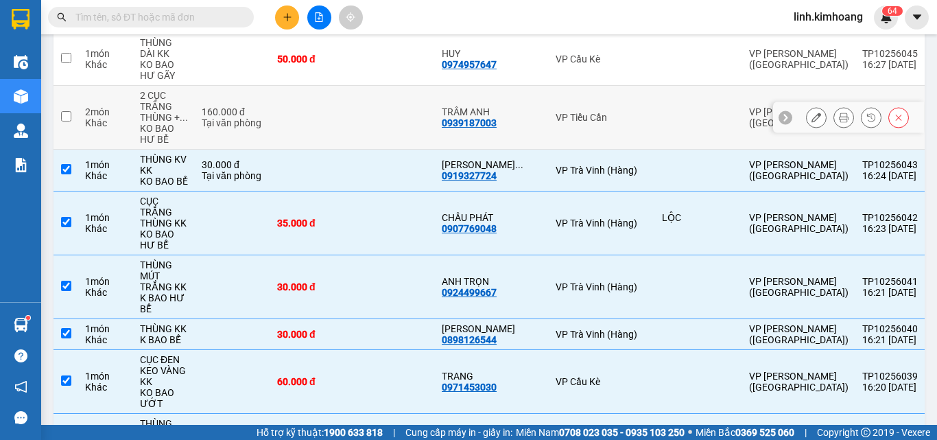
click at [349, 86] on td at bounding box center [311, 118] width 82 height 64
checkbox input "true"
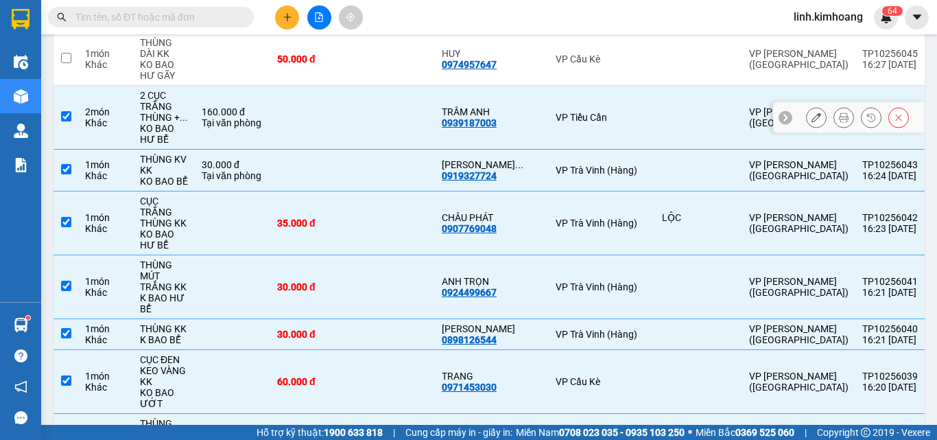
scroll to position [2331, 0]
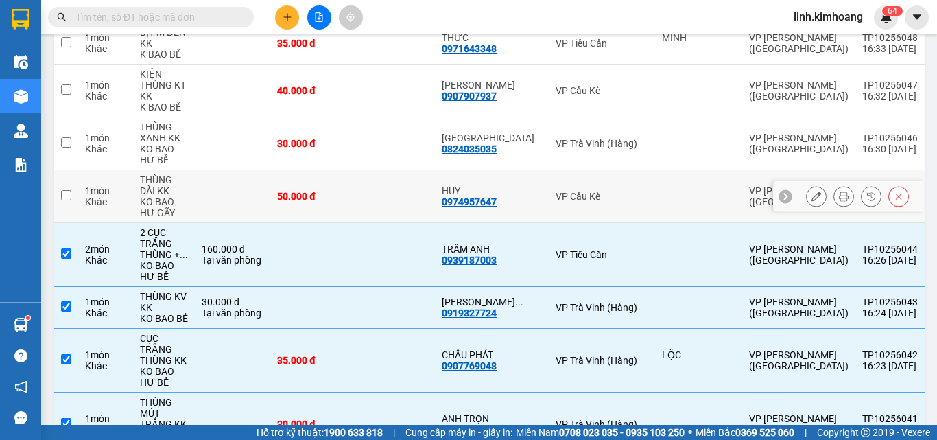
drag, startPoint x: 356, startPoint y: 159, endPoint x: 355, endPoint y: 140, distance: 19.2
click at [358, 170] on td at bounding box center [394, 196] width 82 height 53
checkbox input "true"
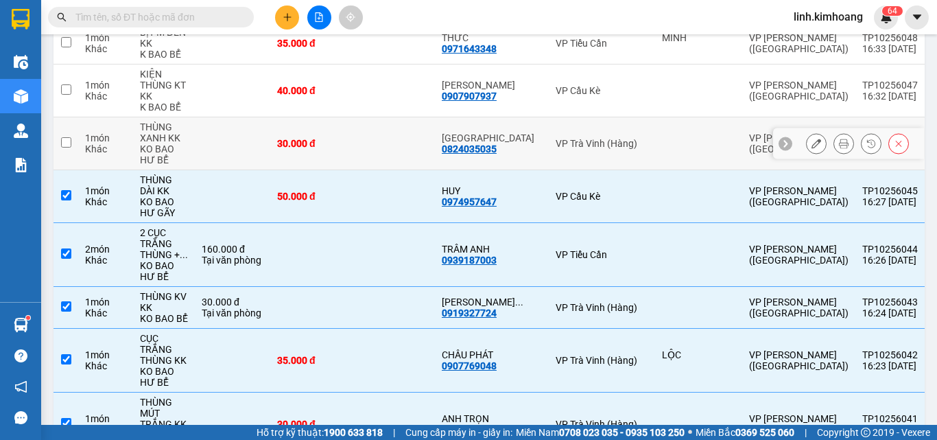
click at [344, 138] on div "30.000 đ" at bounding box center [311, 143] width 69 height 11
checkbox input "true"
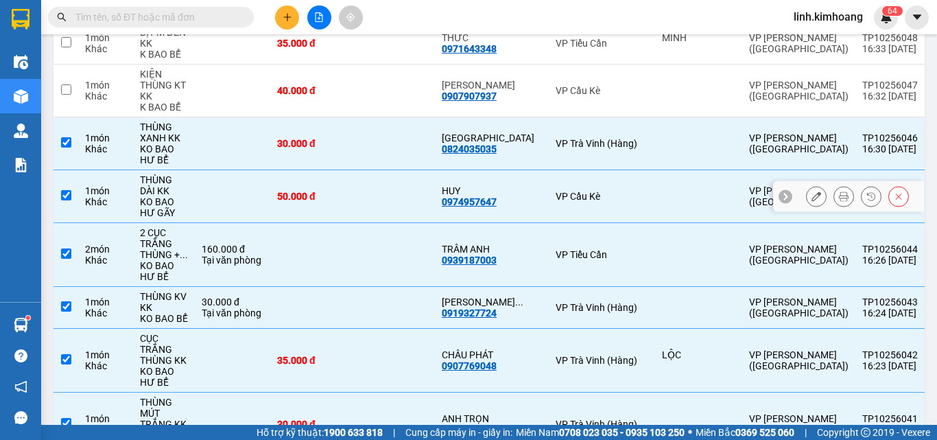
scroll to position [2262, 0]
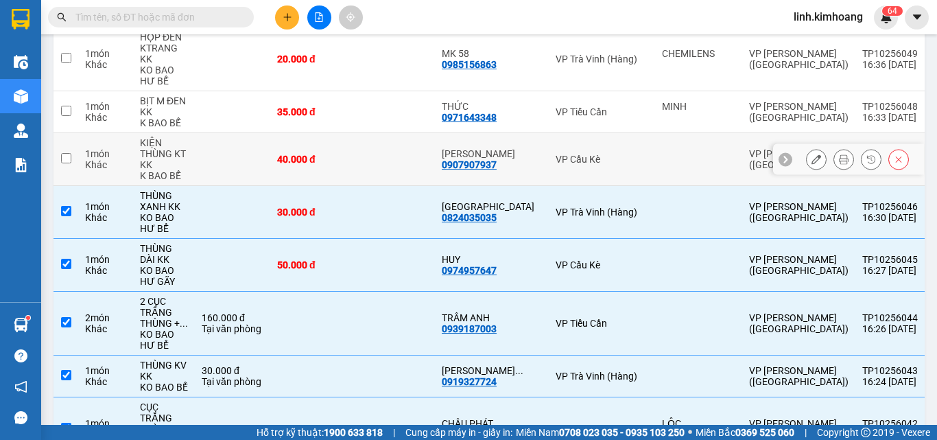
click at [348, 133] on td "40.000 đ" at bounding box center [311, 159] width 82 height 53
checkbox input "true"
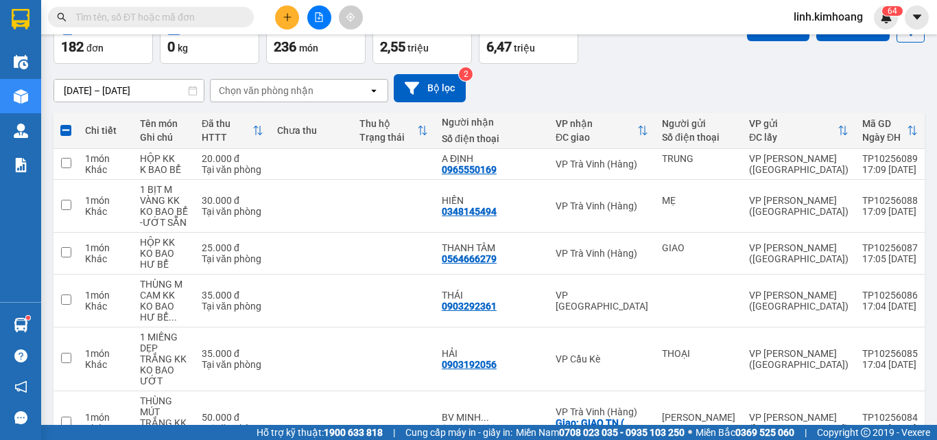
scroll to position [0, 0]
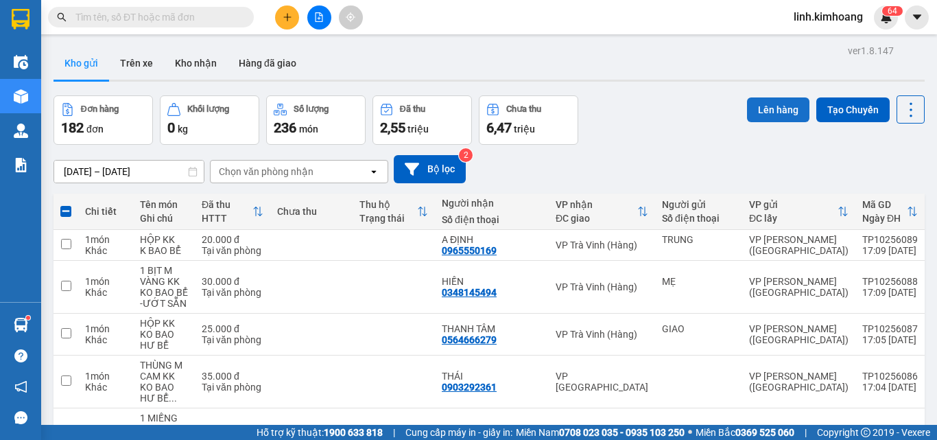
click at [770, 111] on button "Lên hàng" at bounding box center [778, 109] width 62 height 25
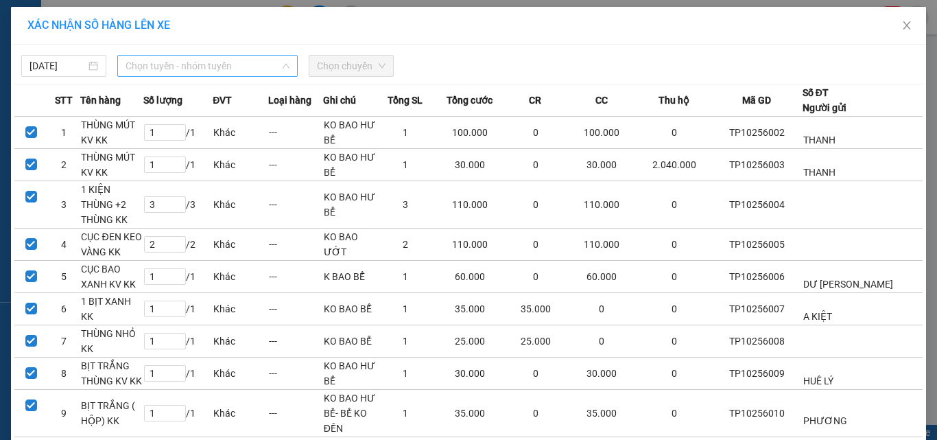
click at [235, 64] on span "Chọn tuyến - nhóm tuyến" at bounding box center [208, 66] width 164 height 21
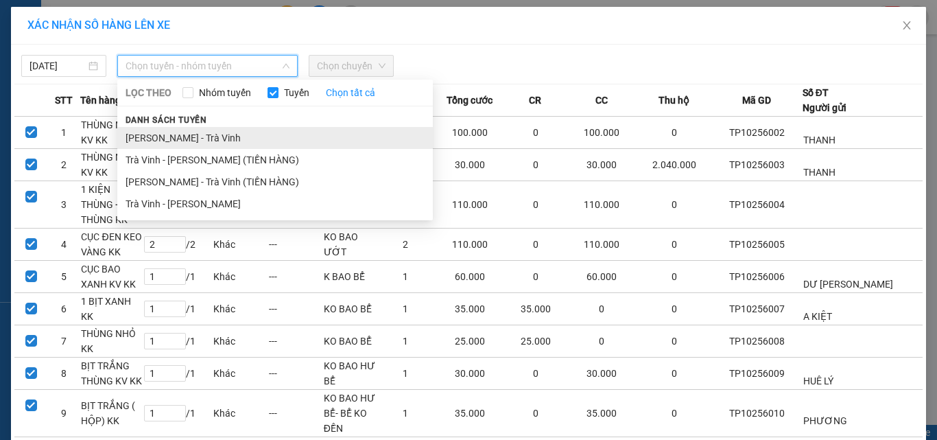
click at [214, 143] on li "[PERSON_NAME] - Trà Vinh" at bounding box center [274, 138] width 315 height 22
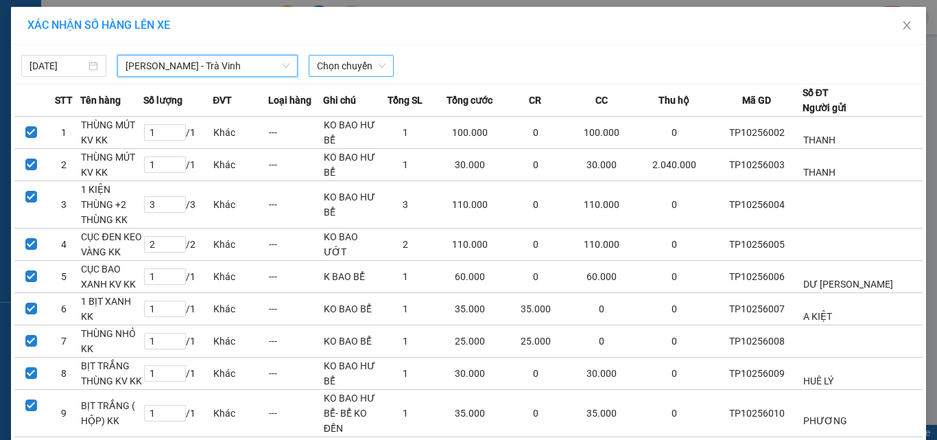
click at [362, 62] on span "Chọn chuyến" at bounding box center [351, 66] width 69 height 21
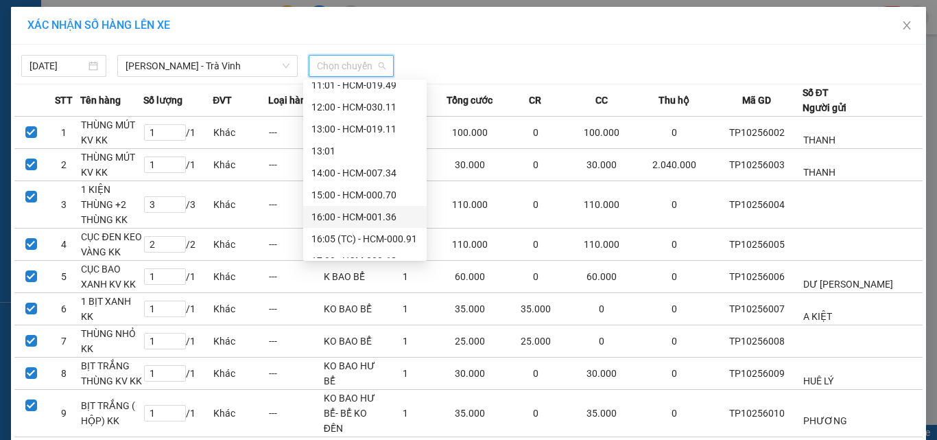
scroll to position [274, 0]
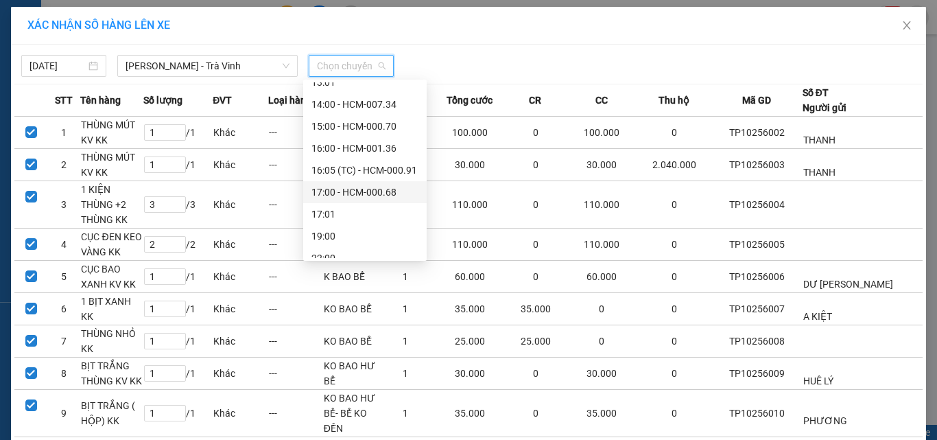
click at [350, 195] on div "17:00 - HCM-000.68" at bounding box center [364, 191] width 107 height 15
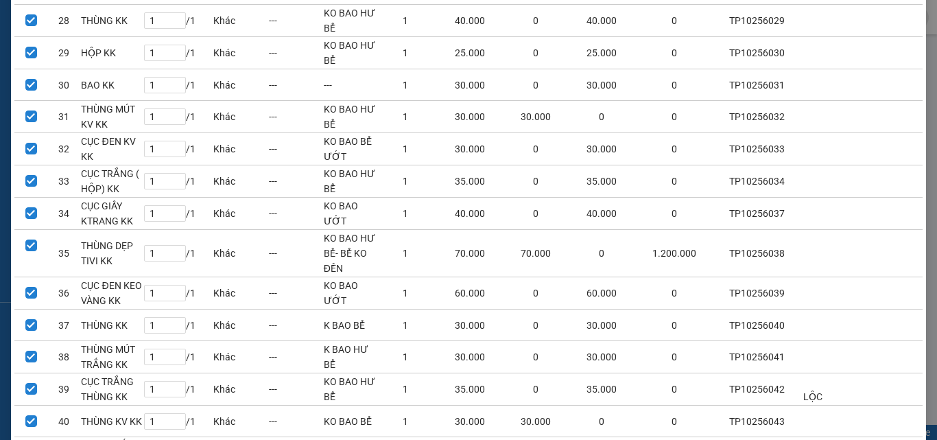
scroll to position [1235, 0]
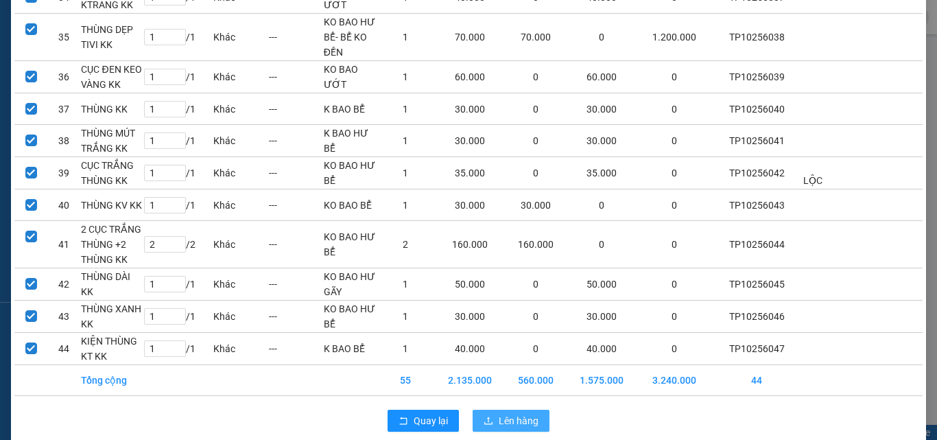
click at [520, 413] on span "Lên hàng" at bounding box center [519, 420] width 40 height 15
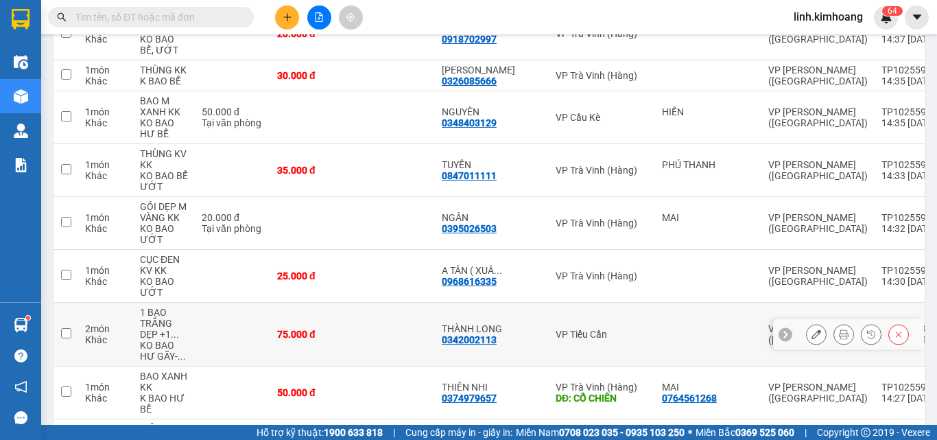
scroll to position [4158, 0]
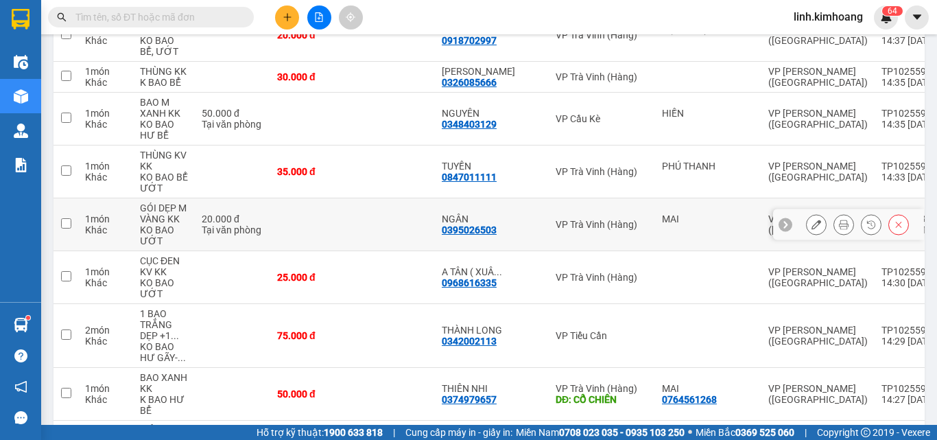
click at [368, 198] on td at bounding box center [394, 224] width 82 height 53
checkbox input "true"
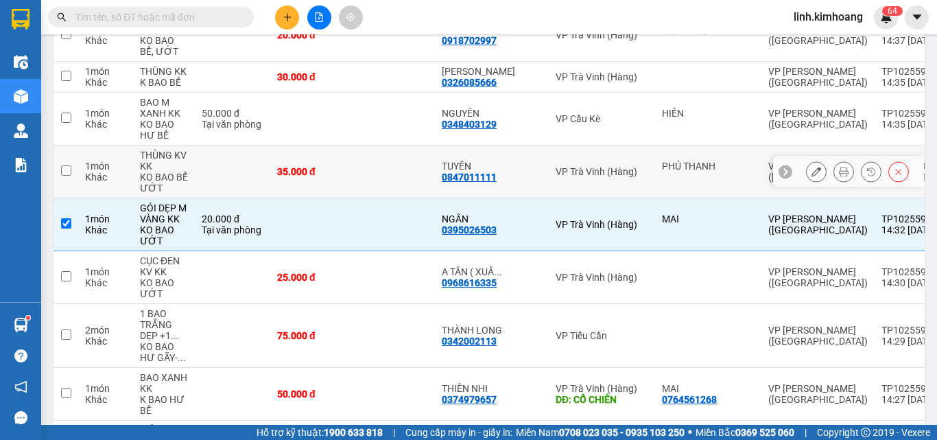
click at [369, 145] on td at bounding box center [394, 171] width 82 height 53
checkbox input "true"
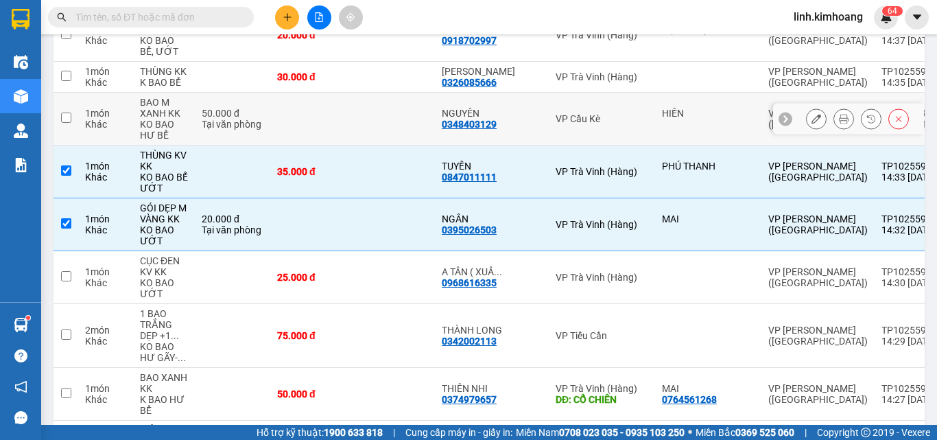
click at [369, 93] on td at bounding box center [394, 119] width 82 height 53
checkbox input "true"
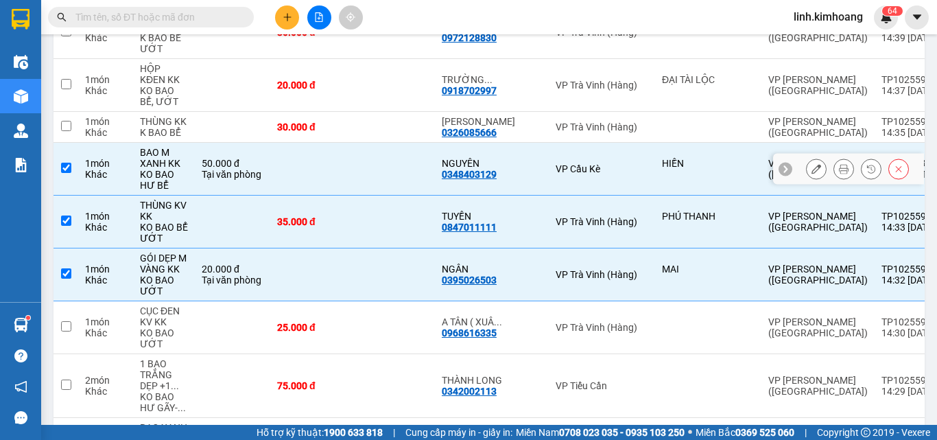
scroll to position [4089, 0]
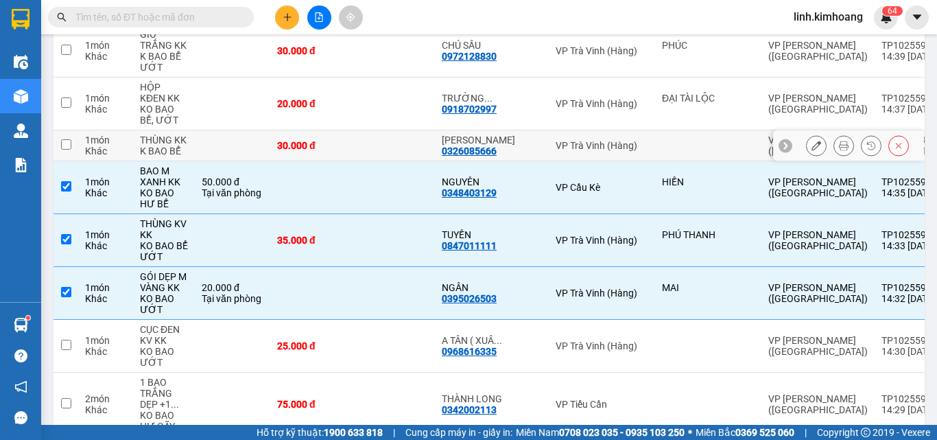
click at [350, 130] on td "30.000 đ" at bounding box center [311, 145] width 82 height 31
checkbox input "true"
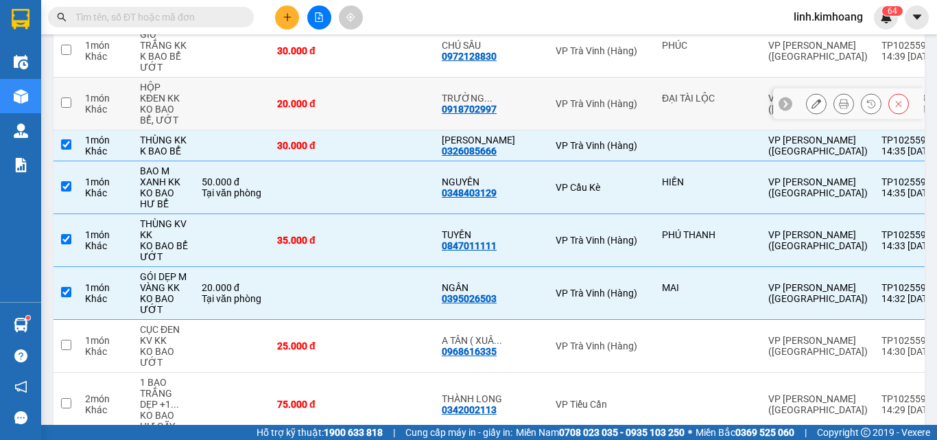
click at [352, 78] on td "20.000 đ" at bounding box center [311, 104] width 82 height 53
checkbox input "true"
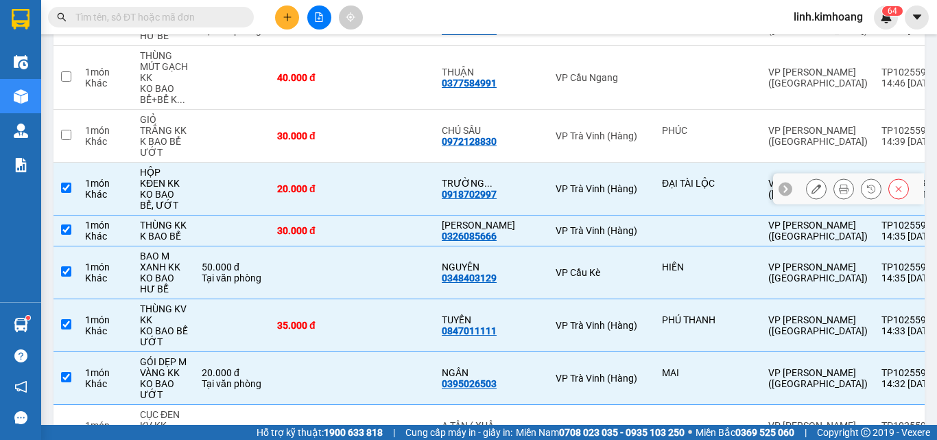
scroll to position [3883, 0]
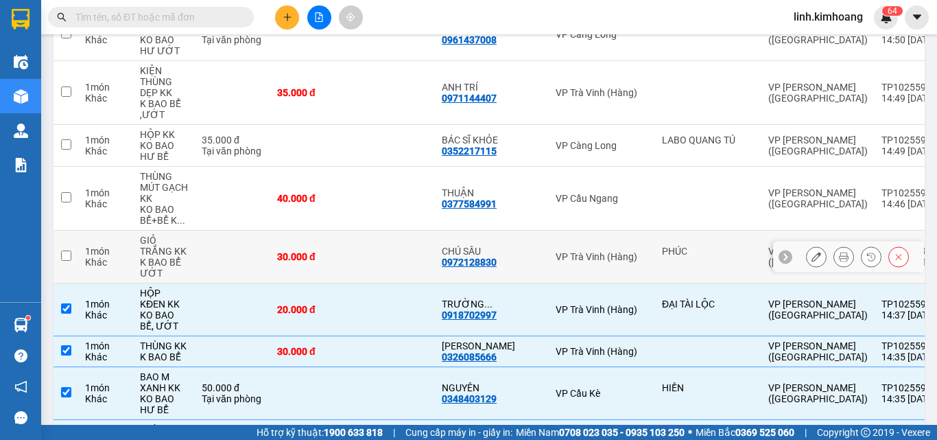
click at [356, 230] on td at bounding box center [394, 256] width 82 height 53
checkbox input "true"
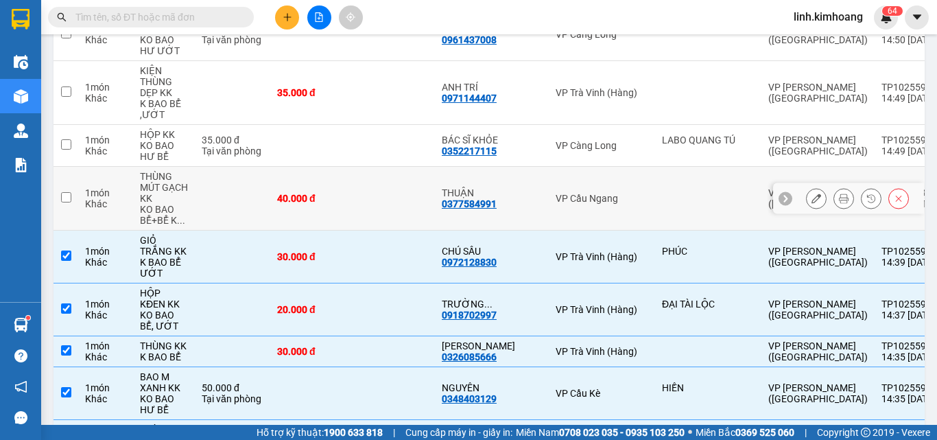
click at [363, 167] on td at bounding box center [394, 199] width 82 height 64
checkbox input "true"
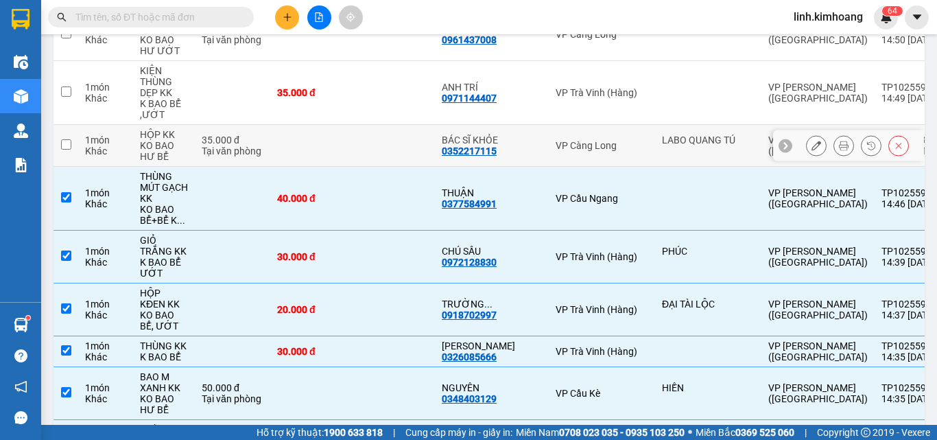
click at [365, 125] on td at bounding box center [394, 146] width 82 height 42
checkbox input "true"
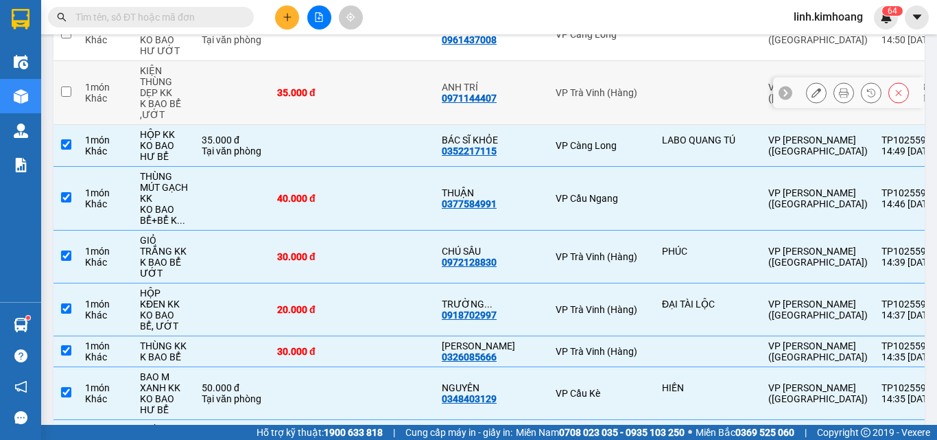
click at [365, 64] on td at bounding box center [394, 93] width 82 height 64
checkbox input "true"
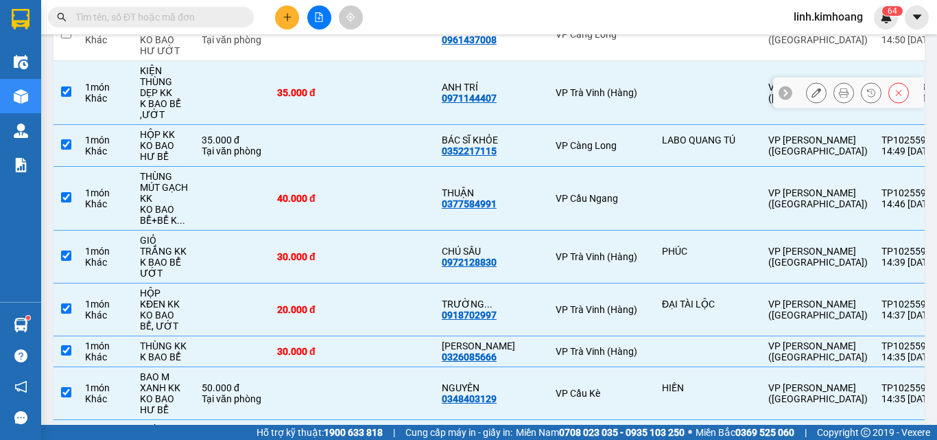
scroll to position [3746, 0]
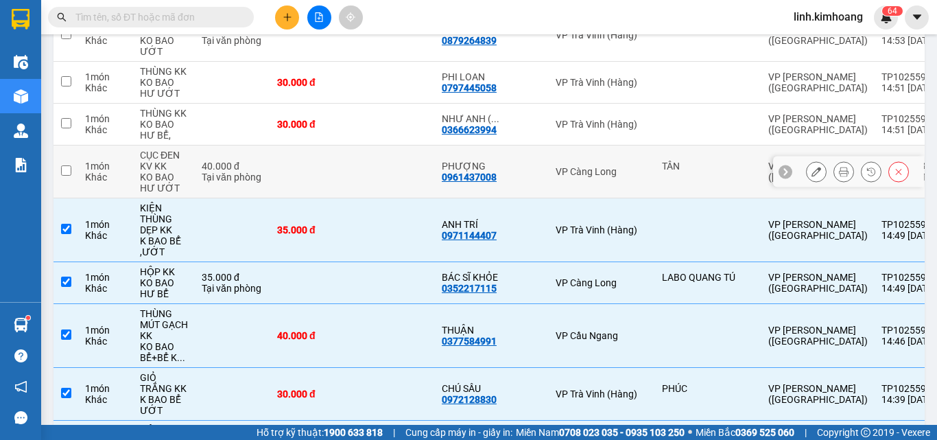
click at [358, 145] on td at bounding box center [394, 171] width 82 height 53
checkbox input "true"
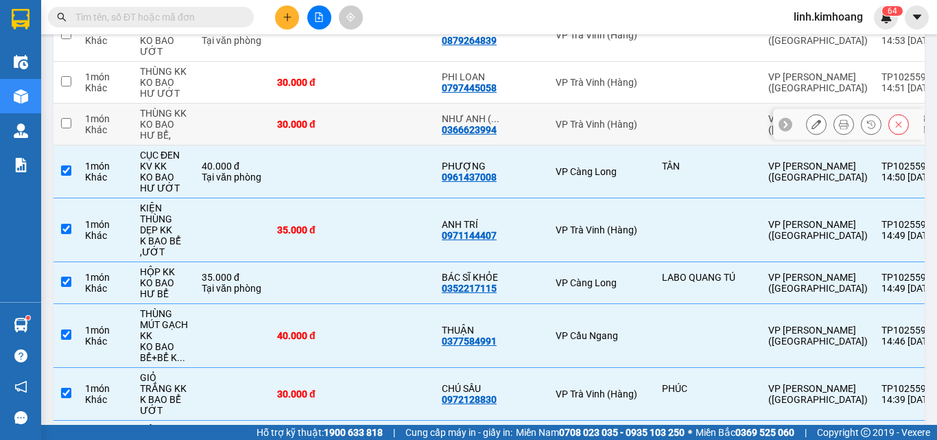
click at [355, 104] on td at bounding box center [394, 125] width 82 height 42
checkbox input "true"
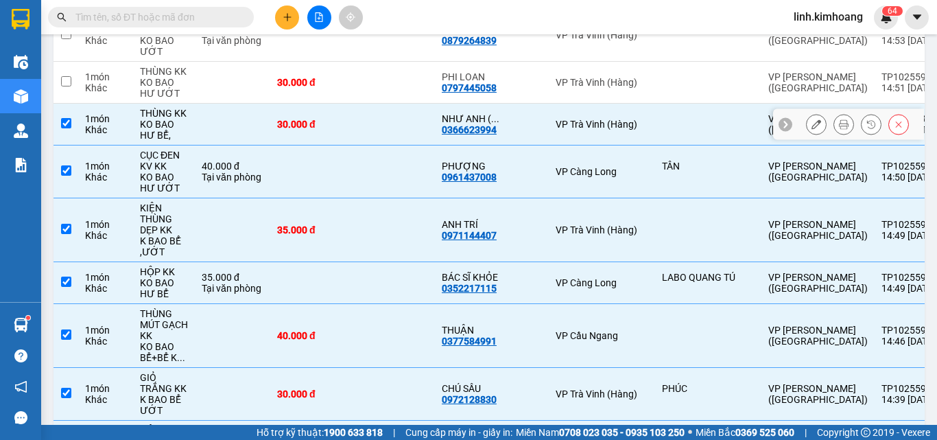
click at [355, 62] on td at bounding box center [394, 83] width 82 height 42
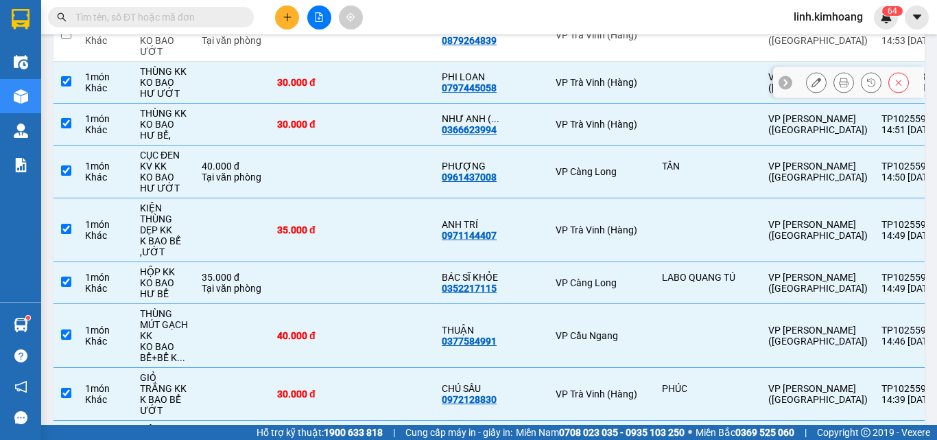
checkbox input "true"
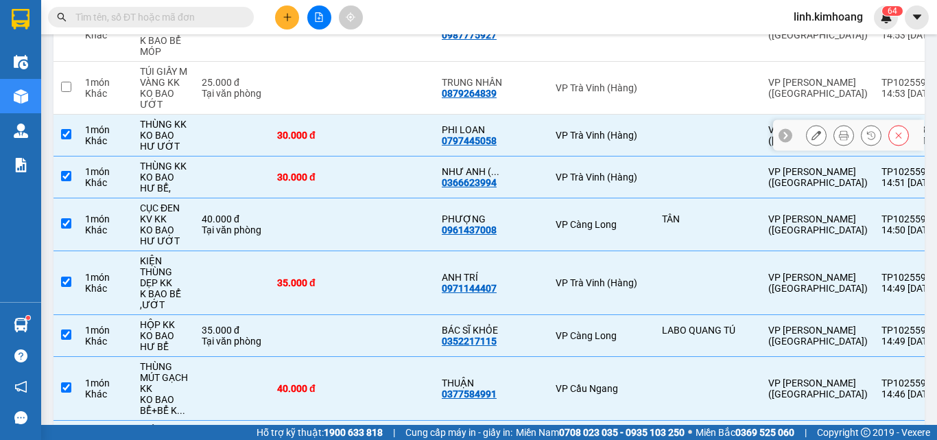
scroll to position [3609, 0]
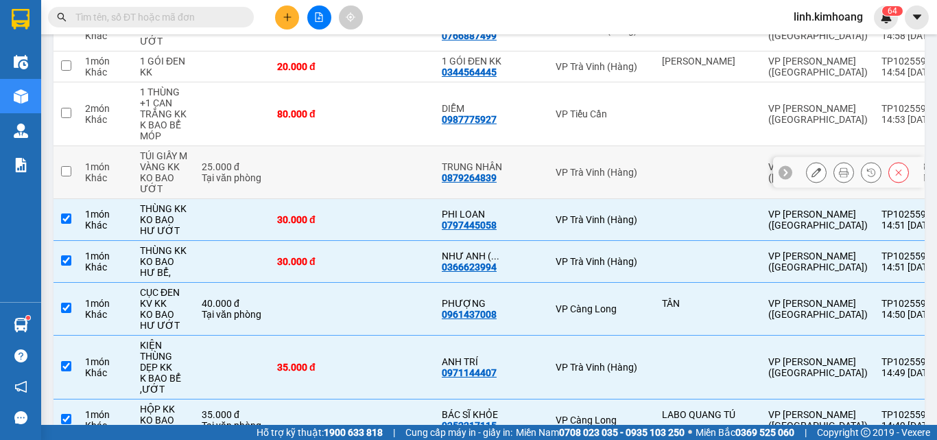
click at [352, 146] on td at bounding box center [311, 172] width 82 height 53
checkbox input "true"
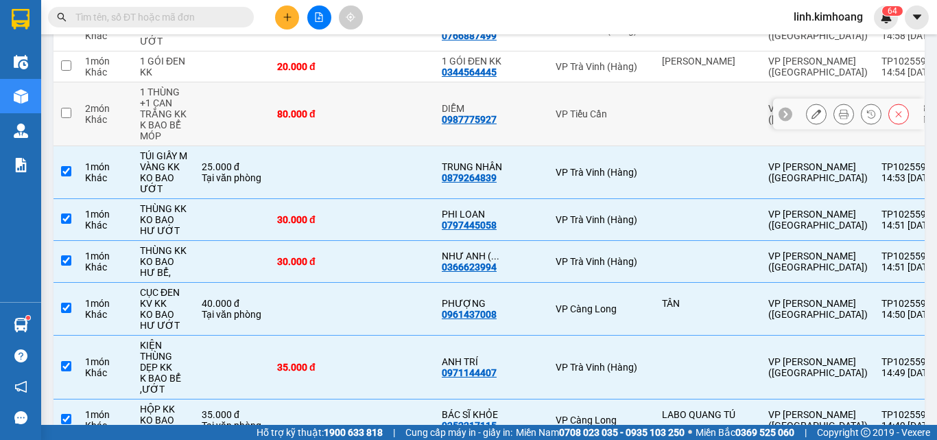
click at [345, 82] on td "80.000 đ" at bounding box center [311, 114] width 82 height 64
checkbox input "true"
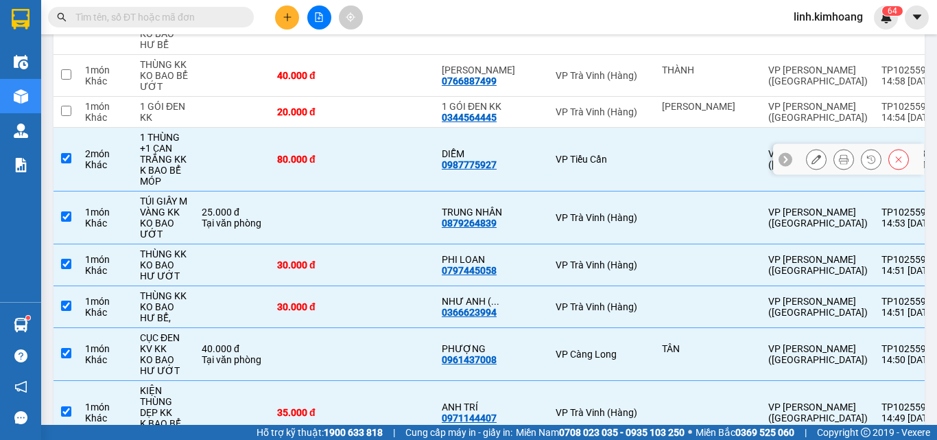
scroll to position [3540, 0]
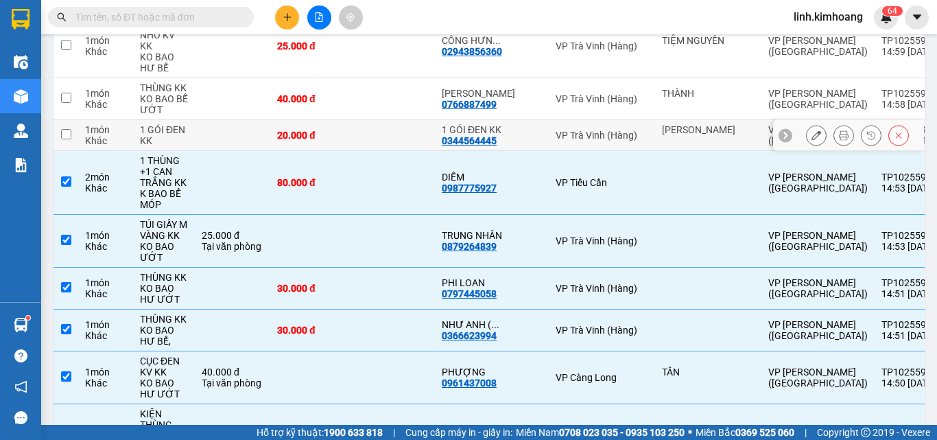
click at [372, 120] on td at bounding box center [394, 135] width 82 height 31
checkbox input "true"
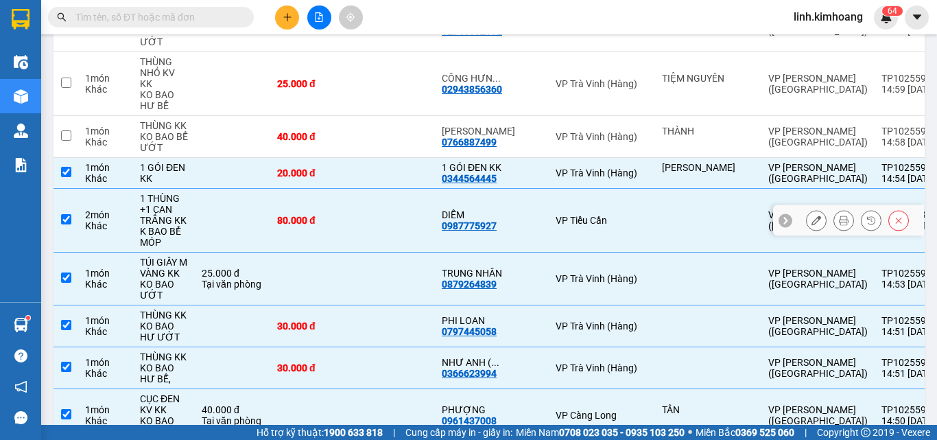
scroll to position [3472, 0]
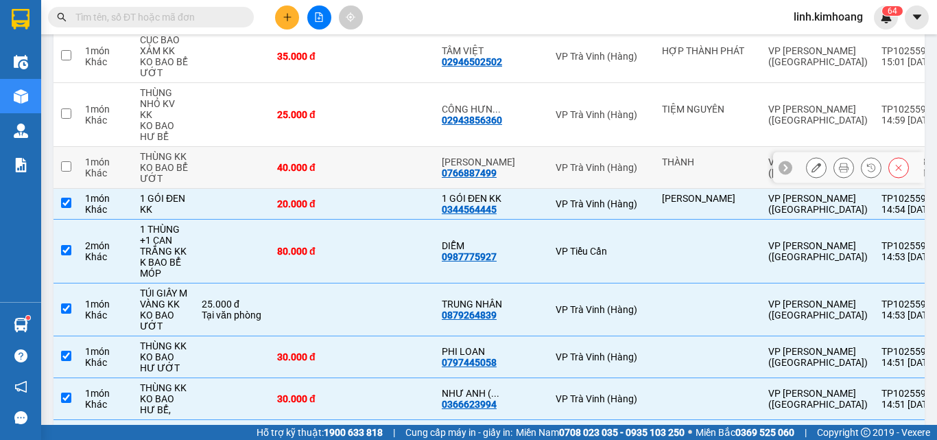
click at [370, 147] on td at bounding box center [394, 168] width 82 height 42
checkbox input "true"
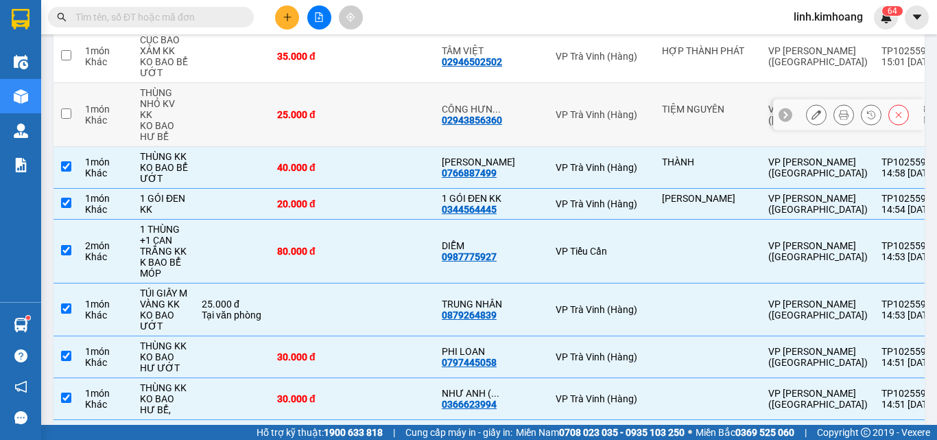
click at [374, 83] on td at bounding box center [394, 115] width 82 height 64
checkbox input "true"
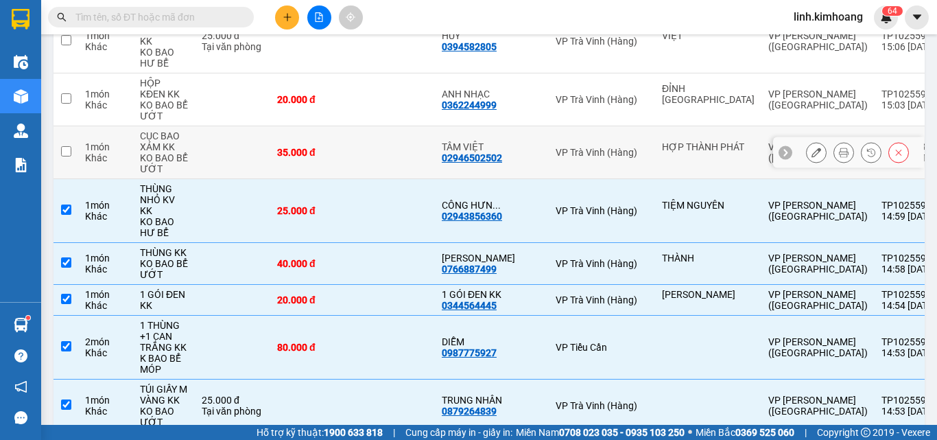
scroll to position [3335, 0]
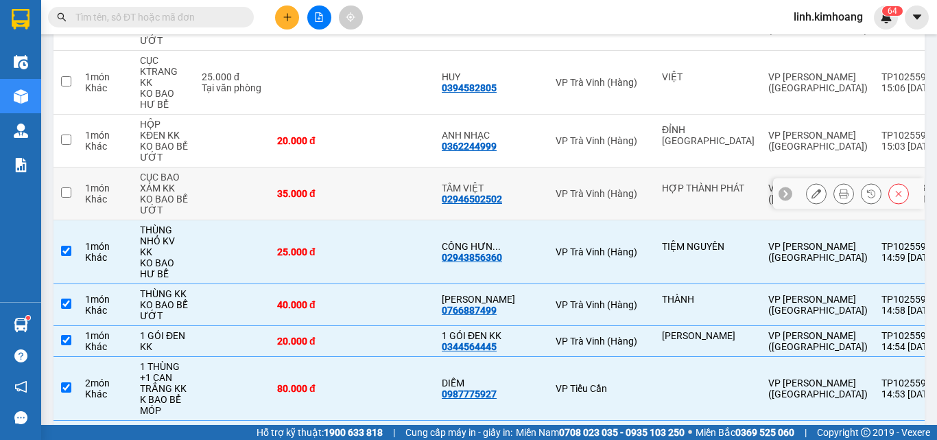
click at [373, 167] on td at bounding box center [394, 193] width 82 height 53
checkbox input "true"
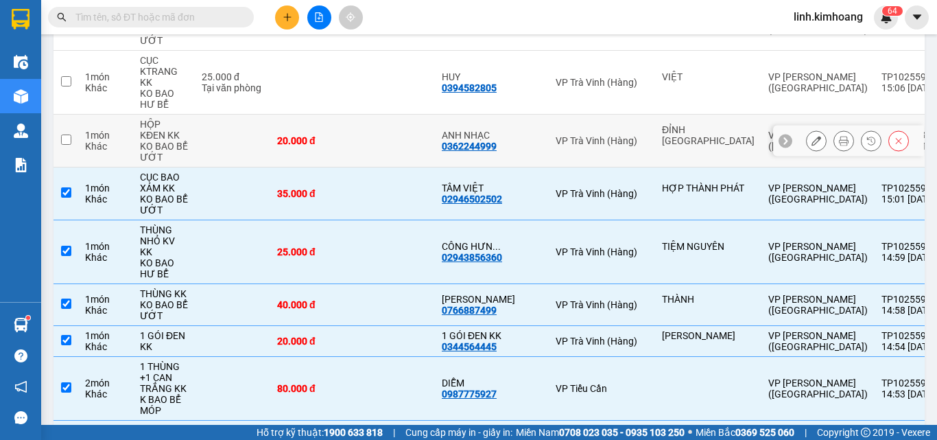
click at [371, 115] on td at bounding box center [394, 141] width 82 height 53
checkbox input "true"
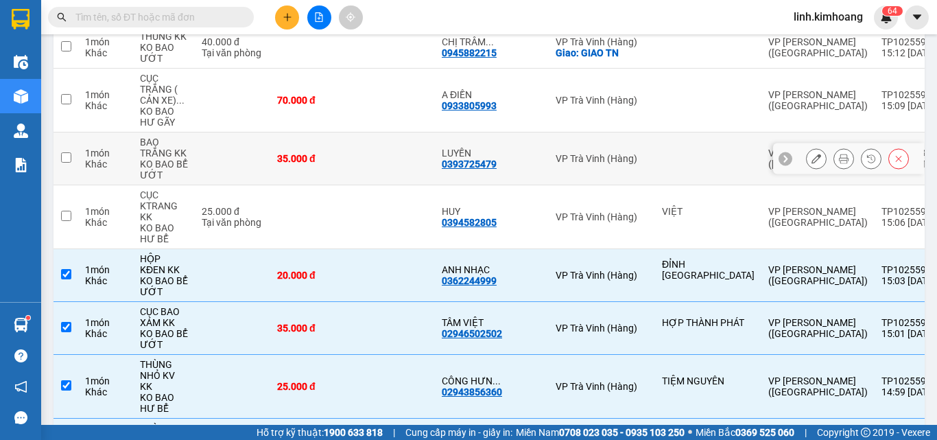
scroll to position [3198, 0]
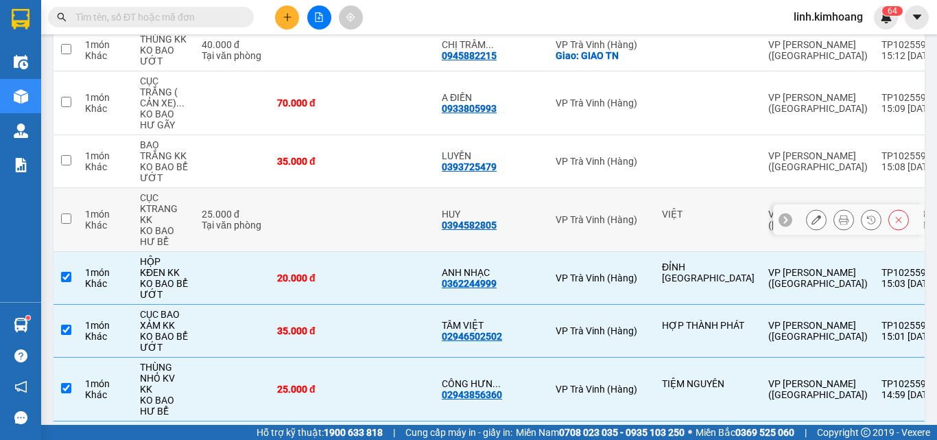
click at [361, 188] on td at bounding box center [394, 220] width 82 height 64
checkbox input "true"
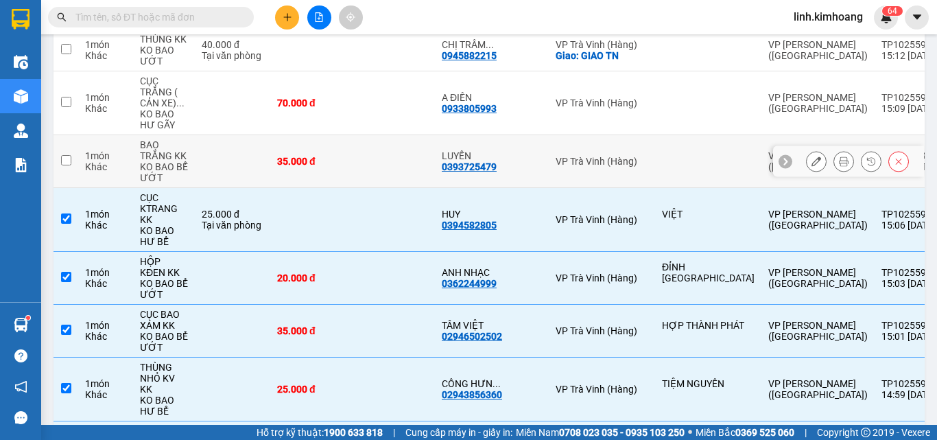
click at [365, 135] on td at bounding box center [394, 161] width 82 height 53
checkbox input "true"
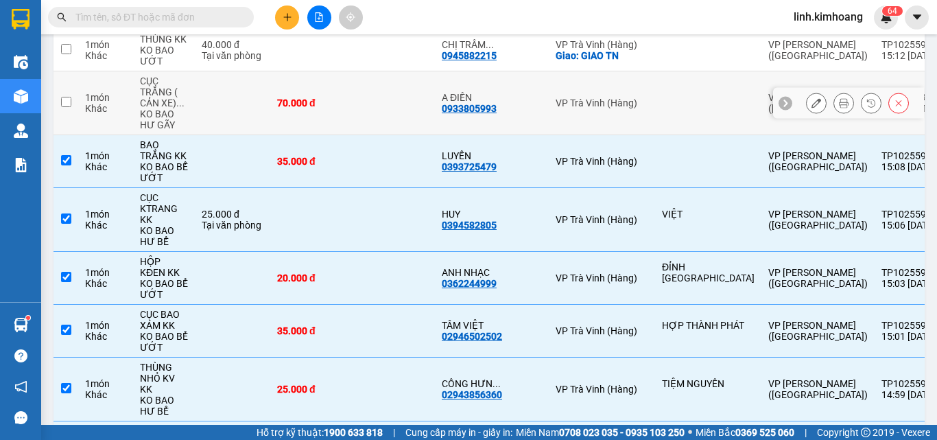
click at [356, 71] on td at bounding box center [394, 103] width 82 height 64
checkbox input "true"
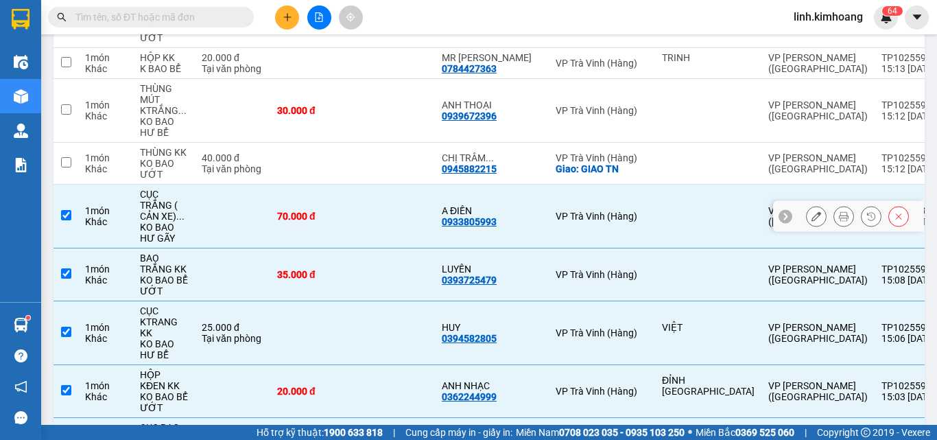
scroll to position [3060, 0]
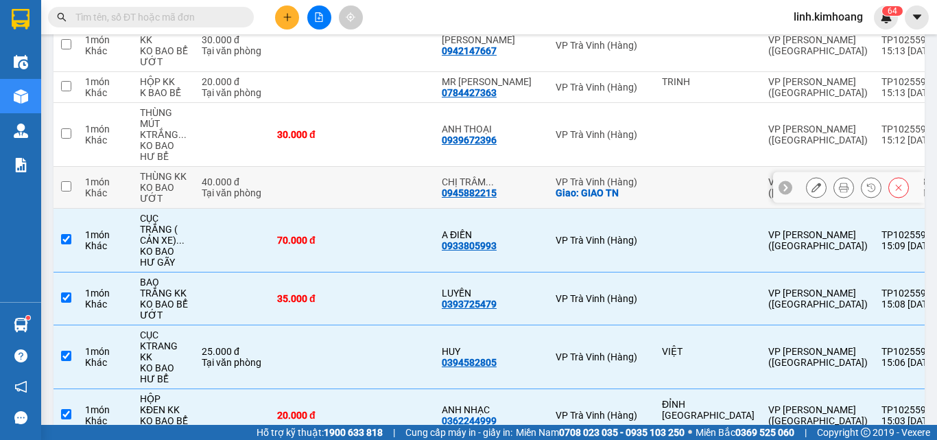
click at [355, 167] on td at bounding box center [394, 188] width 82 height 42
checkbox input "true"
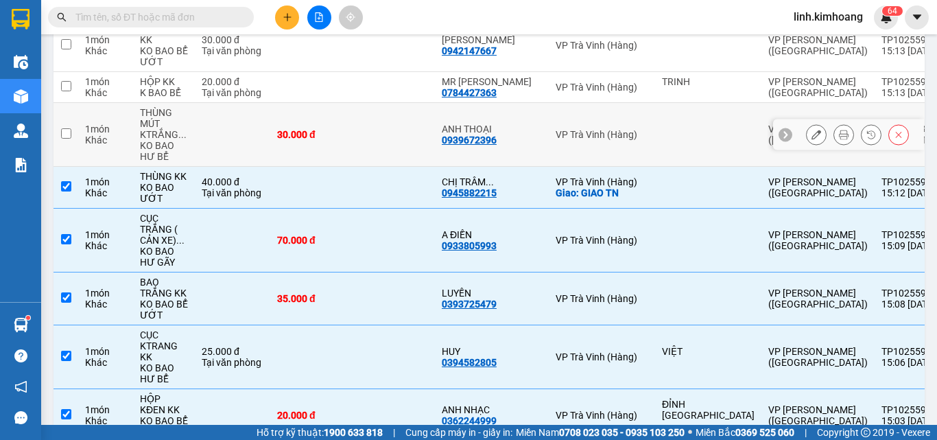
click at [350, 103] on td "30.000 đ" at bounding box center [311, 135] width 82 height 64
checkbox input "true"
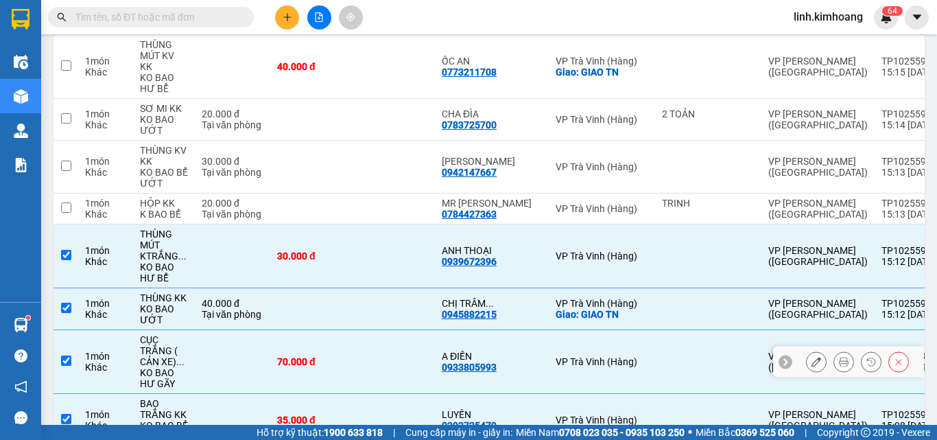
scroll to position [2923, 0]
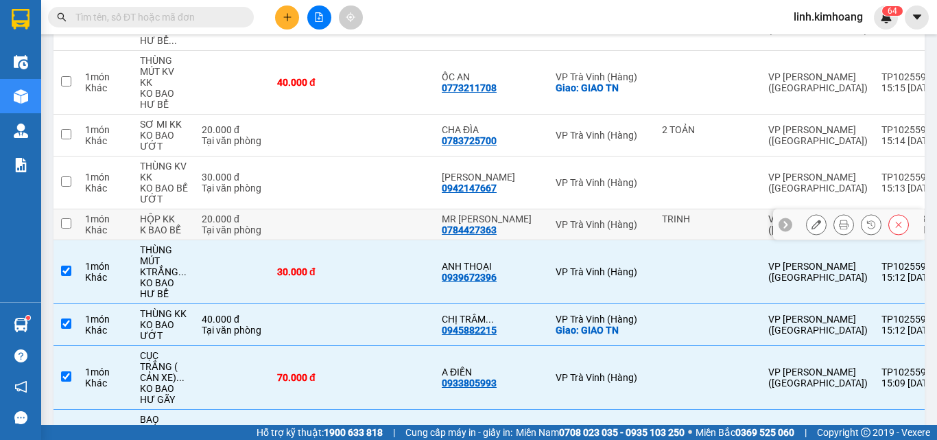
drag, startPoint x: 339, startPoint y: 162, endPoint x: 343, endPoint y: 135, distance: 27.1
click at [339, 209] on td at bounding box center [311, 224] width 82 height 31
checkbox input "true"
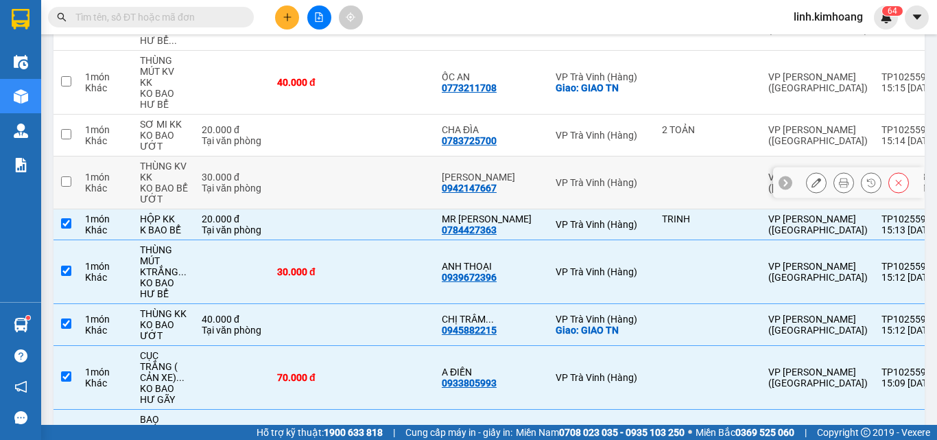
click at [342, 156] on td at bounding box center [311, 182] width 82 height 53
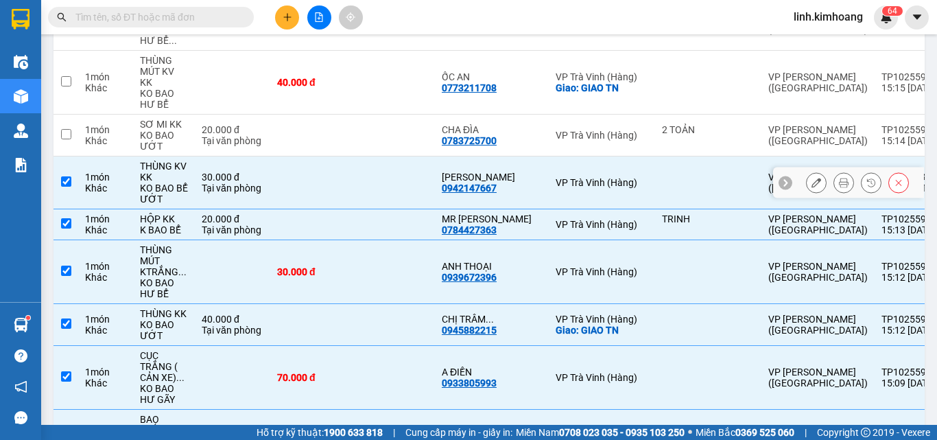
checkbox input "true"
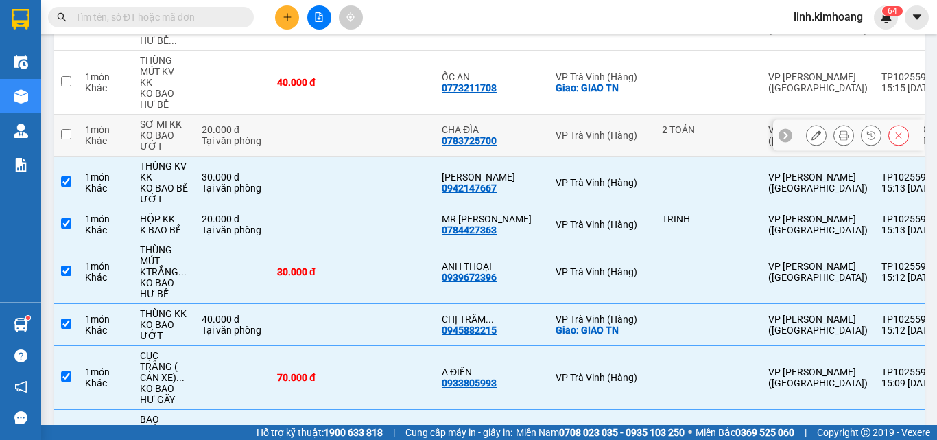
click at [336, 115] on td at bounding box center [311, 136] width 82 height 42
checkbox input "true"
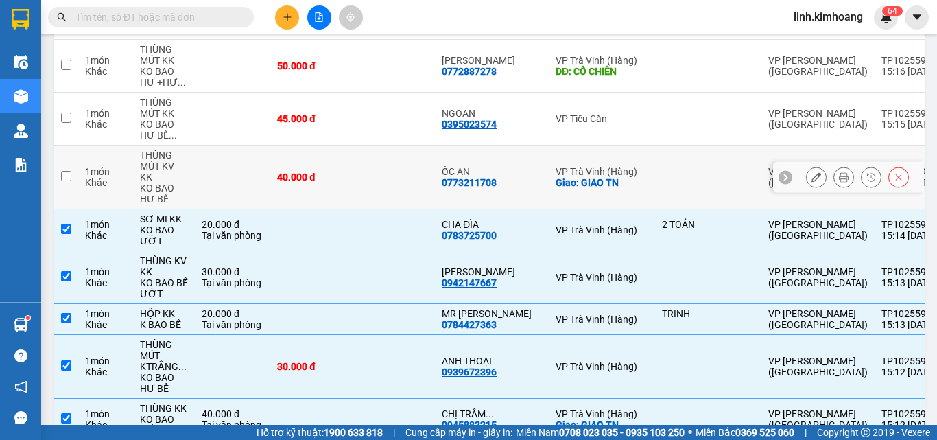
scroll to position [2786, 0]
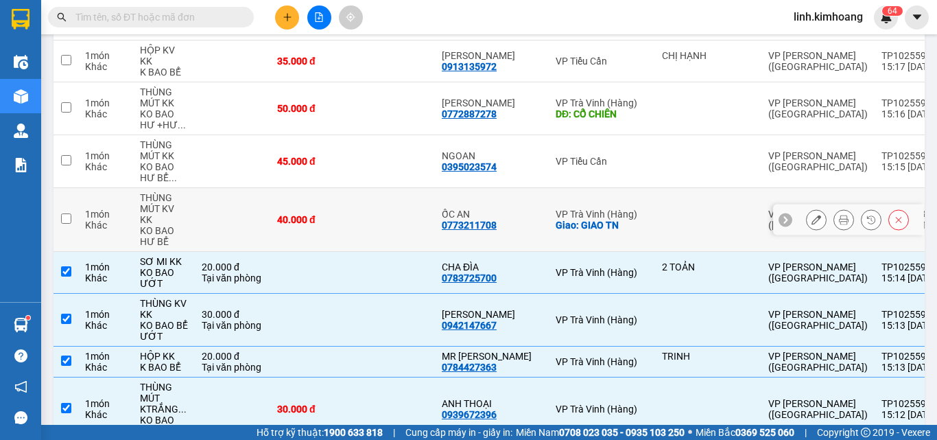
click at [339, 188] on td "40.000 đ" at bounding box center [311, 220] width 82 height 64
checkbox input "true"
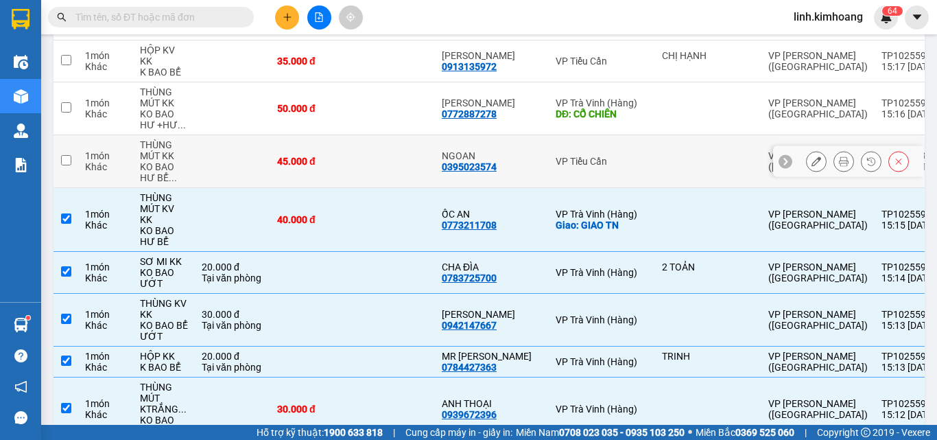
drag, startPoint x: 345, startPoint y: 102, endPoint x: 345, endPoint y: 75, distance: 26.7
click at [345, 156] on div "45.000 đ" at bounding box center [311, 161] width 69 height 11
checkbox input "true"
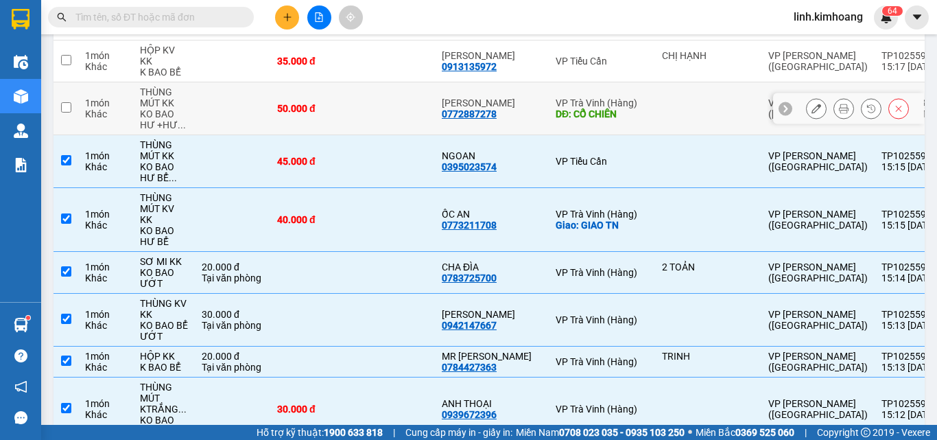
click at [345, 82] on td "50.000 đ" at bounding box center [311, 108] width 82 height 53
checkbox input "true"
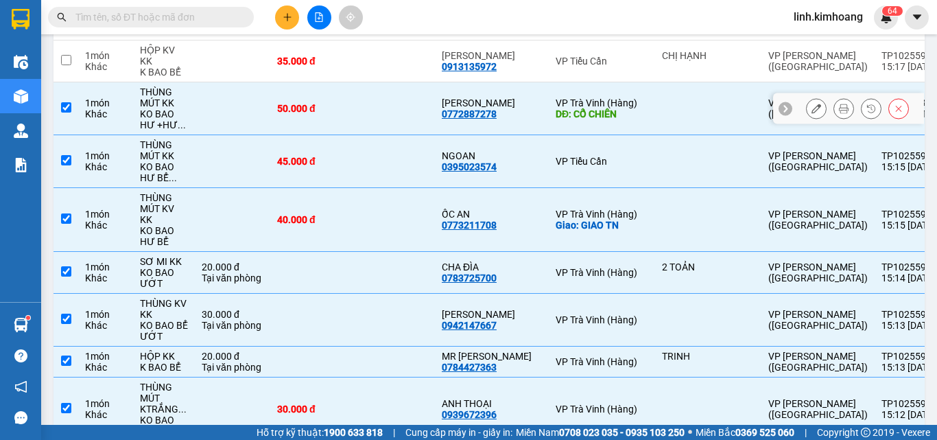
scroll to position [2649, 0]
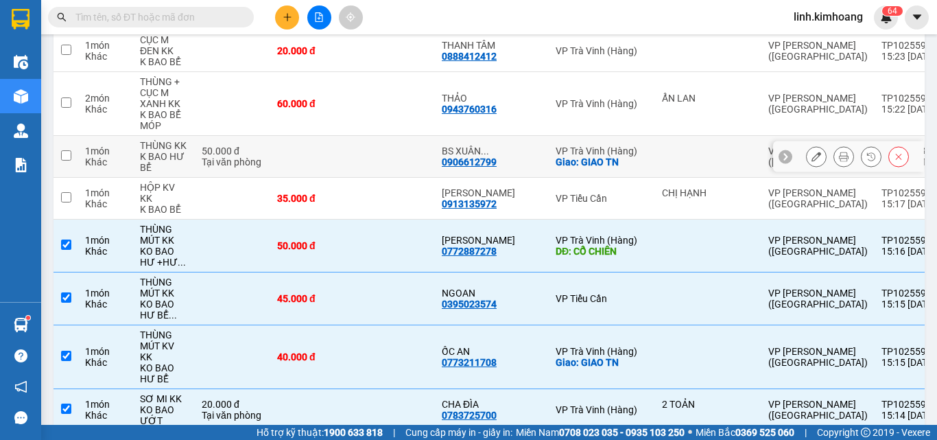
click at [327, 136] on td at bounding box center [311, 157] width 82 height 42
checkbox input "true"
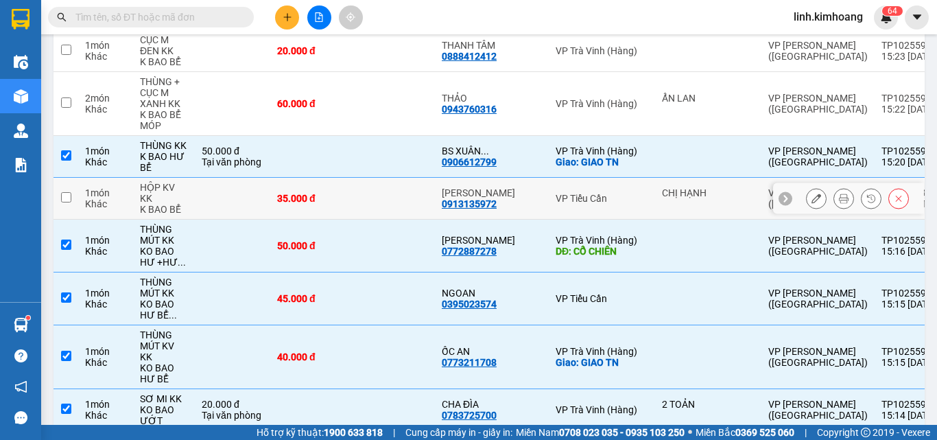
click at [331, 178] on td "35.000 đ" at bounding box center [311, 199] width 82 height 42
checkbox input "true"
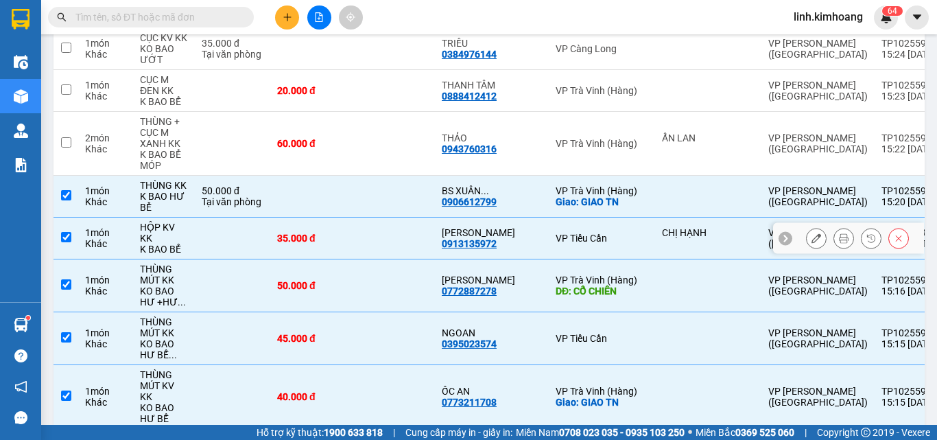
scroll to position [2580, 0]
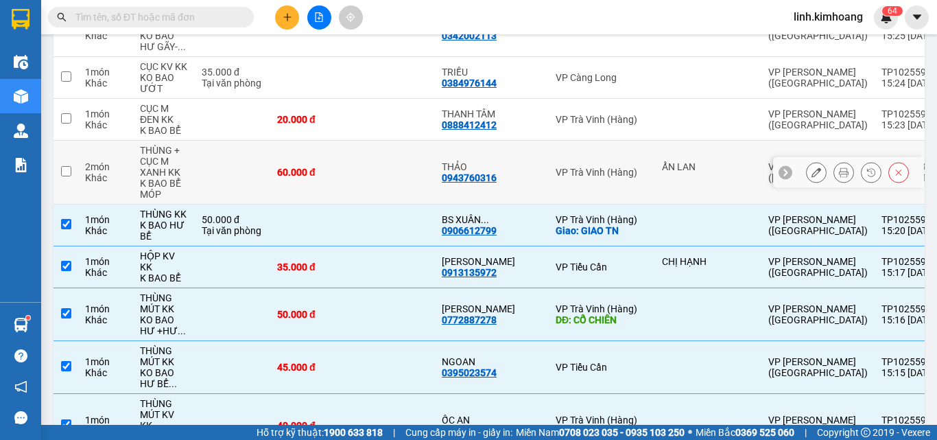
click at [383, 141] on td at bounding box center [394, 173] width 82 height 64
checkbox input "true"
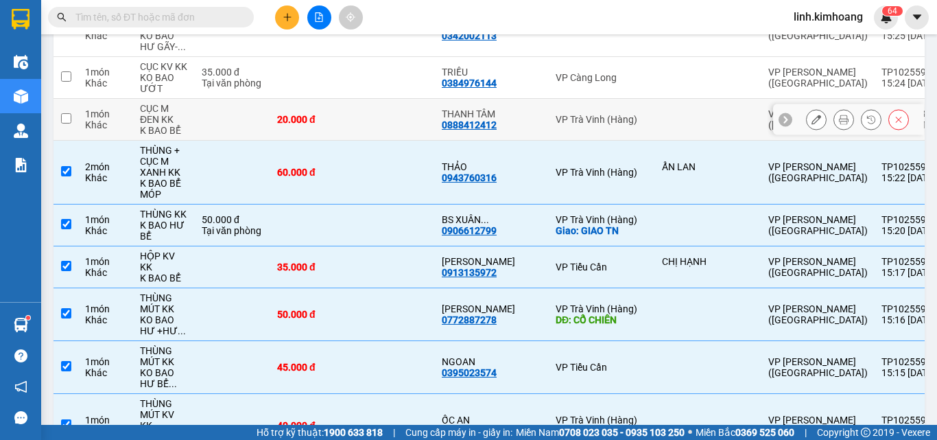
click at [395, 99] on td at bounding box center [394, 120] width 82 height 42
checkbox input "true"
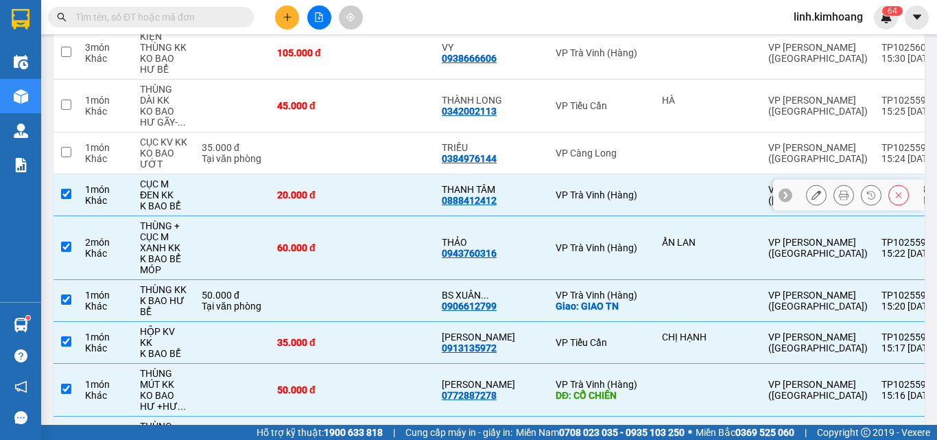
scroll to position [2443, 0]
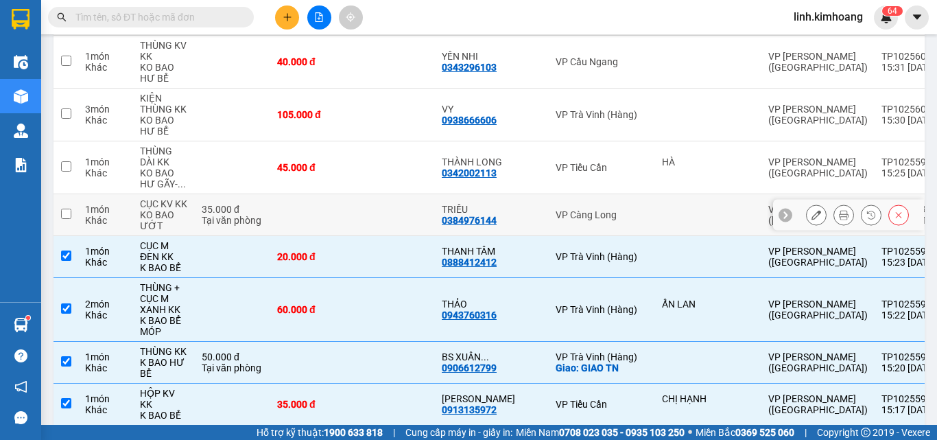
click at [381, 194] on td at bounding box center [394, 215] width 82 height 42
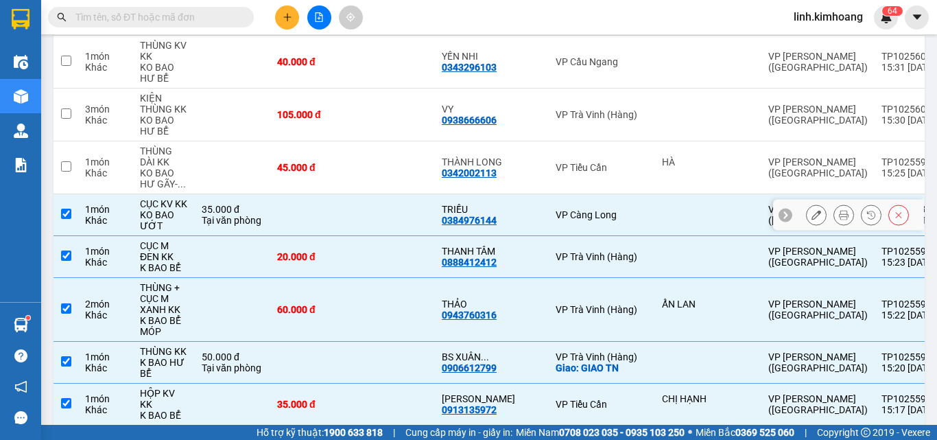
checkbox input "true"
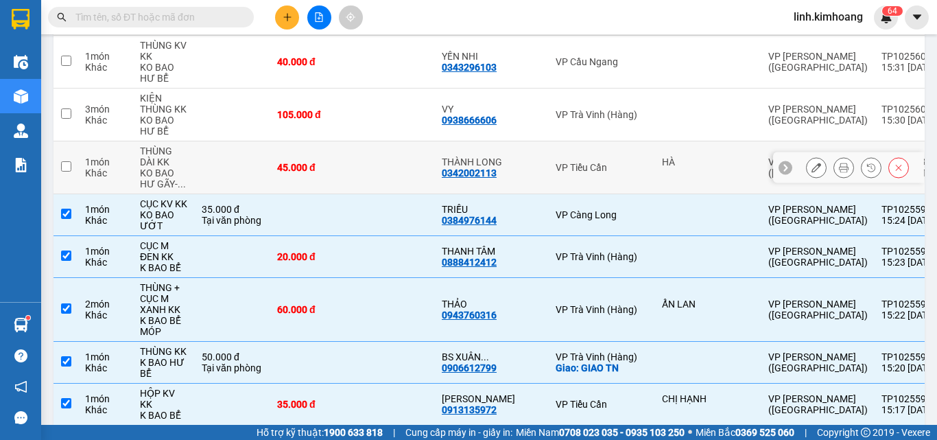
click at [372, 143] on td at bounding box center [394, 167] width 82 height 53
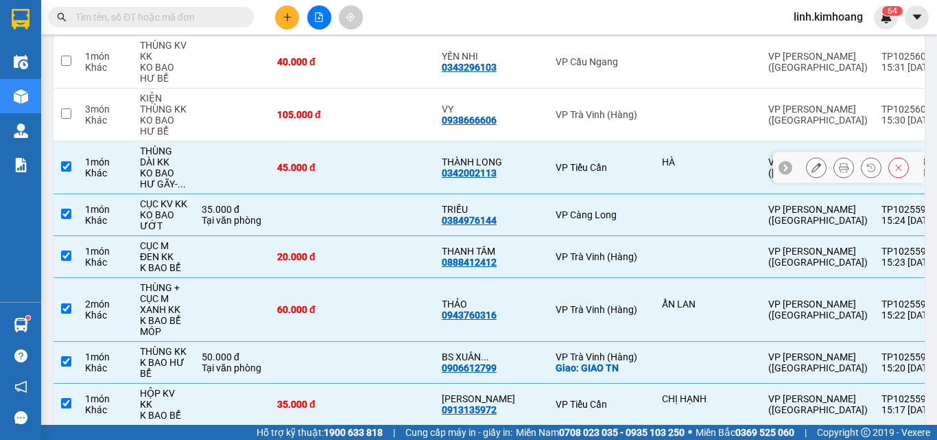
checkbox input "true"
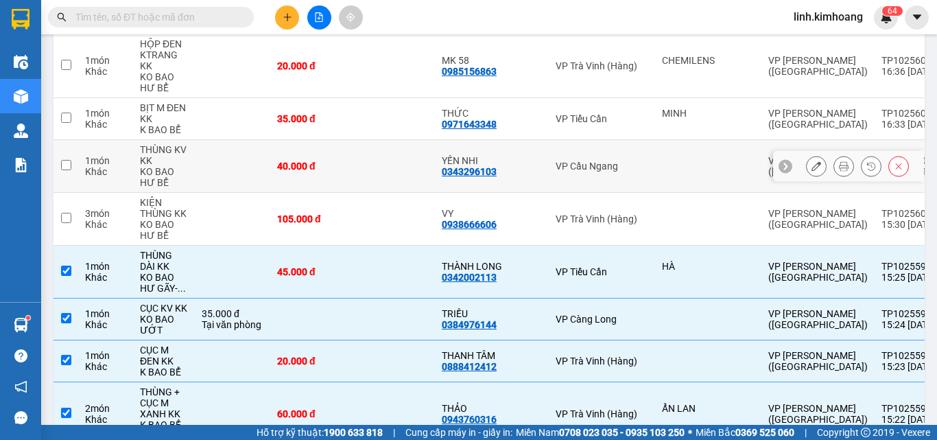
scroll to position [2306, 0]
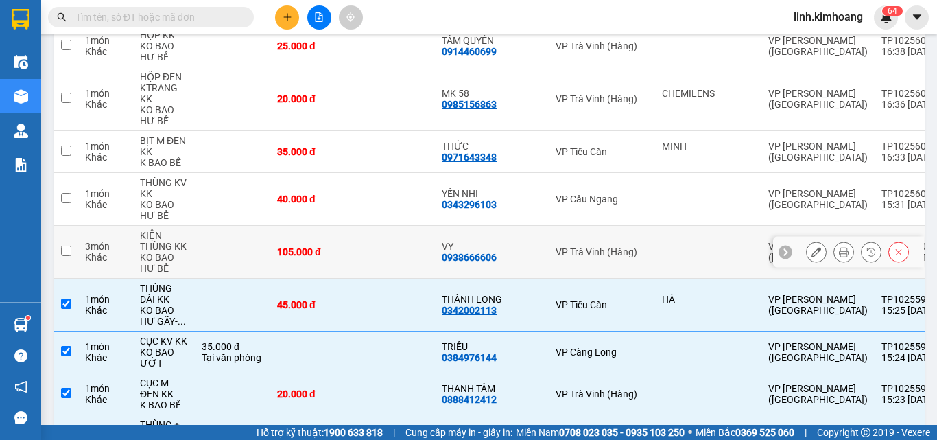
click at [365, 226] on td at bounding box center [394, 252] width 82 height 53
checkbox input "true"
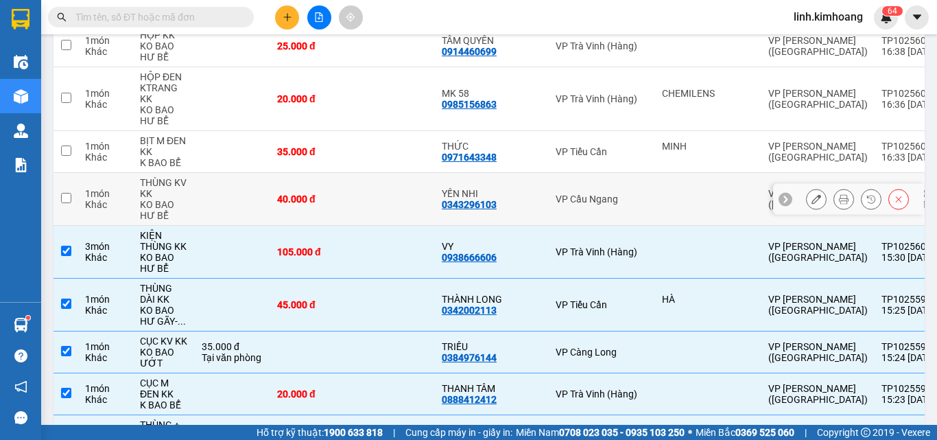
click at [362, 173] on td at bounding box center [394, 199] width 82 height 53
checkbox input "true"
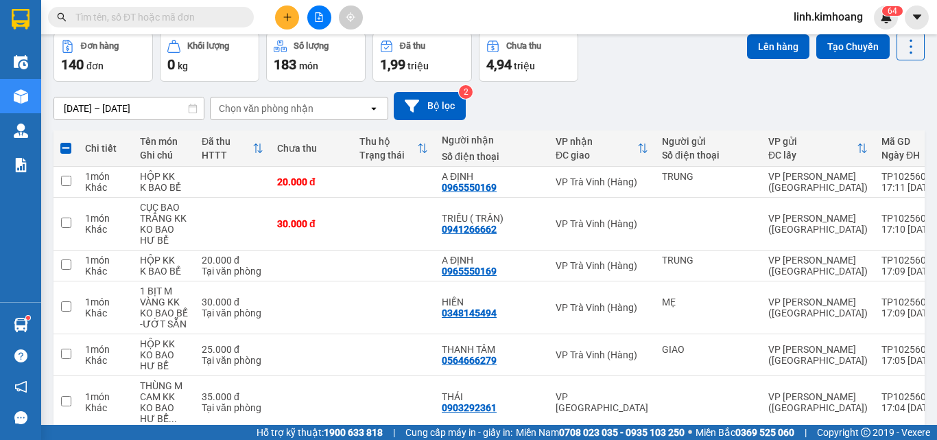
scroll to position [0, 0]
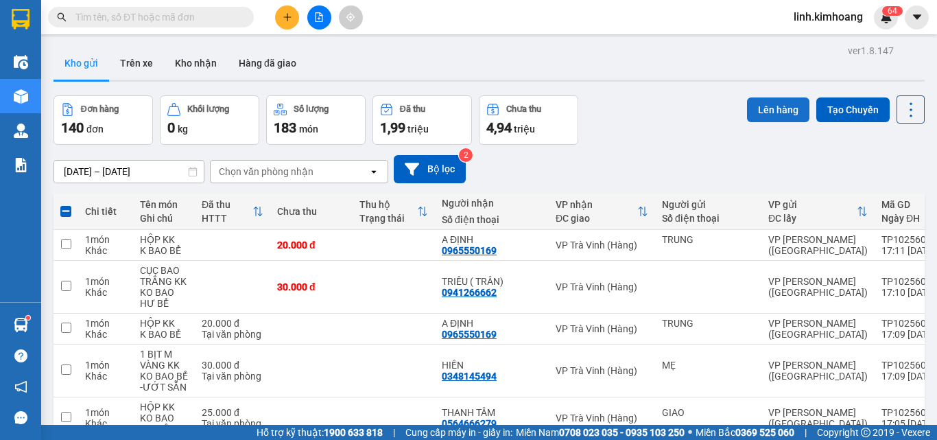
click at [775, 110] on button "Lên hàng" at bounding box center [778, 109] width 62 height 25
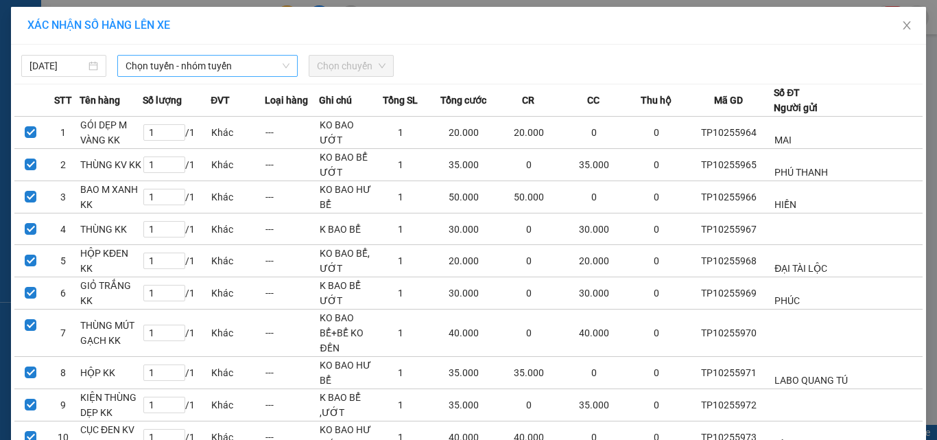
click at [257, 71] on span "Chọn tuyến - nhóm tuyến" at bounding box center [208, 66] width 164 height 21
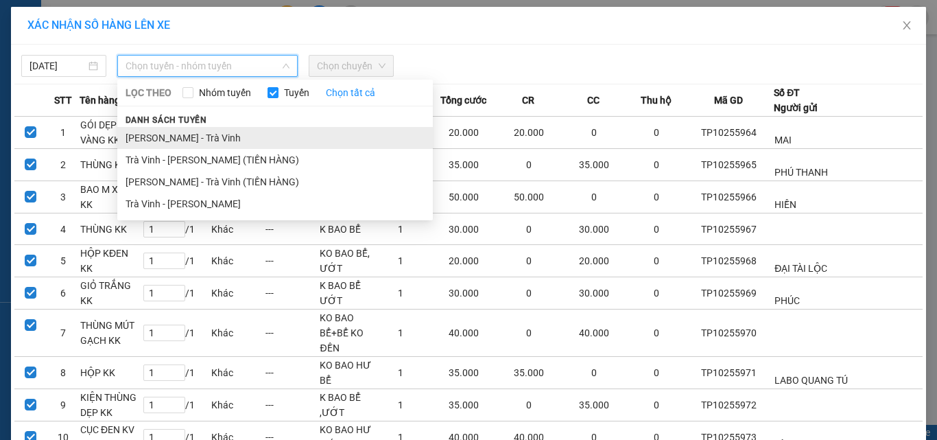
click at [191, 136] on li "[PERSON_NAME] - Trà Vinh" at bounding box center [274, 138] width 315 height 22
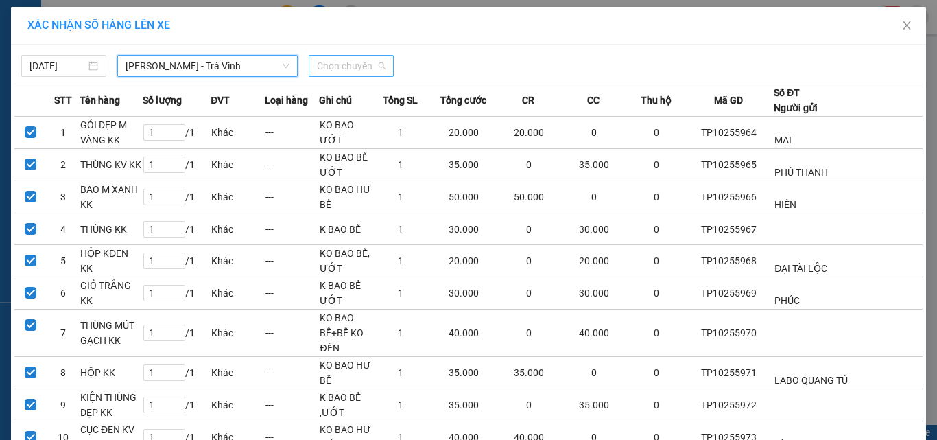
click at [337, 62] on span "Chọn chuyến" at bounding box center [351, 66] width 69 height 21
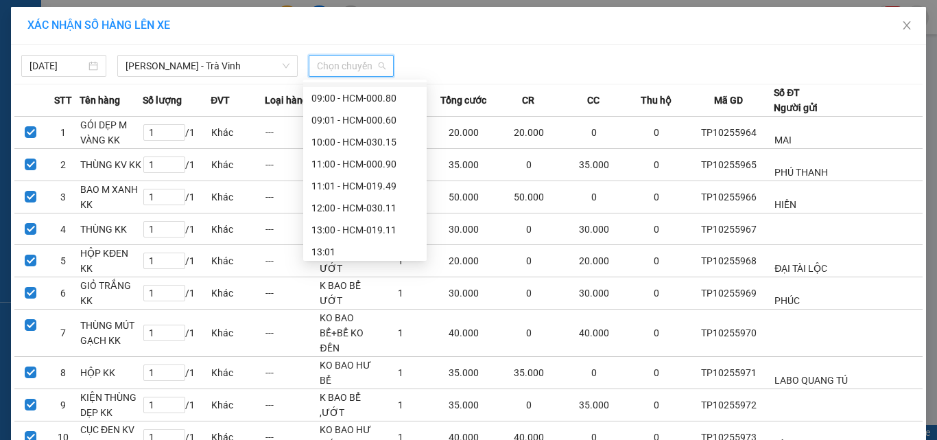
scroll to position [206, 0]
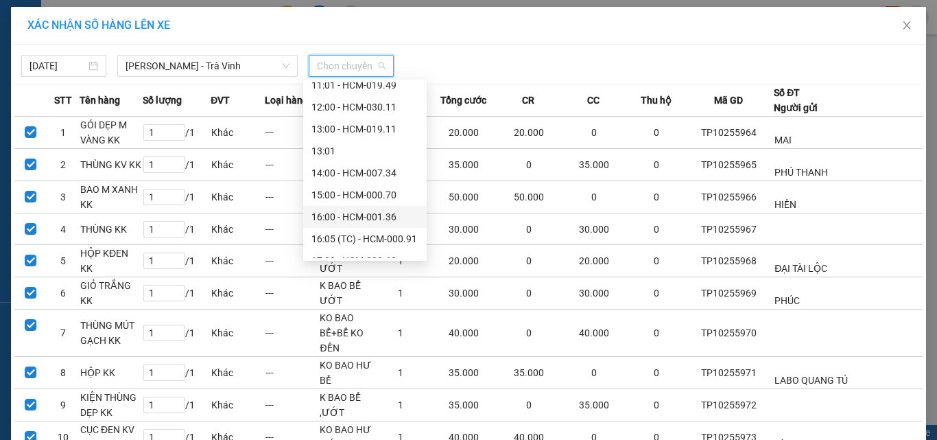
click at [359, 215] on div "16:00 - HCM-001.36" at bounding box center [364, 216] width 107 height 15
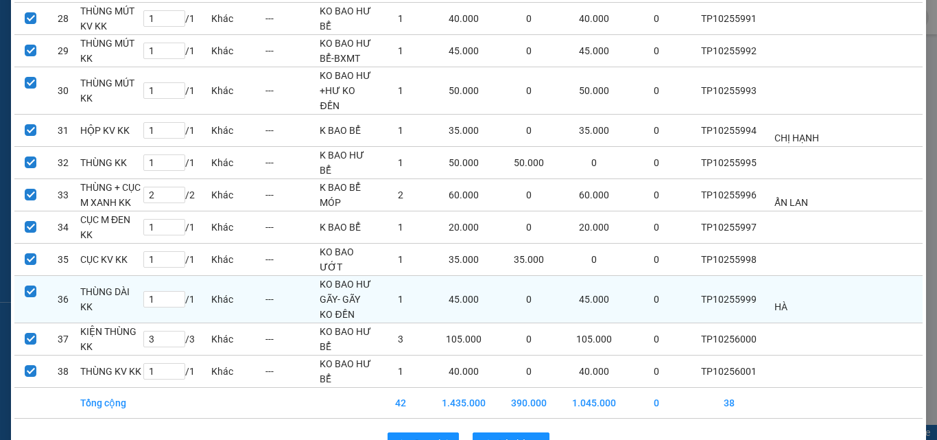
scroll to position [1091, 0]
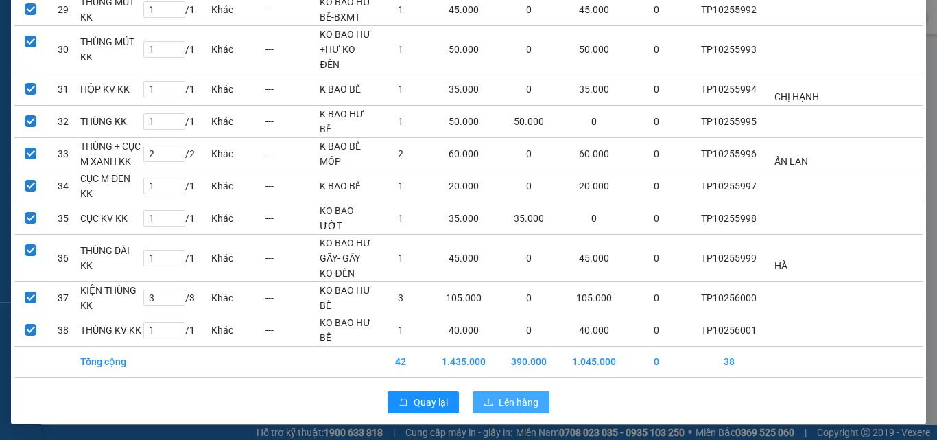
click at [512, 395] on span "Lên hàng" at bounding box center [519, 401] width 40 height 15
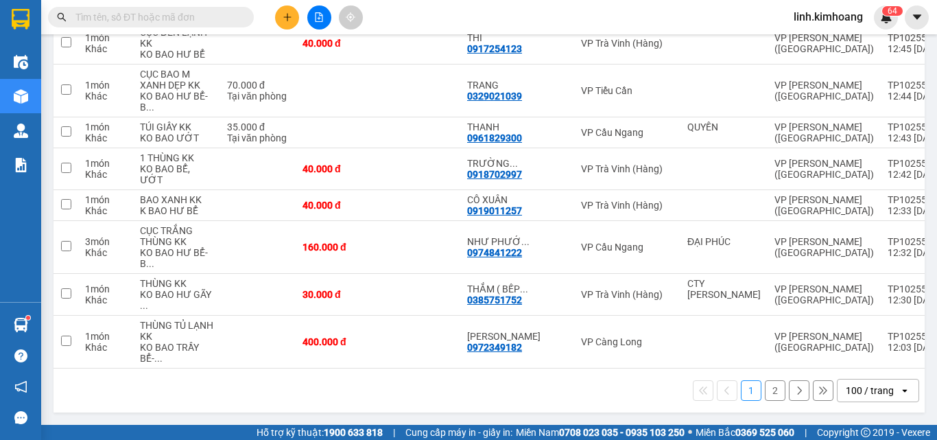
scroll to position [5115, 0]
click at [378, 328] on td at bounding box center [419, 341] width 82 height 53
checkbox input "true"
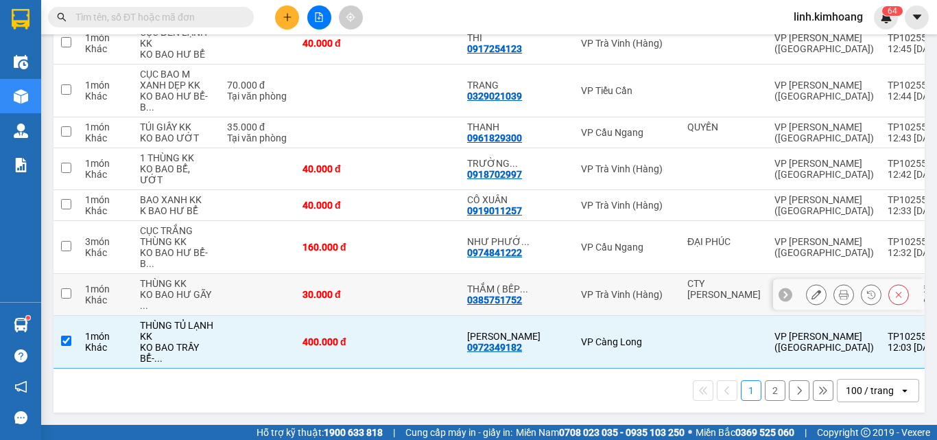
click at [340, 274] on td "30.000 đ" at bounding box center [337, 295] width 82 height 42
checkbox input "true"
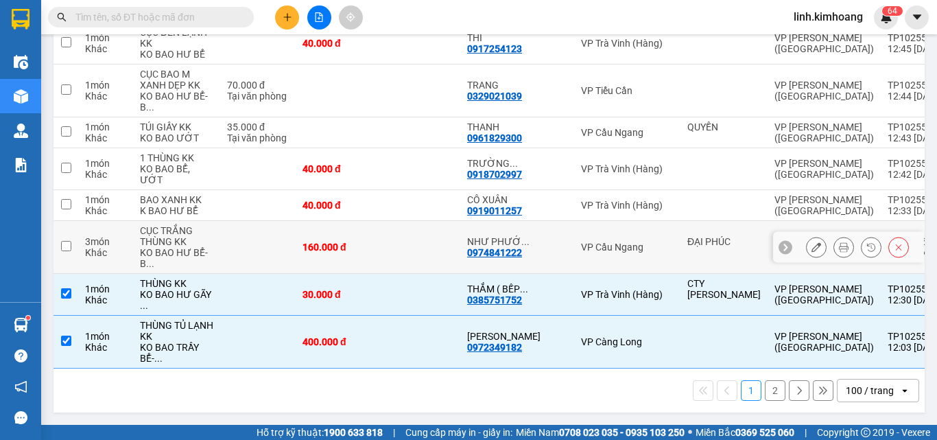
click at [346, 223] on td "160.000 đ" at bounding box center [337, 247] width 82 height 53
checkbox input "true"
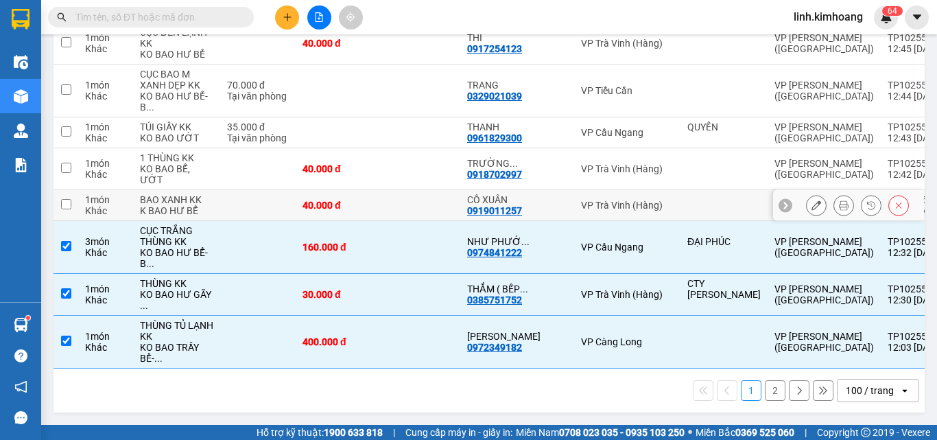
drag, startPoint x: 353, startPoint y: 178, endPoint x: 357, endPoint y: 160, distance: 18.3
click at [378, 190] on td at bounding box center [419, 205] width 82 height 31
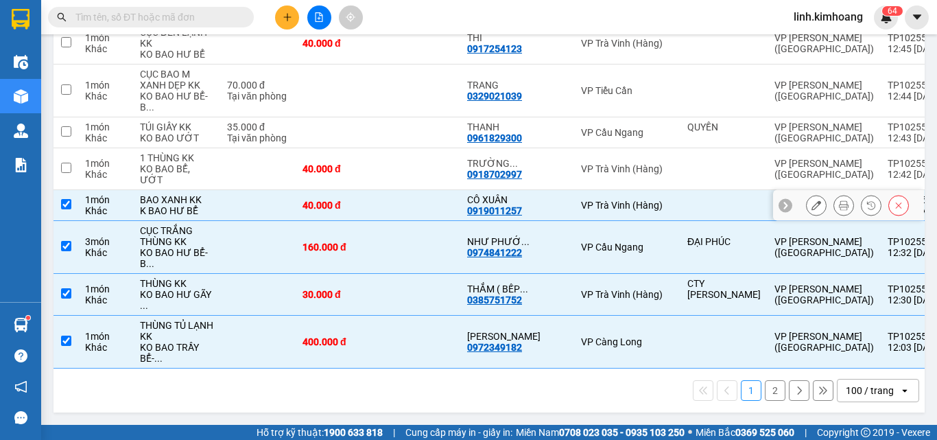
checkbox input "true"
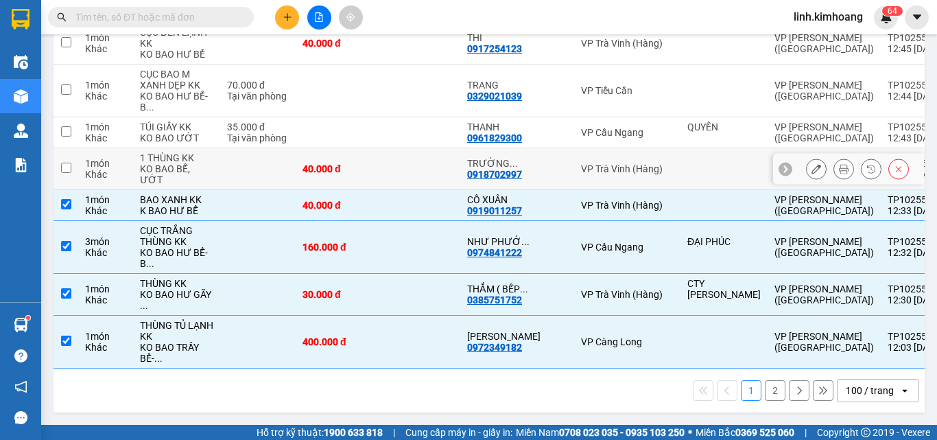
click at [378, 148] on td at bounding box center [419, 169] width 82 height 42
checkbox input "true"
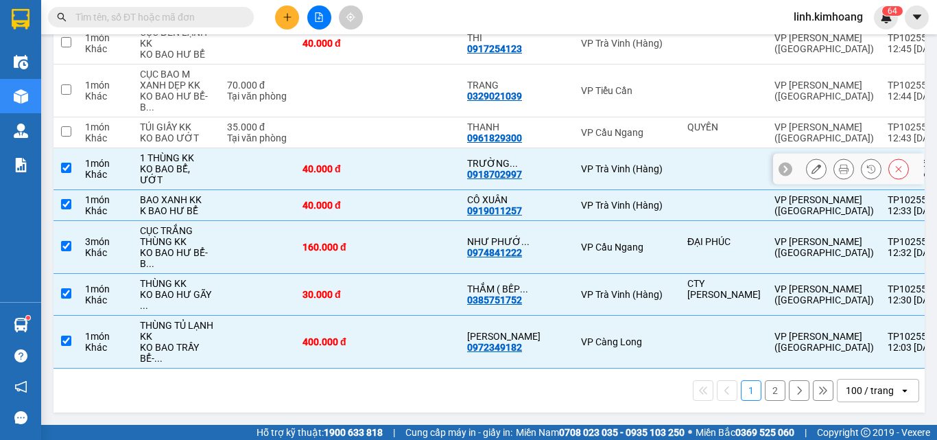
scroll to position [4978, 0]
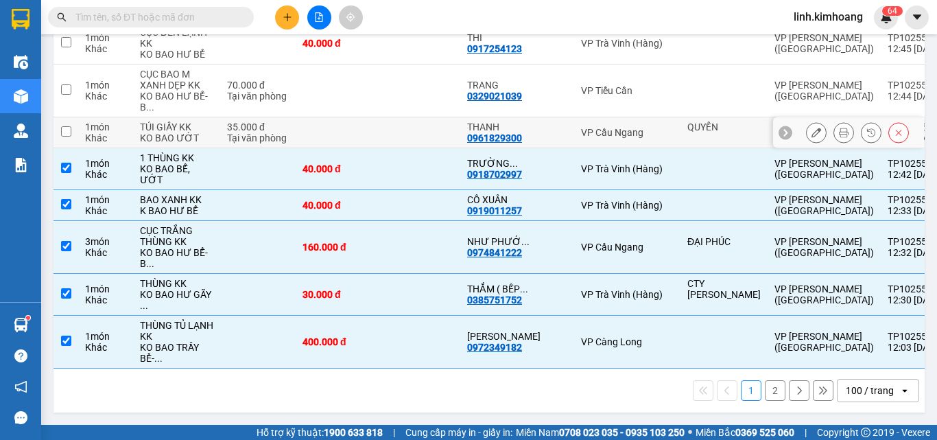
click at [378, 148] on td at bounding box center [419, 132] width 82 height 31
checkbox input "true"
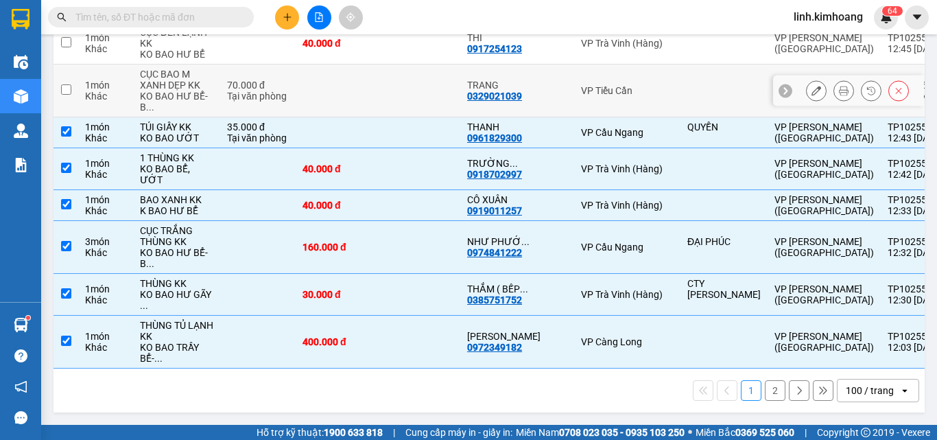
click at [383, 117] on td at bounding box center [419, 90] width 82 height 53
checkbox input "true"
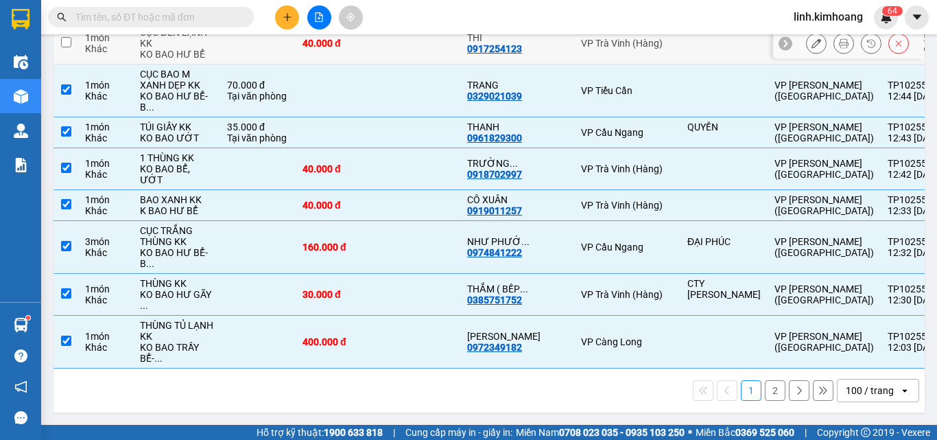
scroll to position [4841, 0]
click at [378, 64] on td at bounding box center [419, 44] width 82 height 42
checkbox input "true"
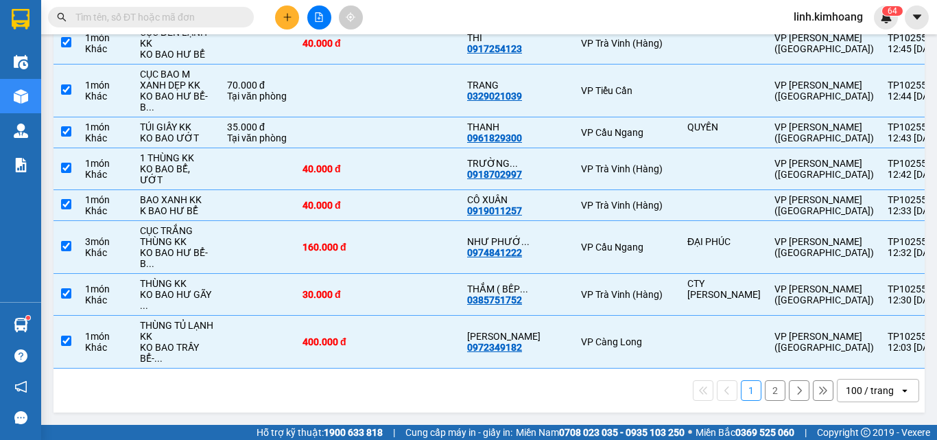
click at [378, 23] on td at bounding box center [419, 7] width 82 height 31
checkbox input "true"
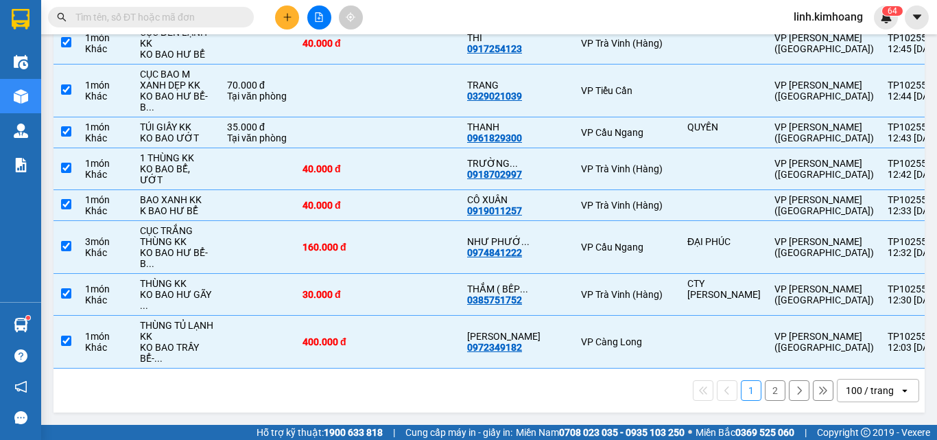
checkbox input "true"
drag, startPoint x: 351, startPoint y: 156, endPoint x: 357, endPoint y: 132, distance: 24.8
checkbox input "true"
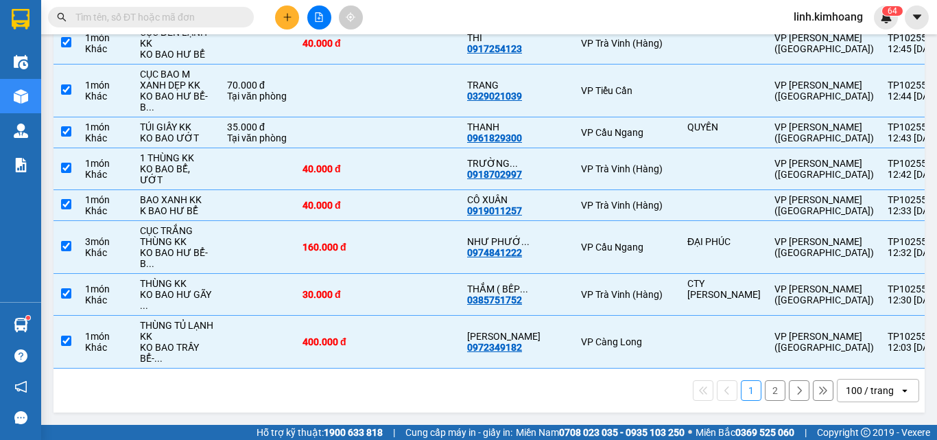
checkbox input "true"
drag, startPoint x: 342, startPoint y: 244, endPoint x: 344, endPoint y: 182, distance: 62.4
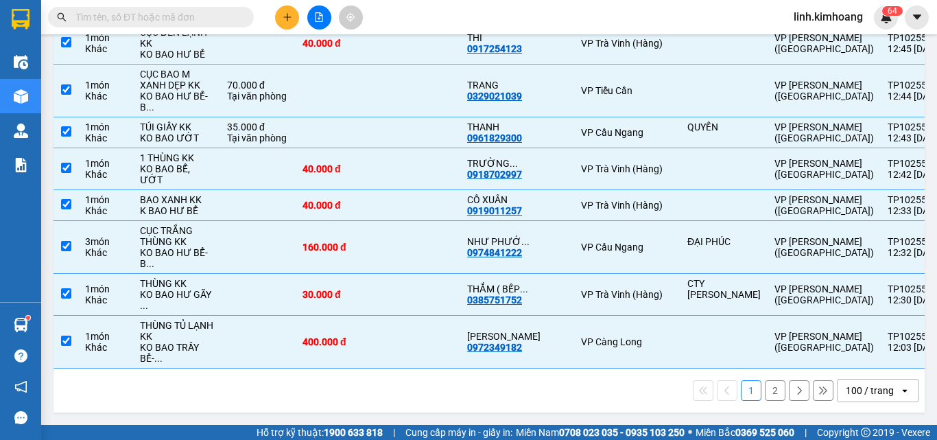
checkbox input "true"
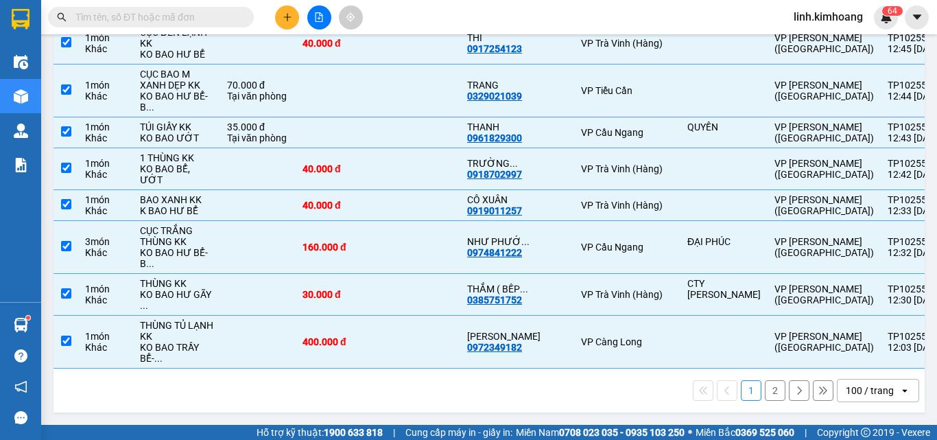
checkbox input "true"
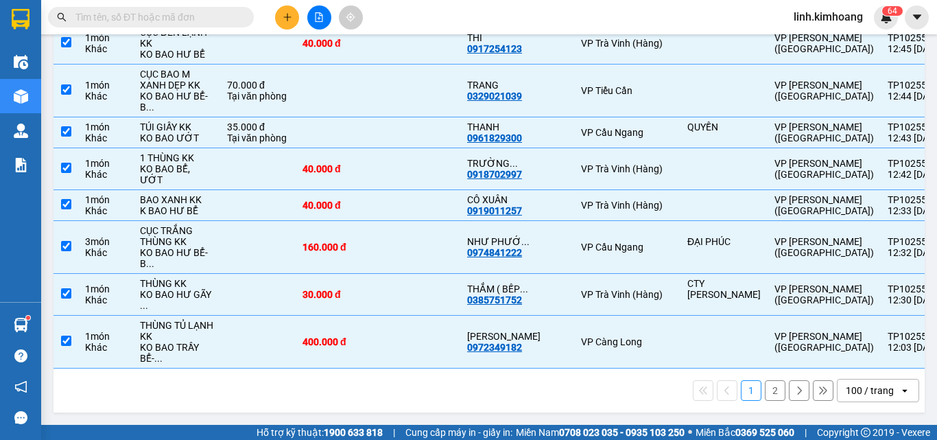
checkbox input "true"
drag, startPoint x: 347, startPoint y: 81, endPoint x: 354, endPoint y: 57, distance: 25.0
checkbox input "true"
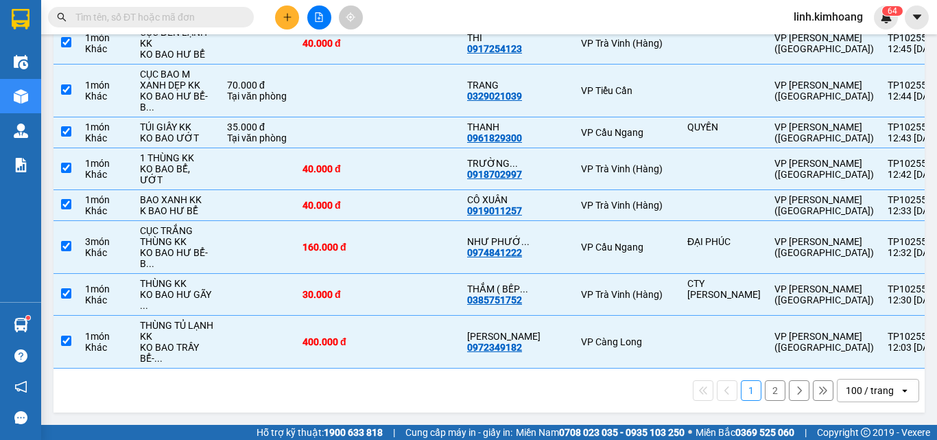
checkbox input "true"
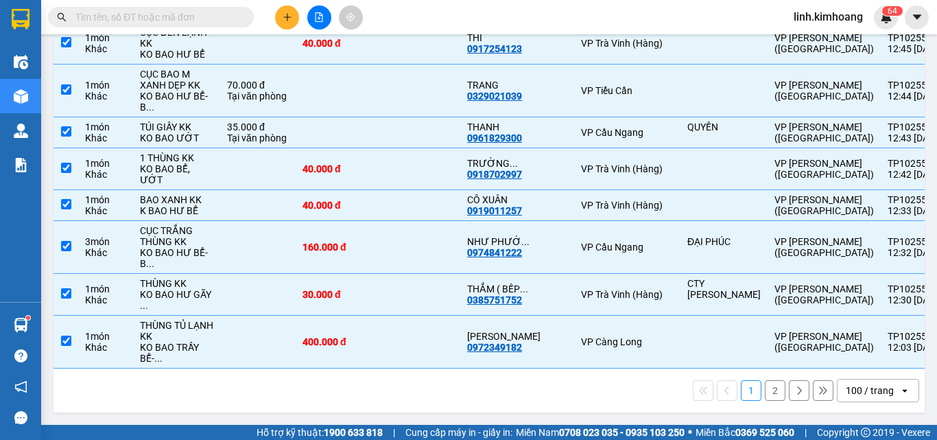
checkbox input "true"
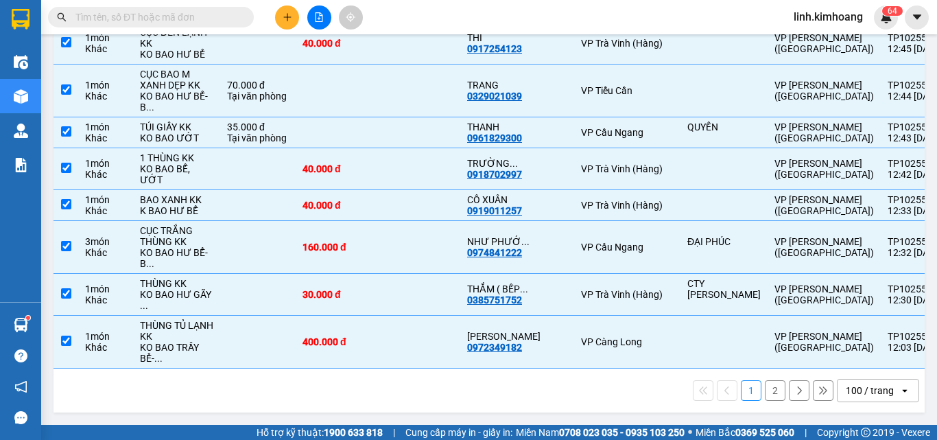
scroll to position [4018, 0]
checkbox input "true"
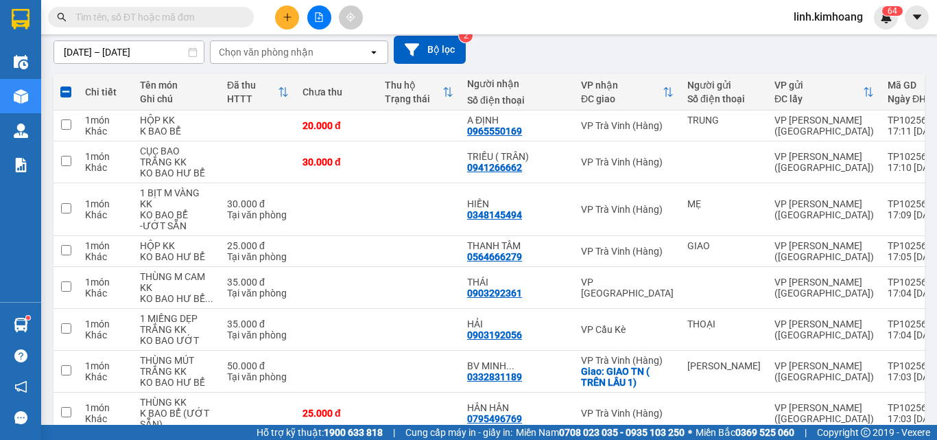
scroll to position [72, 0]
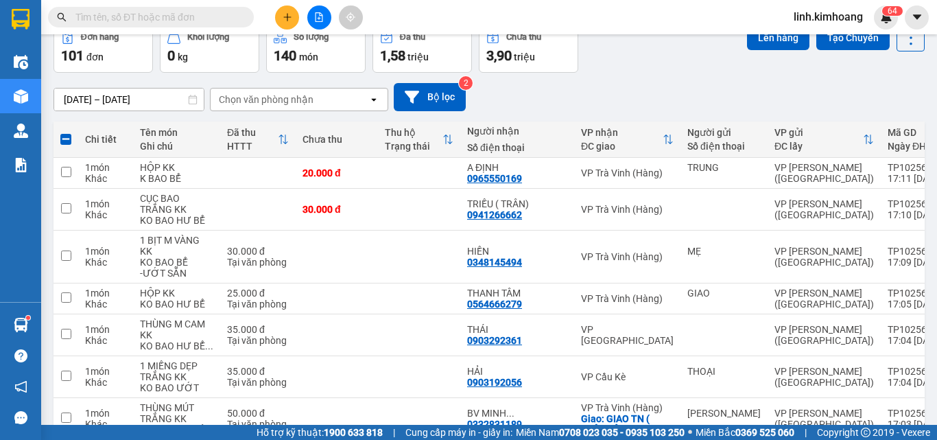
click at [763, 51] on div "Lên hàng Tạo Chuyến" at bounding box center [836, 37] width 178 height 28
click at [765, 35] on button "Lên hàng" at bounding box center [778, 37] width 62 height 25
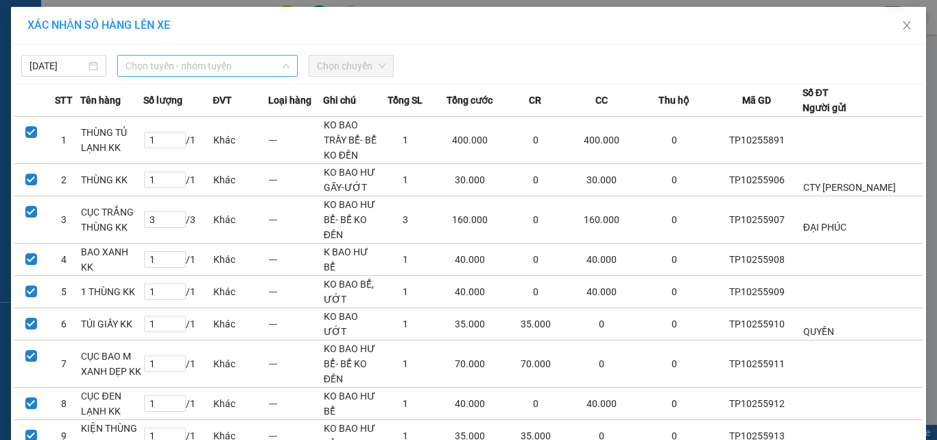
click at [192, 63] on span "Chọn tuyến - nhóm tuyến" at bounding box center [208, 66] width 164 height 21
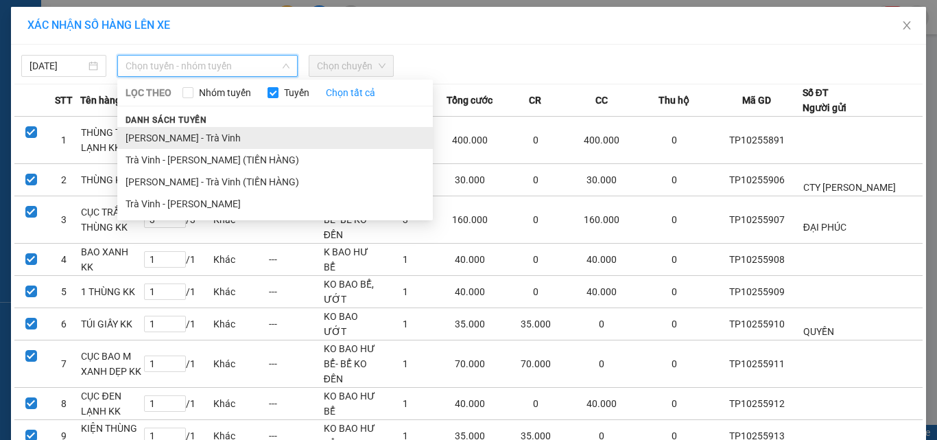
click at [190, 133] on li "[PERSON_NAME] - Trà Vinh" at bounding box center [274, 138] width 315 height 22
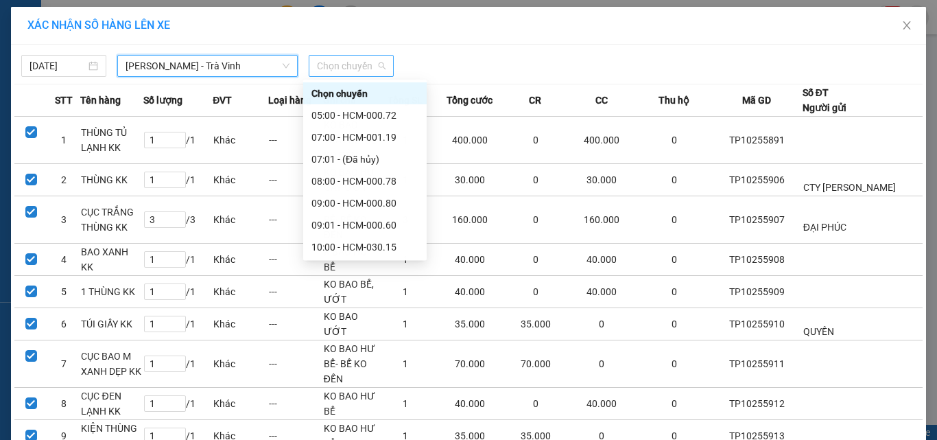
click at [339, 62] on span "Chọn chuyến" at bounding box center [351, 66] width 69 height 21
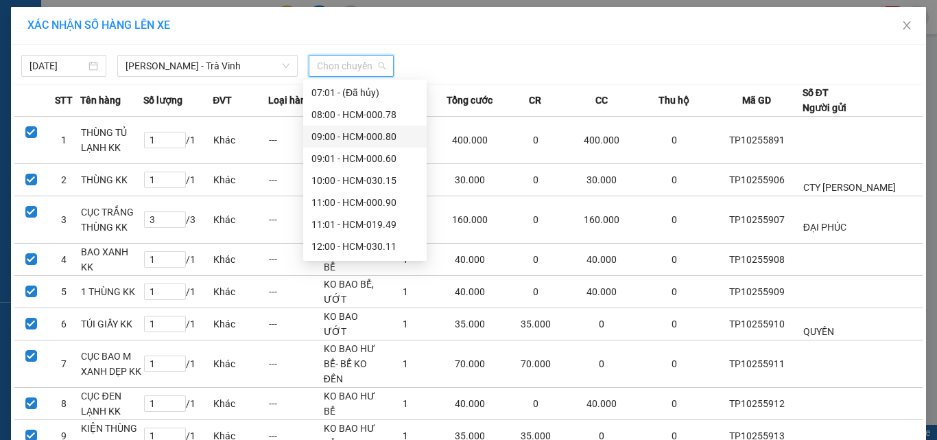
scroll to position [137, 0]
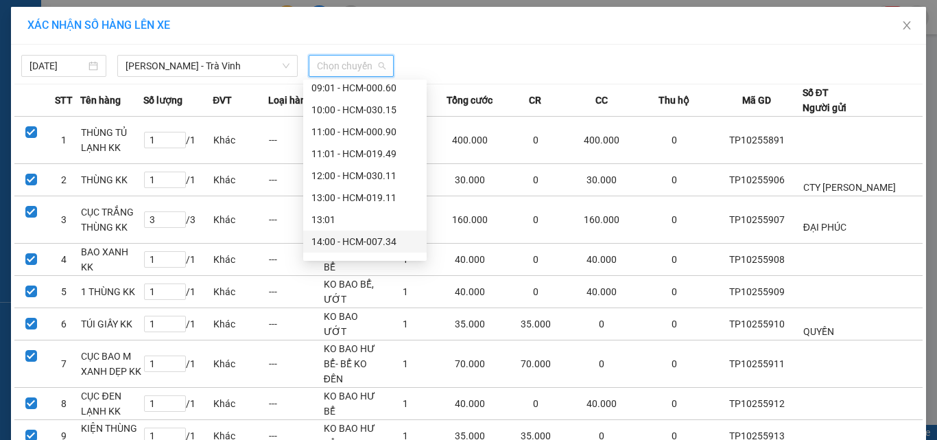
click at [368, 239] on div "14:00 - HCM-007.34" at bounding box center [364, 241] width 107 height 15
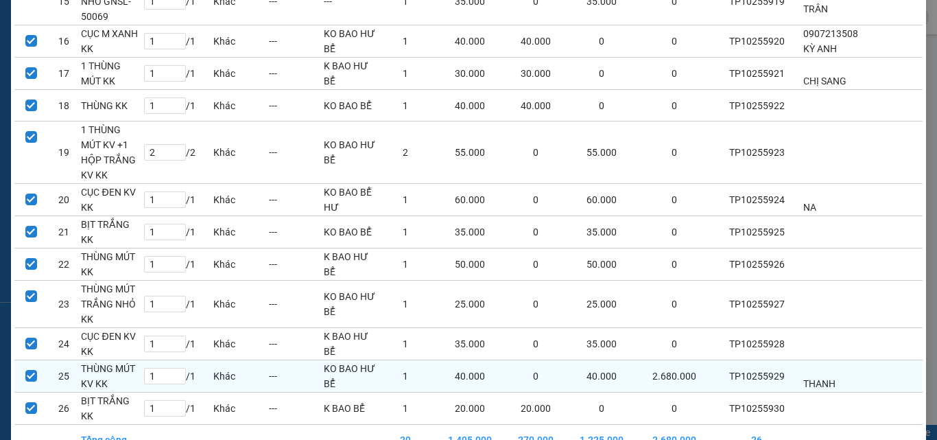
scroll to position [735, 0]
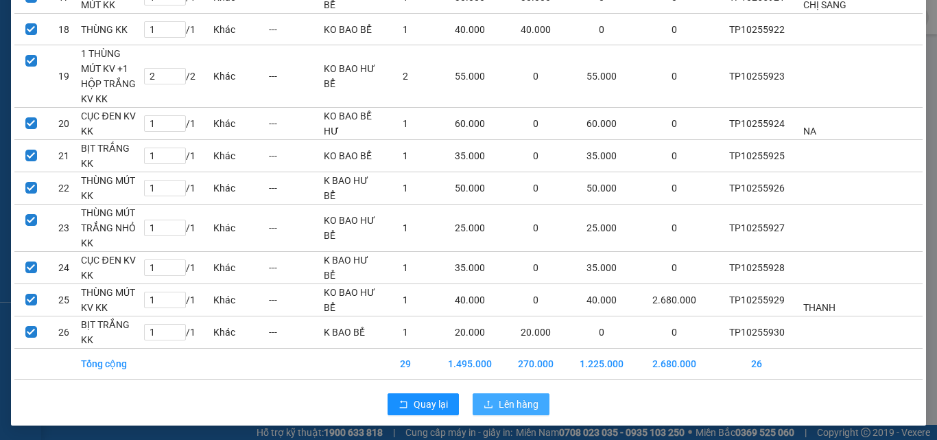
click at [517, 400] on span "Lên hàng" at bounding box center [519, 403] width 40 height 15
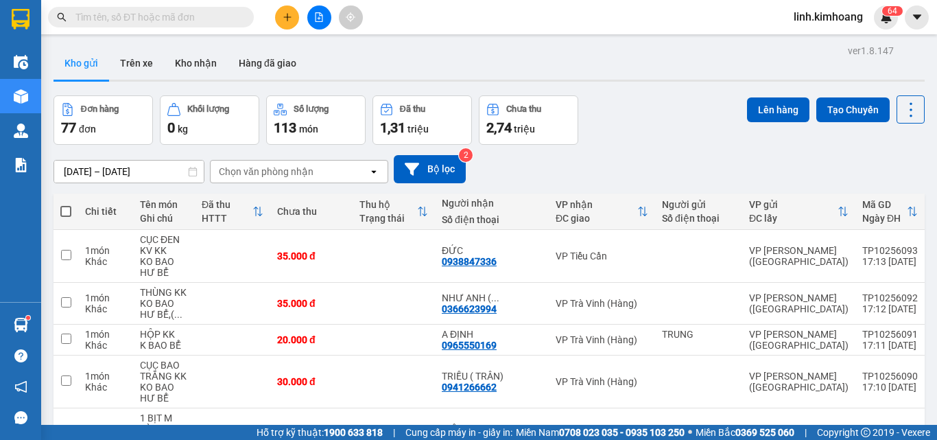
scroll to position [3901, 0]
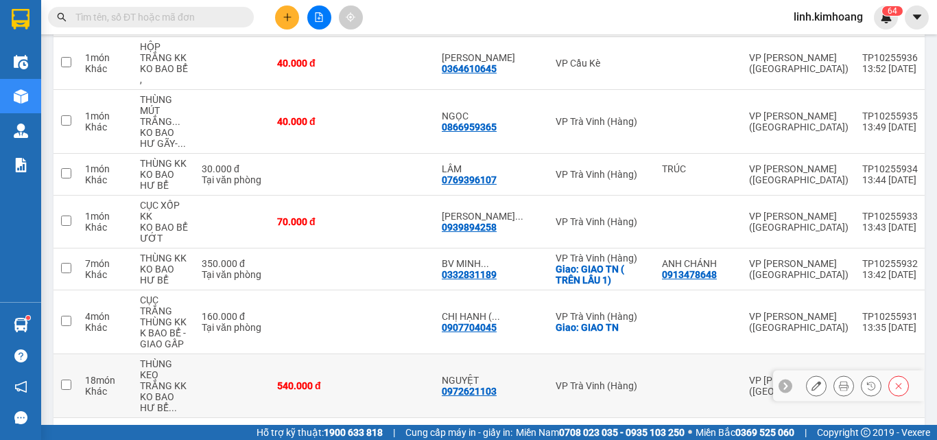
click at [377, 354] on td at bounding box center [394, 386] width 82 height 64
checkbox input "true"
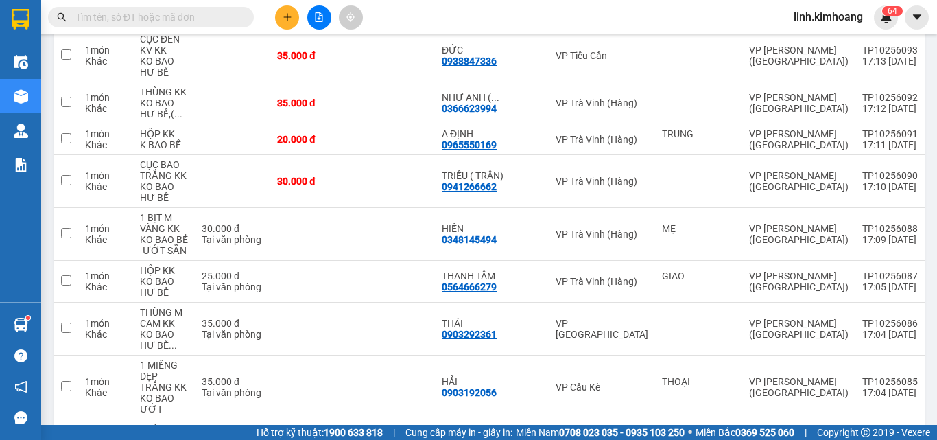
scroll to position [0, 0]
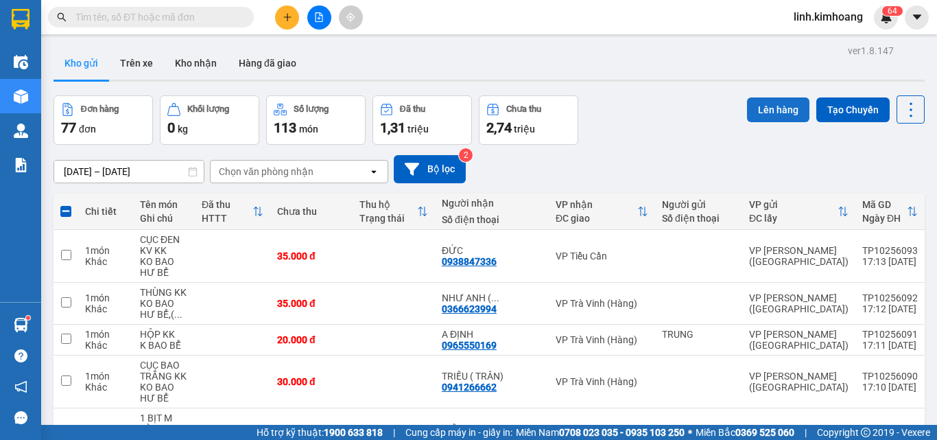
drag, startPoint x: 771, startPoint y: 105, endPoint x: 759, endPoint y: 105, distance: 11.7
click at [763, 105] on button "Lên hàng" at bounding box center [778, 109] width 62 height 25
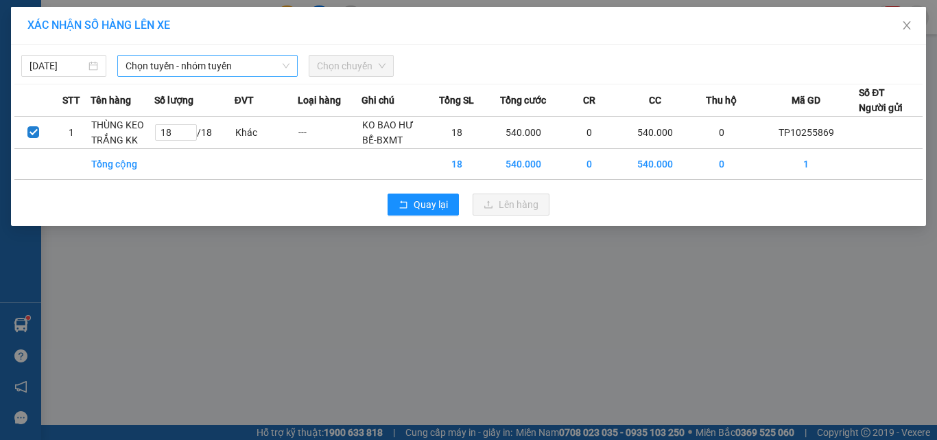
click at [224, 73] on span "Chọn tuyến - nhóm tuyến" at bounding box center [208, 66] width 164 height 21
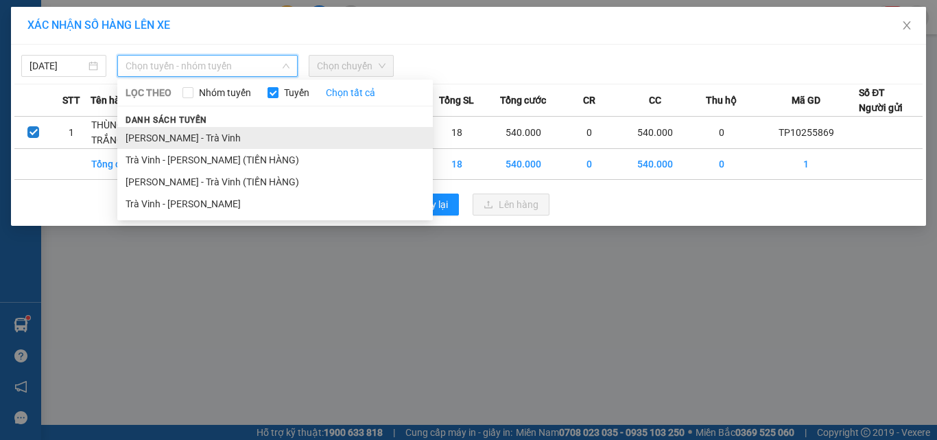
click at [212, 136] on li "[PERSON_NAME] - Trà Vinh" at bounding box center [274, 138] width 315 height 22
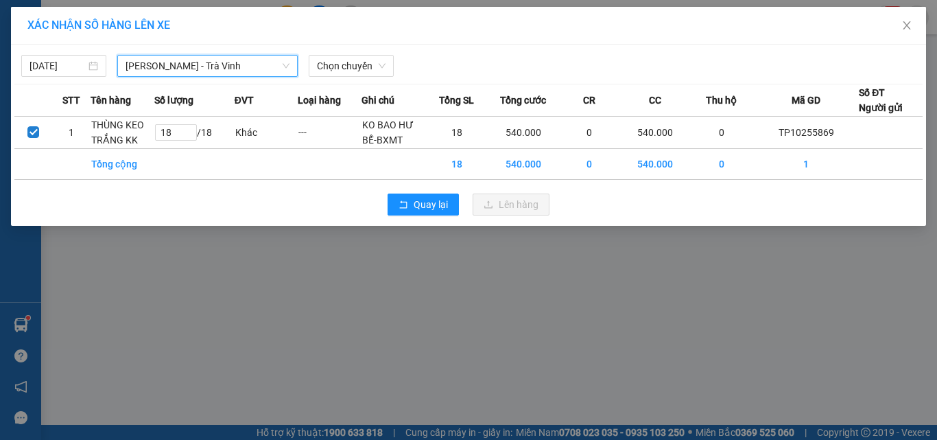
drag, startPoint x: 344, startPoint y: 66, endPoint x: 350, endPoint y: 77, distance: 12.6
click at [345, 66] on span "Chọn chuyến" at bounding box center [351, 66] width 69 height 21
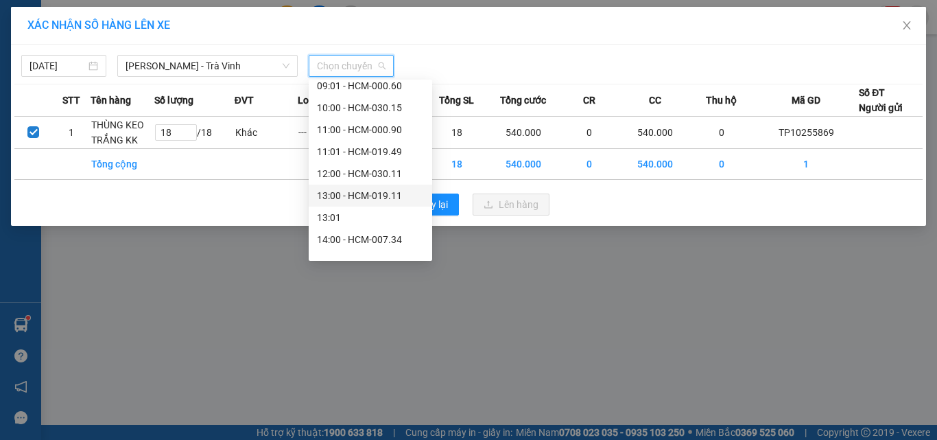
scroll to position [137, 0]
click at [343, 243] on div "14:00 - HCM-007.34" at bounding box center [370, 241] width 107 height 15
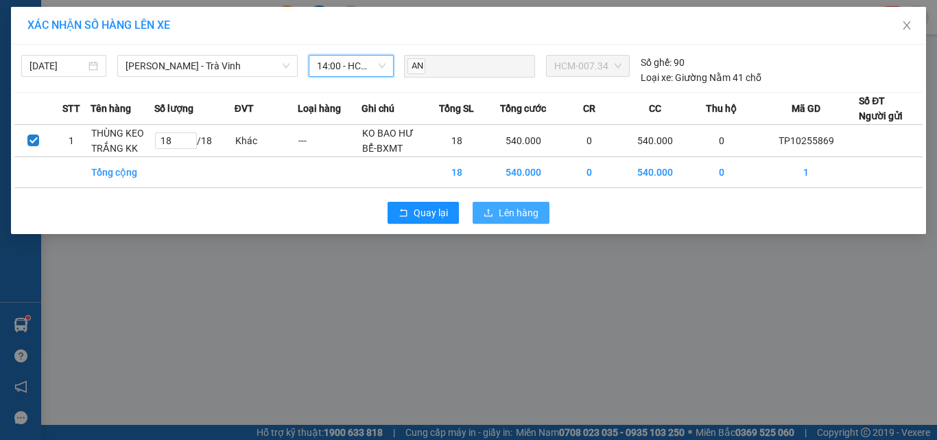
click at [501, 215] on span "Lên hàng" at bounding box center [519, 212] width 40 height 15
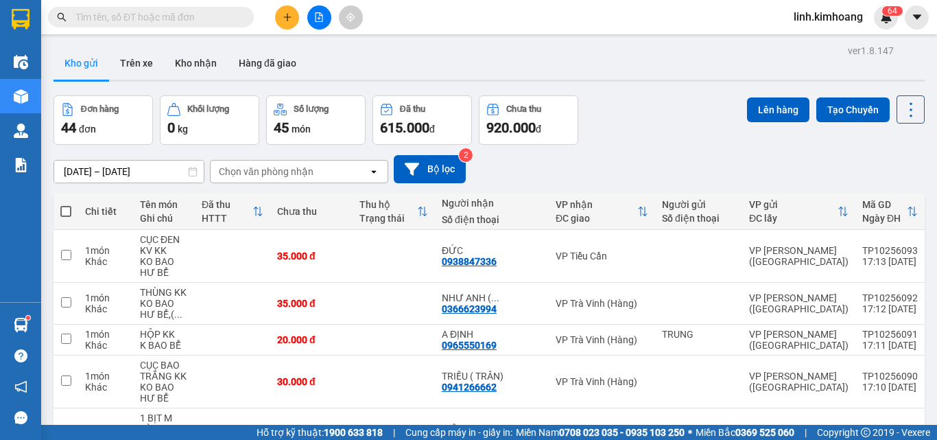
click at [839, 19] on span "linh.kimhoang" at bounding box center [828, 16] width 91 height 17
click at [822, 43] on span "Đăng xuất" at bounding box center [833, 42] width 63 height 15
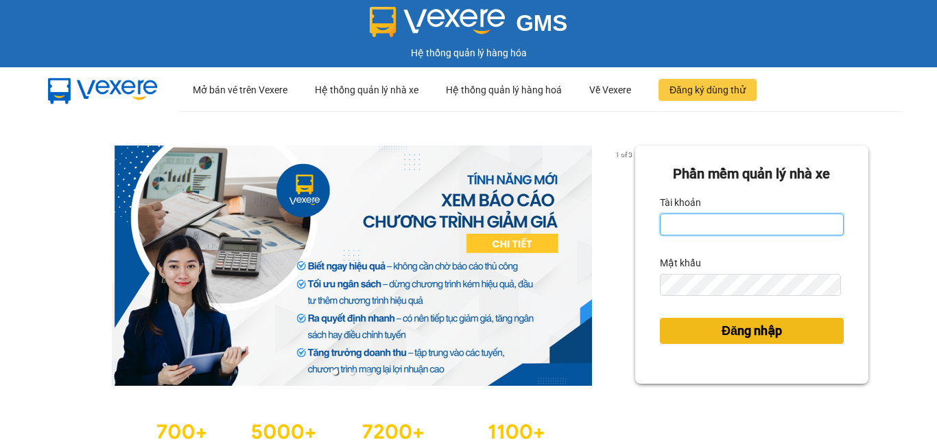
type input "hung.kimhoang"
click at [778, 324] on button "Đăng nhập" at bounding box center [752, 331] width 184 height 26
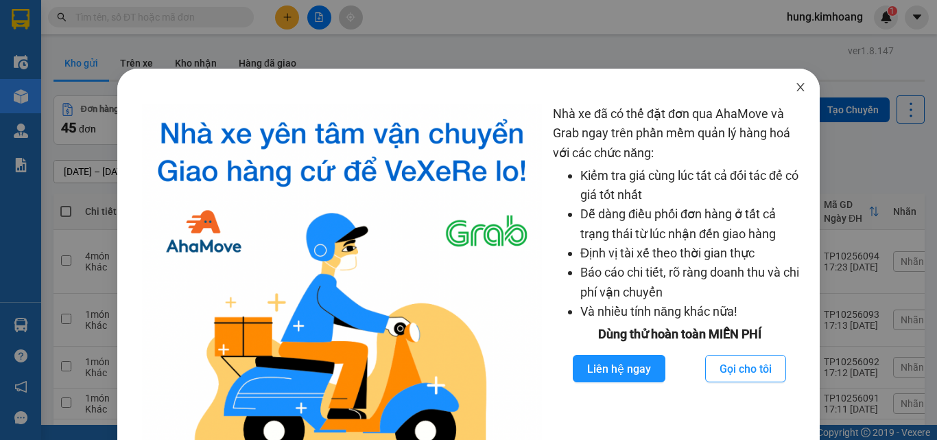
click at [795, 86] on icon "close" at bounding box center [800, 87] width 11 height 11
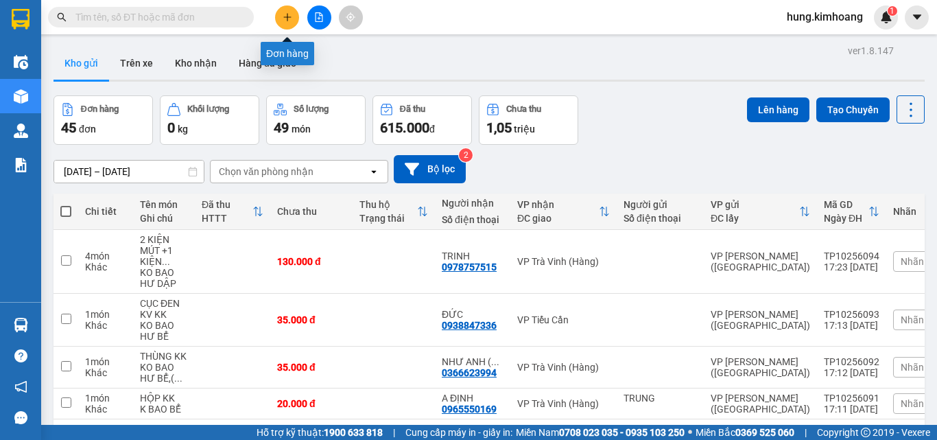
click at [280, 10] on button at bounding box center [287, 17] width 24 height 24
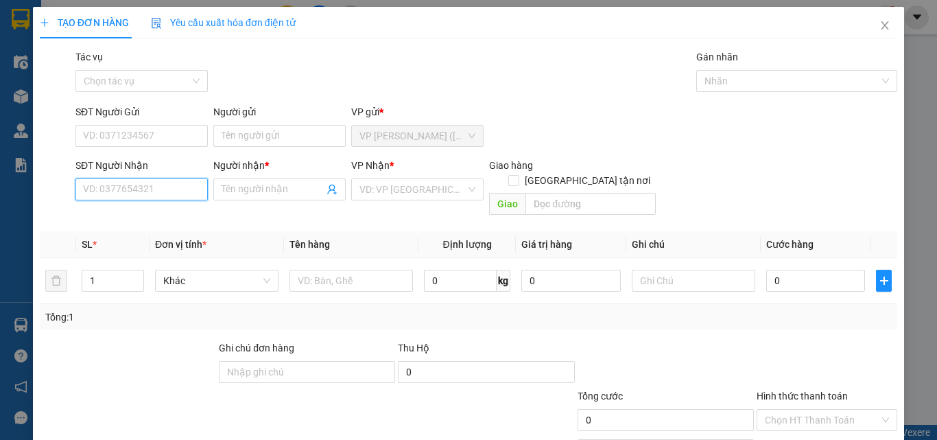
click at [153, 187] on input "SĐT Người Nhận" at bounding box center [141, 189] width 132 height 22
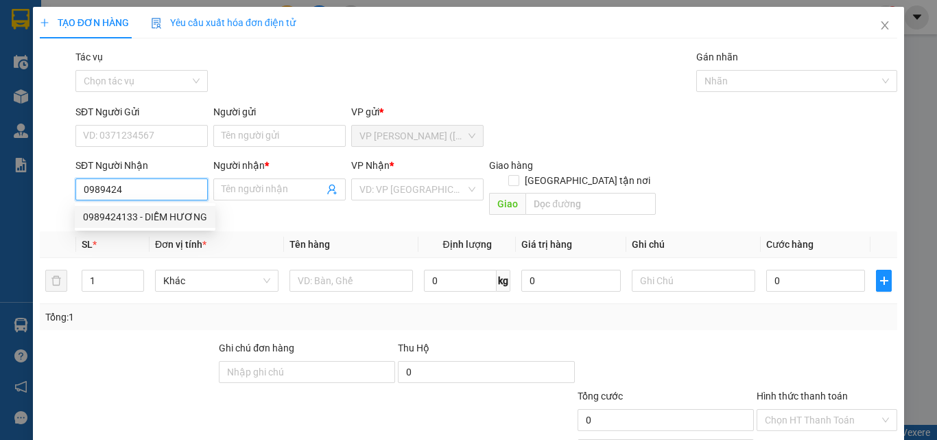
click at [168, 221] on div "0989424133 - DIỄM HƯƠNG" at bounding box center [145, 216] width 124 height 15
type input "0989424133"
type input "DIỄM HƯƠNG"
type input "40.000"
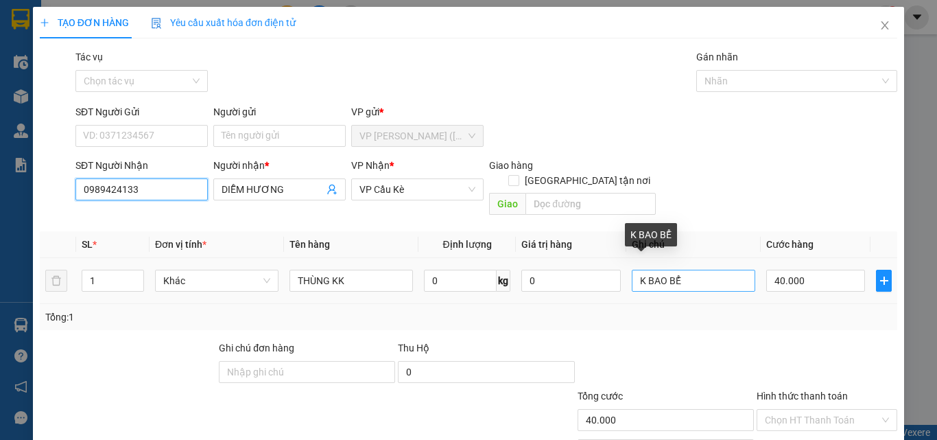
type input "0989424133"
click at [684, 270] on input "K BAO BỂ" at bounding box center [693, 281] width 123 height 22
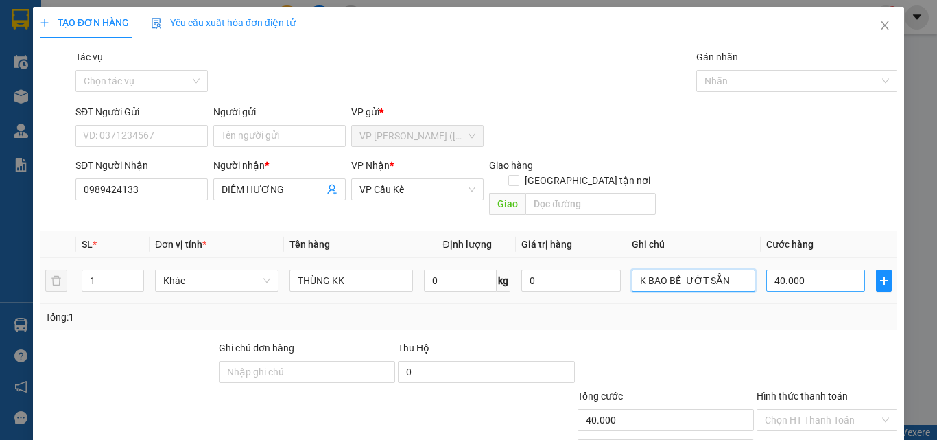
type input "K BAO BỂ -ƯỚT SẲN"
click at [808, 270] on input "40.000" at bounding box center [815, 281] width 99 height 22
type input "5"
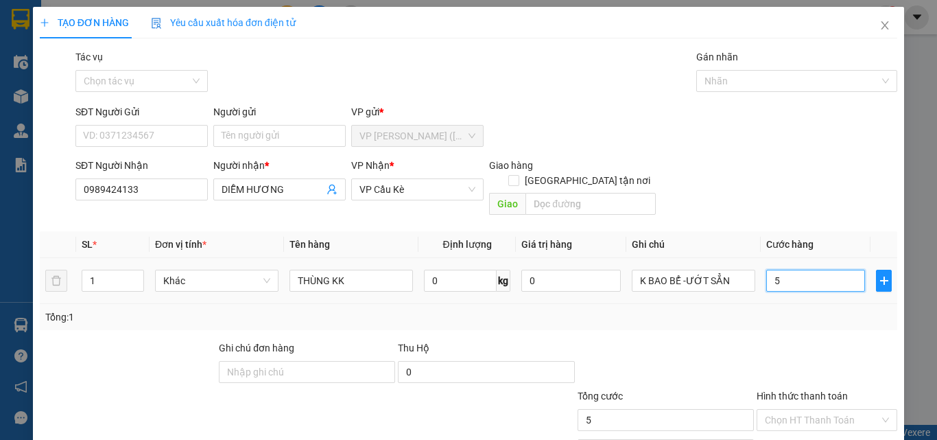
type input "50"
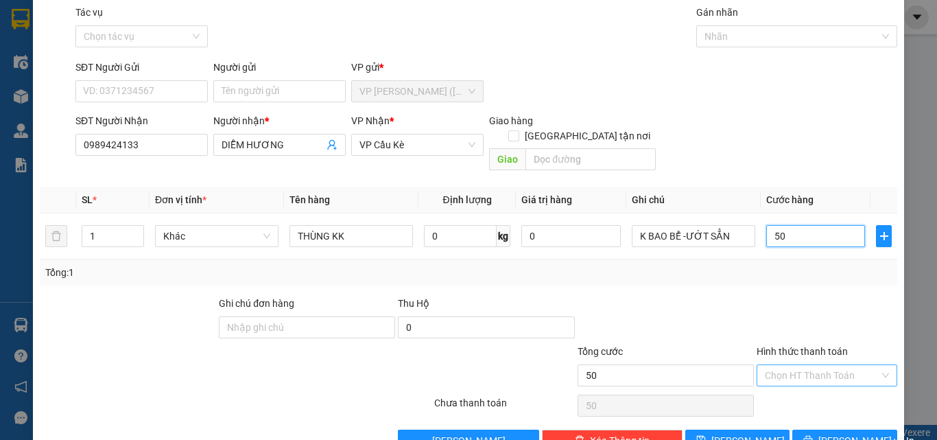
scroll to position [68, 0]
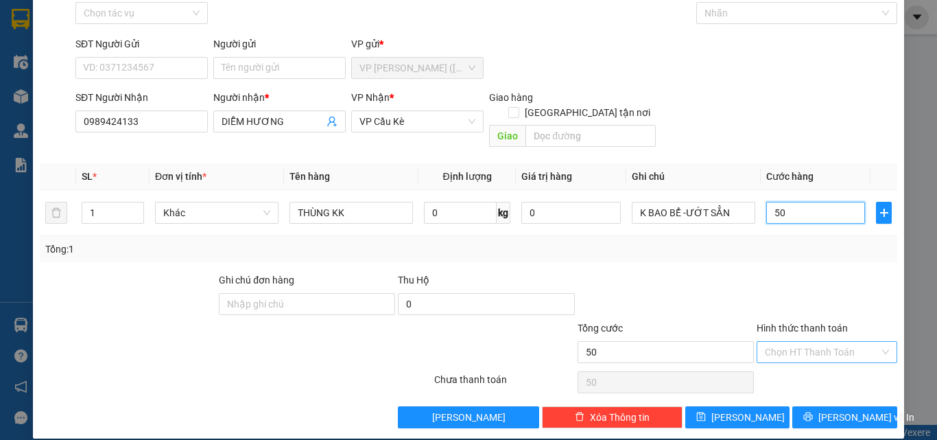
type input "50"
type input "50.000"
click at [808, 342] on input "Hình thức thanh toán" at bounding box center [822, 352] width 115 height 21
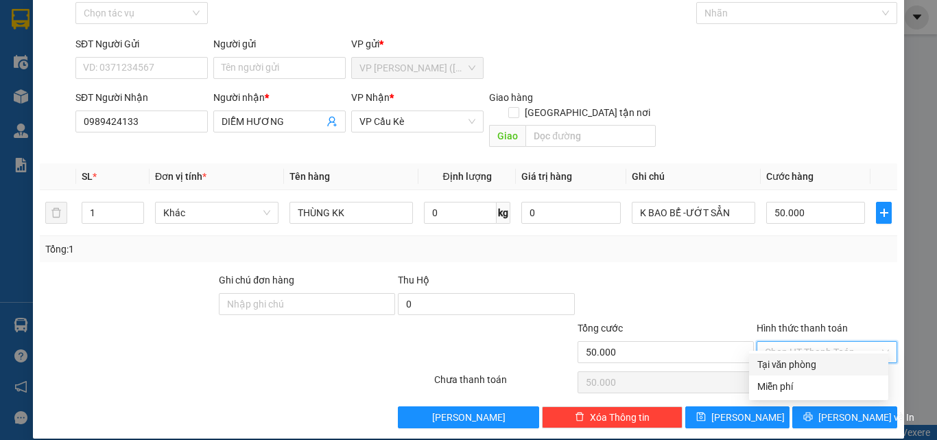
click at [809, 366] on div "Tại văn phòng" at bounding box center [818, 364] width 123 height 15
type input "0"
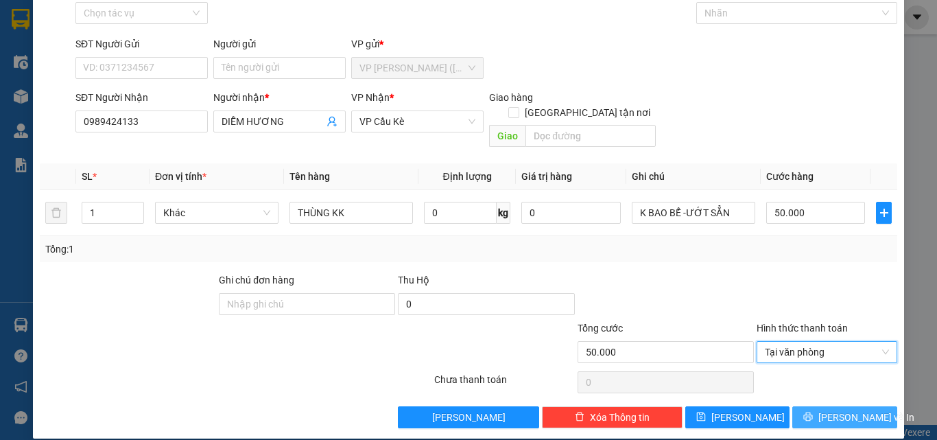
click at [821, 406] on button "[PERSON_NAME] và In" at bounding box center [844, 417] width 105 height 22
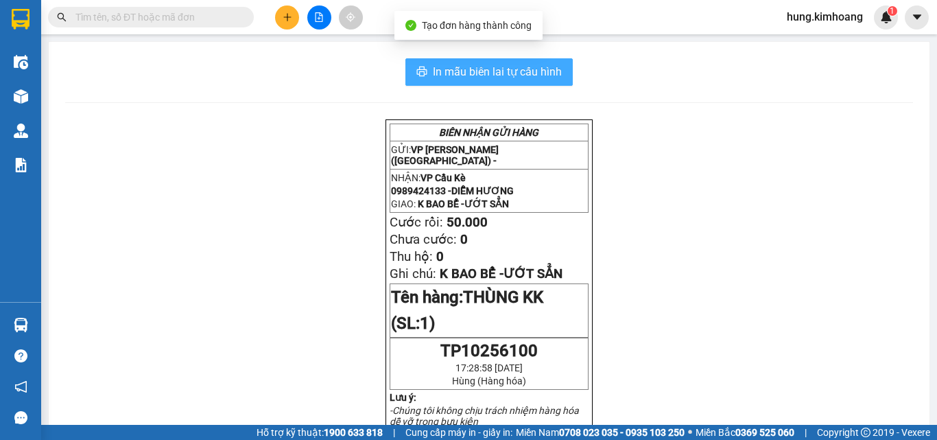
click at [491, 58] on button "In mẫu biên lai tự cấu hình" at bounding box center [488, 71] width 167 height 27
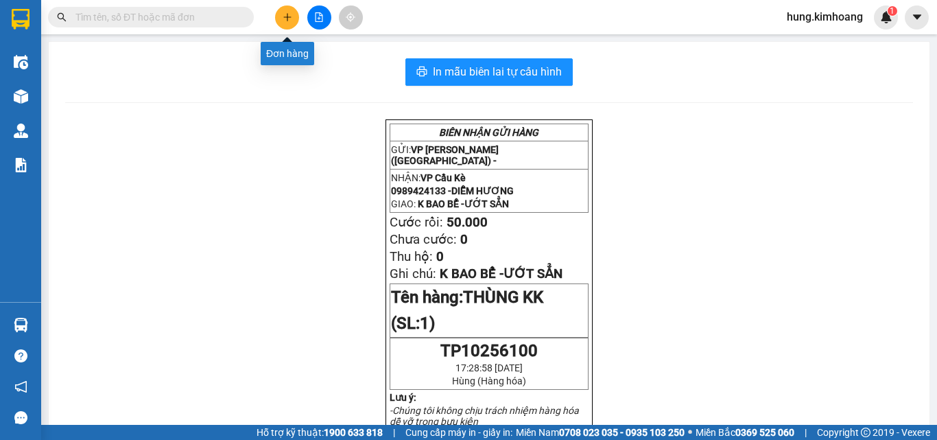
click at [285, 10] on button at bounding box center [287, 17] width 24 height 24
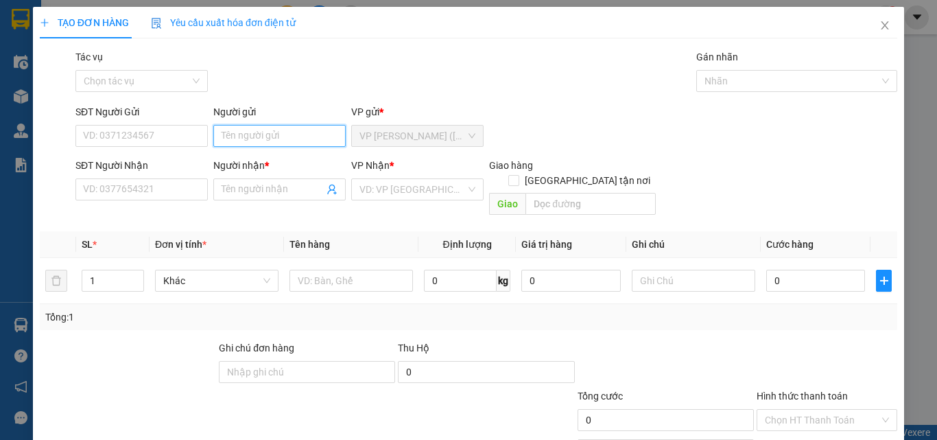
click at [234, 132] on input "Người gửi" at bounding box center [279, 136] width 132 height 22
type input "ANH CÔNG"
type input "0938482657"
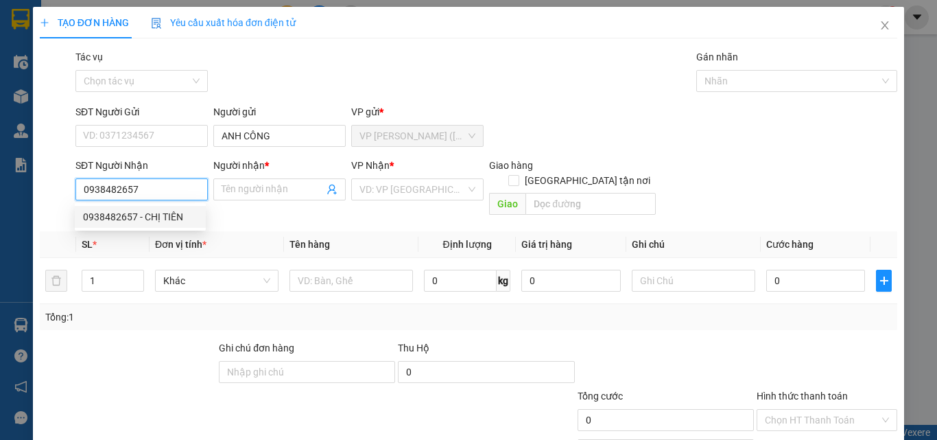
click at [176, 223] on div "0938482657 - CHỊ TIÊN" at bounding box center [140, 216] width 115 height 15
type input "CHỊ TIÊN"
type input "20.000"
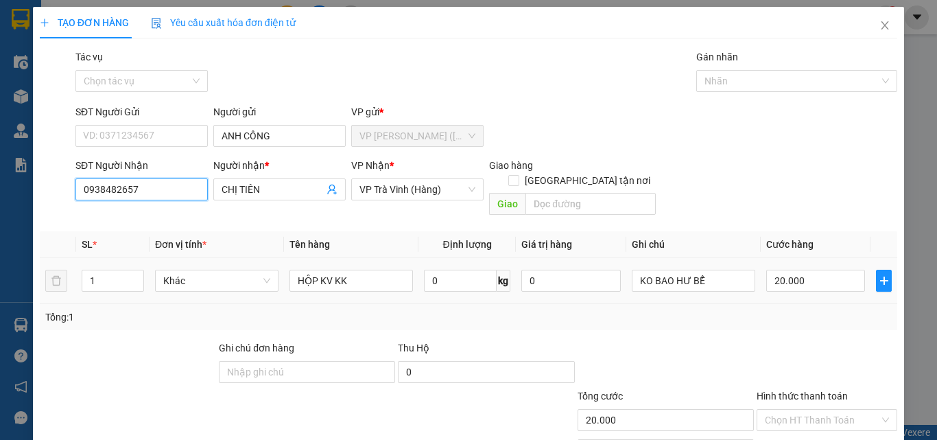
scroll to position [68, 0]
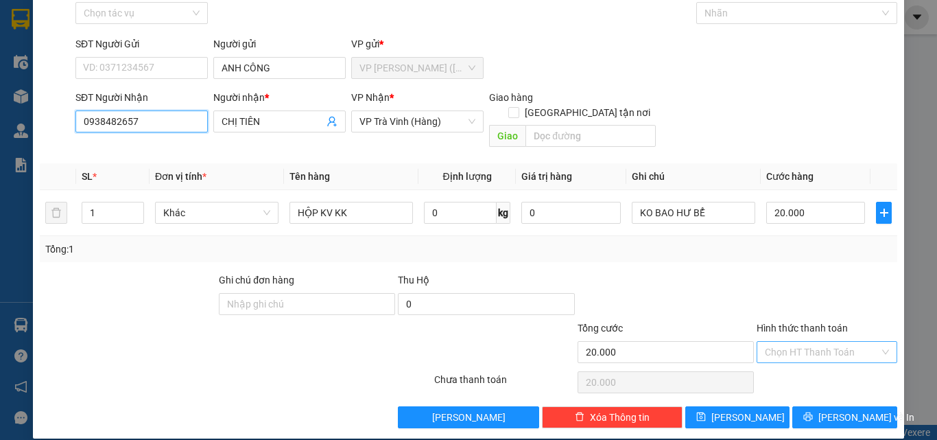
drag, startPoint x: 766, startPoint y: 347, endPoint x: 770, endPoint y: 339, distance: 9.2
click at [769, 344] on div "Chọn HT Thanh Toán" at bounding box center [827, 352] width 141 height 22
type input "0938482657"
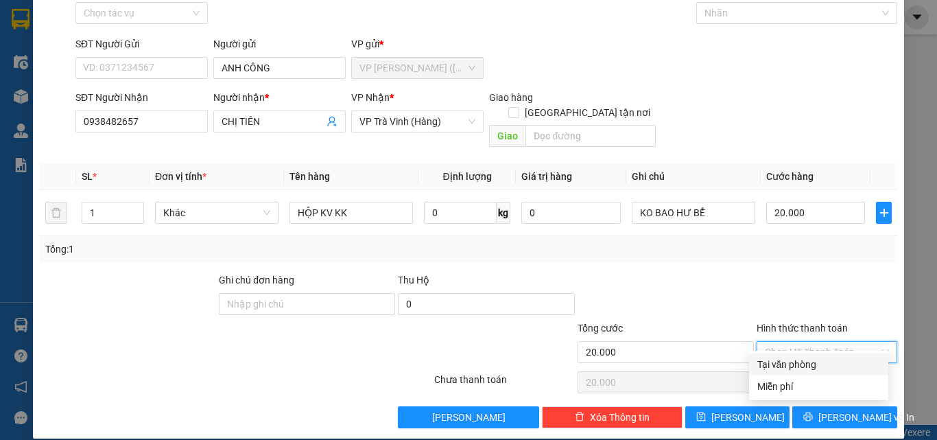
click at [787, 364] on div "Tại văn phòng" at bounding box center [818, 364] width 123 height 15
type input "0"
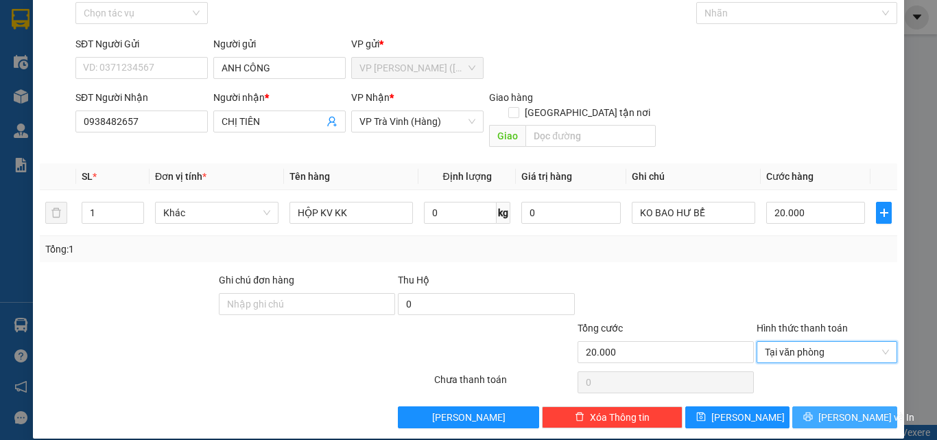
drag, startPoint x: 818, startPoint y: 406, endPoint x: 818, endPoint y: 392, distance: 13.7
click at [813, 412] on icon "printer" at bounding box center [808, 417] width 10 height 10
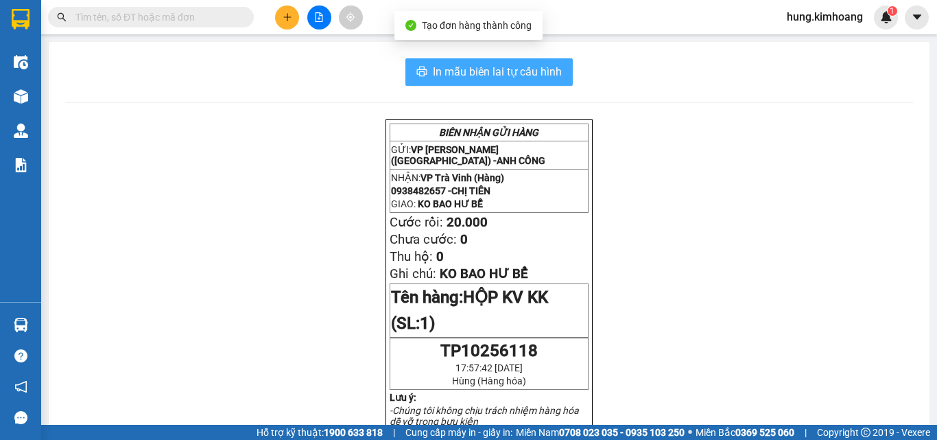
click at [480, 73] on span "In mẫu biên lai tự cấu hình" at bounding box center [497, 71] width 129 height 17
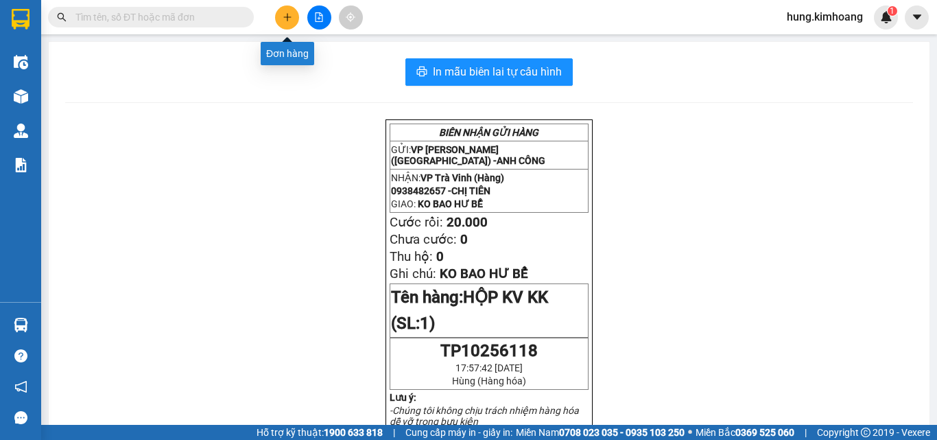
click at [282, 12] on button at bounding box center [287, 17] width 24 height 24
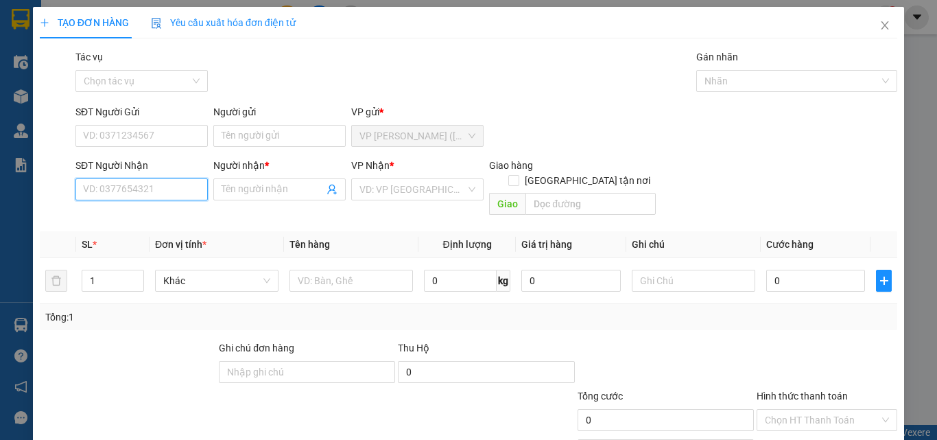
click at [187, 193] on input "SĐT Người Nhận" at bounding box center [141, 189] width 132 height 22
click at [189, 218] on div "0976967847 - MỸ HẠNH" at bounding box center [140, 216] width 115 height 15
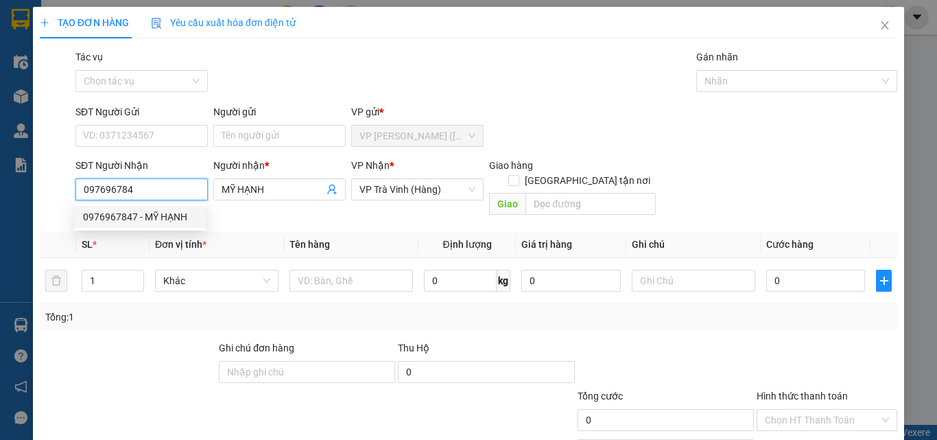
type input "0976967847"
type input "MỸ HẠNH"
type input "30.000"
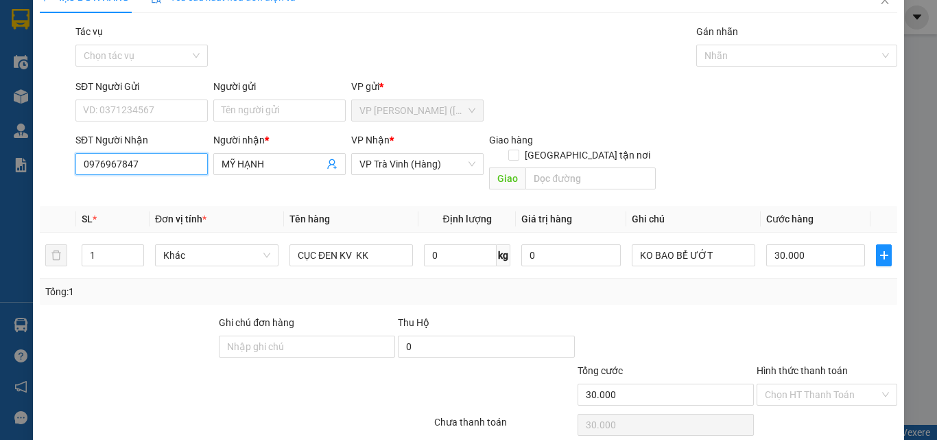
scroll to position [68, 0]
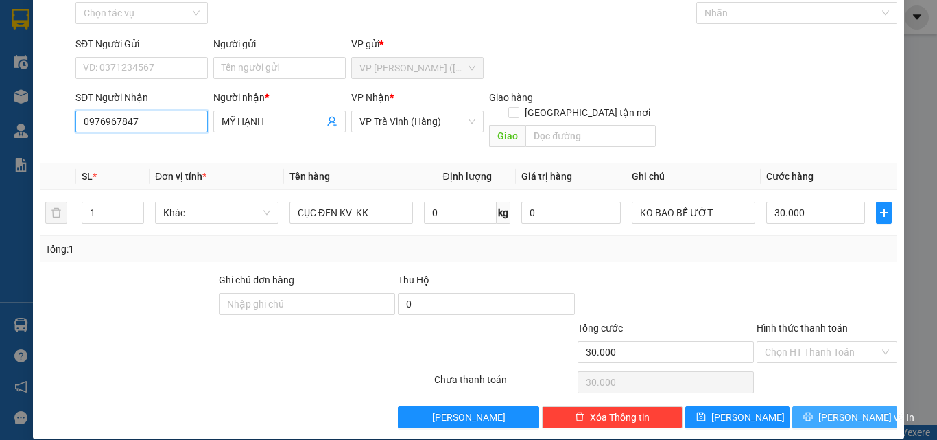
type input "0976967847"
click at [861, 409] on span "[PERSON_NAME] và In" at bounding box center [866, 416] width 96 height 15
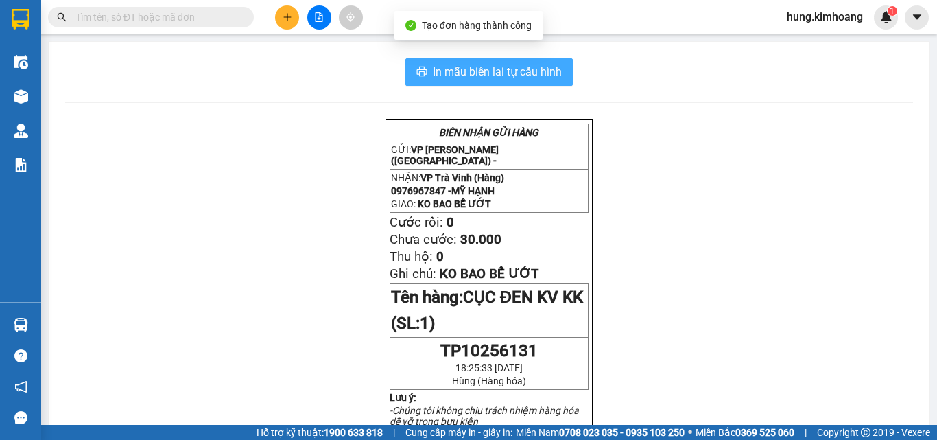
click at [556, 73] on span "In mẫu biên lai tự cấu hình" at bounding box center [497, 71] width 129 height 17
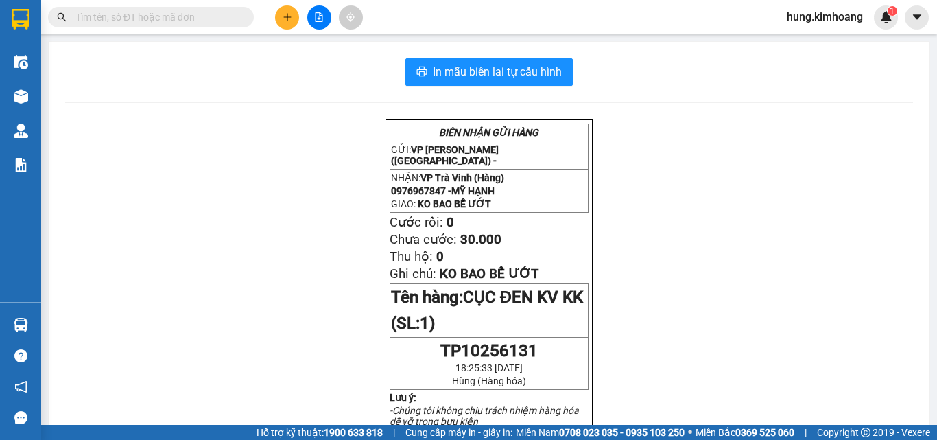
click at [281, 23] on button at bounding box center [287, 17] width 24 height 24
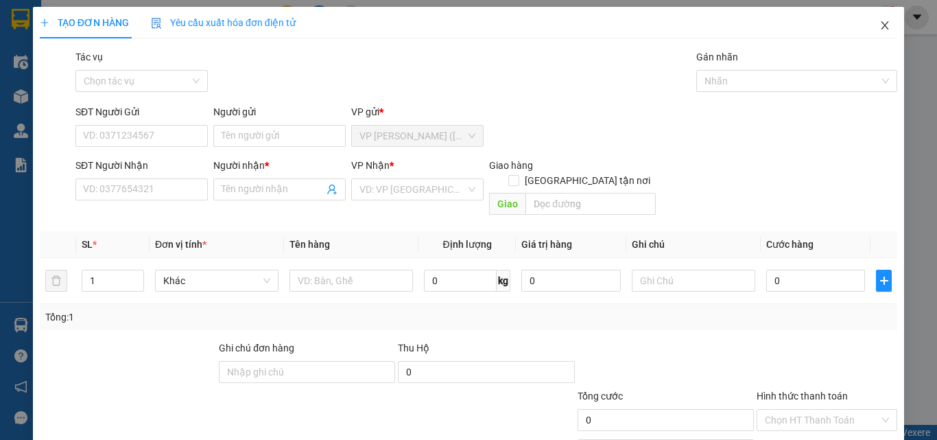
click at [872, 36] on span "Close" at bounding box center [885, 26] width 38 height 38
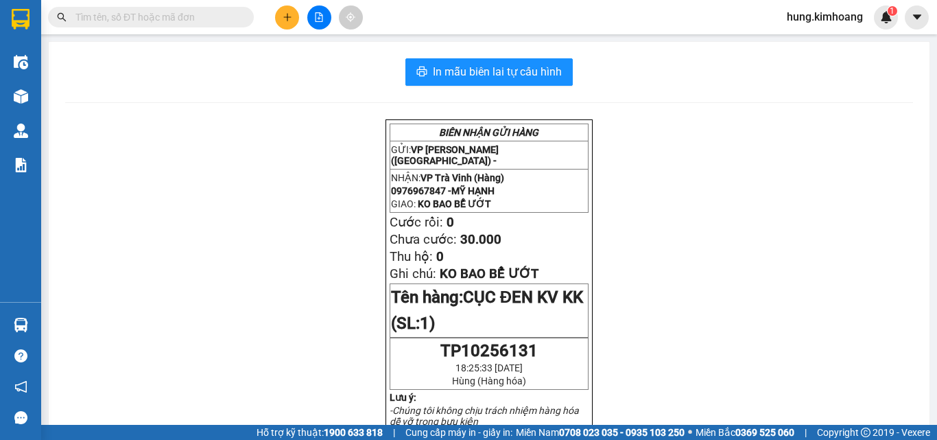
click at [211, 21] on input "text" at bounding box center [156, 17] width 162 height 15
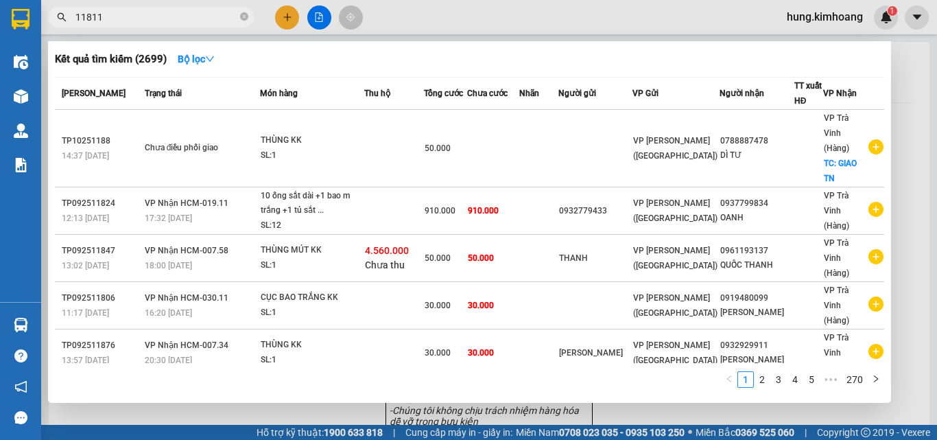
type input "118111"
